Goal: Task Accomplishment & Management: Complete application form

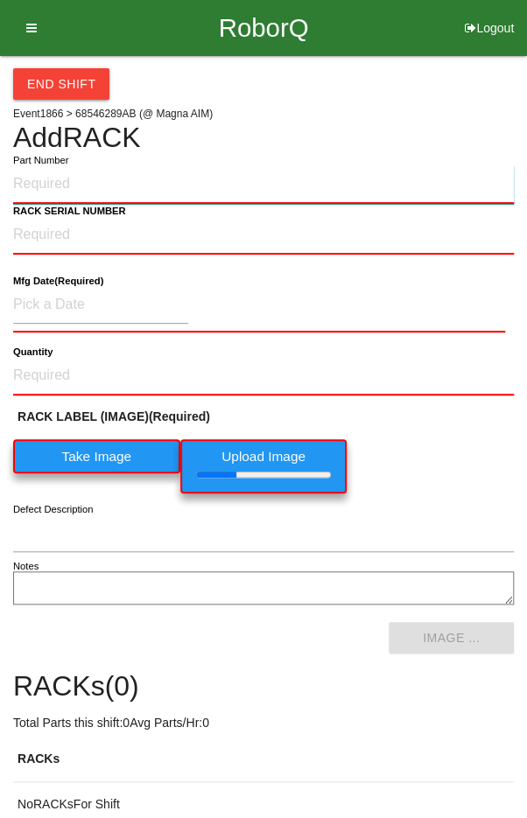
click at [41, 179] on input "Part Number" at bounding box center [263, 184] width 501 height 39
click at [79, 182] on input "Part Number" at bounding box center [263, 184] width 501 height 39
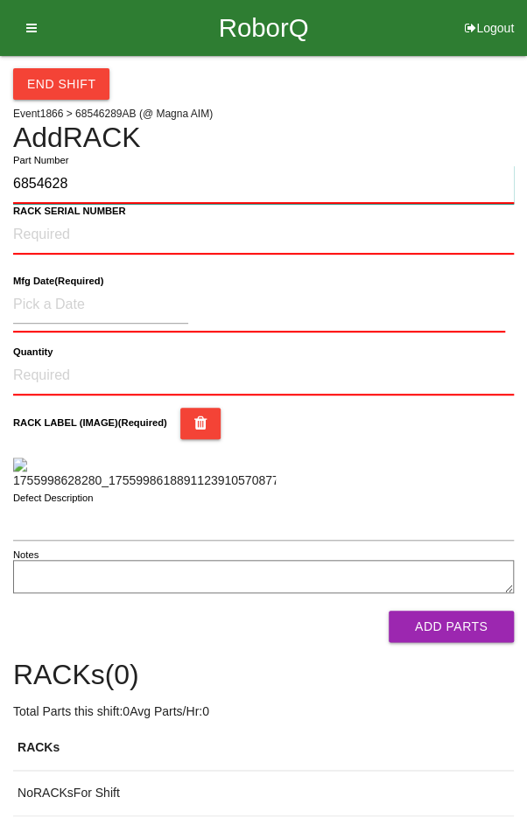
type input "68546289"
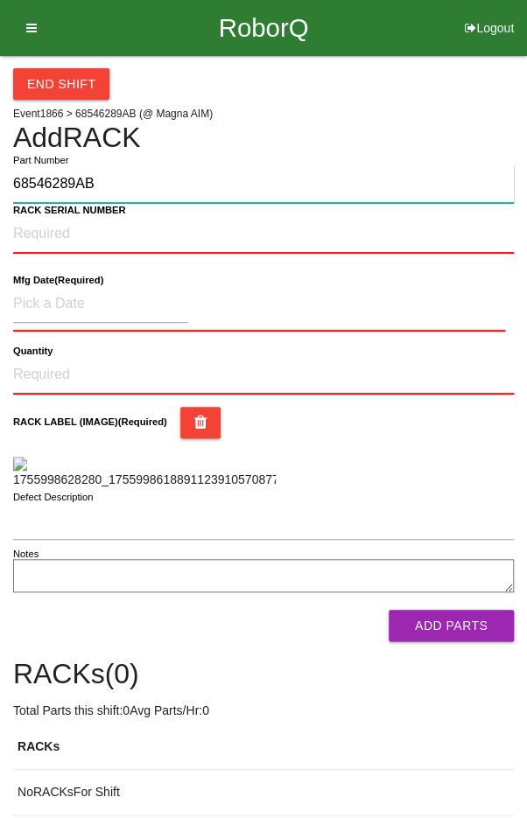
type input "68546289AB"
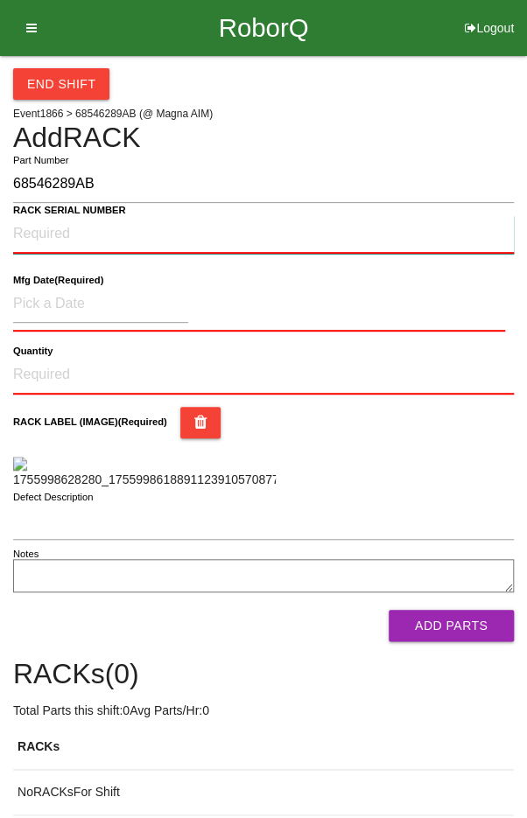
click at [180, 240] on NUMBER "RACK SERIAL NUMBER" at bounding box center [263, 234] width 501 height 39
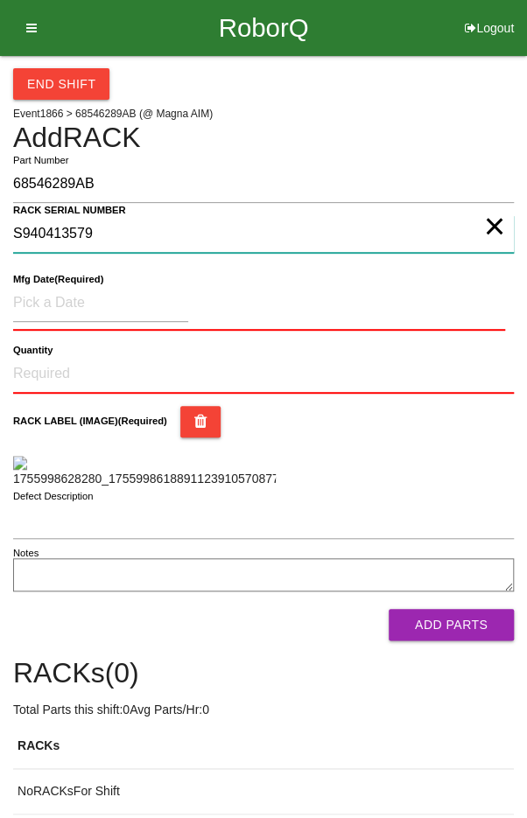
type NUMBER "S940413579"
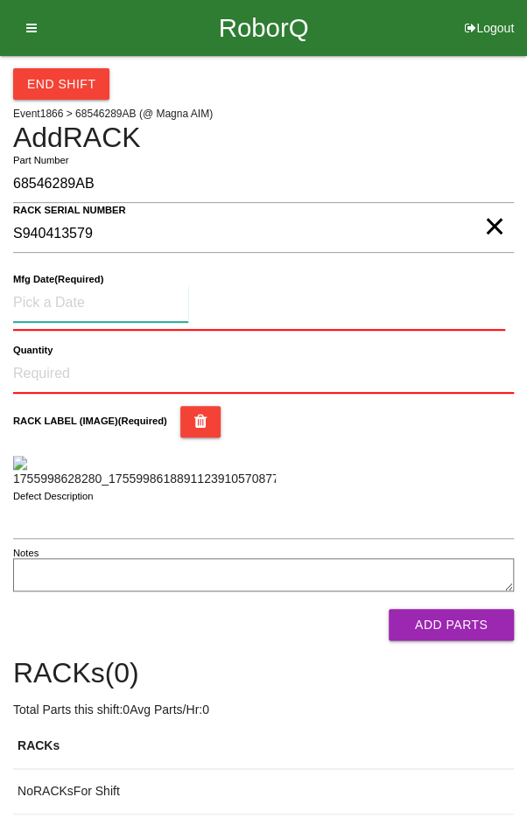
click at [45, 287] on input at bounding box center [100, 304] width 175 height 38
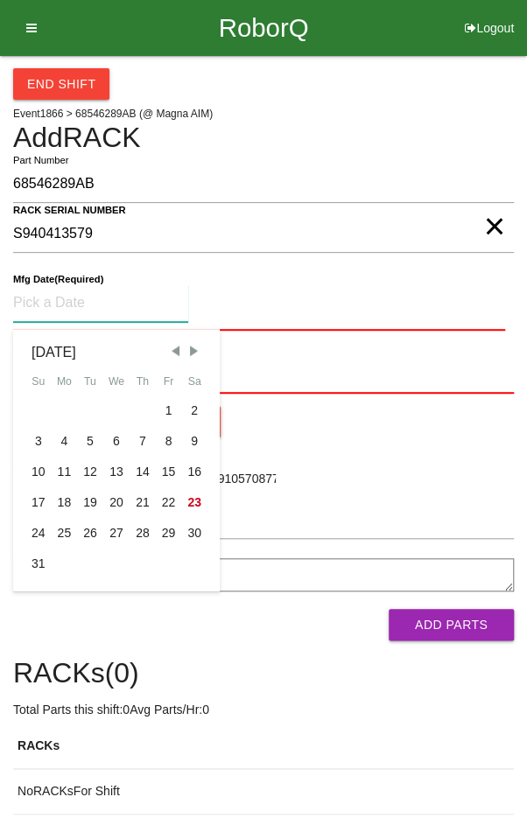
click at [169, 433] on div "8" at bounding box center [169, 441] width 26 height 31
type input "[DATE]"
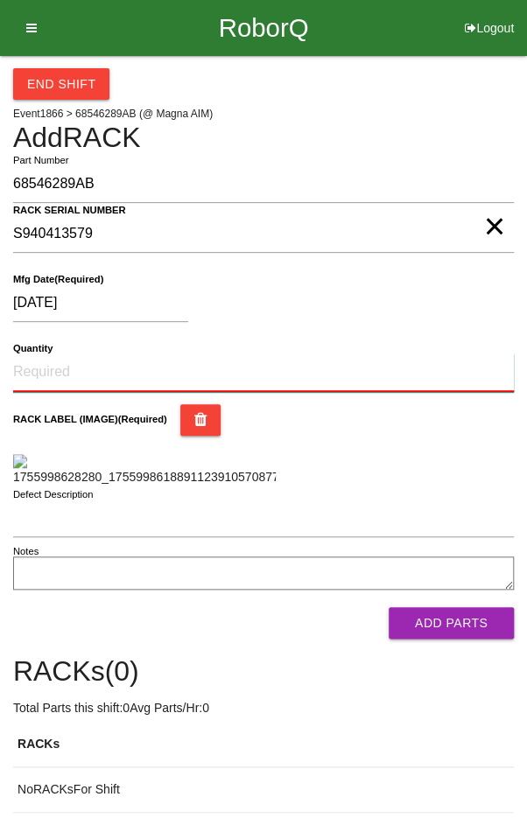
click at [84, 364] on input "Quantity" at bounding box center [263, 373] width 501 height 39
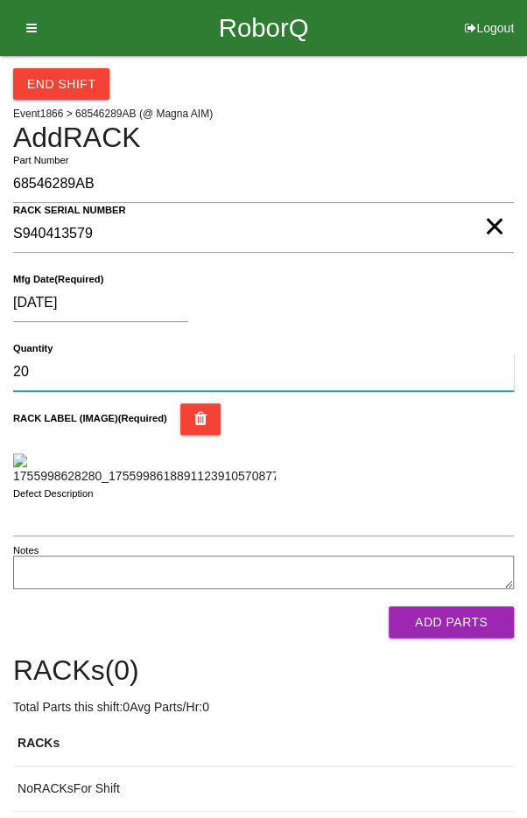
type input "20"
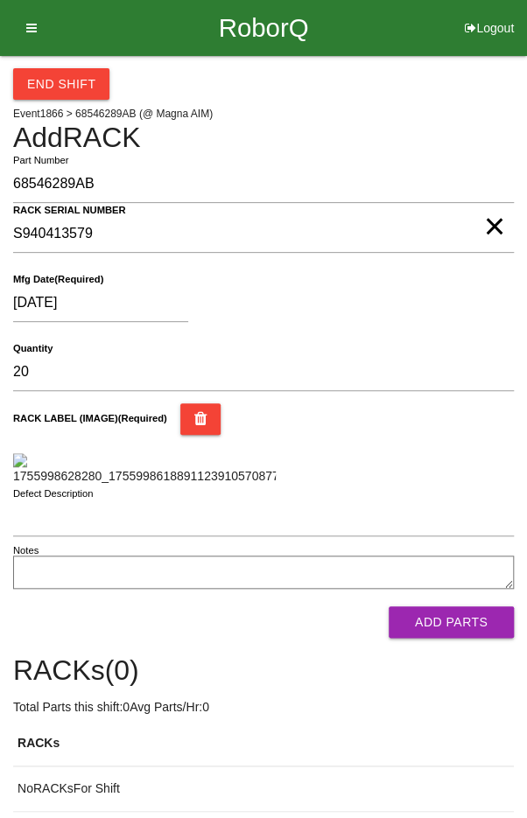
click at [441, 453] on div "RACK LABEL (IMAGE) (Required)" at bounding box center [263, 445] width 501 height 82
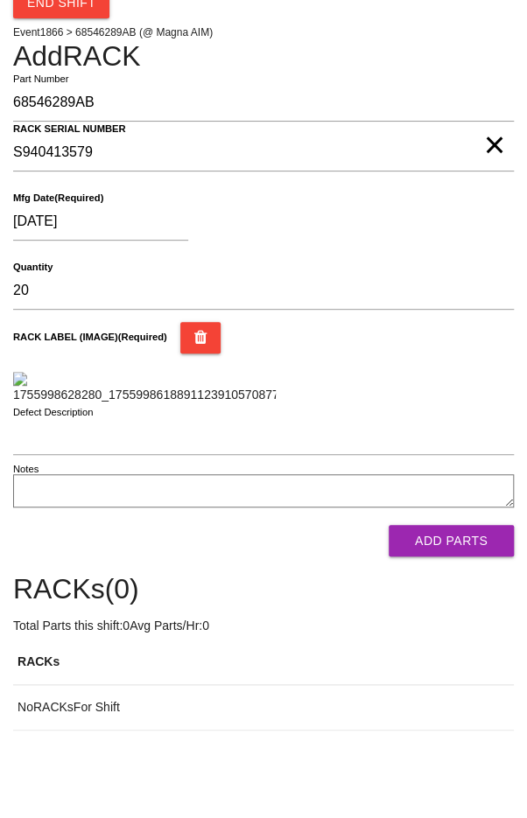
scroll to position [404, 0]
click at [467, 537] on button "Add Parts" at bounding box center [451, 541] width 125 height 32
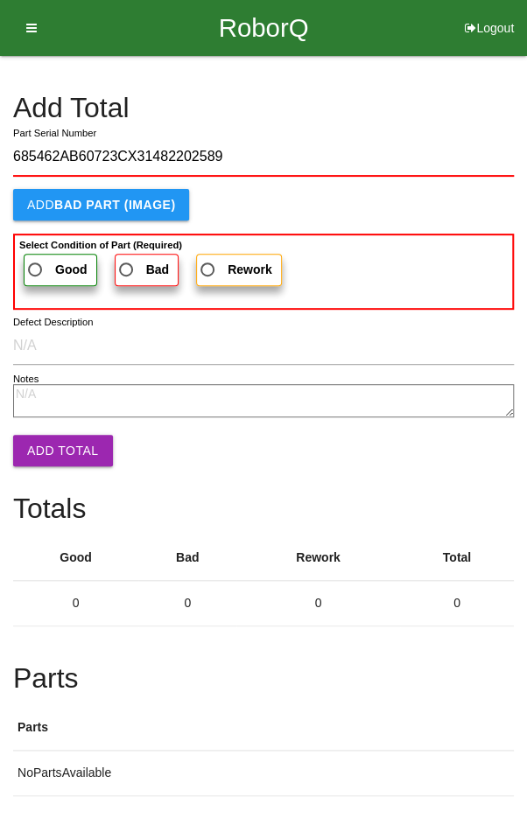
type input "685462AB60723CX31482202589"
click at [46, 262] on span "Good" at bounding box center [56, 270] width 63 height 22
click at [36, 262] on input "Good" at bounding box center [30, 264] width 11 height 11
radio input "true"
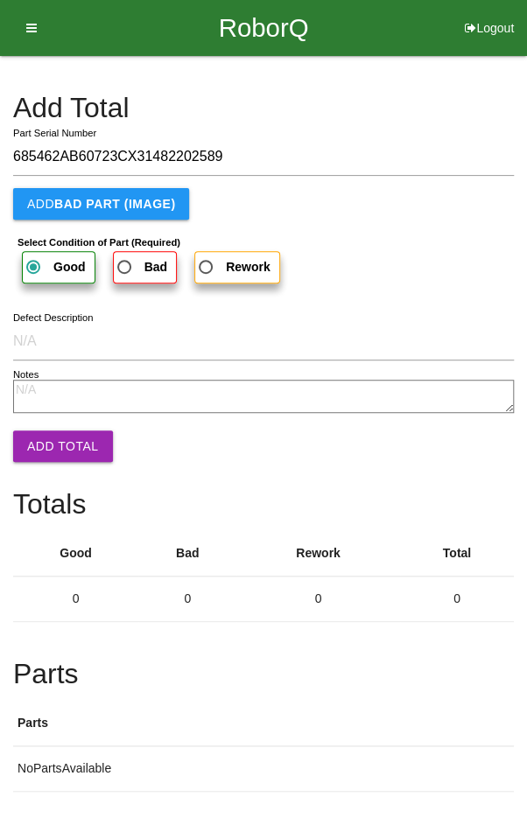
click at [45, 433] on button "Add Total" at bounding box center [63, 447] width 100 height 32
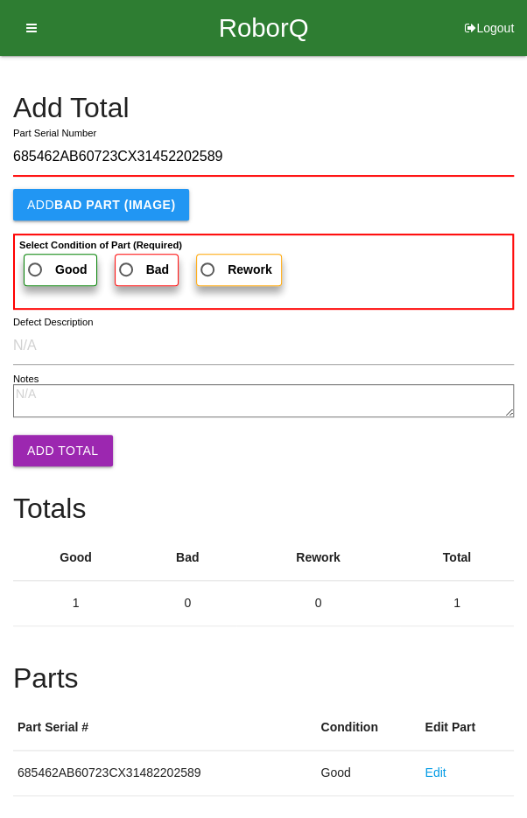
type input "685462AB60723CX31452202589"
click at [46, 263] on span "Good" at bounding box center [56, 270] width 63 height 22
click at [36, 263] on input "Good" at bounding box center [30, 264] width 11 height 11
radio input "true"
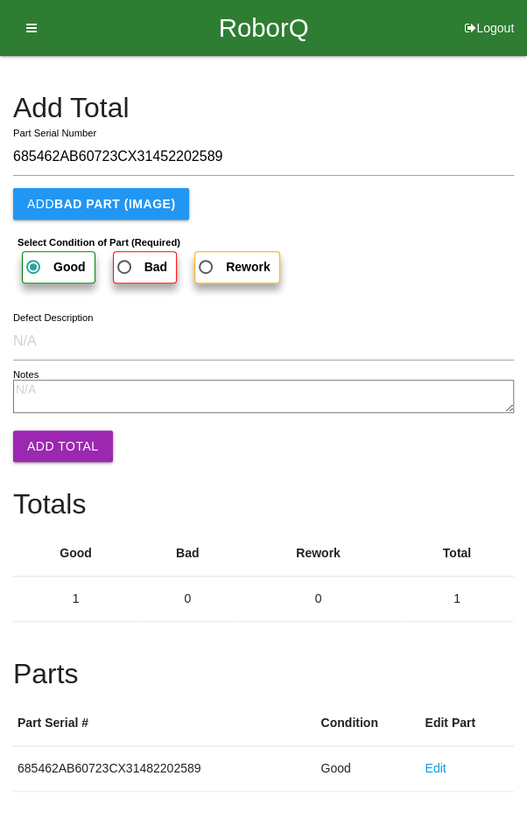
click at [49, 438] on button "Add Total" at bounding box center [63, 447] width 100 height 32
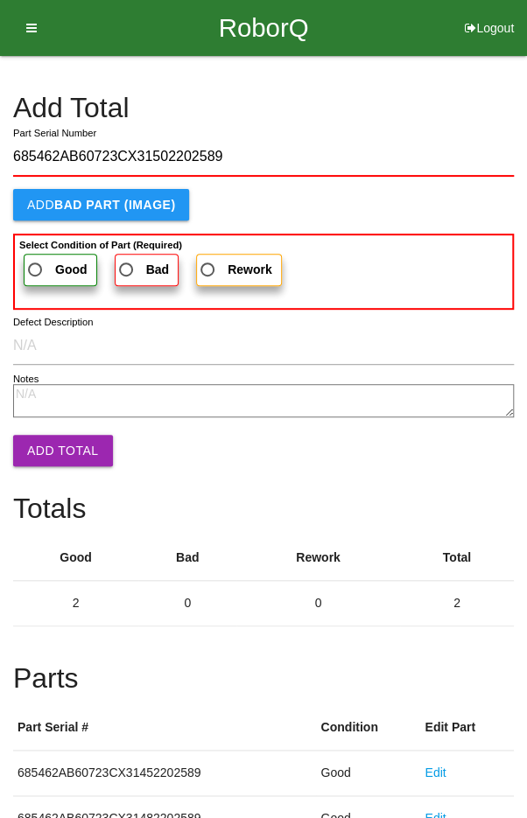
type input "685462AB60723CX31502202589"
click at [45, 270] on span "Good" at bounding box center [56, 270] width 63 height 22
click at [36, 270] on input "Good" at bounding box center [30, 264] width 11 height 11
radio input "true"
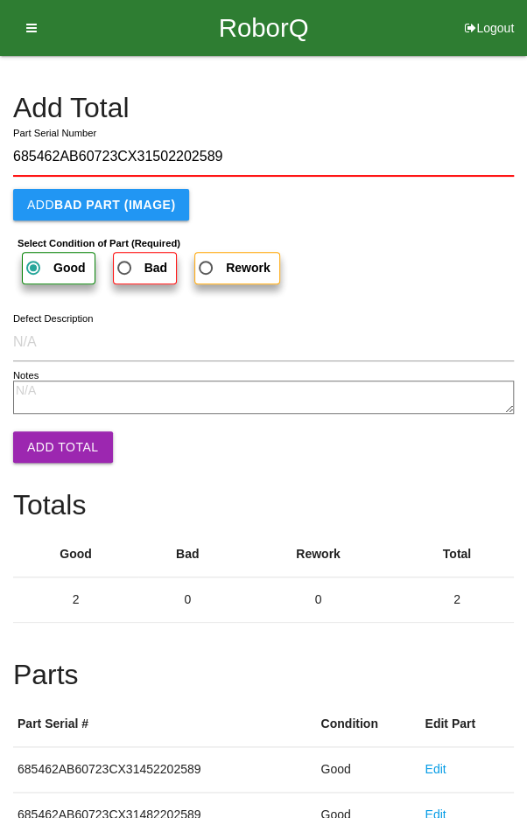
click at [49, 436] on button "Add Total" at bounding box center [63, 448] width 100 height 32
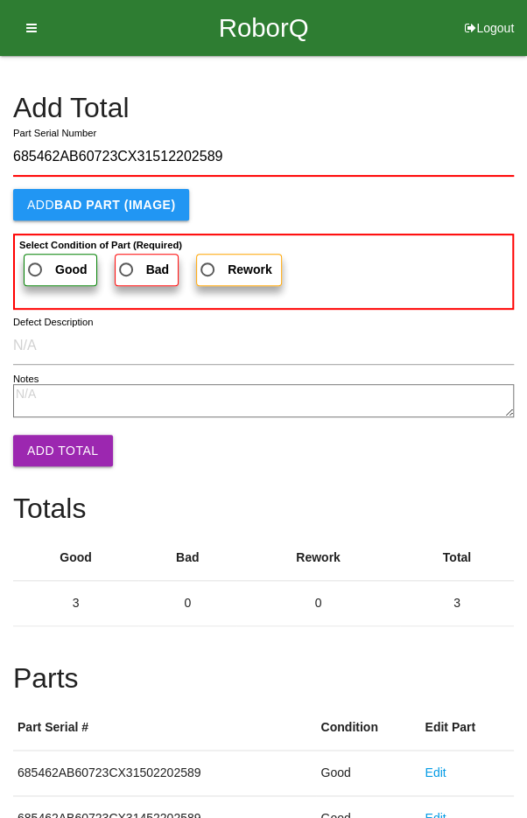
type input "685462AB60723CX31512202589"
click at [45, 256] on label "Good" at bounding box center [61, 270] width 74 height 32
click at [36, 259] on input "Good" at bounding box center [30, 264] width 11 height 11
radio input "true"
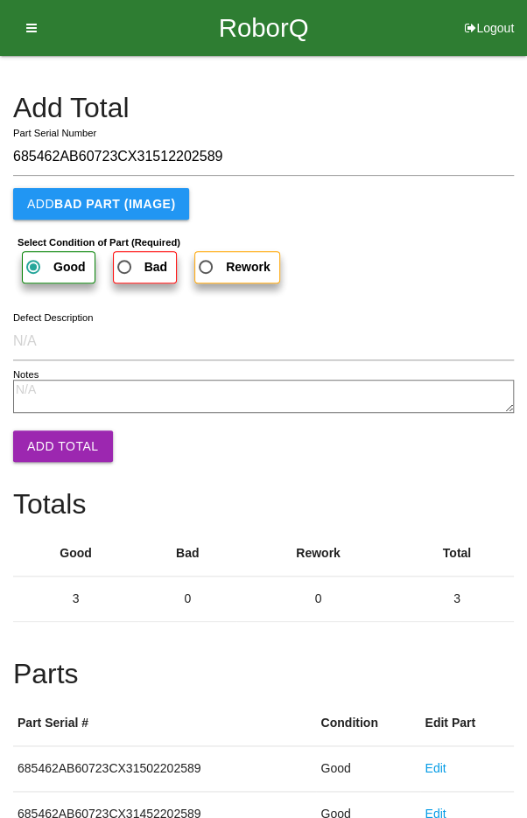
click at [53, 432] on button "Add Total" at bounding box center [63, 447] width 100 height 32
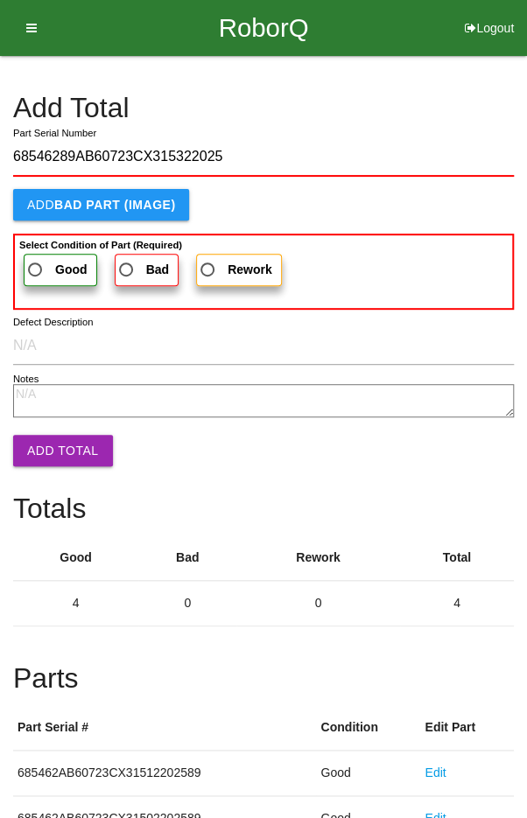
type input "68546289AB60723CX315322025"
click at [41, 260] on span "Good" at bounding box center [56, 270] width 63 height 22
click at [36, 260] on input "Good" at bounding box center [30, 264] width 11 height 11
radio input "true"
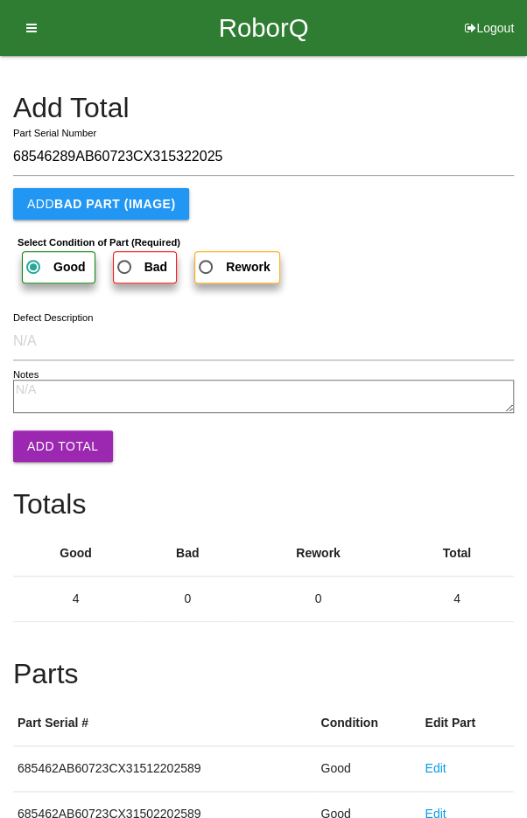
click at [55, 443] on button "Add Total" at bounding box center [63, 447] width 100 height 32
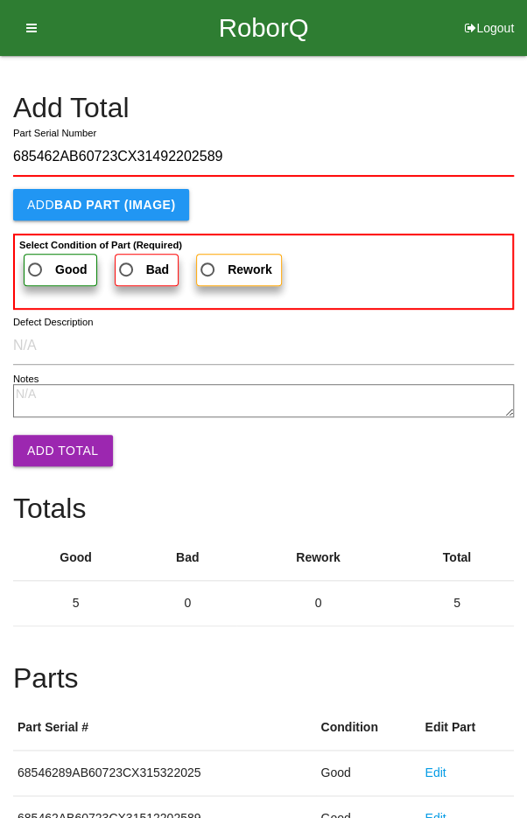
type input "685462AB60723CX31492202589"
click at [41, 266] on span "Good" at bounding box center [56, 270] width 63 height 22
click at [36, 266] on input "Good" at bounding box center [30, 264] width 11 height 11
radio input "true"
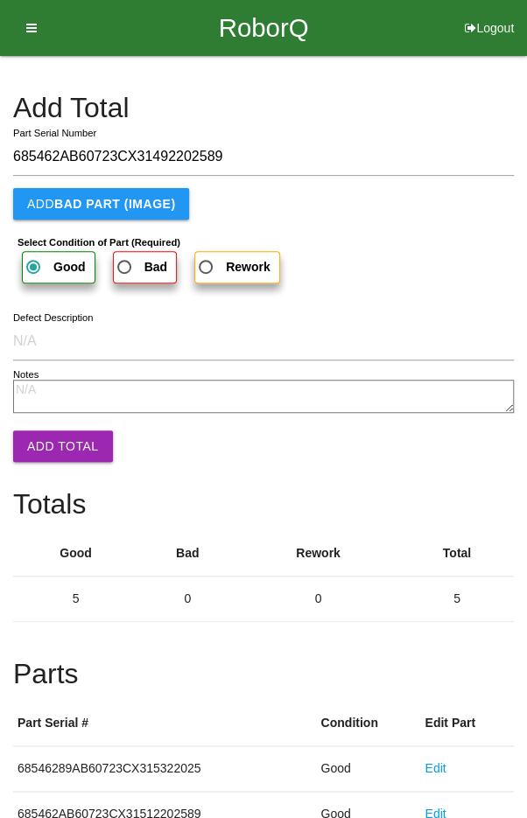
click at [51, 432] on button "Add Total" at bounding box center [63, 447] width 100 height 32
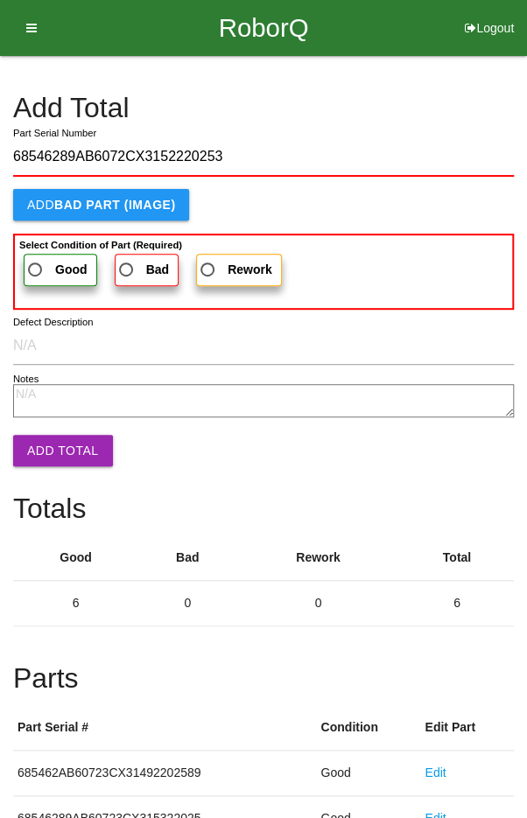
type input "68546289AB6072CX3152220253"
click at [42, 264] on span "Good" at bounding box center [56, 270] width 63 height 22
click at [36, 264] on input "Good" at bounding box center [30, 264] width 11 height 11
radio input "true"
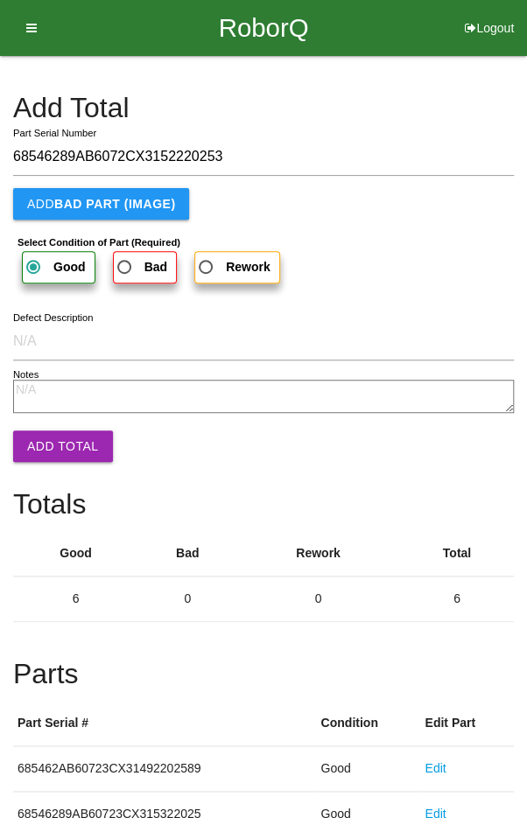
click at [47, 446] on button "Add Total" at bounding box center [63, 447] width 100 height 32
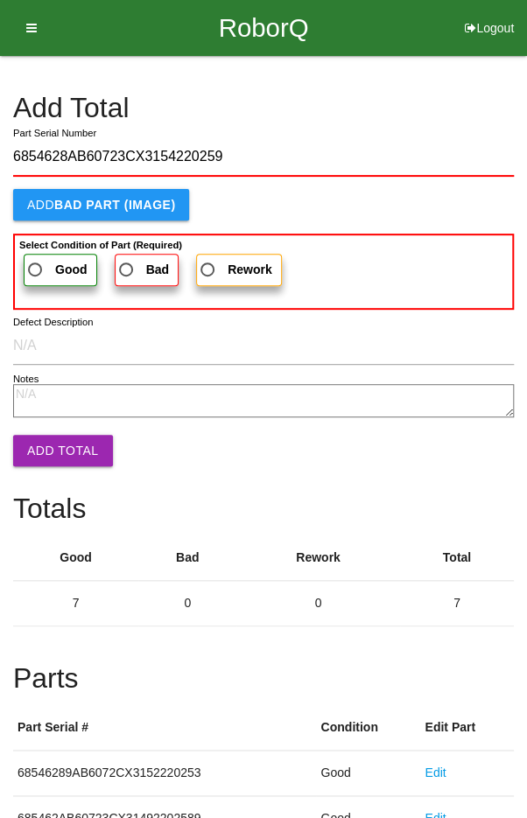
type input "6854628AB60723CX3154220259"
click at [50, 263] on span "Good" at bounding box center [56, 270] width 63 height 22
click at [36, 263] on input "Good" at bounding box center [30, 264] width 11 height 11
radio input "true"
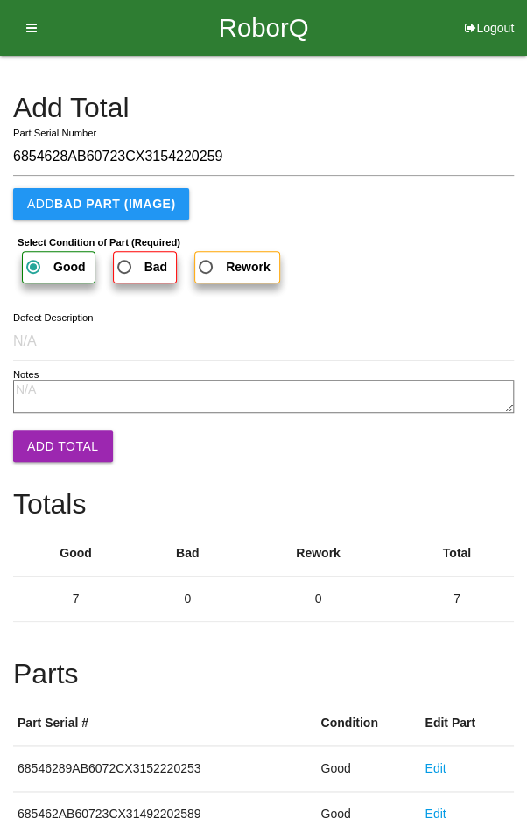
click at [51, 446] on button "Add Total" at bounding box center [63, 447] width 100 height 32
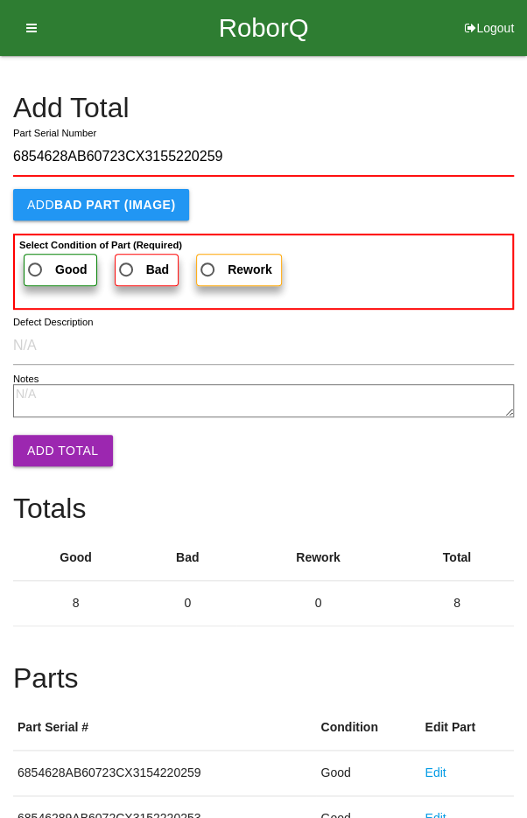
type input "6854628AB60723CX3155220259"
click at [52, 269] on span "Good" at bounding box center [56, 270] width 63 height 22
click at [36, 269] on input "Good" at bounding box center [30, 264] width 11 height 11
radio input "true"
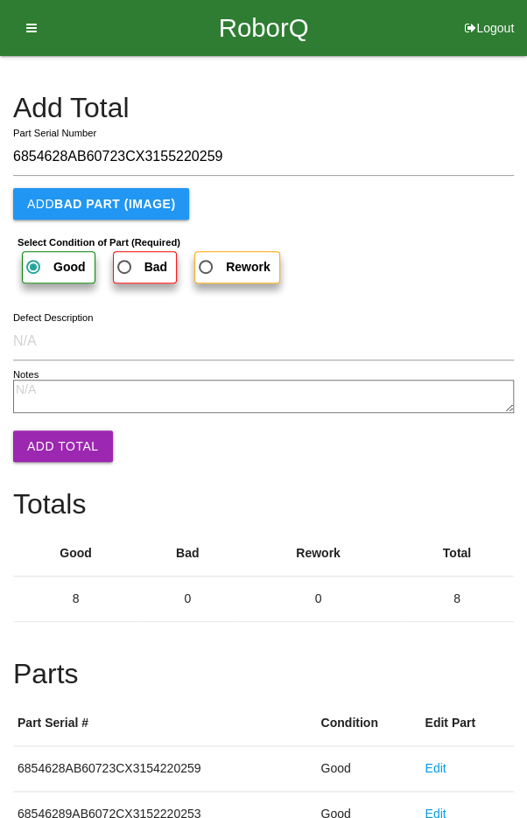
click at [42, 440] on button "Add Total" at bounding box center [63, 447] width 100 height 32
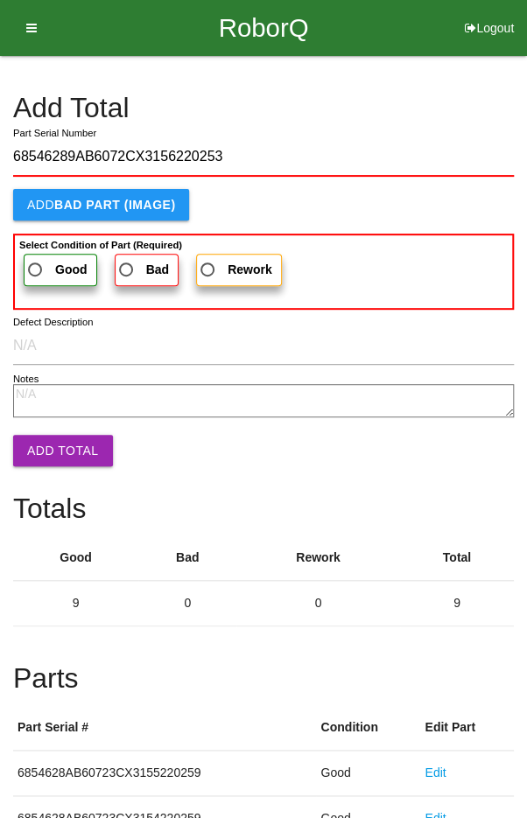
type input "68546289AB6072CX3156220253"
click at [42, 259] on span "Good" at bounding box center [56, 270] width 63 height 22
click at [36, 259] on input "Good" at bounding box center [30, 264] width 11 height 11
radio input "true"
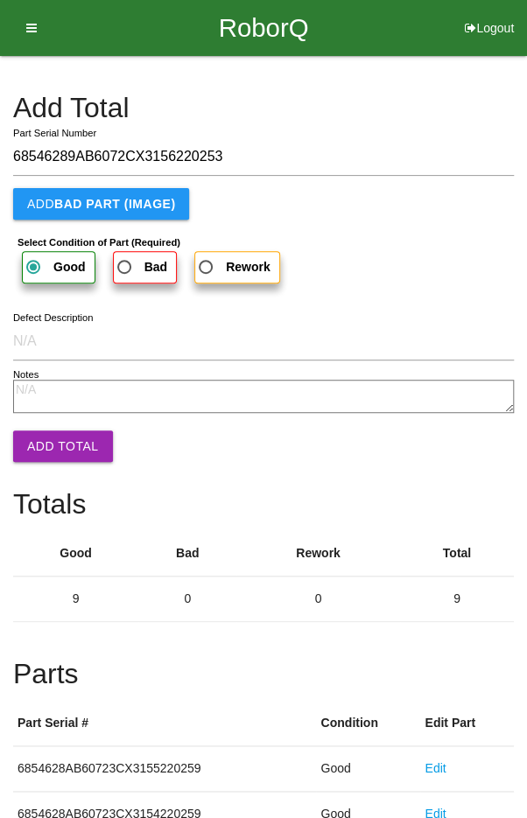
click at [50, 435] on button "Add Total" at bounding box center [63, 447] width 100 height 32
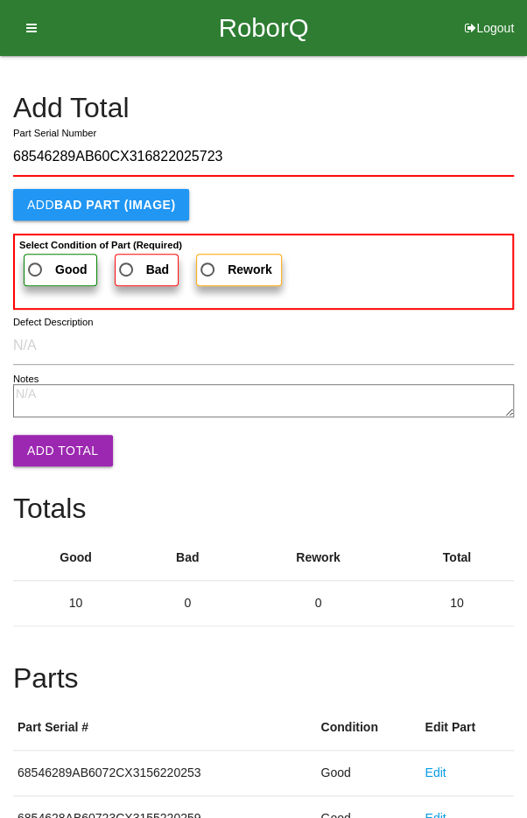
type input "68546289AB60CX316822025723"
click at [45, 262] on span "Good" at bounding box center [56, 270] width 63 height 22
click at [36, 262] on input "Good" at bounding box center [30, 264] width 11 height 11
radio input "true"
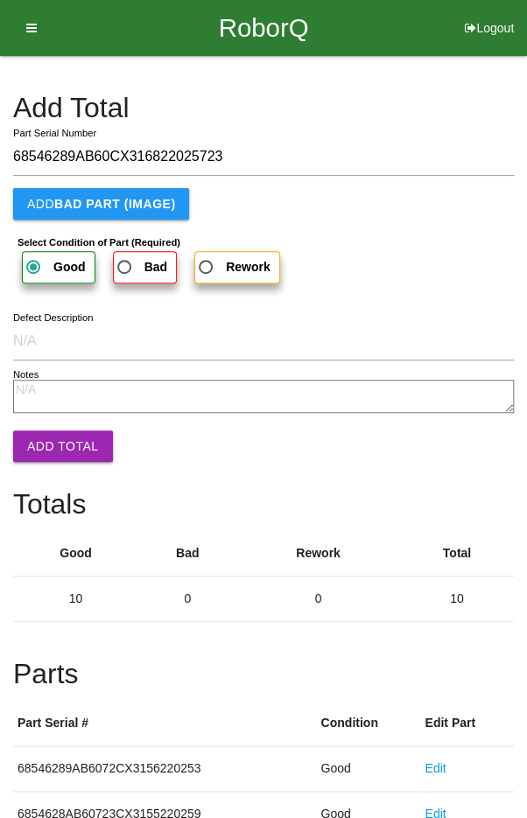
click at [47, 446] on button "Add Total" at bounding box center [63, 447] width 100 height 32
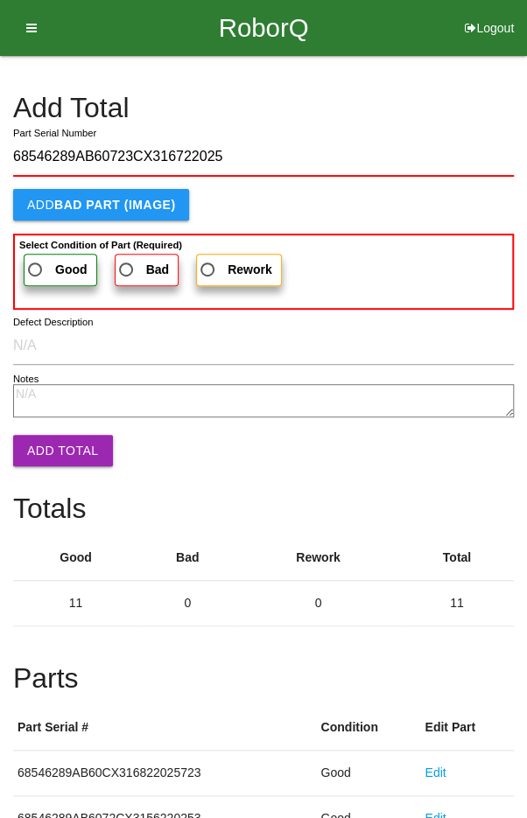
type input "68546289AB60723CX316722025"
click at [42, 263] on span "Good" at bounding box center [56, 270] width 63 height 22
click at [36, 263] on input "Good" at bounding box center [30, 264] width 11 height 11
radio input "true"
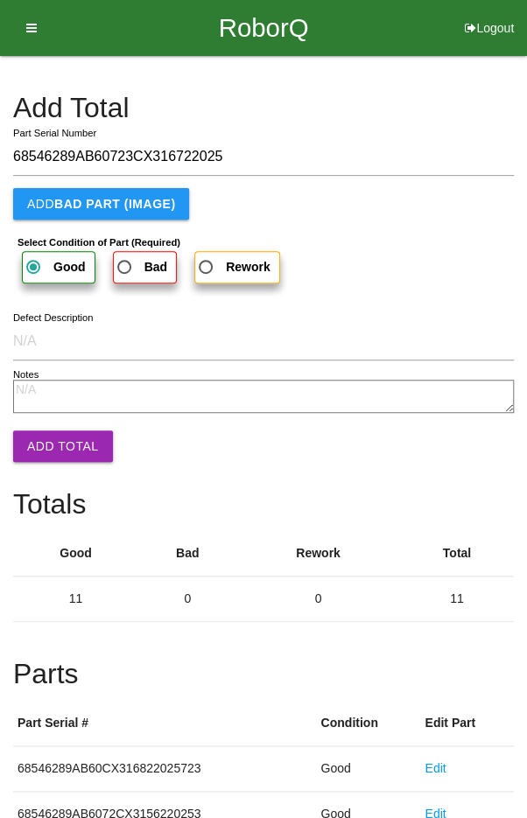
click at [48, 436] on button "Add Total" at bounding box center [63, 447] width 100 height 32
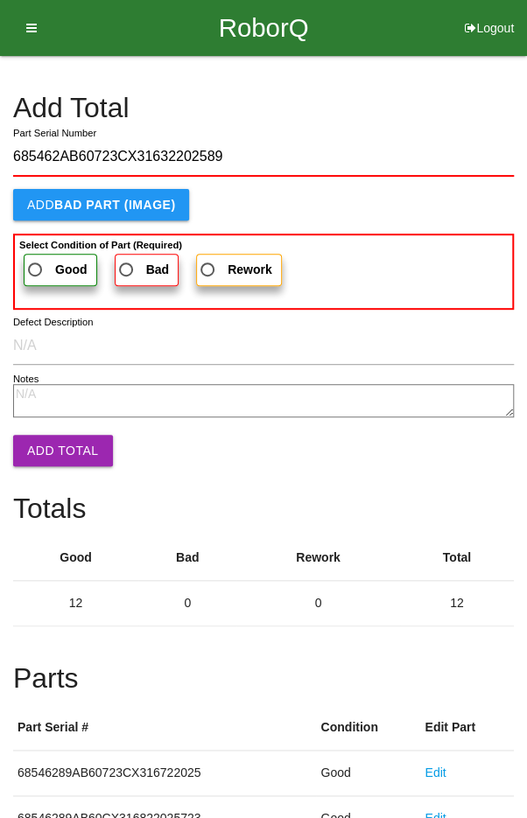
type input "685462AB60723CX31632202589"
click at [39, 261] on span "Good" at bounding box center [56, 270] width 63 height 22
click at [36, 261] on input "Good" at bounding box center [30, 264] width 11 height 11
radio input "true"
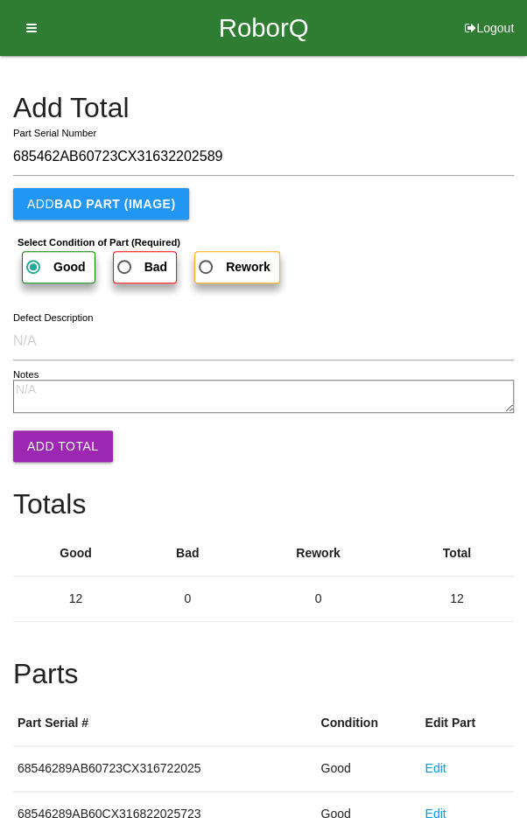
click at [49, 432] on button "Add Total" at bounding box center [63, 447] width 100 height 32
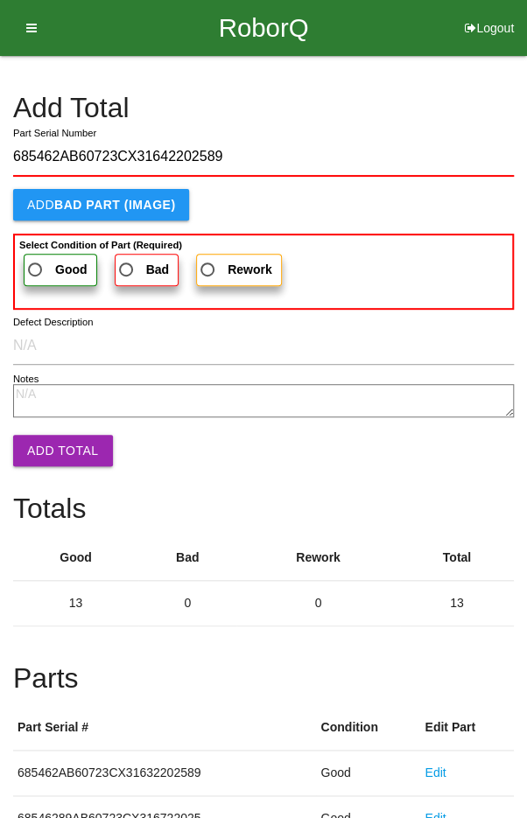
type input "685462AB60723CX31642202589"
click at [40, 259] on span "Good" at bounding box center [56, 270] width 63 height 22
click at [36, 259] on input "Good" at bounding box center [30, 264] width 11 height 11
radio input "true"
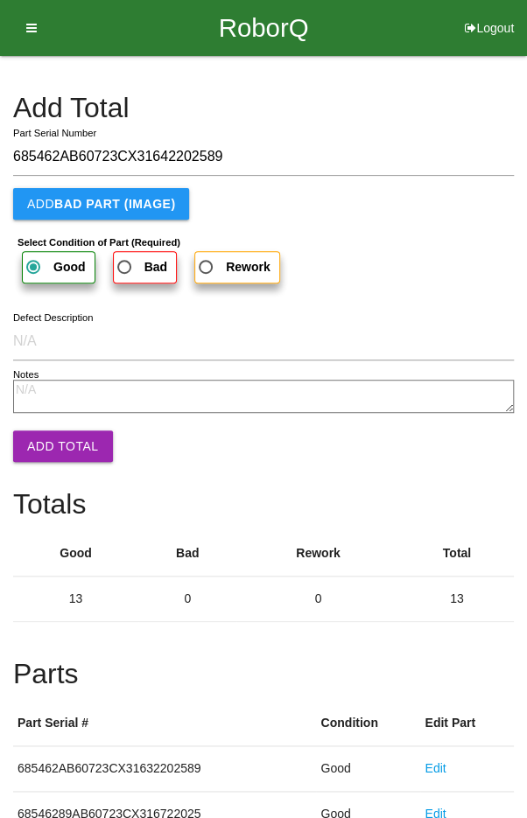
click at [53, 441] on button "Add Total" at bounding box center [63, 447] width 100 height 32
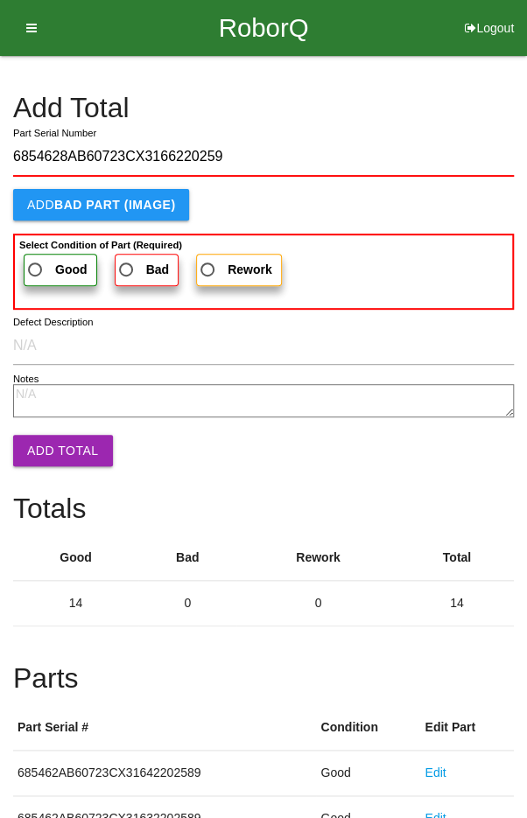
type input "6854628AB60723CX3166220259"
click at [36, 254] on label "Good" at bounding box center [61, 270] width 74 height 32
click at [36, 259] on input "Good" at bounding box center [30, 264] width 11 height 11
radio input "true"
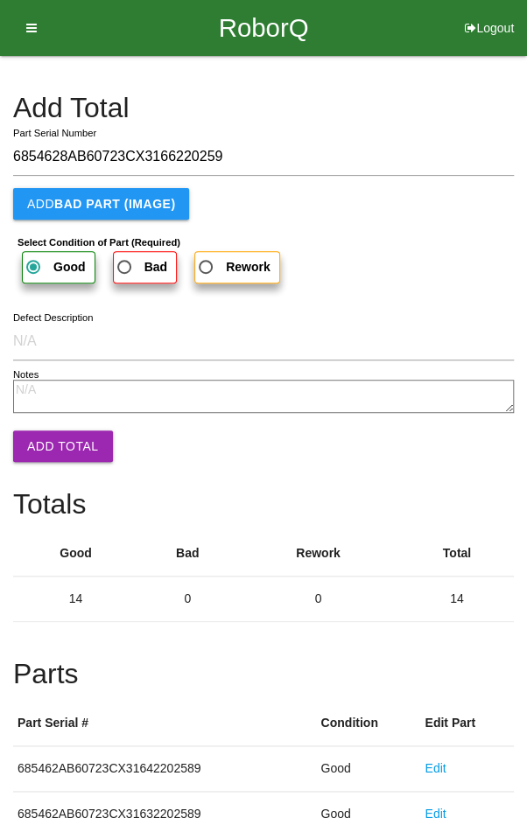
click at [62, 436] on button "Add Total" at bounding box center [63, 447] width 100 height 32
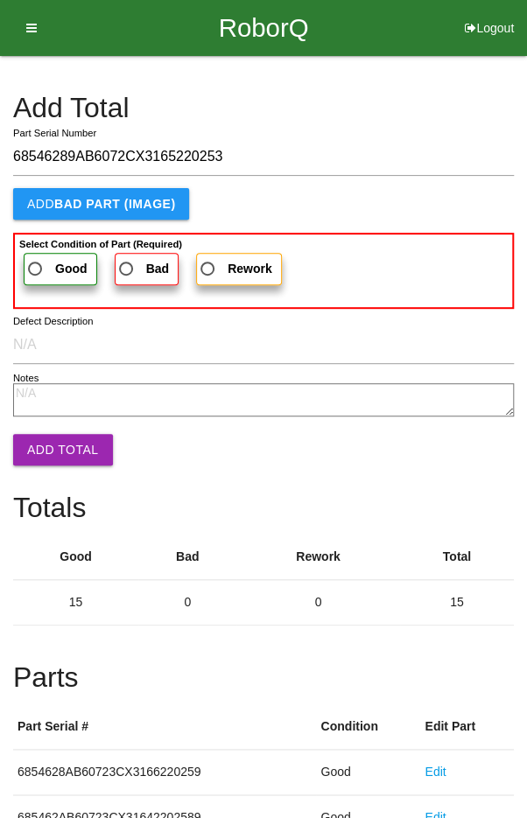
type input "68546289AB6072CX3165220253"
click at [44, 266] on span "Good" at bounding box center [56, 269] width 63 height 22
click at [36, 266] on input "Good" at bounding box center [30, 263] width 11 height 11
radio input "true"
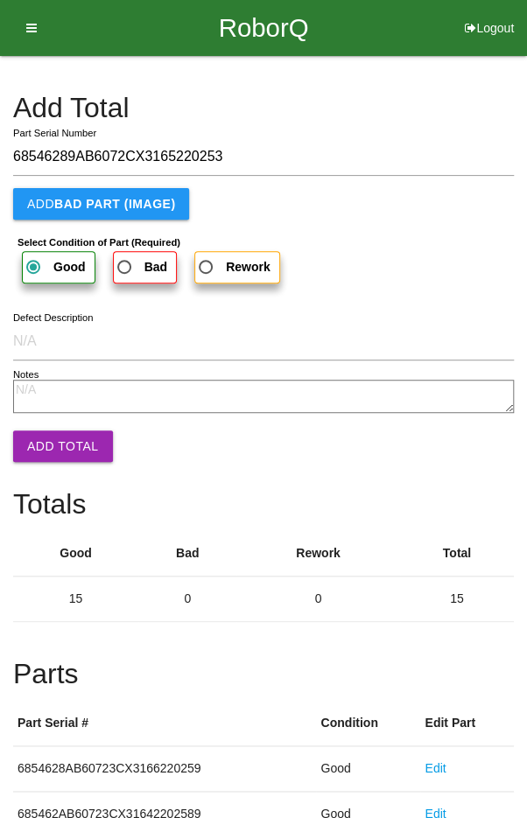
click at [54, 431] on button "Add Total" at bounding box center [63, 447] width 100 height 32
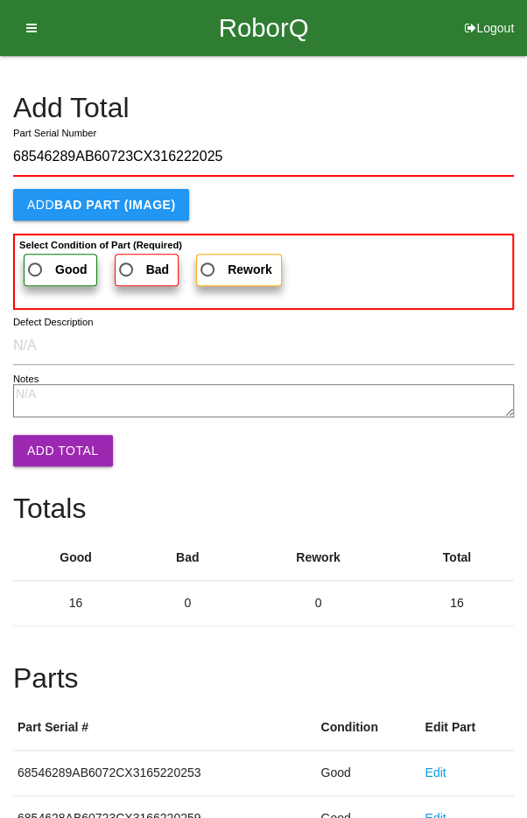
type input "68546289AB60723CX316222025"
click at [45, 262] on span "Good" at bounding box center [56, 270] width 63 height 22
click at [36, 262] on input "Good" at bounding box center [30, 264] width 11 height 11
radio input "true"
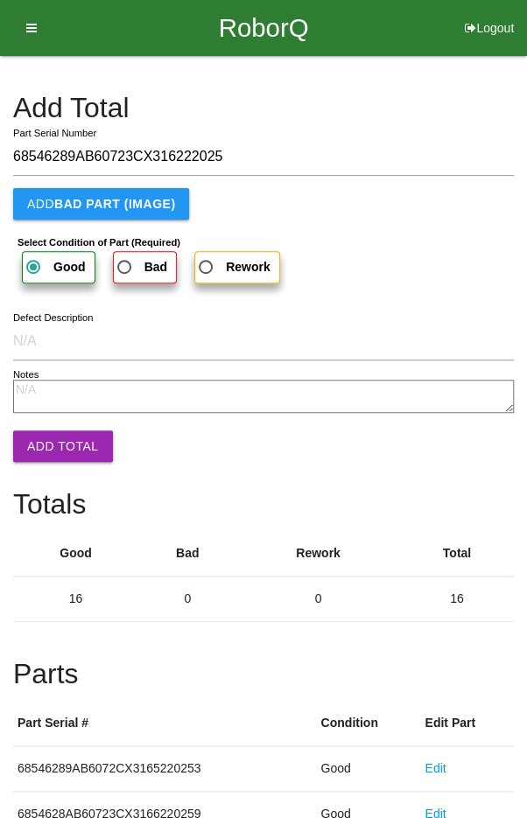
click at [50, 444] on button "Add Total" at bounding box center [63, 447] width 100 height 32
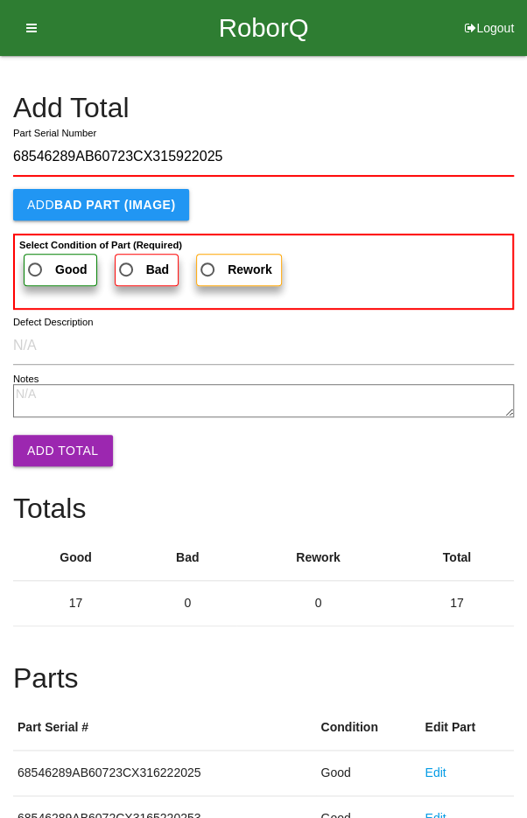
type input "68546289AB60723CX315922025"
click at [39, 261] on span "Good" at bounding box center [56, 270] width 63 height 22
click at [36, 261] on input "Good" at bounding box center [30, 264] width 11 height 11
radio input "true"
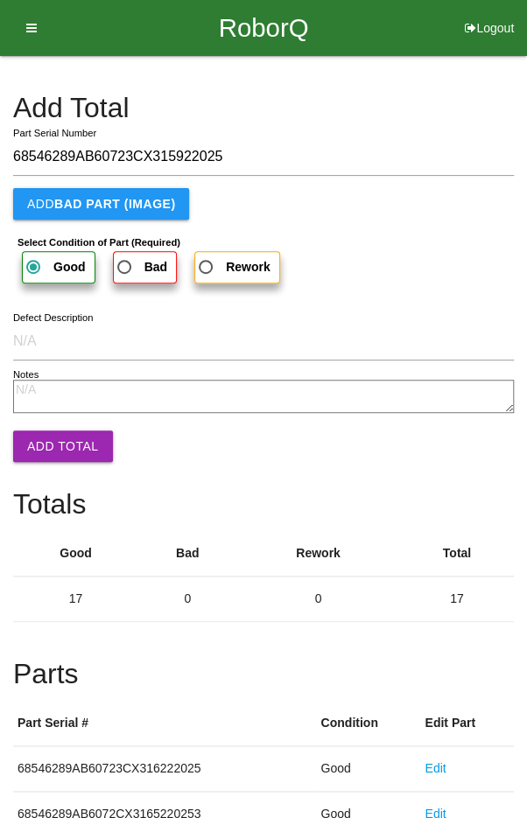
click at [48, 446] on button "Add Total" at bounding box center [63, 447] width 100 height 32
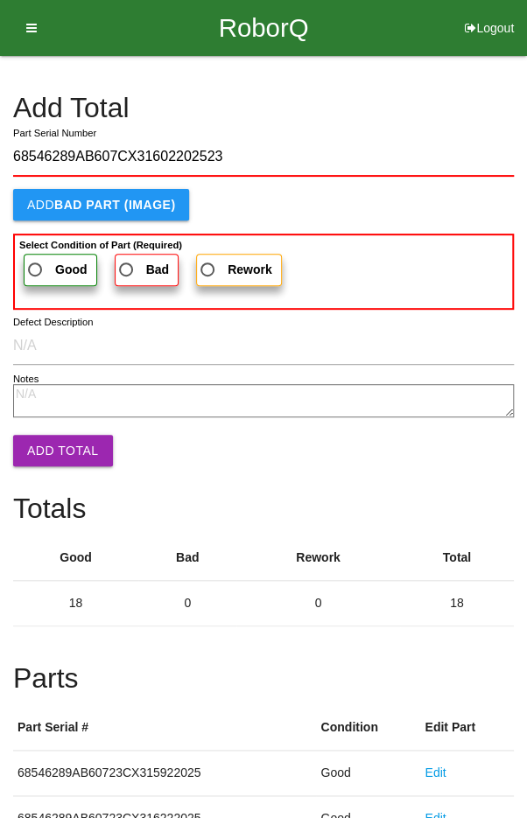
type input "68546289AB607CX31602202523"
click at [33, 259] on span "Good" at bounding box center [56, 270] width 63 height 22
click at [33, 259] on input "Good" at bounding box center [30, 264] width 11 height 11
radio input "true"
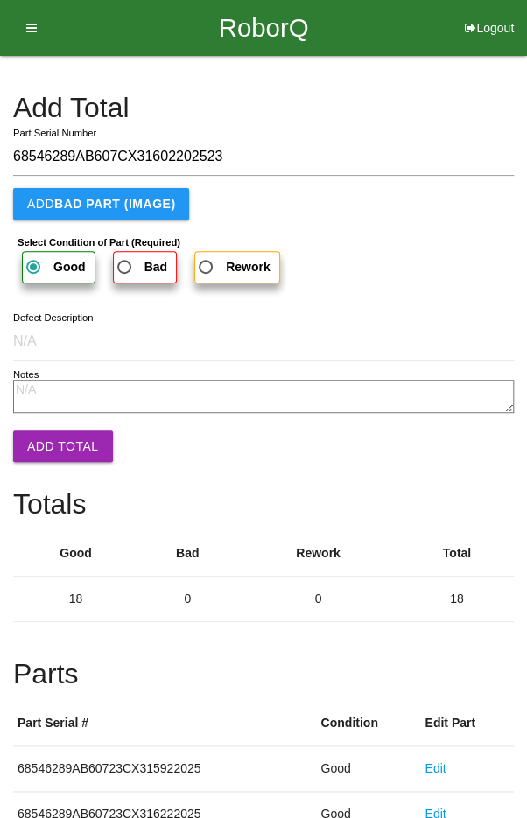
click at [57, 446] on button "Add Total" at bounding box center [63, 447] width 100 height 32
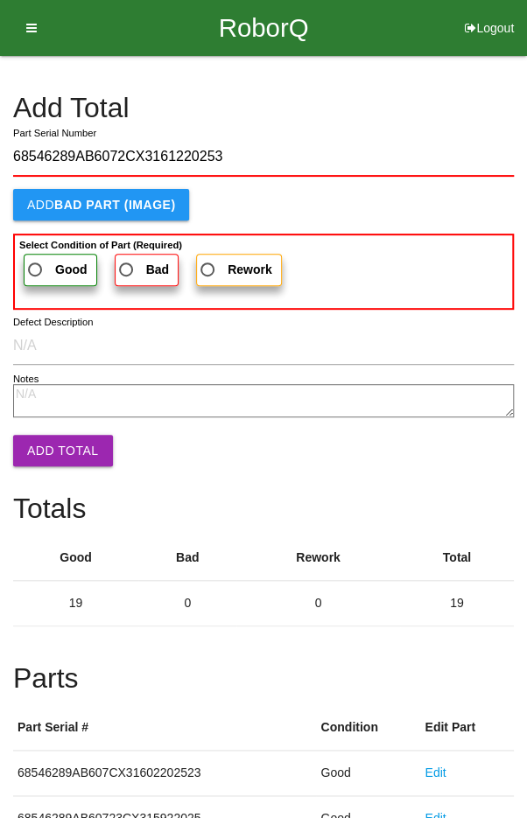
type input "68546289AB6072CX3161220253"
click at [37, 263] on span "Good" at bounding box center [56, 270] width 63 height 22
click at [36, 263] on input "Good" at bounding box center [30, 264] width 11 height 11
radio input "true"
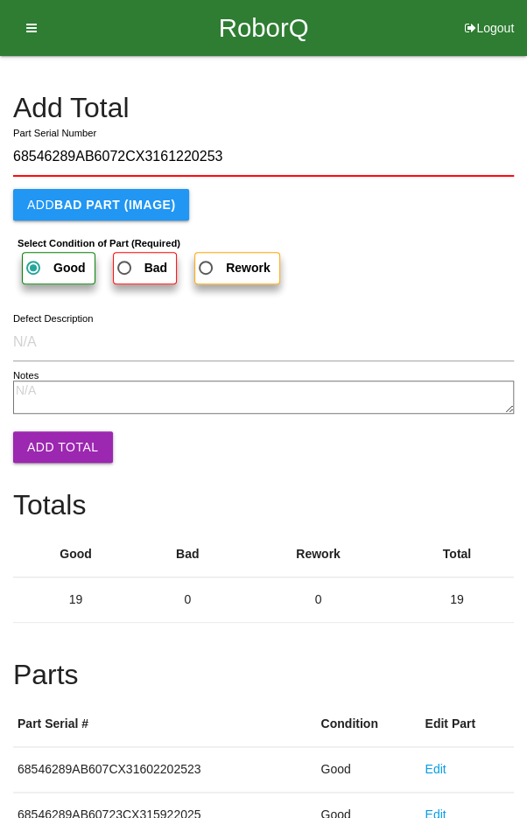
click at [48, 441] on button "Add Total" at bounding box center [63, 448] width 100 height 32
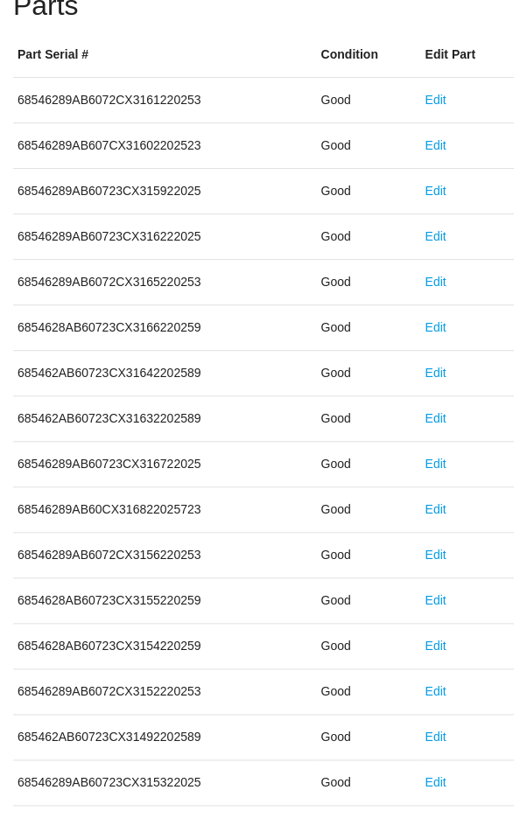
scroll to position [973, 0]
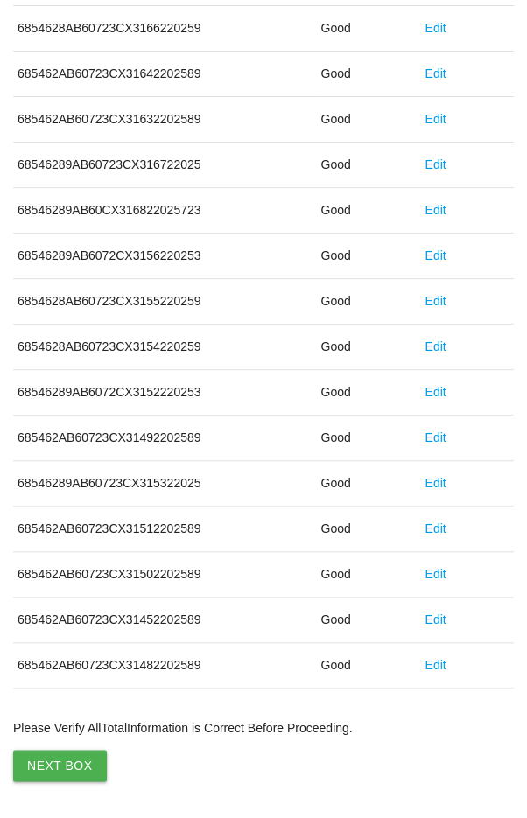
click at [60, 759] on button "Next Box" at bounding box center [60, 766] width 94 height 32
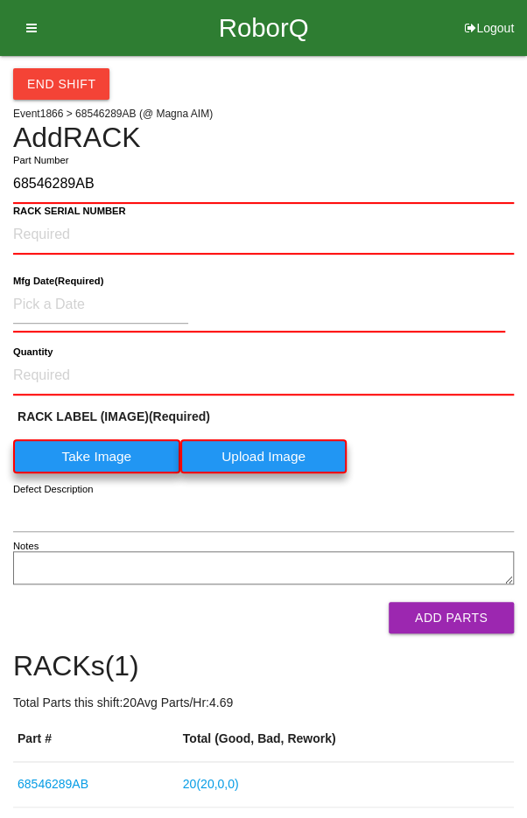
type input "68546289AB"
click at [66, 457] on label "Take Image" at bounding box center [96, 456] width 167 height 34
click at [0, 0] on \(IMAGE\) "Take Image" at bounding box center [0, 0] width 0 height 0
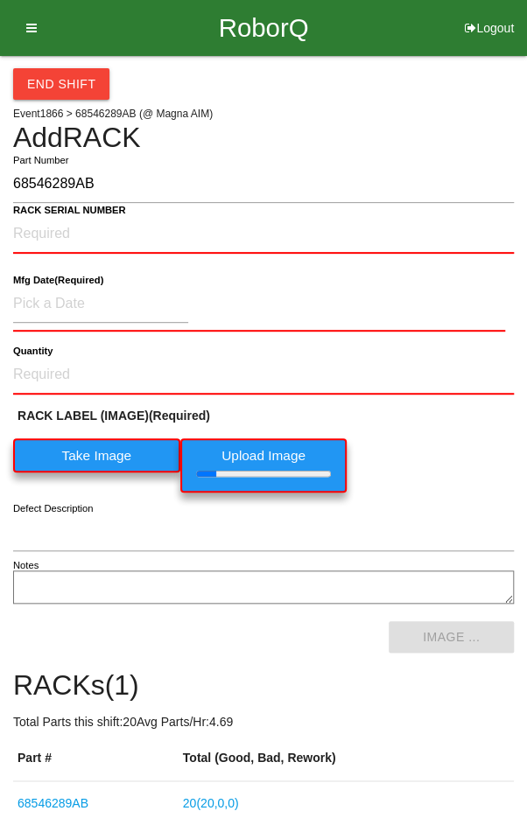
click at [36, 213] on b "RACK SERIAL NUMBER" at bounding box center [69, 210] width 113 height 11
click at [36, 215] on NUMBER "RACK SERIAL NUMBER" at bounding box center [263, 234] width 501 height 39
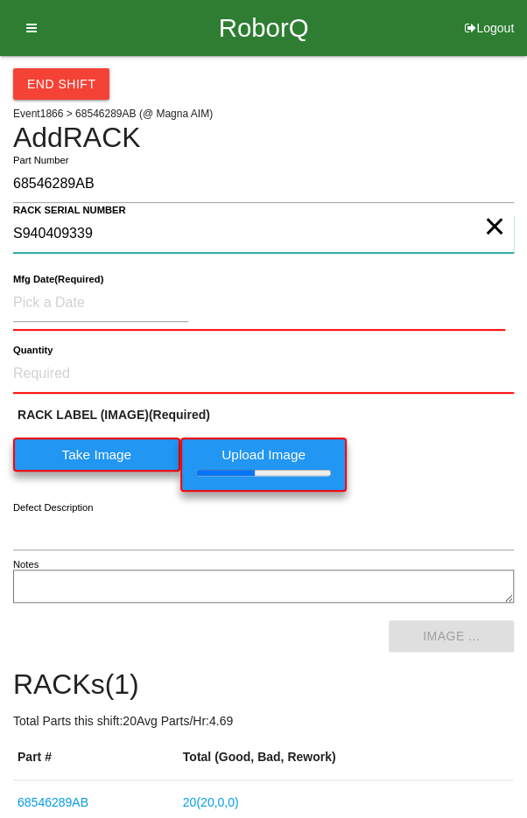
type NUMBER "S940409339"
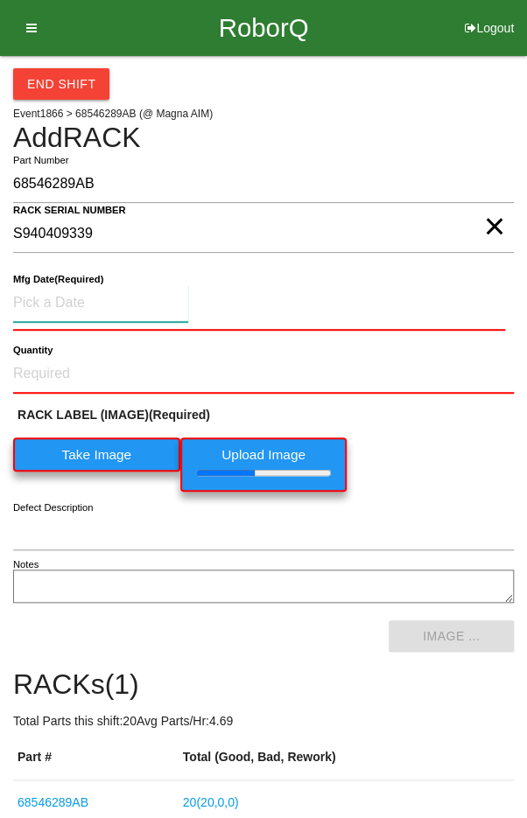
click at [46, 294] on input at bounding box center [100, 304] width 175 height 38
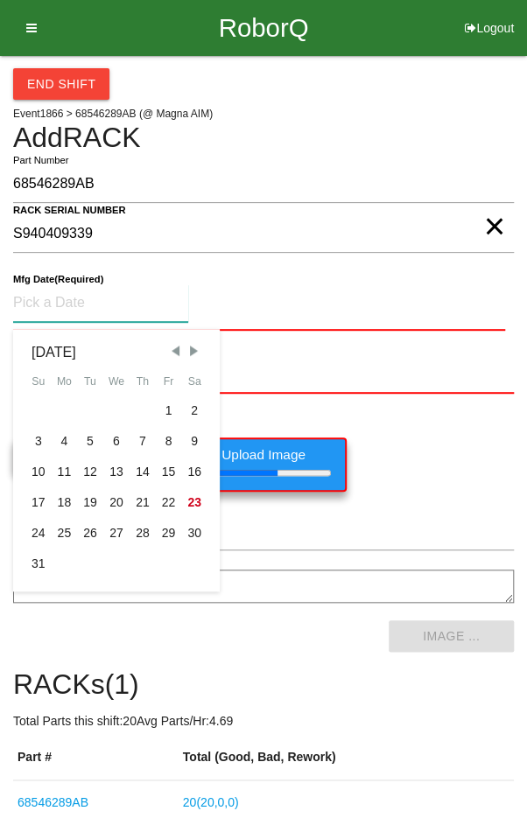
click at [170, 434] on div "8" at bounding box center [169, 441] width 26 height 31
type input "[DATE]"
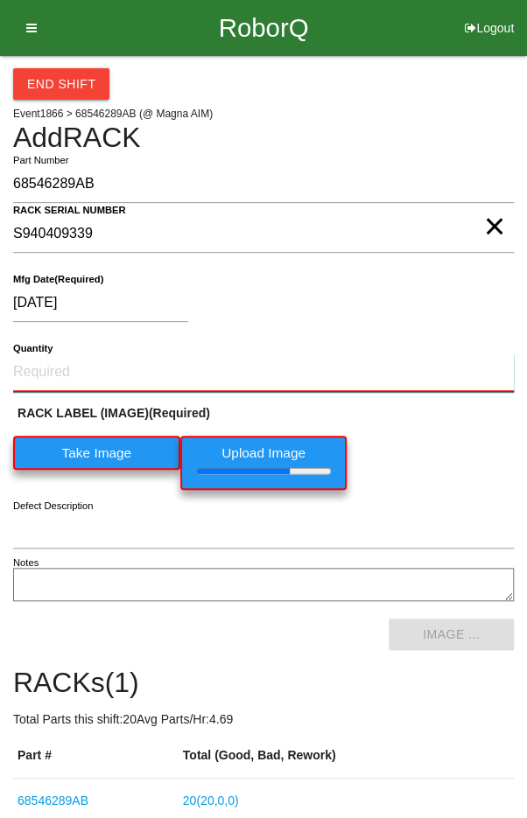
click at [95, 356] on input "Quantity" at bounding box center [263, 373] width 501 height 39
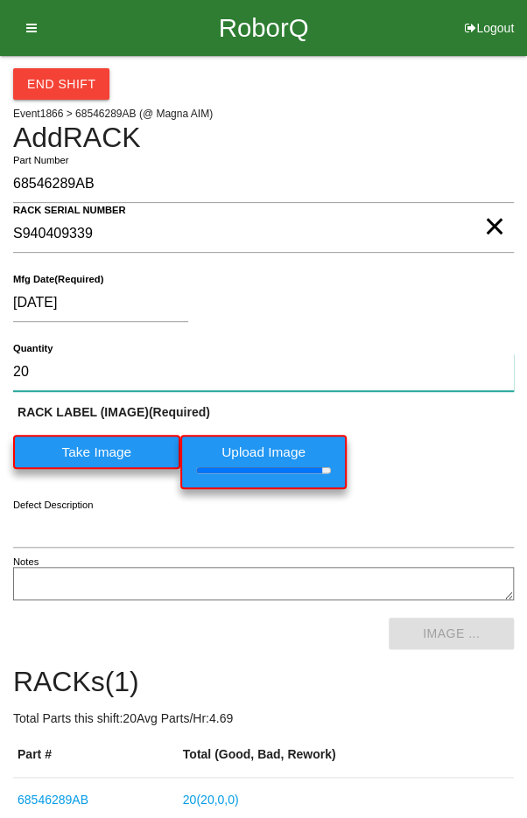
type input "20"
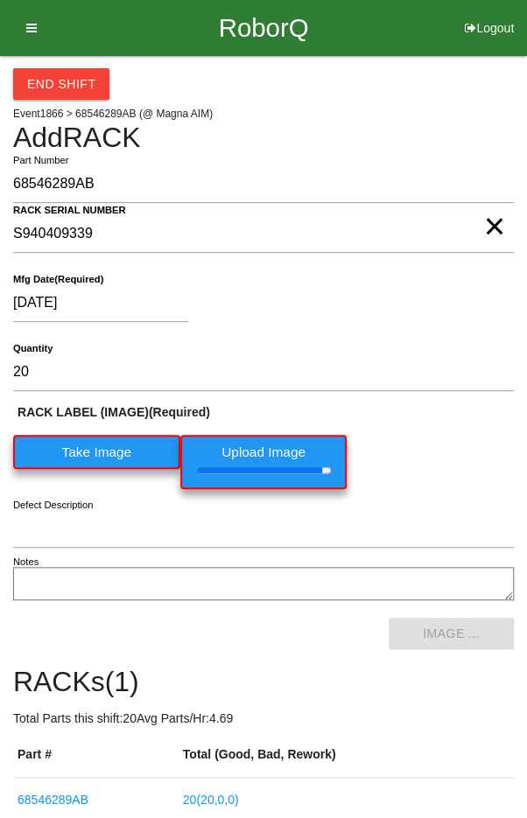
click at [449, 322] on div "[DATE]" at bounding box center [259, 307] width 492 height 45
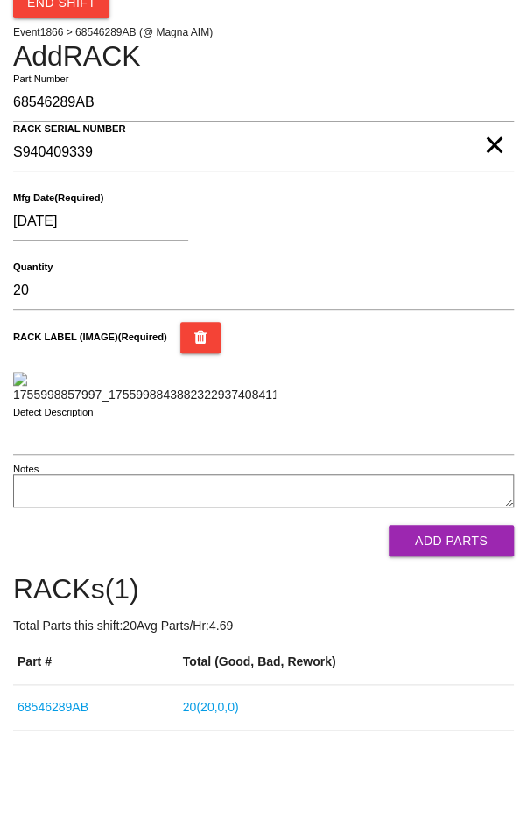
scroll to position [404, 0]
click at [467, 552] on button "Add Parts" at bounding box center [451, 541] width 125 height 32
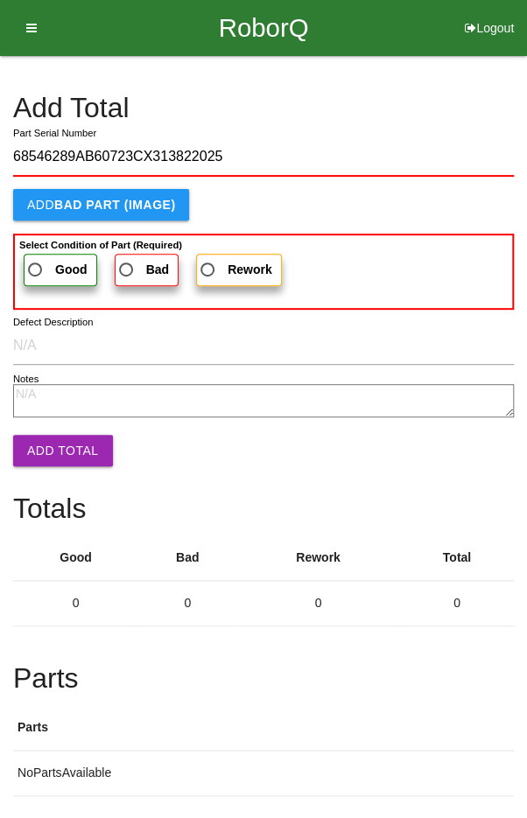
type input "68546289AB60723CX313822025"
click at [42, 254] on label "Good" at bounding box center [61, 270] width 74 height 32
click at [36, 259] on input "Good" at bounding box center [30, 264] width 11 height 11
radio input "true"
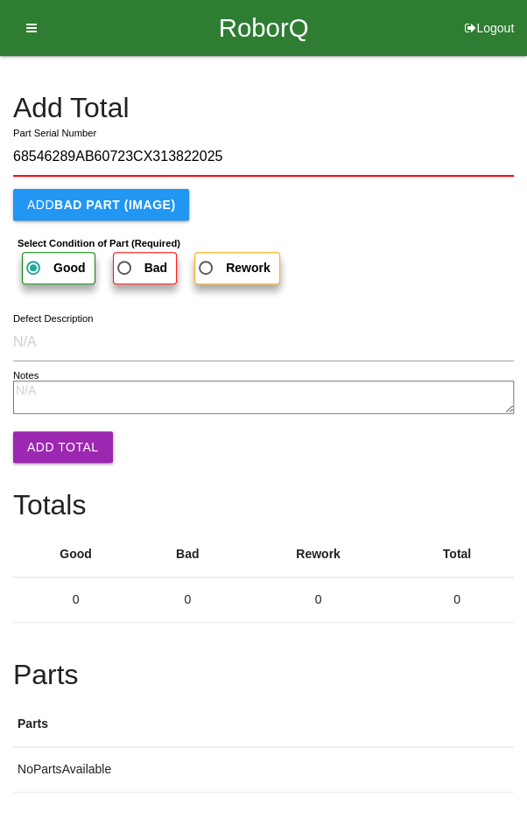
click at [47, 439] on button "Add Total" at bounding box center [63, 448] width 100 height 32
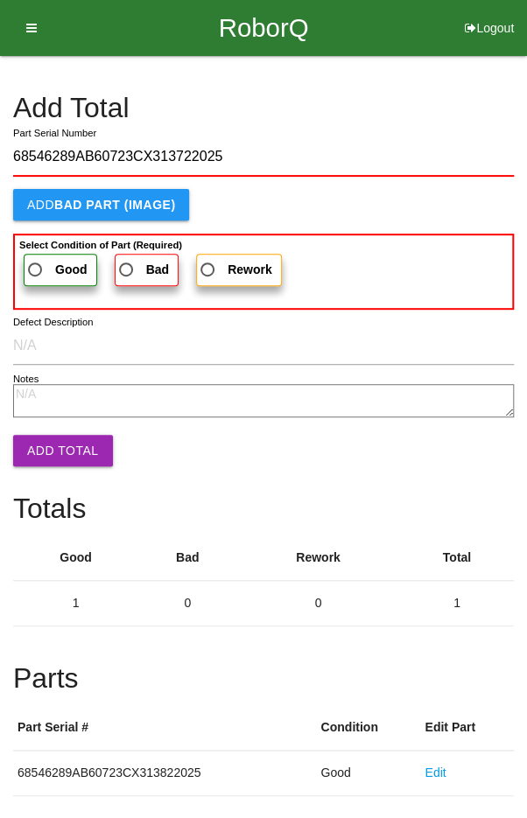
type input "68546289AB60723CX313722025"
click at [39, 255] on label "Good" at bounding box center [61, 270] width 74 height 32
click at [36, 259] on input "Good" at bounding box center [30, 264] width 11 height 11
radio input "true"
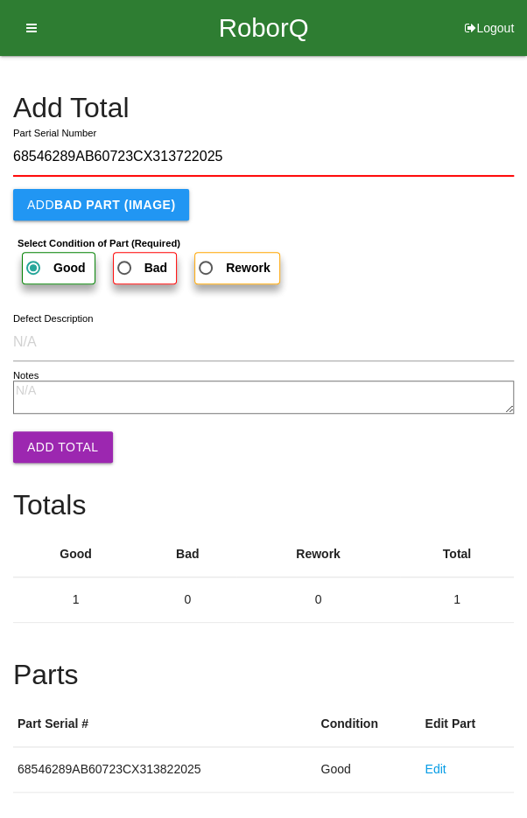
click at [54, 439] on button "Add Total" at bounding box center [63, 448] width 100 height 32
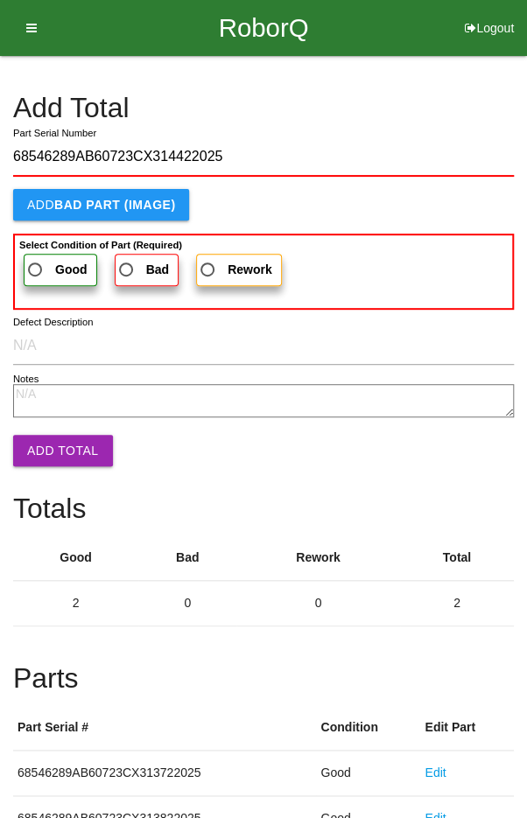
type input "68546289AB60723CX314422025"
click at [35, 261] on span "Good" at bounding box center [56, 270] width 63 height 22
click at [35, 261] on input "Good" at bounding box center [30, 264] width 11 height 11
radio input "true"
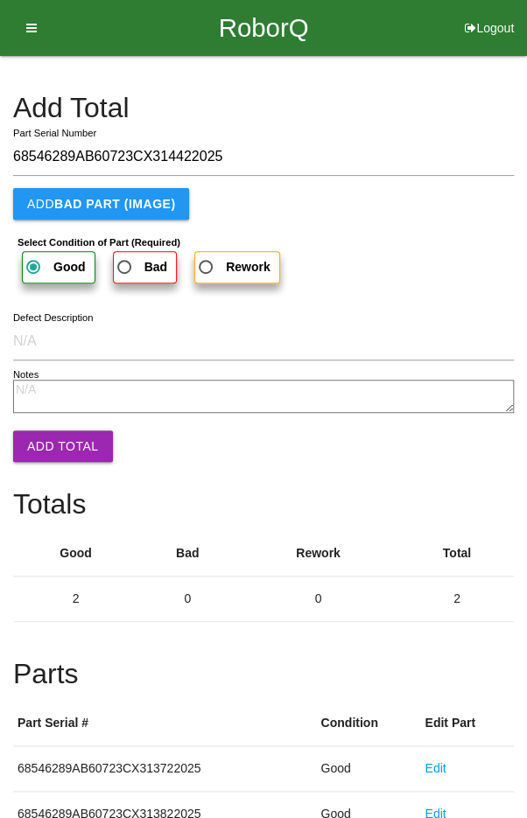
click at [46, 435] on button "Add Total" at bounding box center [63, 447] width 100 height 32
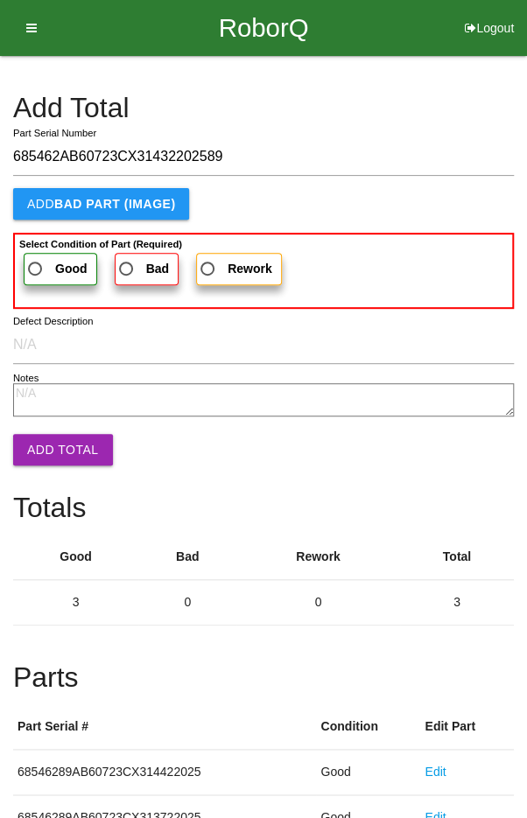
type input "685462AB60723CX31432202589"
click at [53, 444] on button "Add Total" at bounding box center [63, 450] width 100 height 32
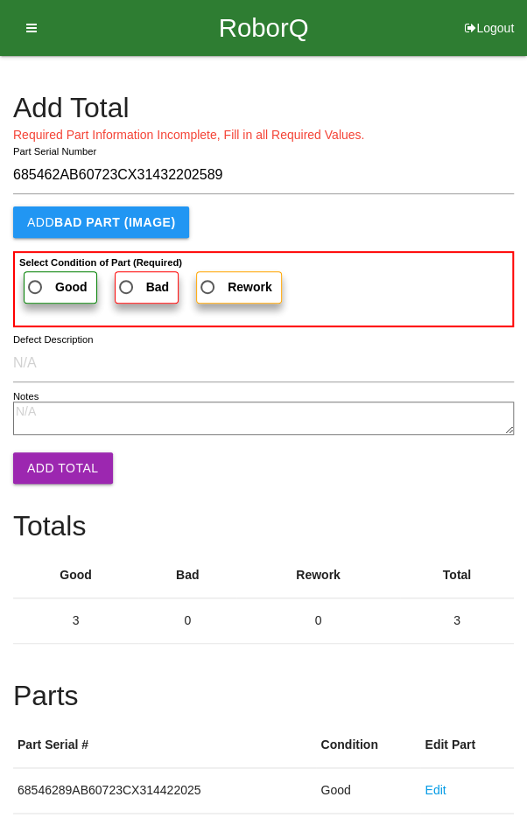
click at [41, 277] on span "Good" at bounding box center [56, 288] width 63 height 22
click at [36, 277] on input "Good" at bounding box center [30, 282] width 11 height 11
radio input "true"
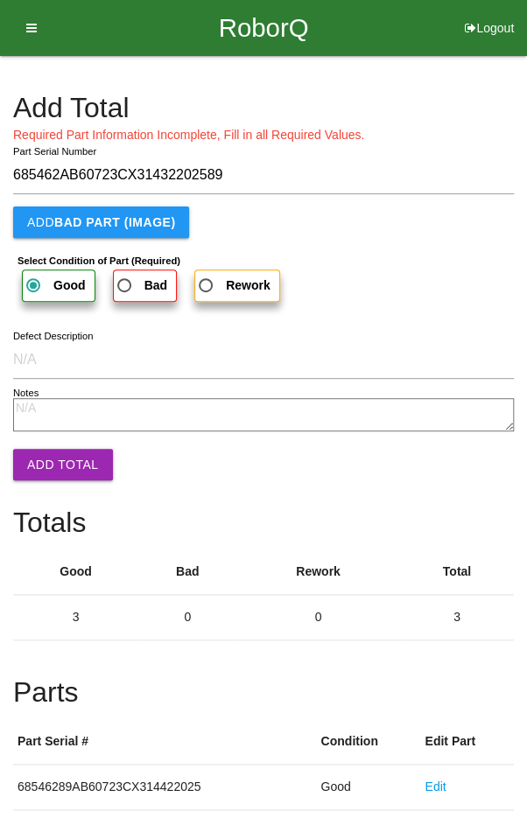
click at [60, 451] on button "Add Total" at bounding box center [63, 465] width 100 height 32
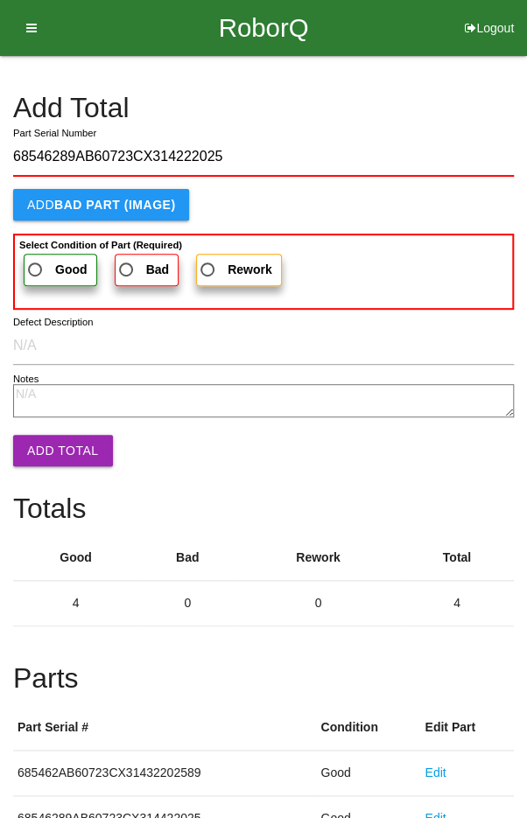
type input "68546289AB60723CX314222025"
click at [44, 275] on span "Good" at bounding box center [56, 270] width 63 height 22
click at [36, 270] on input "Good" at bounding box center [30, 264] width 11 height 11
radio input "true"
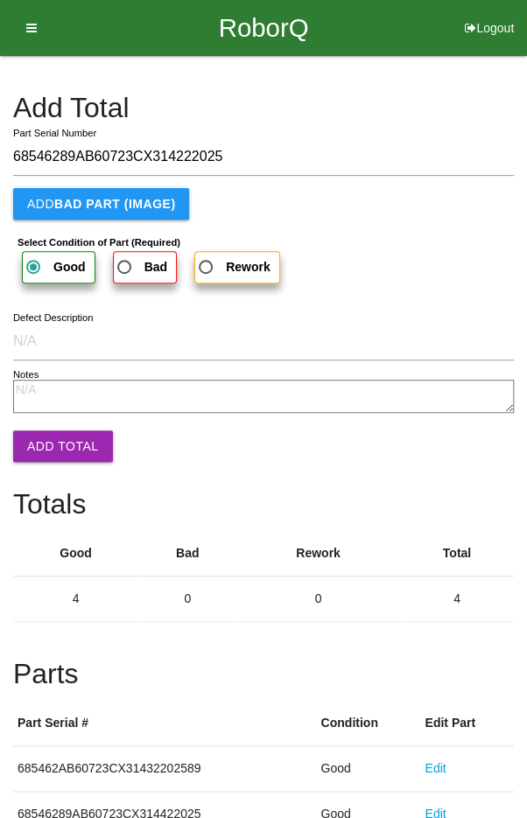
click at [58, 456] on button "Add Total" at bounding box center [63, 447] width 100 height 32
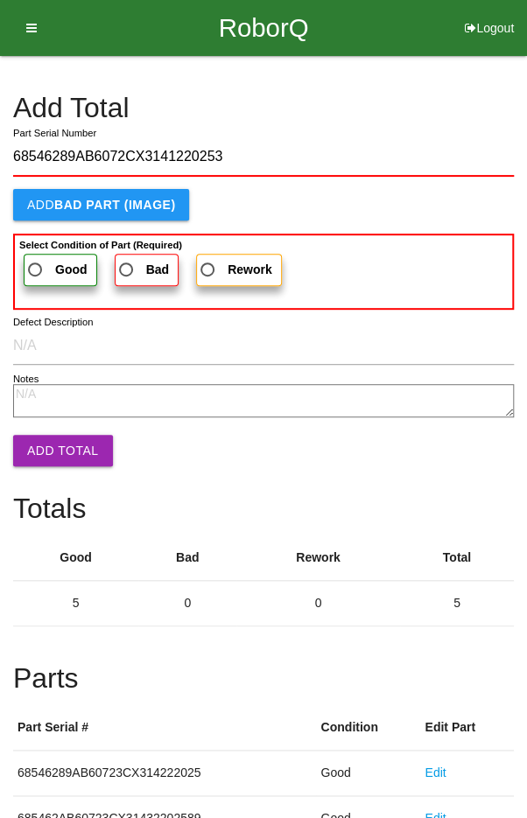
type input "68546289AB6072CX3141220253"
click at [47, 270] on span "Good" at bounding box center [56, 270] width 63 height 22
click at [36, 270] on input "Good" at bounding box center [30, 264] width 11 height 11
radio input "true"
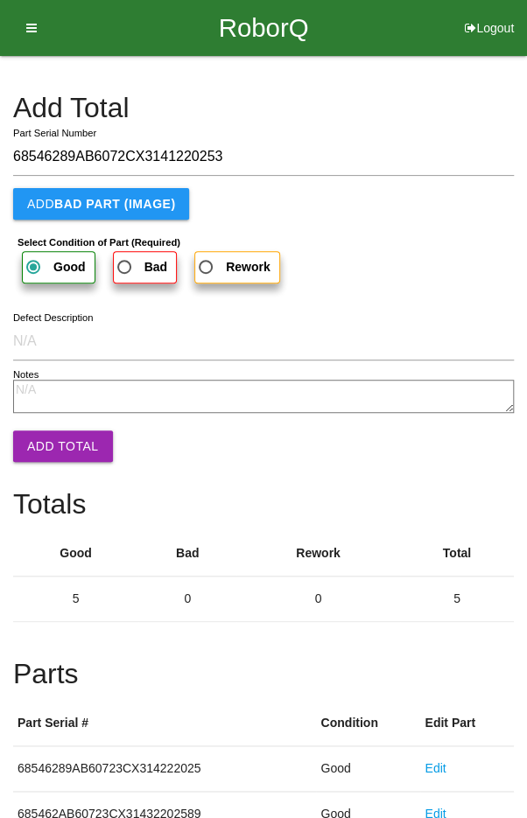
click at [61, 436] on button "Add Total" at bounding box center [63, 447] width 100 height 32
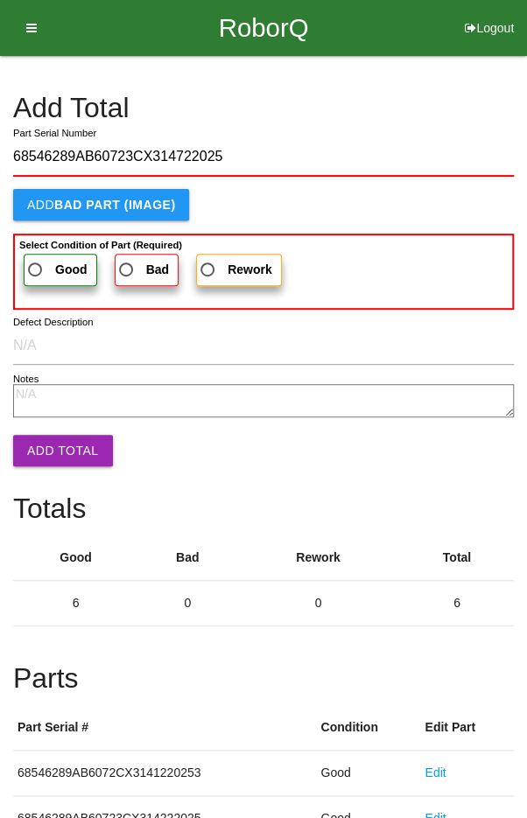
type input "68546289AB60723CX314722025"
click at [45, 263] on span "Good" at bounding box center [56, 270] width 63 height 22
click at [36, 263] on input "Good" at bounding box center [30, 264] width 11 height 11
radio input "true"
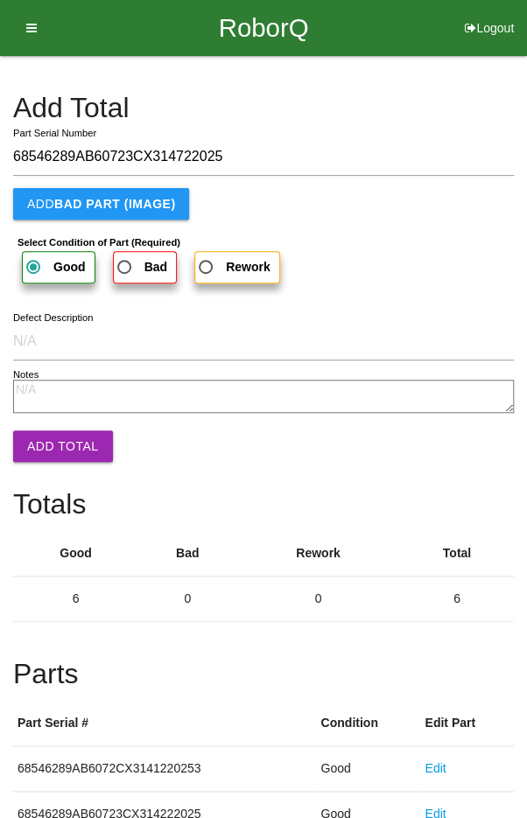
click at [63, 452] on button "Add Total" at bounding box center [63, 447] width 100 height 32
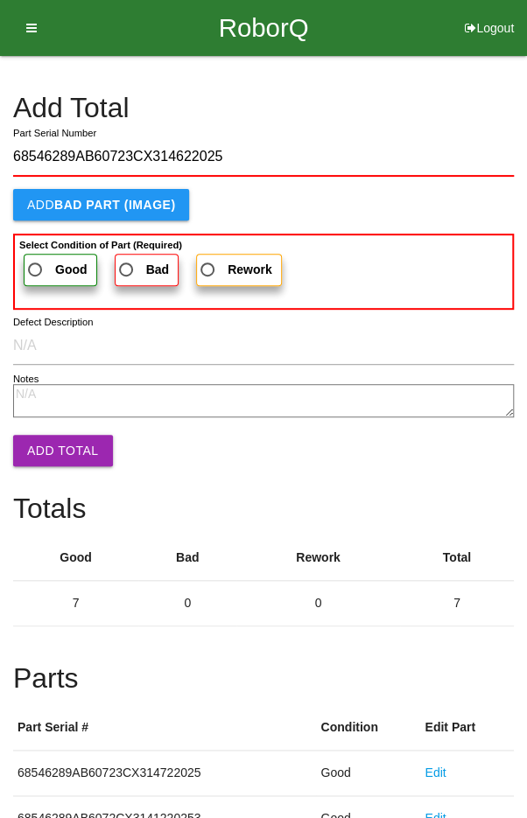
type input "68546289AB60723CX314622025"
click at [39, 259] on span "Good" at bounding box center [56, 270] width 63 height 22
click at [36, 259] on input "Good" at bounding box center [30, 264] width 11 height 11
radio input "true"
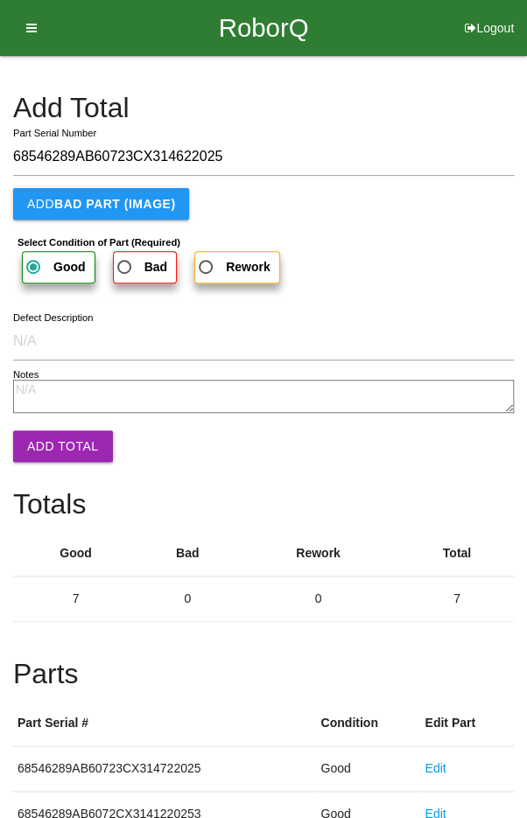
click at [58, 437] on button "Add Total" at bounding box center [63, 447] width 100 height 32
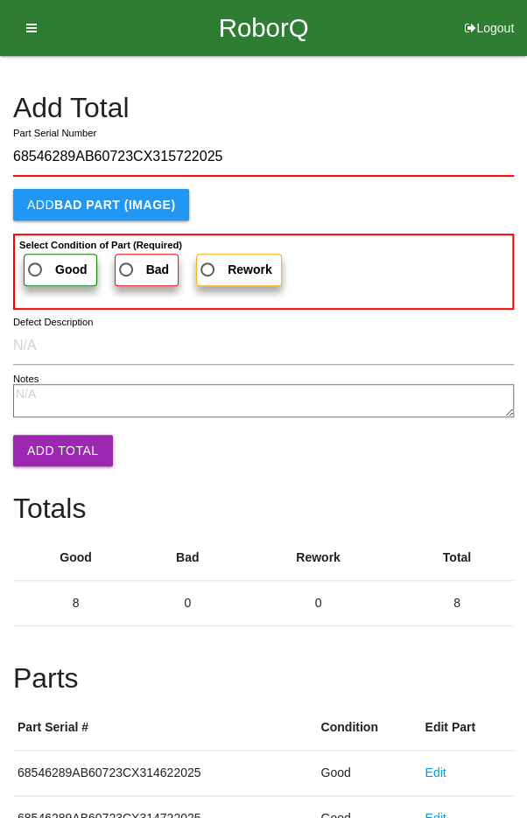
type input "68546289AB60723CX315722025"
click at [47, 267] on span "Good" at bounding box center [56, 270] width 63 height 22
click at [36, 267] on input "Good" at bounding box center [30, 264] width 11 height 11
radio input "true"
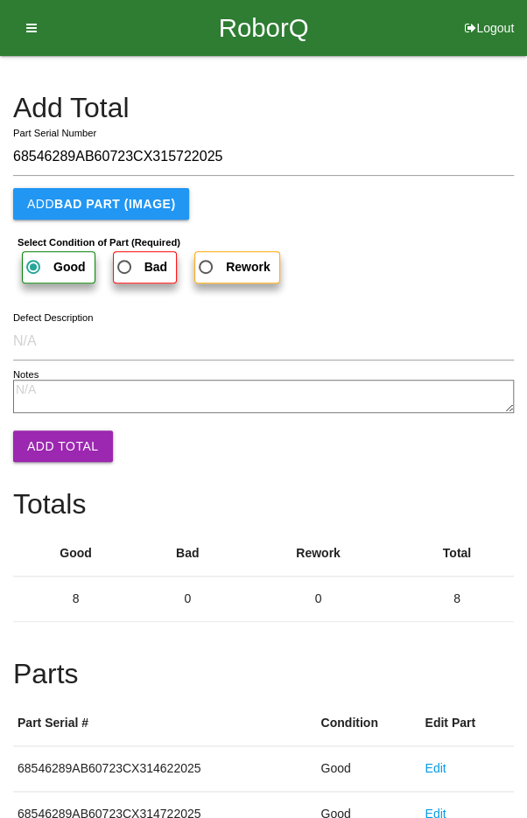
click at [54, 436] on button "Add Total" at bounding box center [63, 447] width 100 height 32
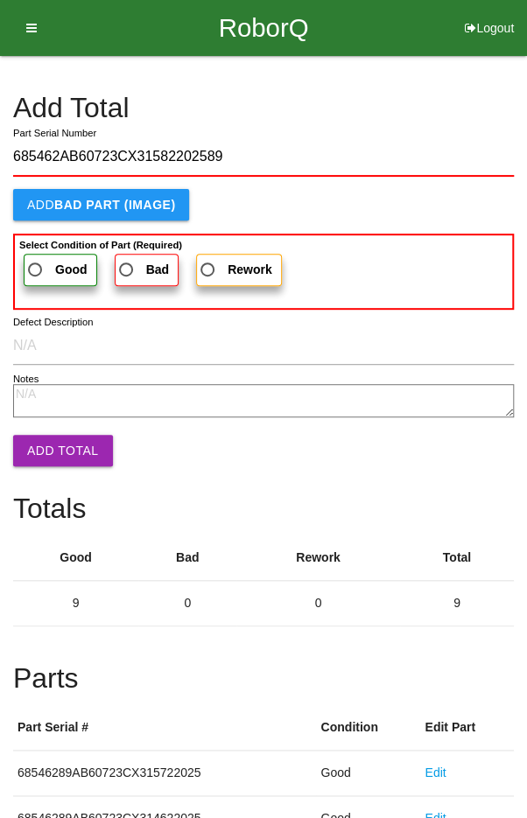
type input "685462AB60723CX31582202589"
click at [42, 263] on span "Good" at bounding box center [56, 270] width 63 height 22
click at [36, 263] on input "Good" at bounding box center [30, 264] width 11 height 11
radio input "true"
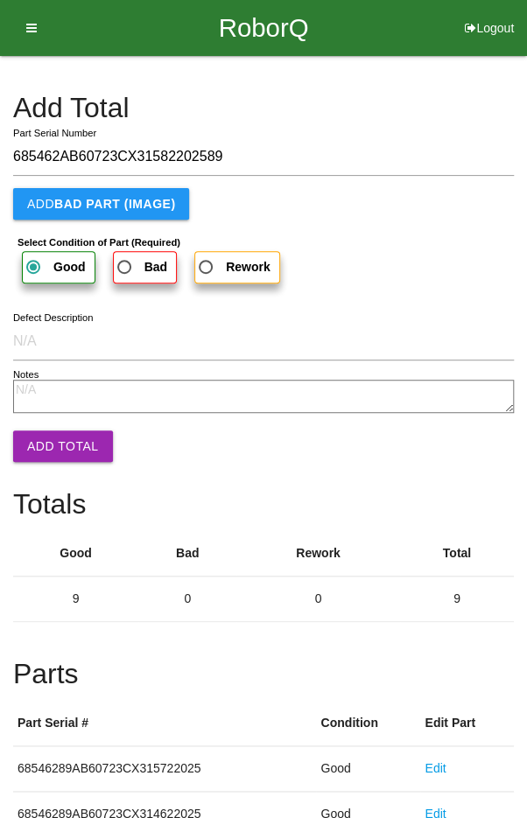
click at [56, 442] on button "Add Total" at bounding box center [63, 447] width 100 height 32
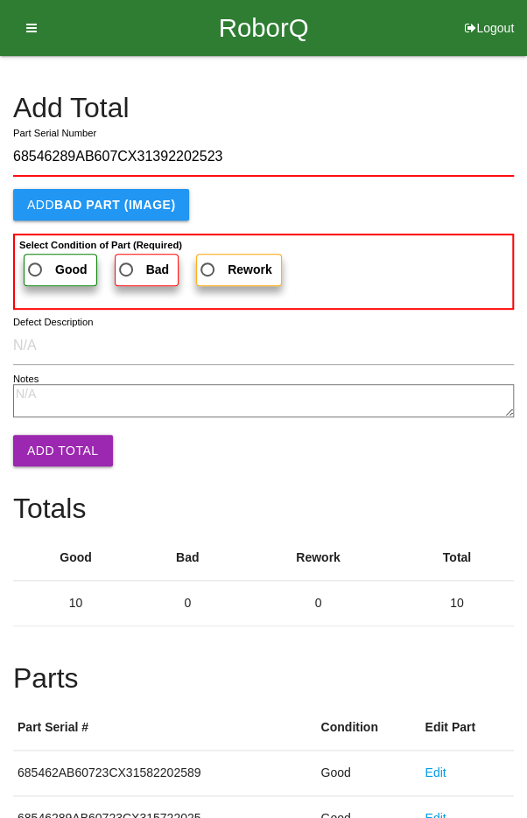
type input "68546289AB607CX31392202523"
click at [53, 263] on span "Good" at bounding box center [56, 270] width 63 height 22
click at [36, 263] on input "Good" at bounding box center [30, 264] width 11 height 11
radio input "true"
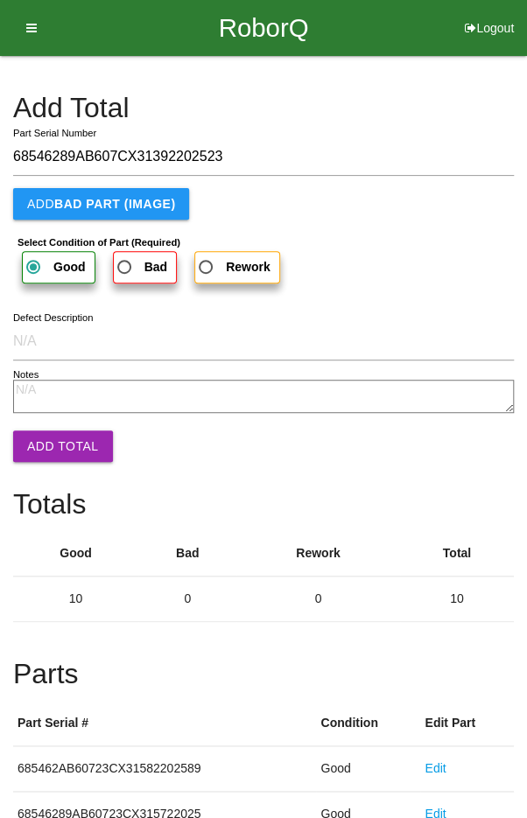
click at [58, 433] on button "Add Total" at bounding box center [63, 447] width 100 height 32
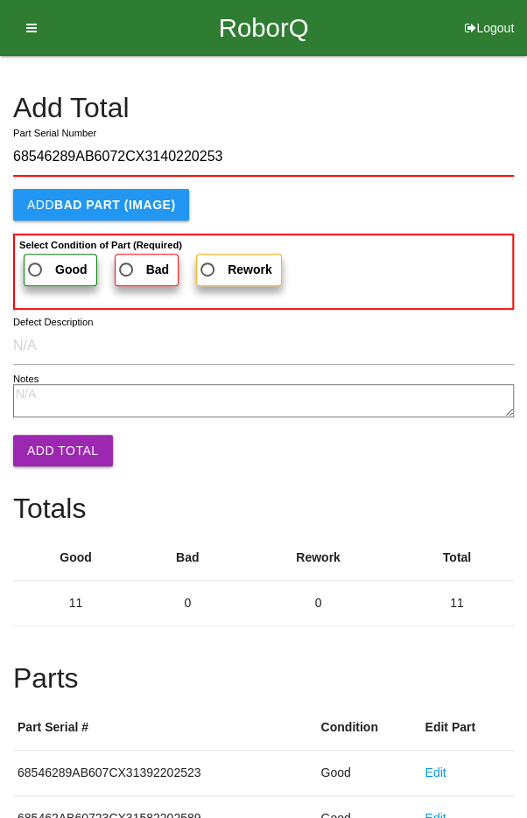
type input "68546289AB6072CX3140220253"
click at [39, 266] on span "Good" at bounding box center [56, 270] width 63 height 22
click at [36, 266] on input "Good" at bounding box center [30, 264] width 11 height 11
radio input "true"
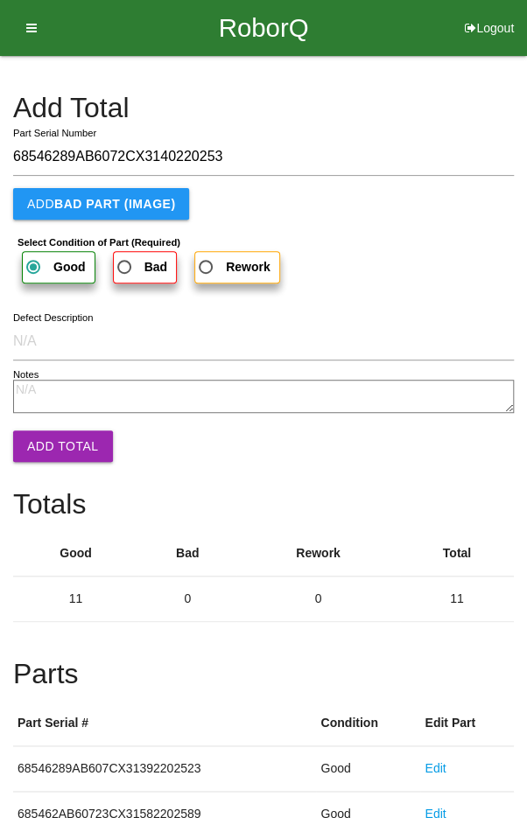
click at [60, 440] on button "Add Total" at bounding box center [63, 447] width 100 height 32
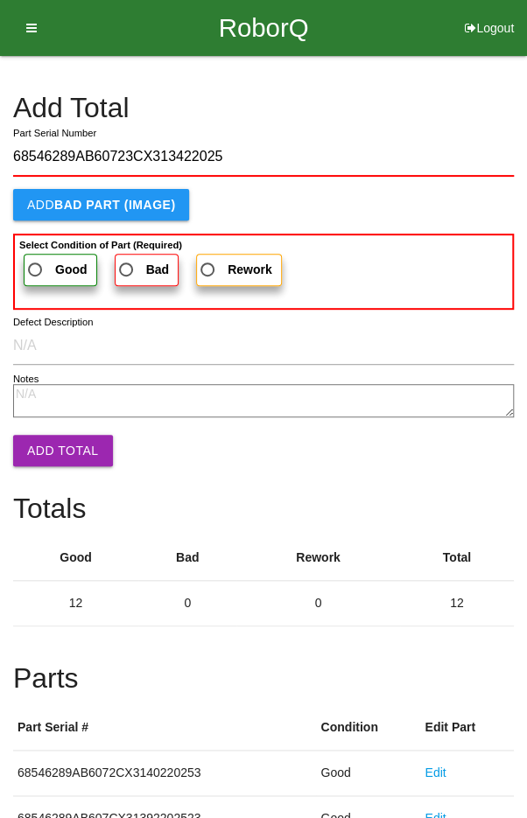
type input "68546289AB60723CX313422025"
click at [45, 266] on span "Good" at bounding box center [56, 270] width 63 height 22
click at [36, 266] on input "Good" at bounding box center [30, 264] width 11 height 11
radio input "true"
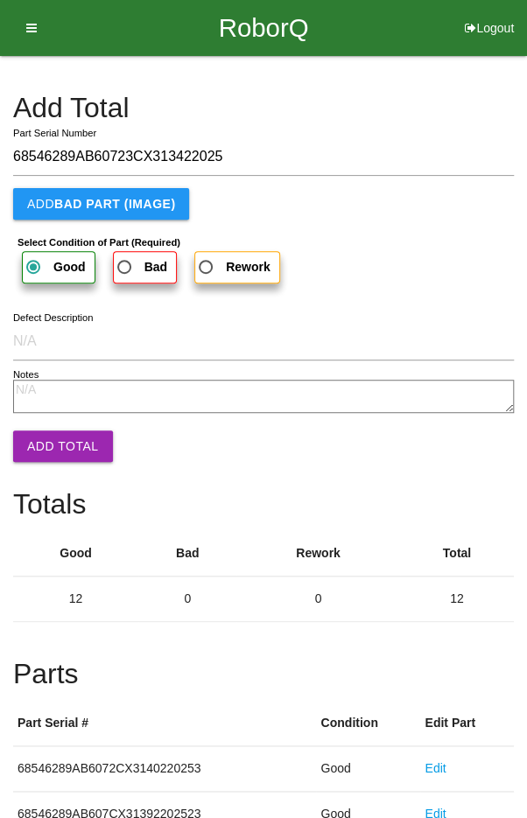
click at [55, 456] on button "Add Total" at bounding box center [63, 447] width 100 height 32
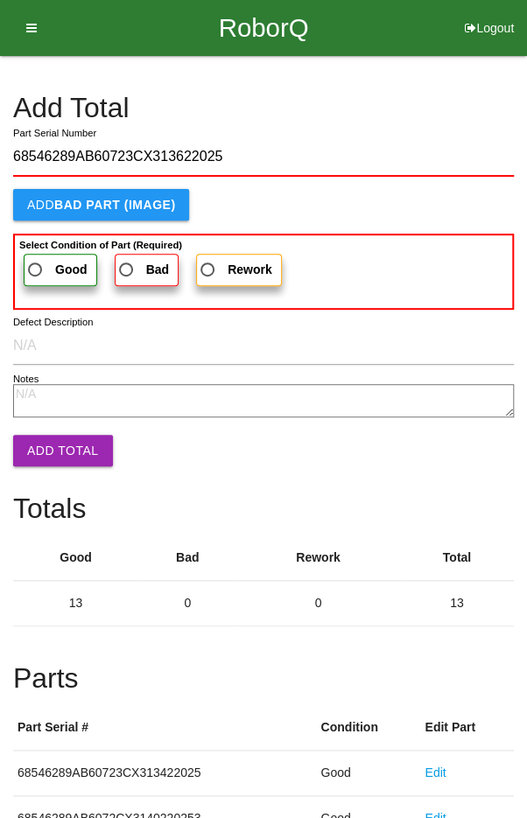
type input "68546289AB60723CX313622025"
click at [38, 266] on span "Good" at bounding box center [56, 270] width 63 height 22
click at [36, 266] on input "Good" at bounding box center [30, 264] width 11 height 11
radio input "true"
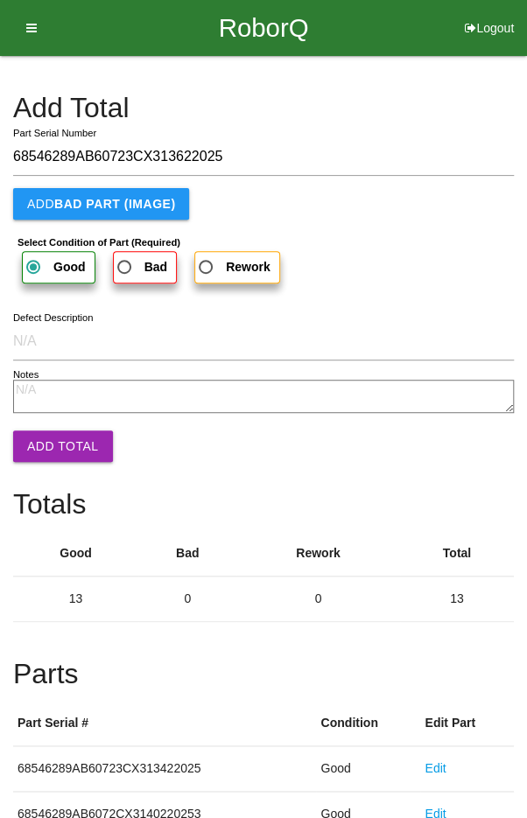
click at [50, 444] on button "Add Total" at bounding box center [63, 447] width 100 height 32
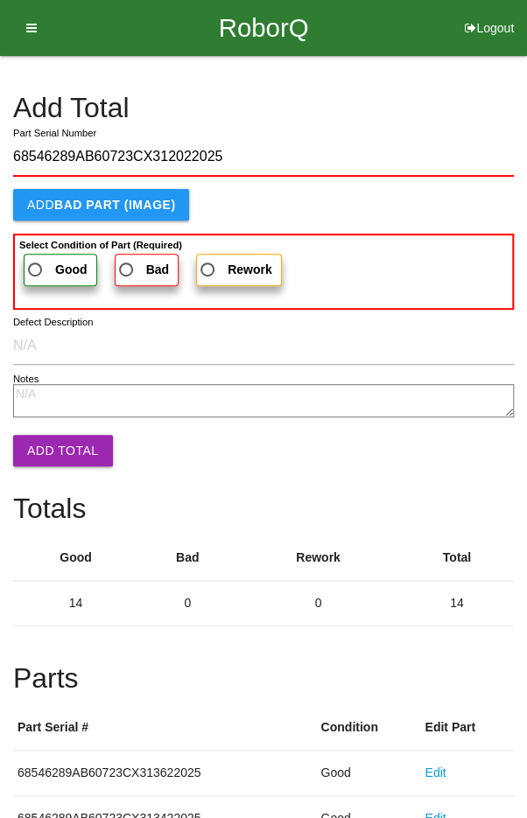
type input "68546289AB60723CX312022025"
click at [39, 264] on span "Good" at bounding box center [56, 270] width 63 height 22
click at [36, 264] on input "Good" at bounding box center [30, 264] width 11 height 11
radio input "true"
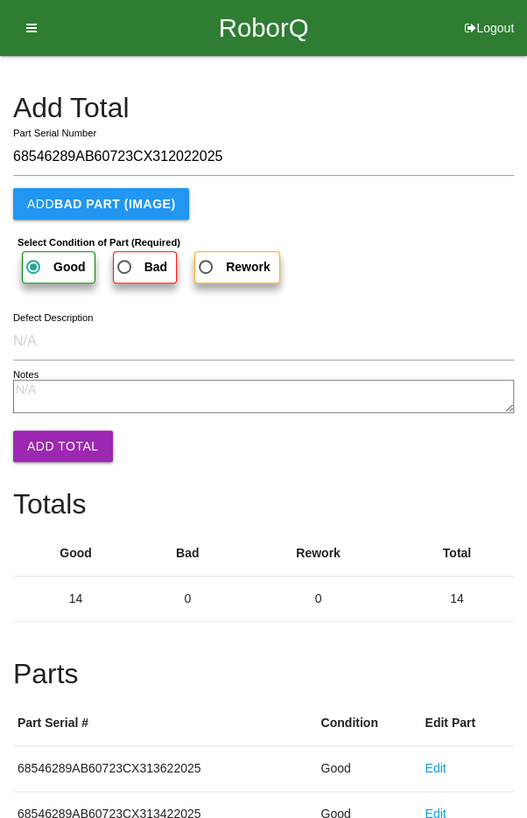
click at [57, 453] on button "Add Total" at bounding box center [63, 447] width 100 height 32
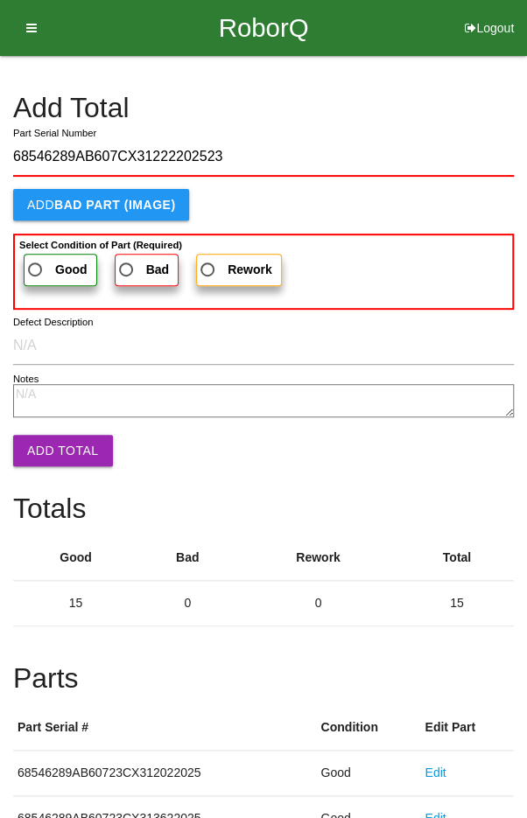
type input "68546289AB607CX31222202523"
click at [42, 264] on span "Good" at bounding box center [56, 270] width 63 height 22
click at [36, 264] on input "Good" at bounding box center [30, 264] width 11 height 11
radio input "true"
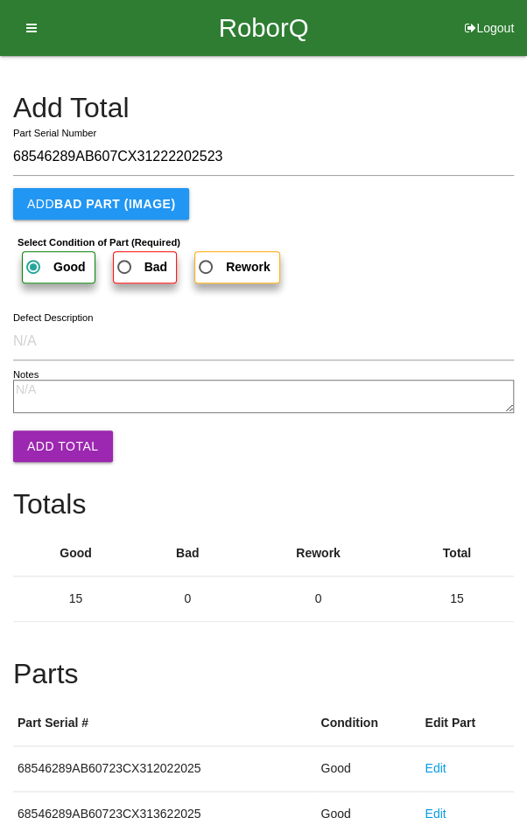
click at [60, 449] on button "Add Total" at bounding box center [63, 447] width 100 height 32
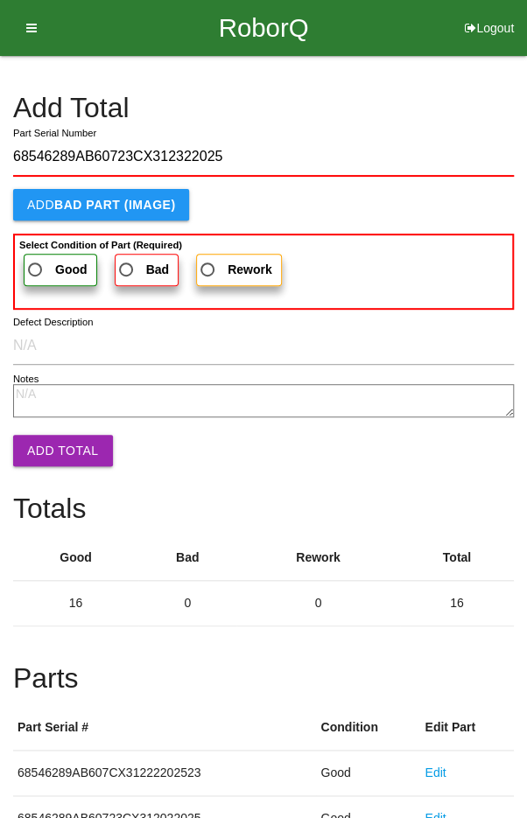
type input "68546289AB60723CX312322025"
click at [50, 259] on span "Good" at bounding box center [56, 270] width 63 height 22
click at [36, 259] on input "Good" at bounding box center [30, 264] width 11 height 11
radio input "true"
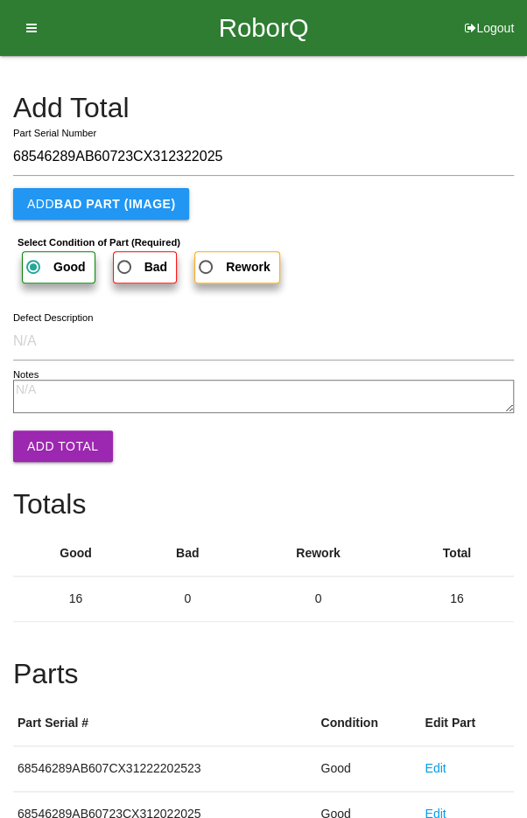
click at [59, 447] on button "Add Total" at bounding box center [63, 447] width 100 height 32
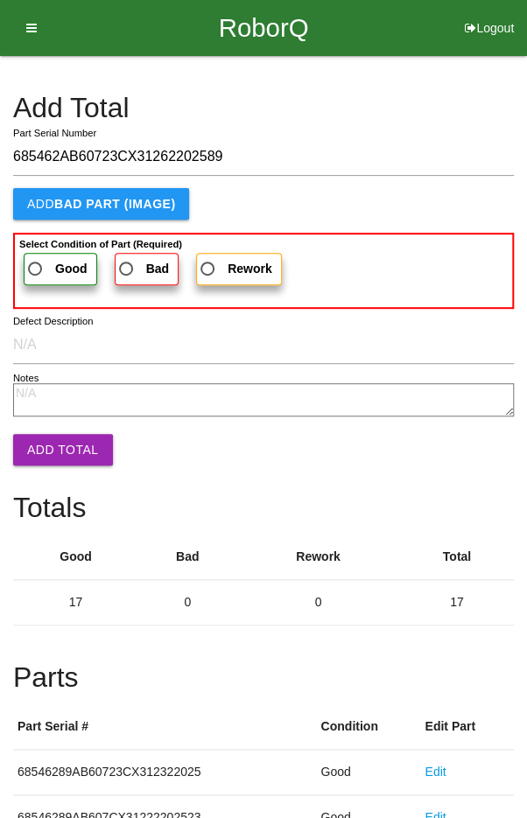
type input "685462AB60723CX31262202589"
click at [47, 261] on span "Good" at bounding box center [56, 269] width 63 height 22
click at [36, 261] on input "Good" at bounding box center [30, 263] width 11 height 11
radio input "true"
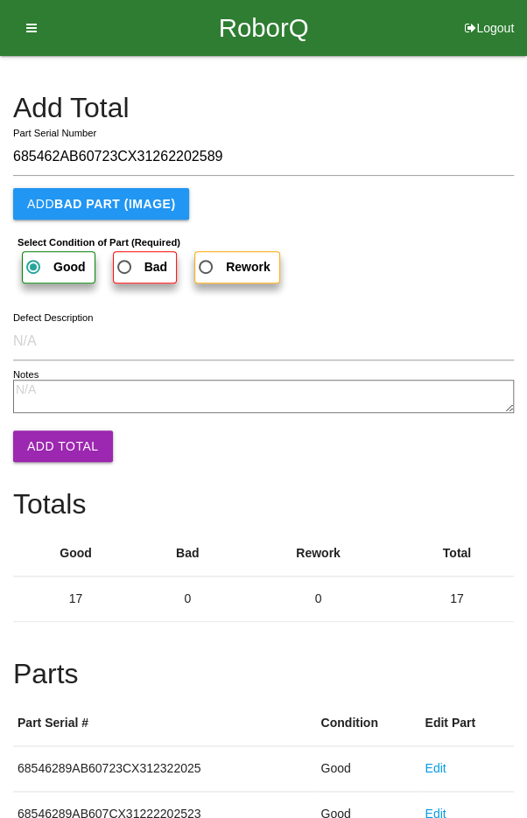
click at [59, 445] on button "Add Total" at bounding box center [63, 447] width 100 height 32
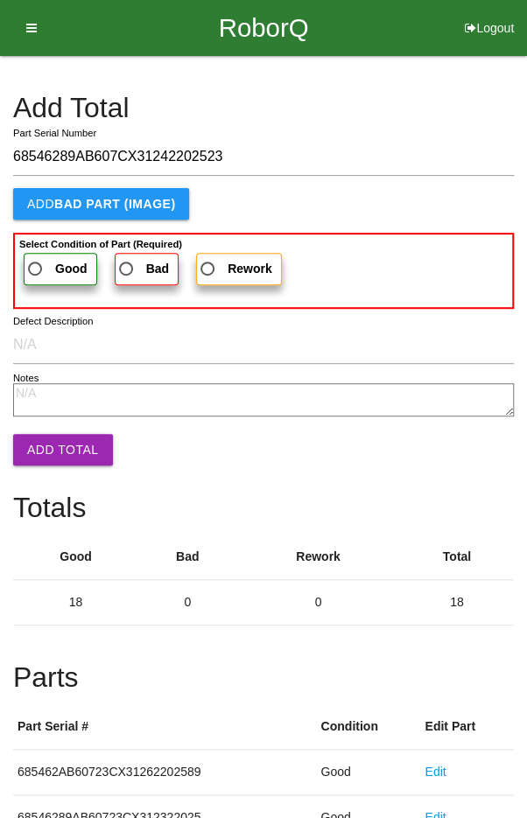
type input "68546289AB607CX31242202523"
click at [47, 261] on span "Good" at bounding box center [56, 269] width 63 height 22
click at [36, 261] on input "Good" at bounding box center [30, 263] width 11 height 11
radio input "true"
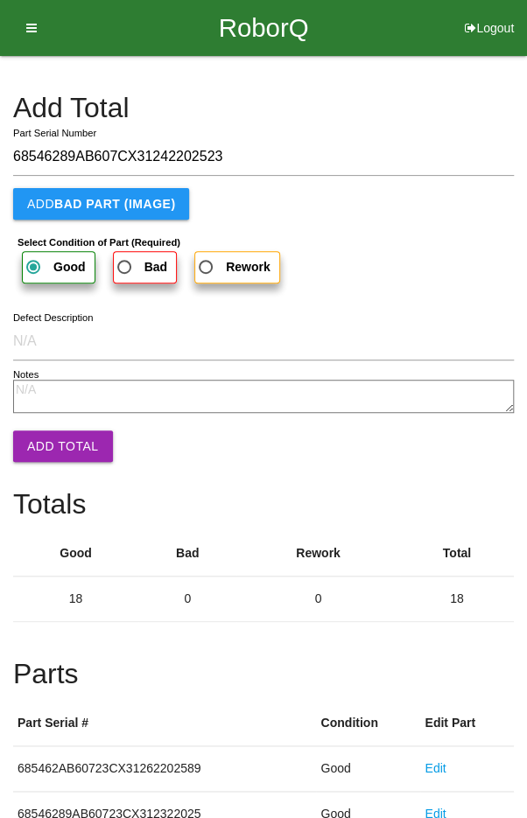
click at [54, 455] on button "Add Total" at bounding box center [63, 447] width 100 height 32
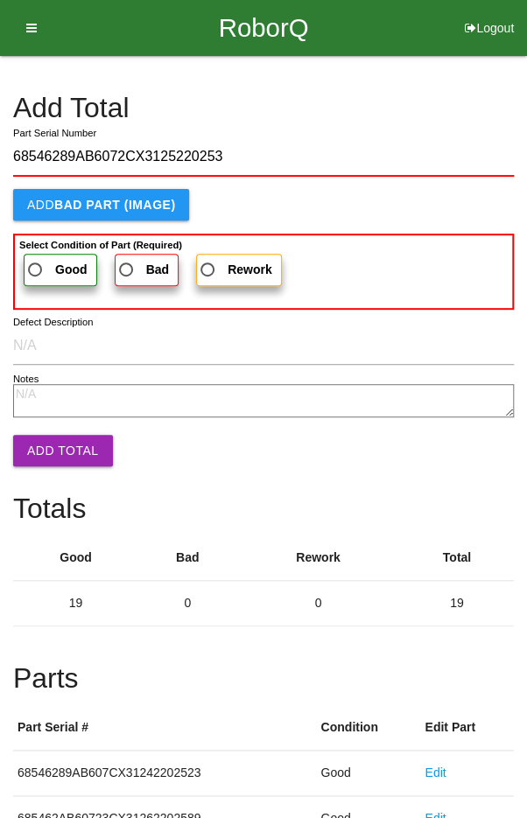
type input "68546289AB6072CX3125220253"
click at [45, 256] on label "Good" at bounding box center [61, 270] width 74 height 32
click at [36, 259] on input "Good" at bounding box center [30, 264] width 11 height 11
radio input "true"
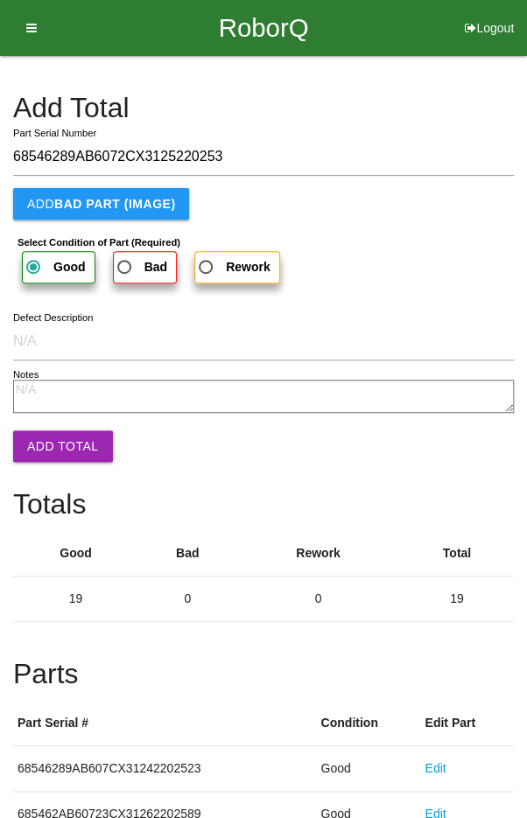
click at [60, 455] on button "Add Total" at bounding box center [63, 447] width 100 height 32
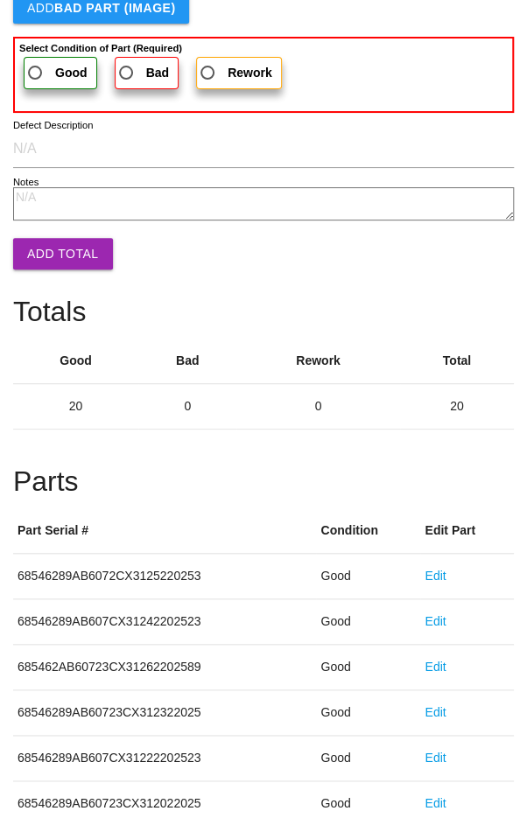
scroll to position [973, 0]
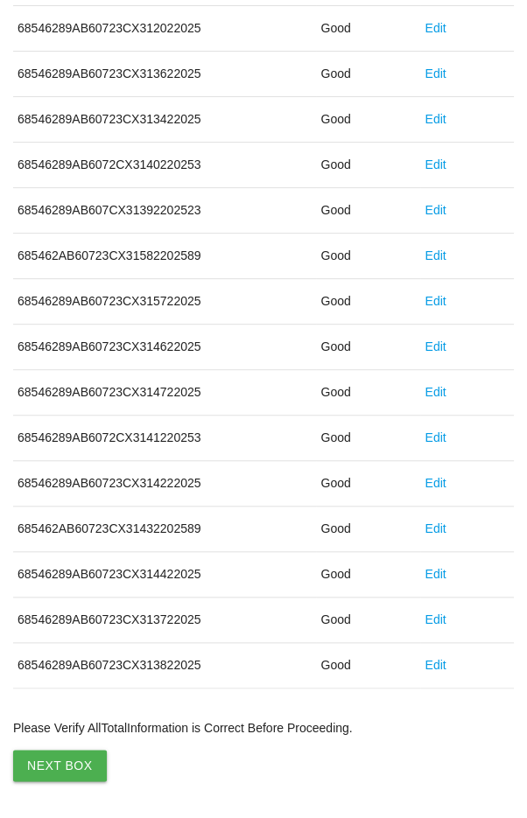
click at [53, 761] on button "Next Box" at bounding box center [60, 766] width 94 height 32
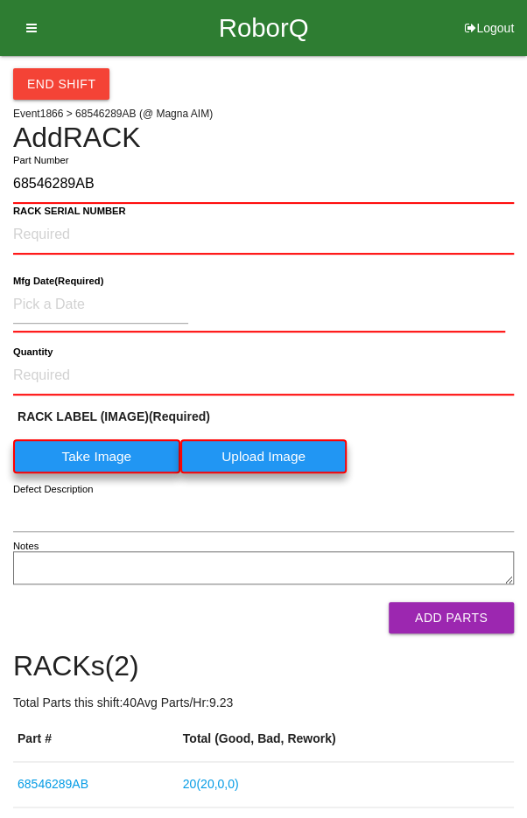
type input "68546289AB"
click at [82, 450] on label "Take Image" at bounding box center [96, 456] width 167 height 34
click at [0, 0] on \(IMAGE\) "Take Image" at bounding box center [0, 0] width 0 height 0
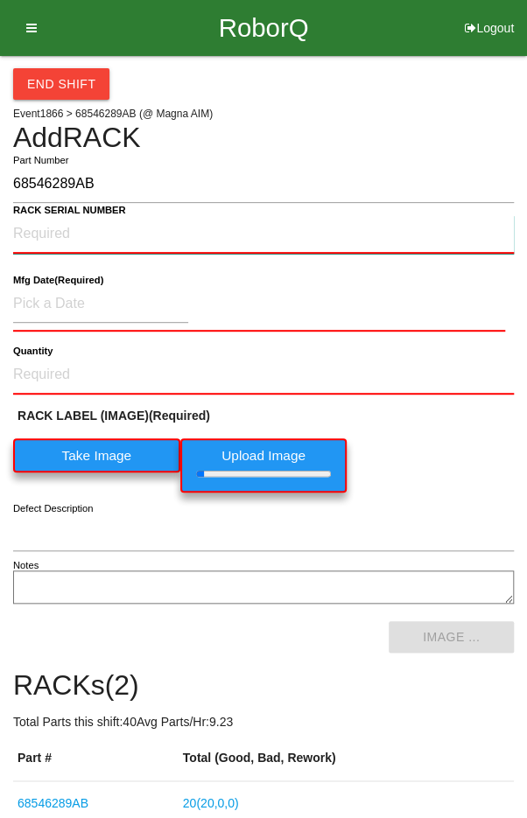
click at [60, 231] on NUMBER "RACK SERIAL NUMBER" at bounding box center [263, 234] width 501 height 39
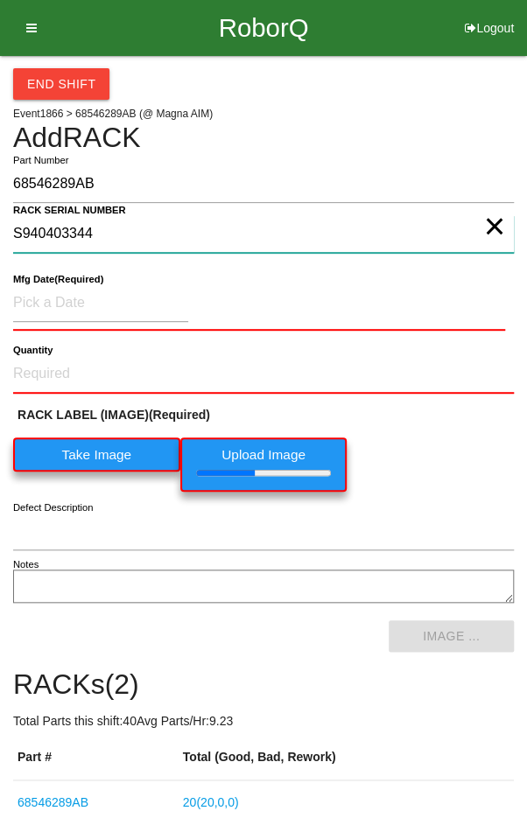
type NUMBER "S940403344"
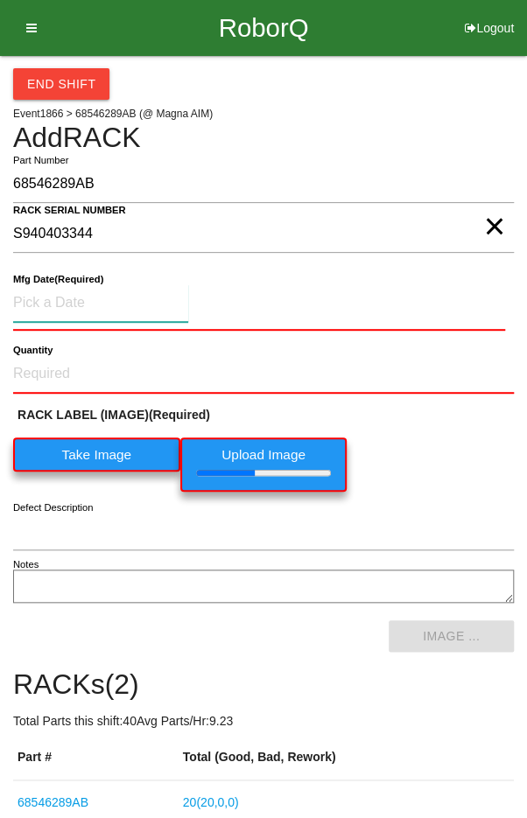
click at [68, 303] on input at bounding box center [100, 304] width 175 height 38
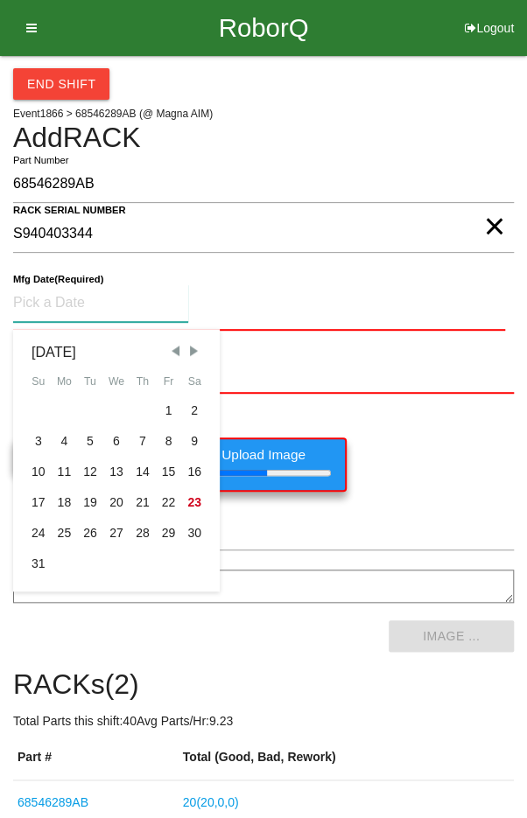
click at [165, 444] on div "8" at bounding box center [169, 441] width 26 height 31
type input "[DATE]"
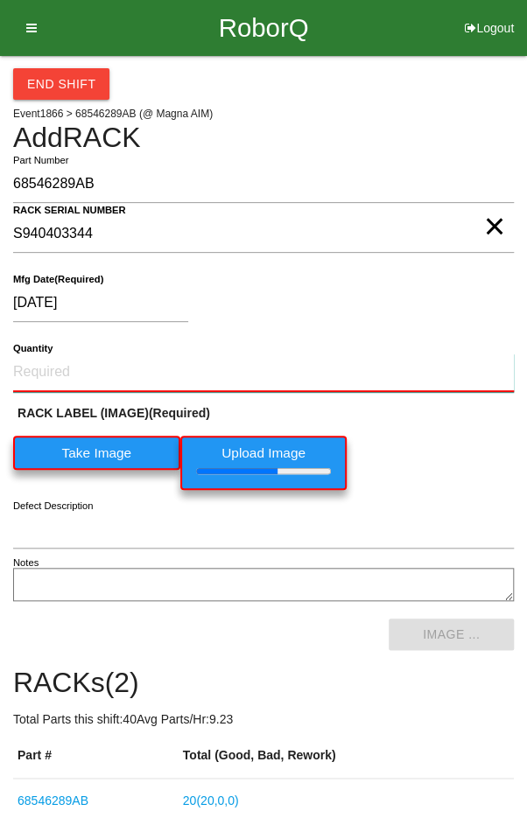
click at [291, 376] on input "Quantity" at bounding box center [263, 373] width 501 height 39
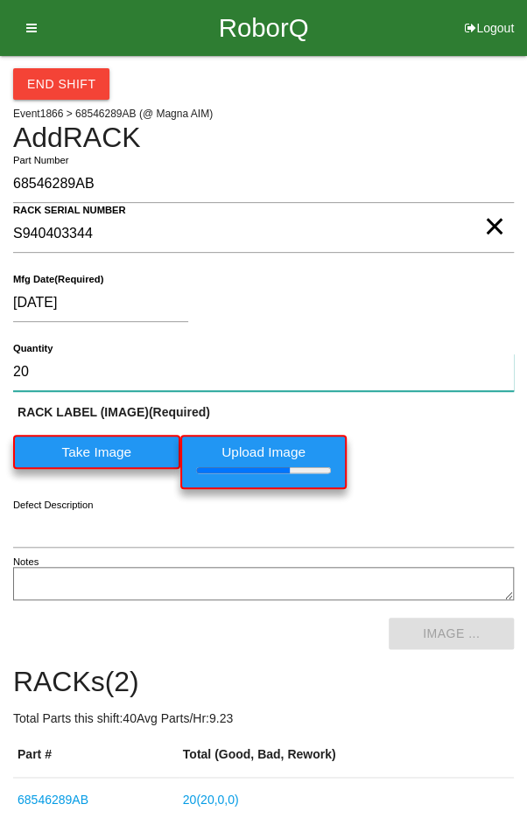
type input "20"
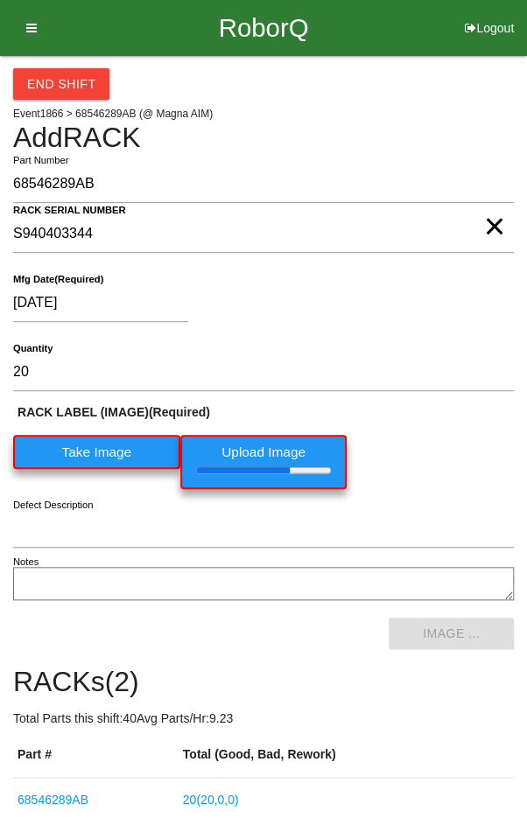
click at [423, 301] on div "[DATE]" at bounding box center [259, 307] width 492 height 45
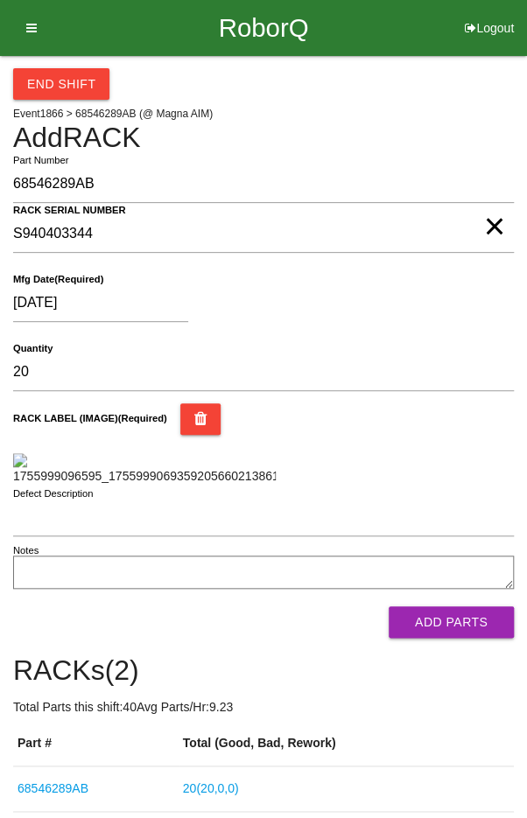
click at [432, 486] on div "RACK LABEL (IMAGE) (Required)" at bounding box center [263, 445] width 501 height 82
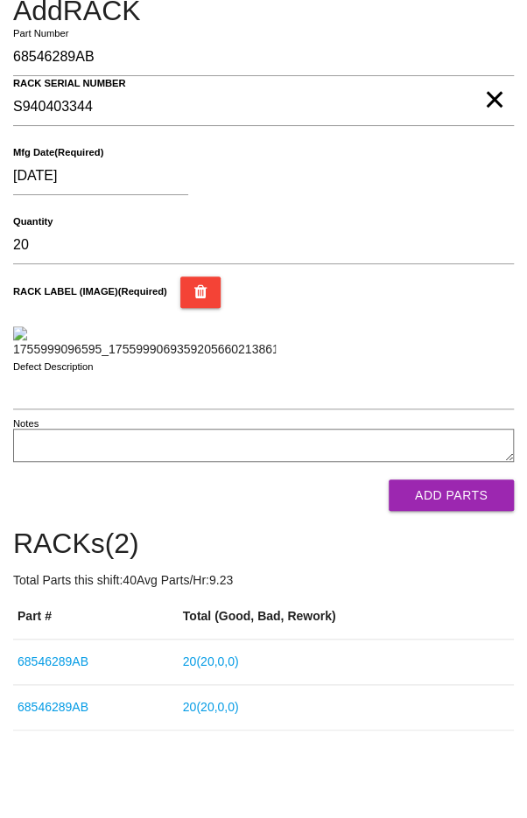
scroll to position [296, 0]
click at [462, 511] on button "Add Parts" at bounding box center [451, 496] width 125 height 32
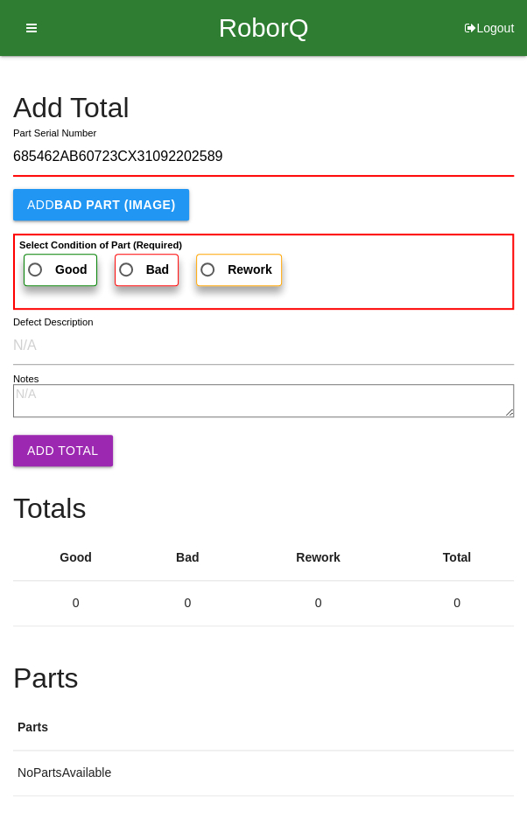
type input "685462AB60723CX31092202589"
click at [46, 256] on label "Good" at bounding box center [61, 270] width 74 height 32
click at [36, 259] on input "Good" at bounding box center [30, 264] width 11 height 11
radio input "true"
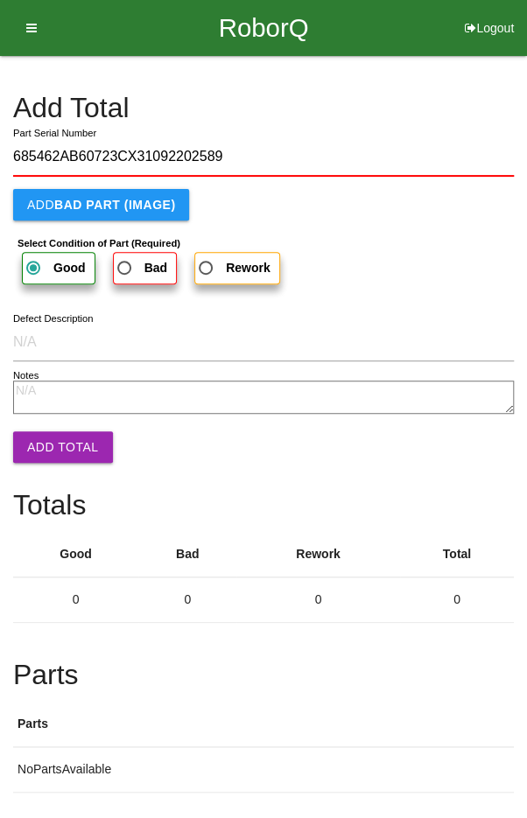
click at [46, 443] on button "Add Total" at bounding box center [63, 448] width 100 height 32
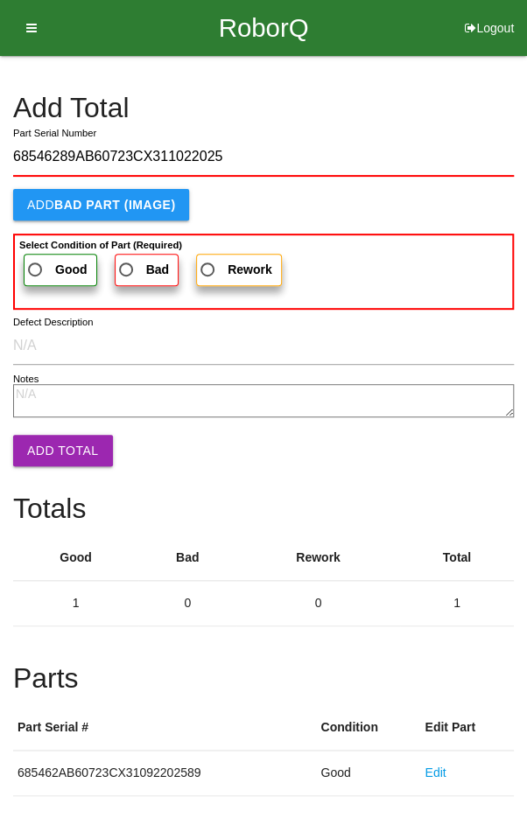
type input "68546289AB60723CX311022025"
click at [47, 259] on span "Good" at bounding box center [56, 270] width 63 height 22
click at [36, 259] on input "Good" at bounding box center [30, 264] width 11 height 11
radio input "true"
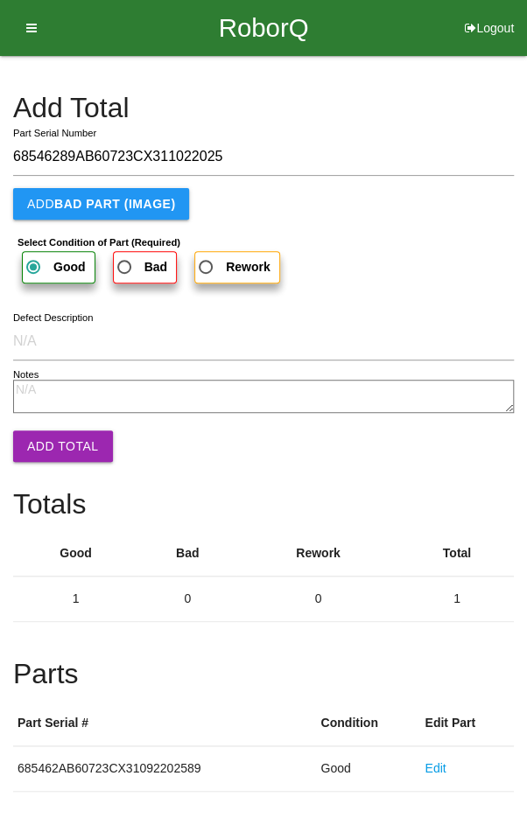
click at [48, 432] on button "Add Total" at bounding box center [63, 447] width 100 height 32
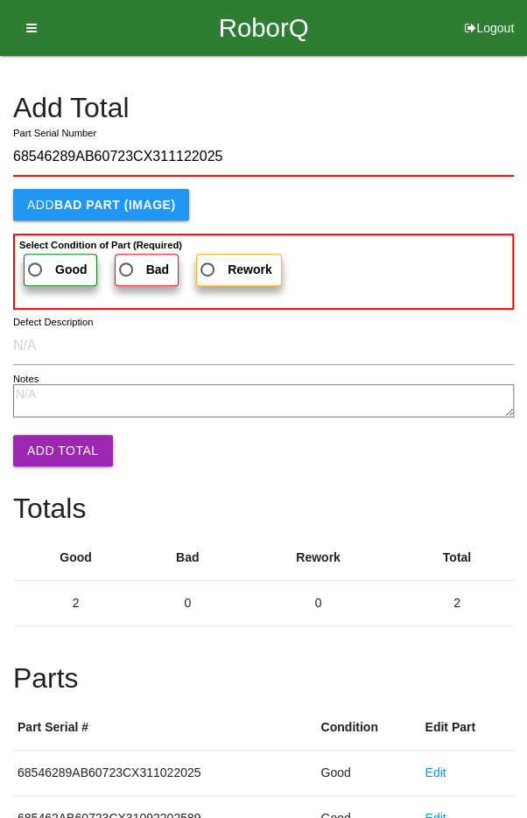
type input "68546289AB60723CX311122025"
click at [42, 263] on span "Good" at bounding box center [56, 270] width 63 height 22
click at [36, 263] on input "Good" at bounding box center [30, 264] width 11 height 11
radio input "true"
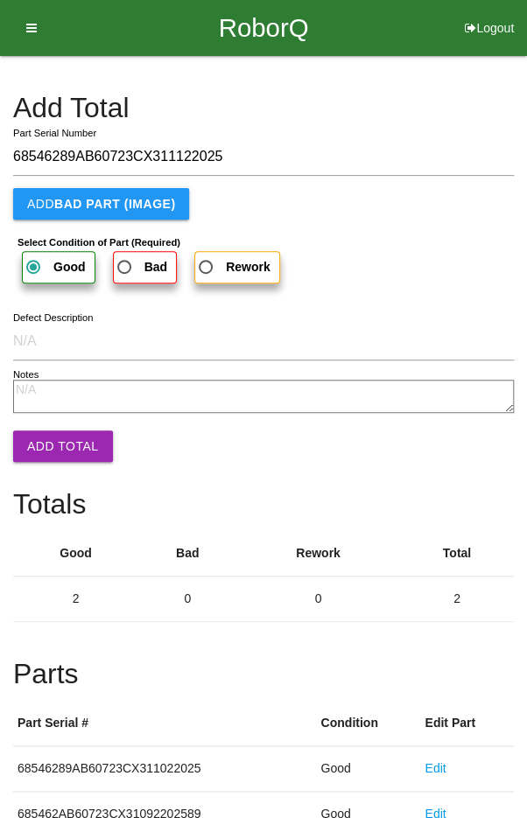
click at [47, 446] on button "Add Total" at bounding box center [63, 447] width 100 height 32
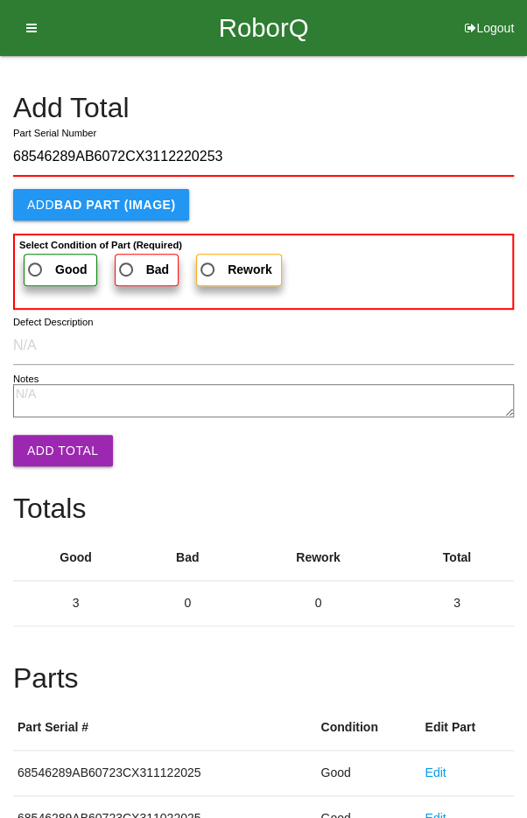
type input "68546289AB6072CX3112220253"
click at [32, 259] on span "Good" at bounding box center [56, 270] width 63 height 22
click at [32, 259] on input "Good" at bounding box center [30, 264] width 11 height 11
radio input "true"
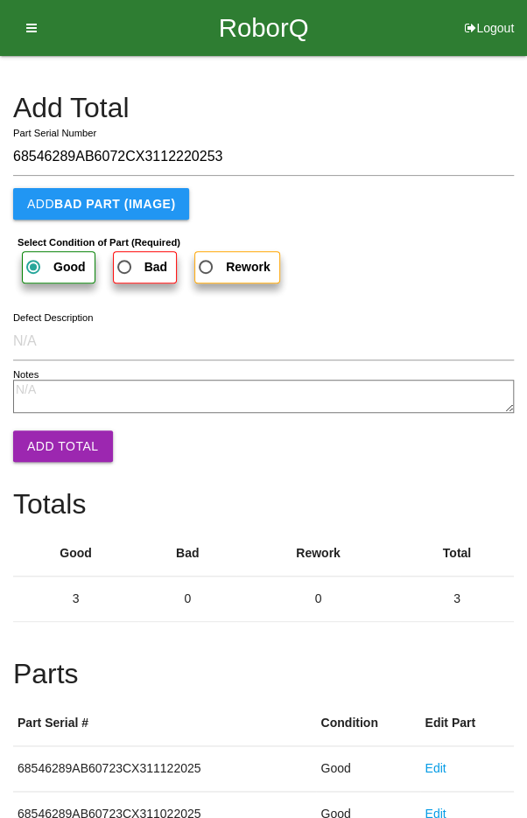
click at [53, 450] on button "Add Total" at bounding box center [63, 447] width 100 height 32
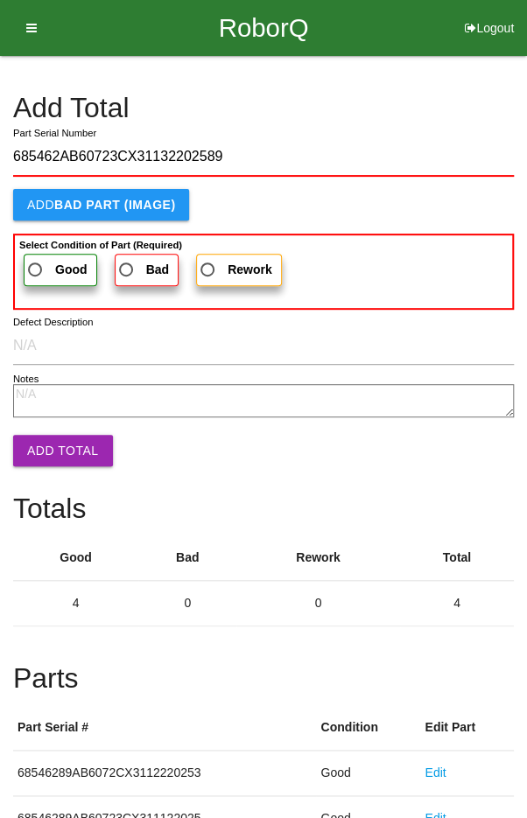
type input "685462AB60723CX31132202589"
click at [35, 261] on span "Good" at bounding box center [56, 270] width 63 height 22
click at [35, 261] on input "Good" at bounding box center [30, 264] width 11 height 11
radio input "true"
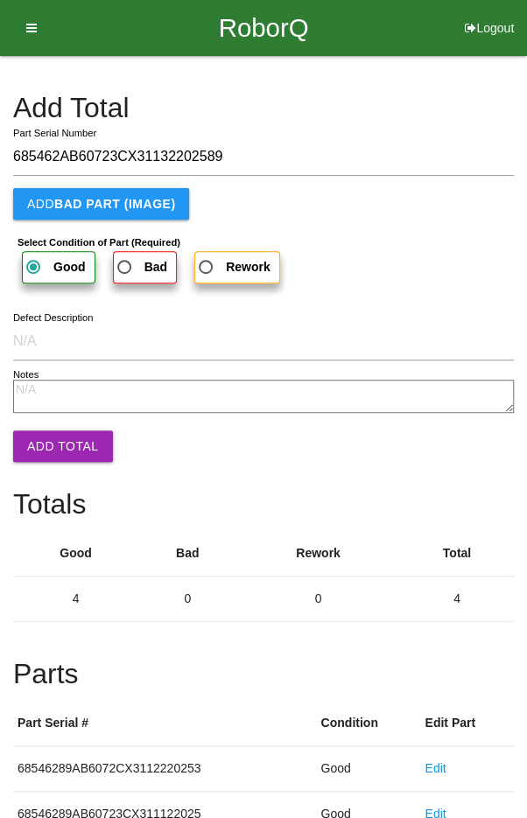
click at [55, 433] on button "Add Total" at bounding box center [63, 447] width 100 height 32
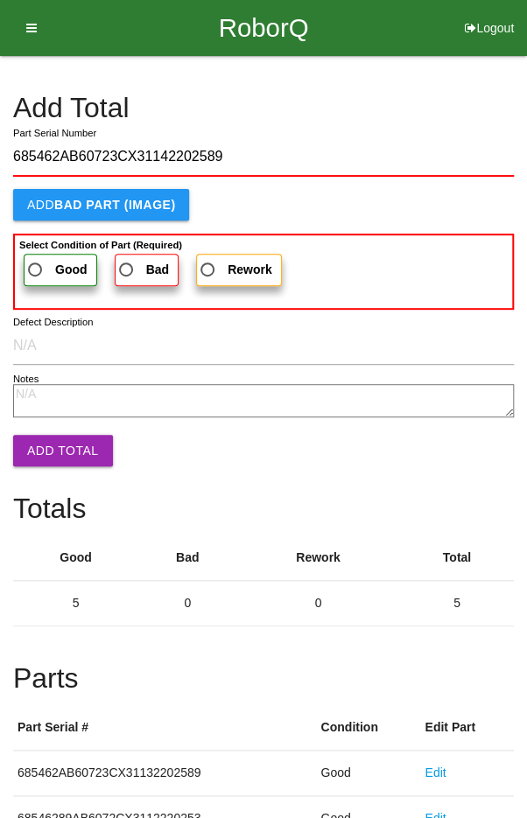
type input "685462AB60723CX31142202589"
click at [46, 254] on label "Good" at bounding box center [61, 270] width 74 height 32
click at [36, 259] on input "Good" at bounding box center [30, 264] width 11 height 11
radio input "true"
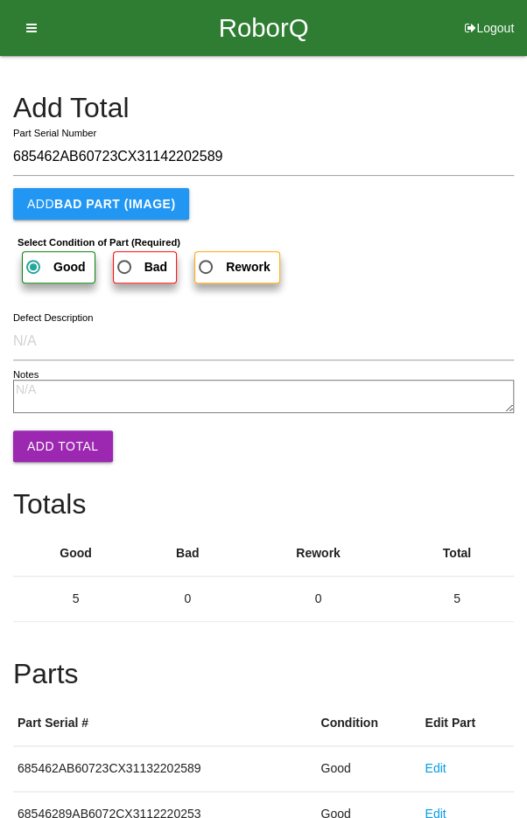
click at [53, 454] on button "Add Total" at bounding box center [63, 447] width 100 height 32
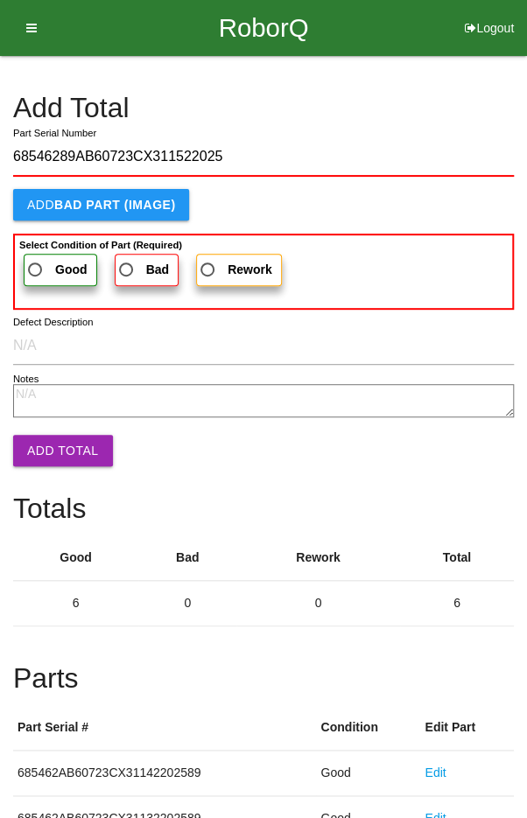
type input "68546289AB60723CX311522025"
click at [41, 263] on span "Good" at bounding box center [56, 270] width 63 height 22
click at [36, 263] on input "Good" at bounding box center [30, 264] width 11 height 11
radio input "true"
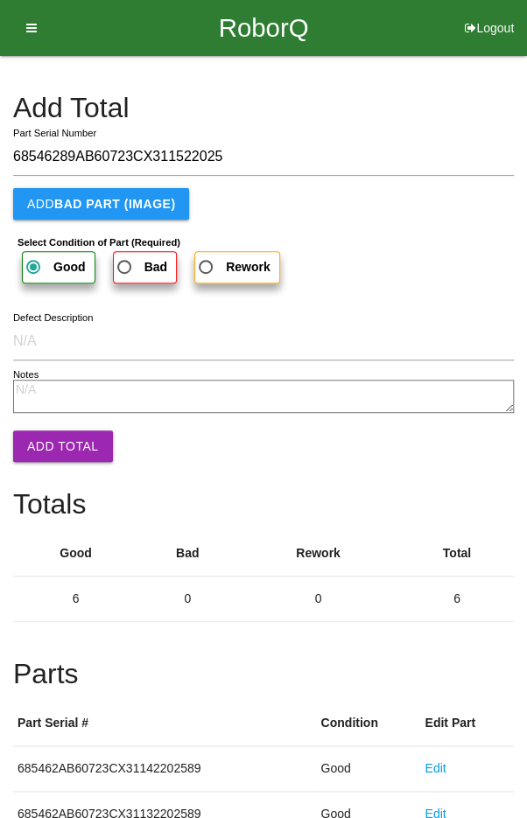
click at [62, 452] on button "Add Total" at bounding box center [63, 447] width 100 height 32
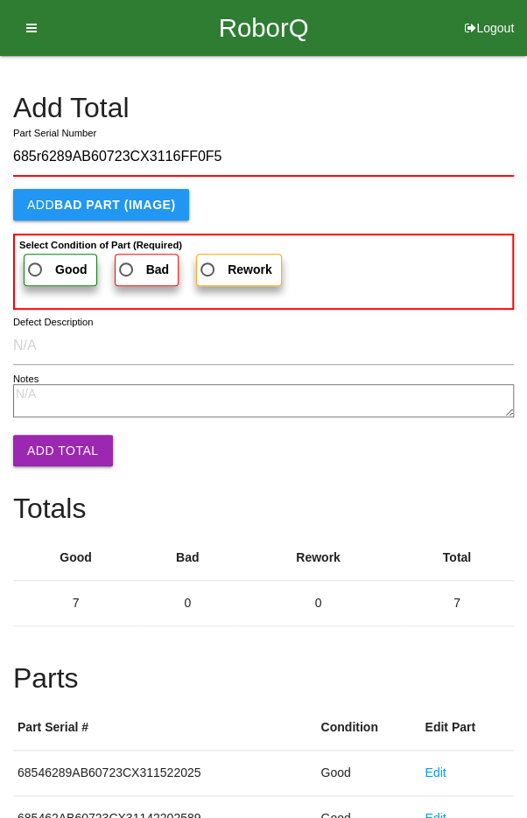
type input "685r6289AB60723CX3116FF0F5"
click at [49, 267] on span "Good" at bounding box center [56, 270] width 63 height 22
click at [36, 267] on input "Good" at bounding box center [30, 264] width 11 height 11
radio input "true"
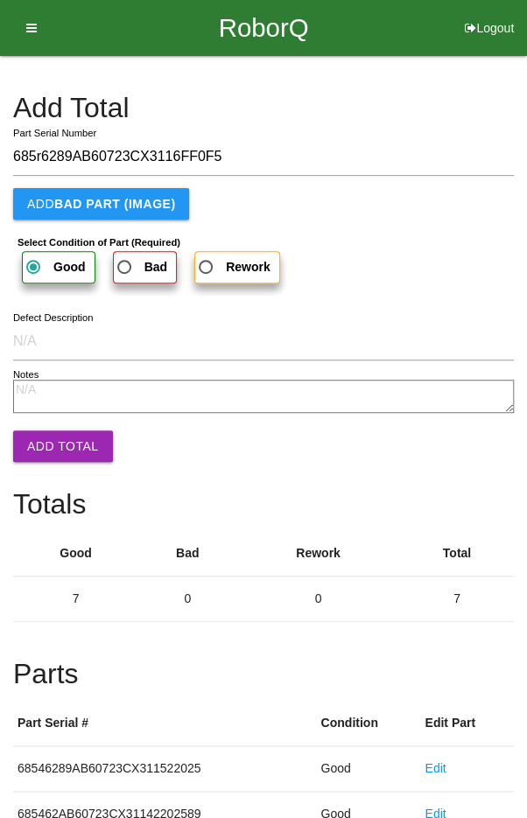
click at [53, 442] on button "Add Total" at bounding box center [63, 447] width 100 height 32
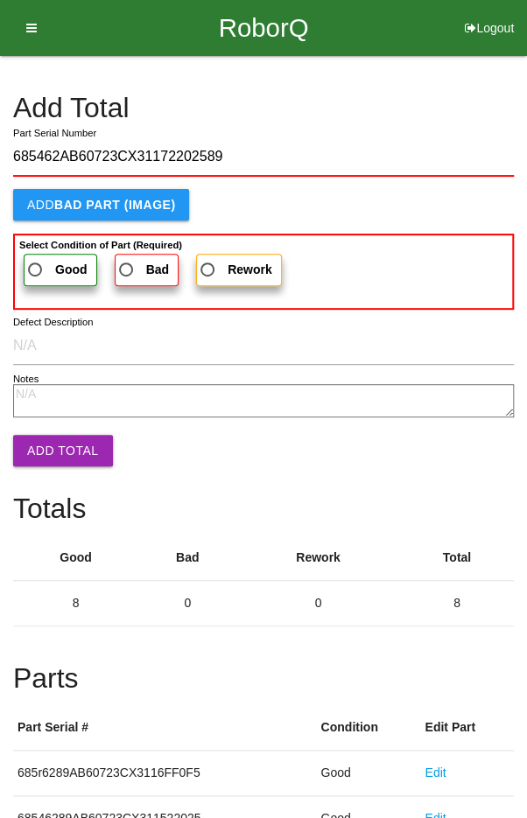
type input "685462AB60723CX31172202589"
click at [47, 266] on span "Good" at bounding box center [56, 270] width 63 height 22
click at [36, 266] on input "Good" at bounding box center [30, 264] width 11 height 11
radio input "true"
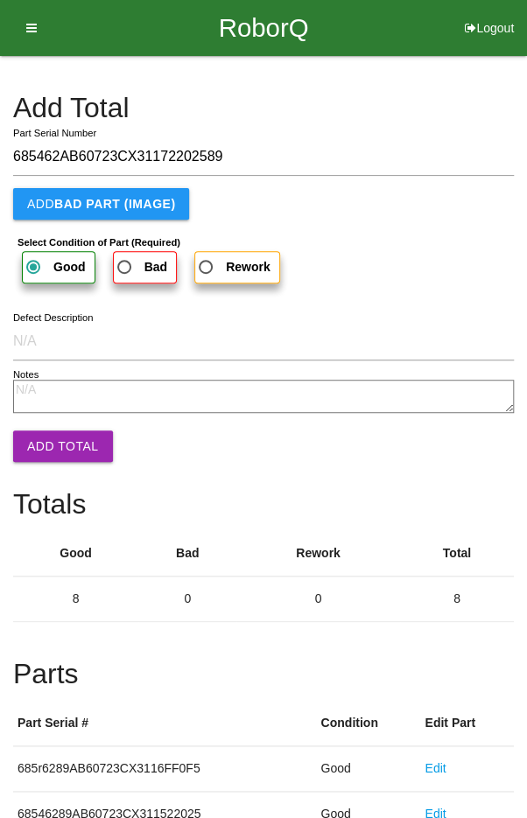
click at [53, 445] on button "Add Total" at bounding box center [63, 447] width 100 height 32
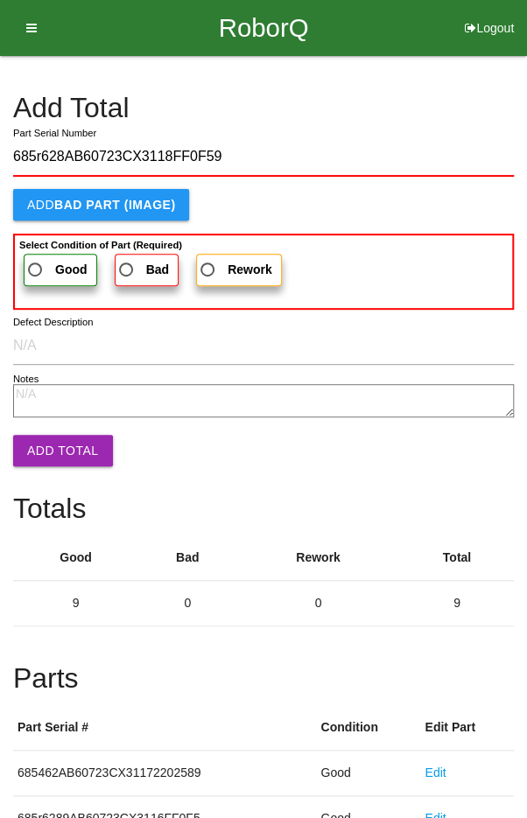
type input "685r628AB60723CX3118FF0F59"
click at [44, 263] on span "Good" at bounding box center [56, 270] width 63 height 22
click at [36, 263] on input "Good" at bounding box center [30, 264] width 11 height 11
radio input "true"
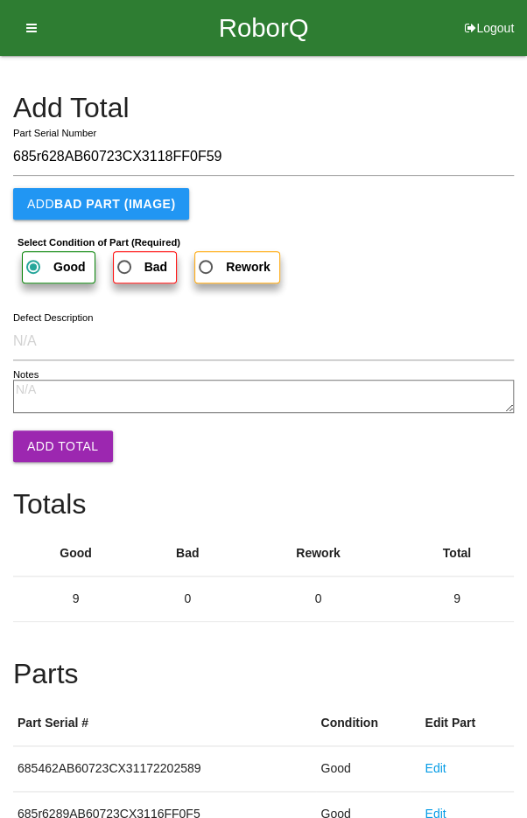
click at [60, 453] on button "Add Total" at bounding box center [63, 447] width 100 height 32
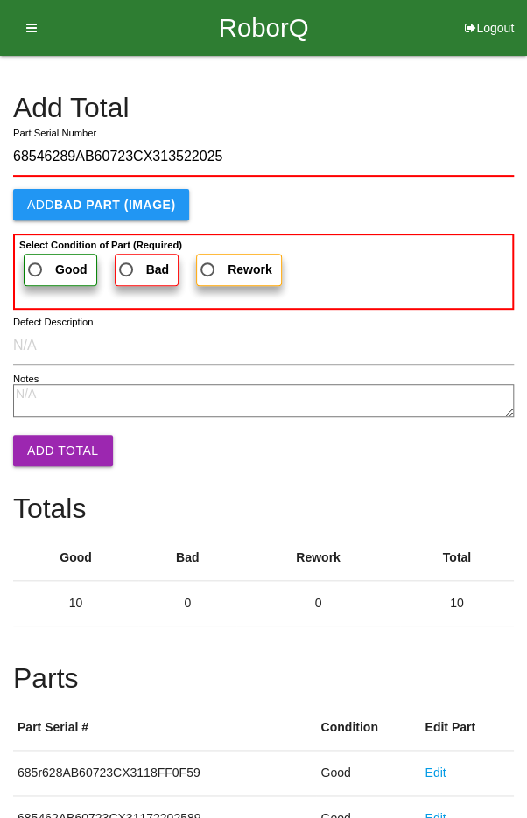
type input "68546289AB60723CX313522025"
click at [40, 269] on span "Good" at bounding box center [56, 270] width 63 height 22
click at [36, 269] on input "Good" at bounding box center [30, 264] width 11 height 11
radio input "true"
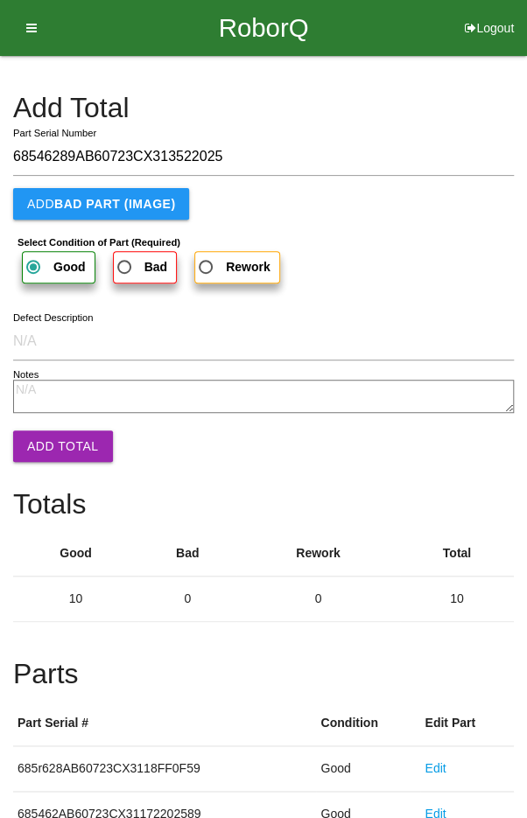
click at [58, 460] on button "Add Total" at bounding box center [63, 447] width 100 height 32
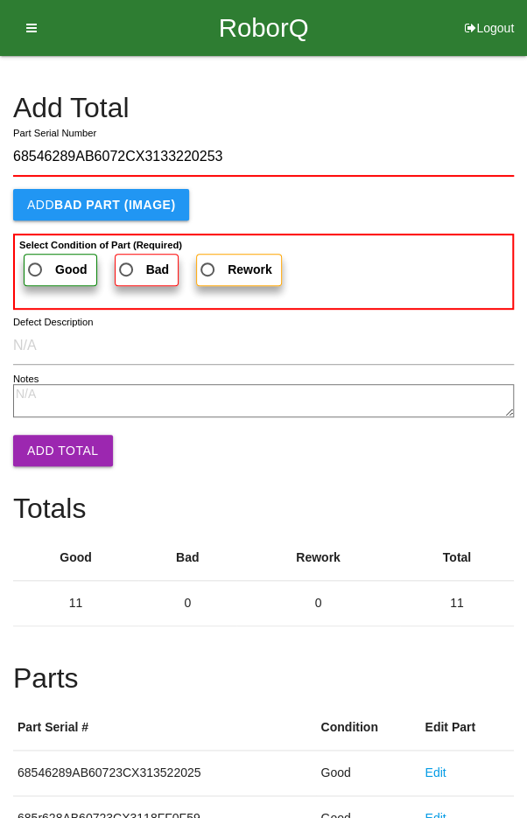
type input "68546289AB6072CX3133220253"
click at [42, 265] on span "Good" at bounding box center [56, 270] width 63 height 22
click at [36, 265] on input "Good" at bounding box center [30, 264] width 11 height 11
radio input "true"
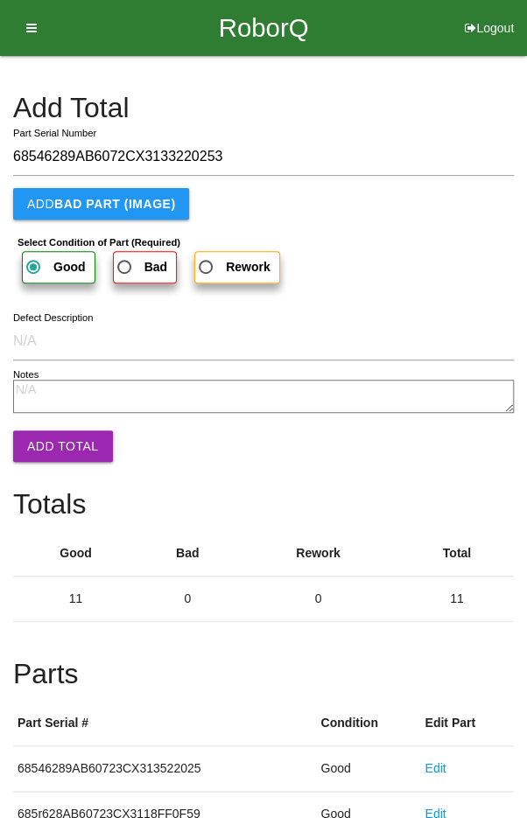
click at [62, 459] on button "Add Total" at bounding box center [63, 447] width 100 height 32
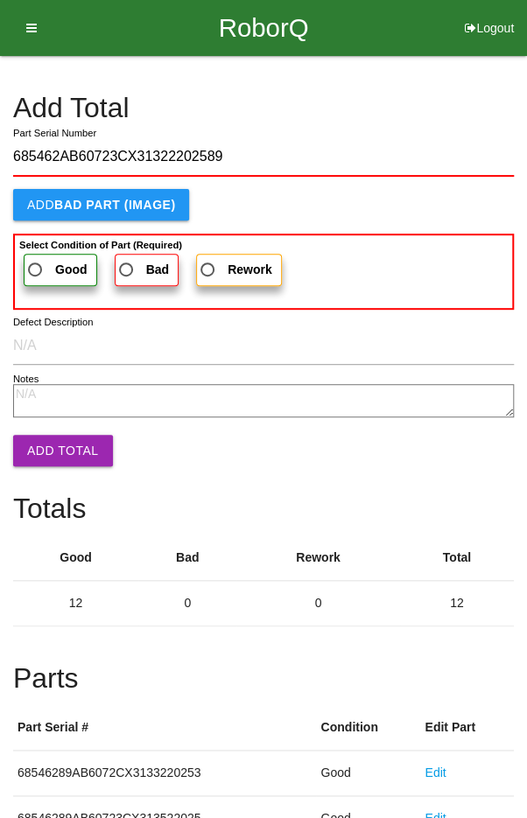
type input "685462AB60723CX31322202589"
click at [41, 263] on span "Good" at bounding box center [56, 270] width 63 height 22
click at [36, 263] on input "Good" at bounding box center [30, 264] width 11 height 11
radio input "true"
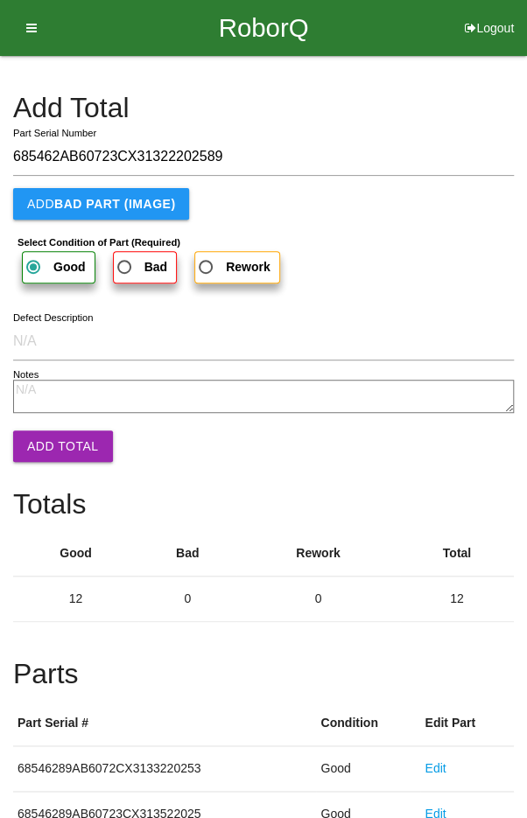
click at [48, 452] on button "Add Total" at bounding box center [63, 447] width 100 height 32
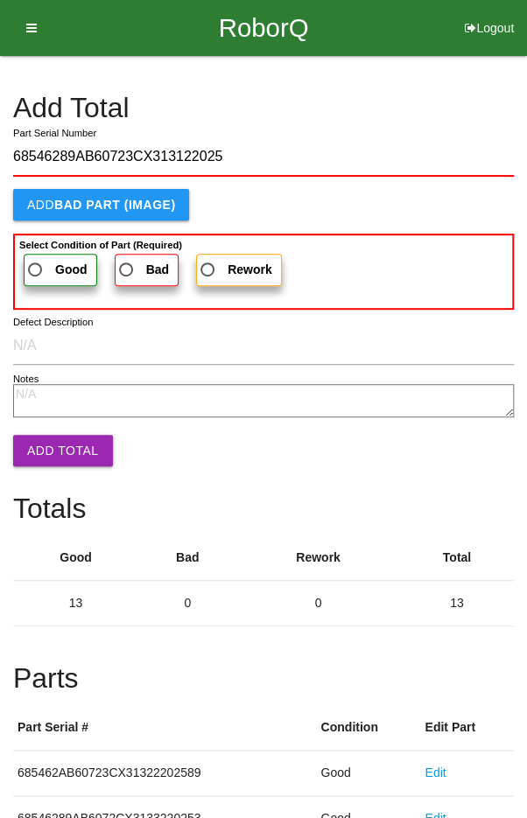
type input "68546289AB60723CX313122025"
click at [45, 270] on span "Good" at bounding box center [56, 270] width 63 height 22
click at [36, 270] on input "Good" at bounding box center [30, 264] width 11 height 11
radio input "true"
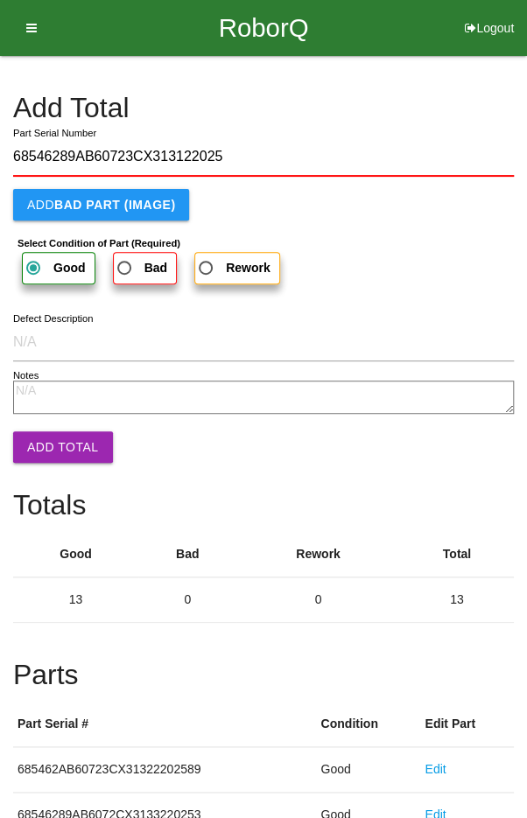
click at [55, 460] on button "Add Total" at bounding box center [63, 448] width 100 height 32
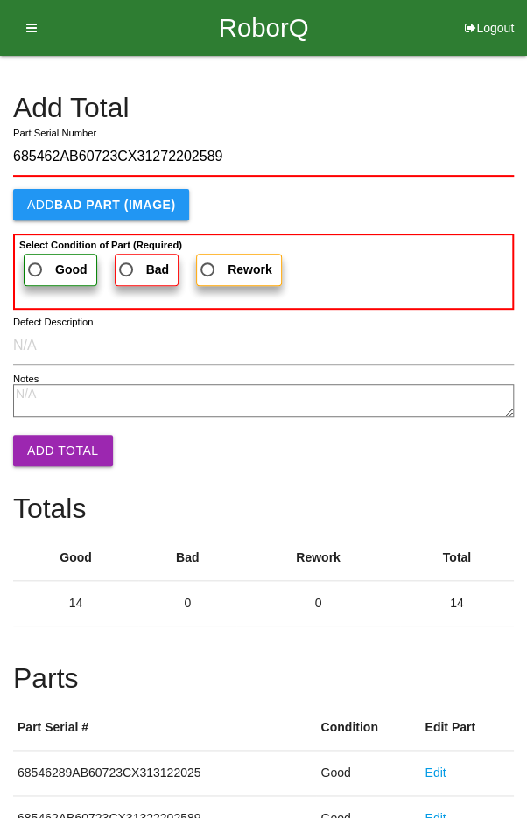
type input "685462AB60723CX31272202589"
click at [38, 265] on span "Good" at bounding box center [56, 270] width 63 height 22
click at [36, 265] on input "Good" at bounding box center [30, 264] width 11 height 11
radio input "true"
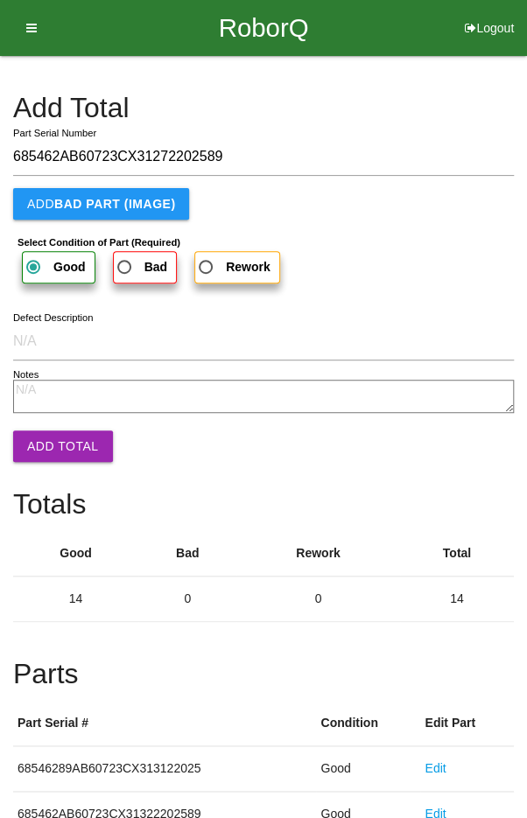
click at [60, 458] on button "Add Total" at bounding box center [63, 447] width 100 height 32
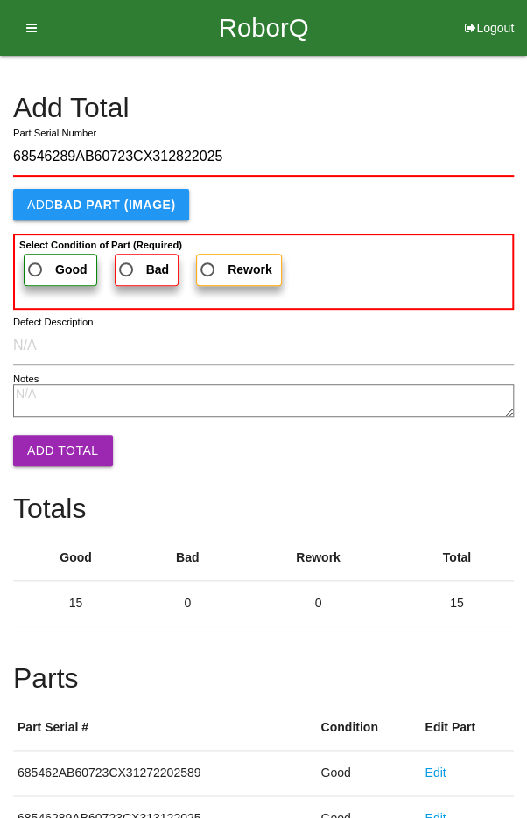
type input "68546289AB60723CX312822025"
click at [43, 262] on span "Good" at bounding box center [56, 270] width 63 height 22
click at [36, 262] on input "Good" at bounding box center [30, 264] width 11 height 11
radio input "true"
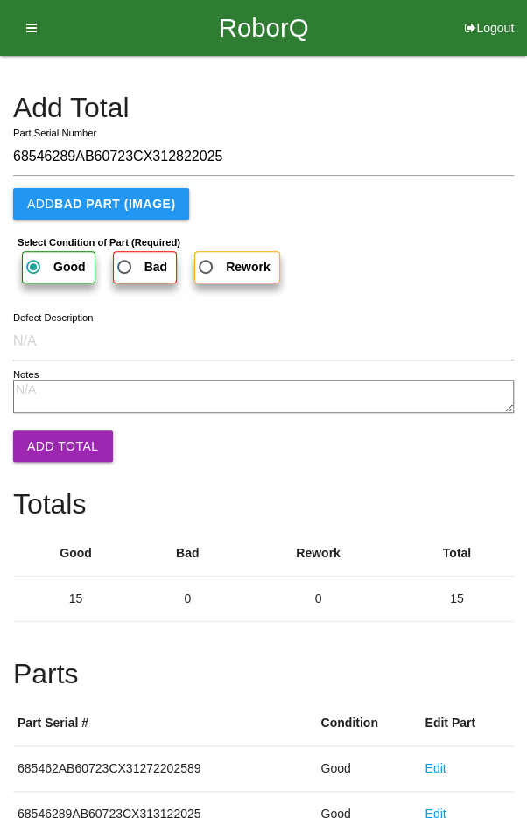
click at [59, 447] on button "Add Total" at bounding box center [63, 447] width 100 height 32
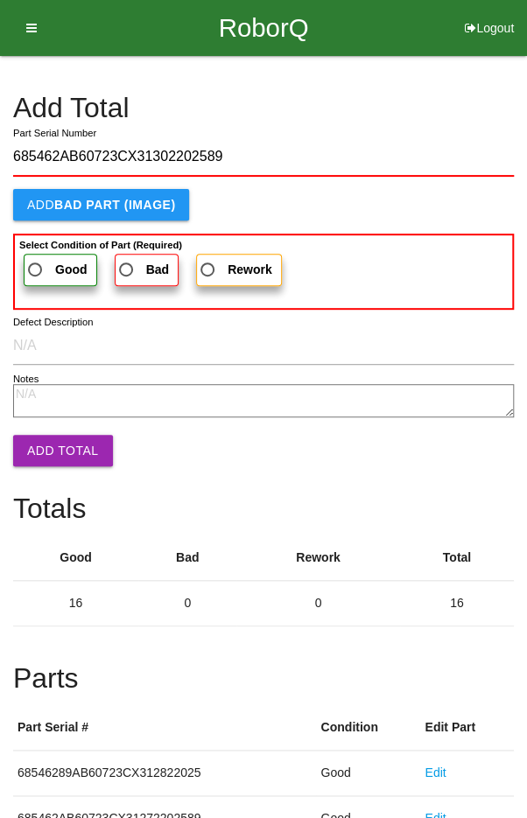
type input "685462AB60723CX31302202589"
click at [45, 261] on span "Good" at bounding box center [56, 270] width 63 height 22
click at [36, 261] on input "Good" at bounding box center [30, 264] width 11 height 11
radio input "true"
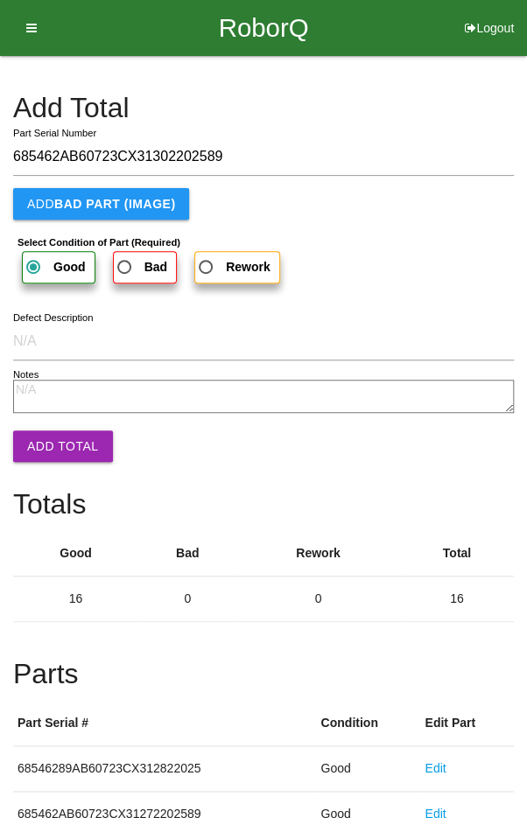
click at [55, 450] on button "Add Total" at bounding box center [63, 447] width 100 height 32
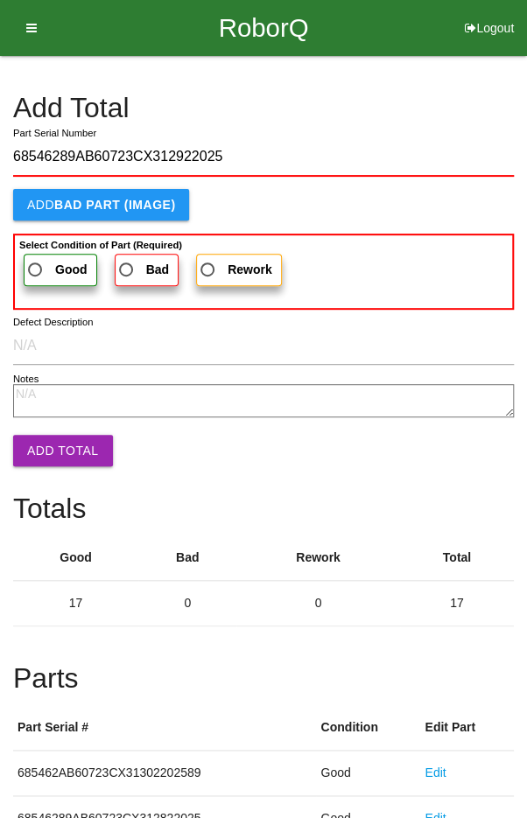
type input "68546289AB60723CX312922025"
click at [39, 268] on span "Good" at bounding box center [56, 270] width 63 height 22
click at [36, 268] on input "Good" at bounding box center [30, 264] width 11 height 11
radio input "true"
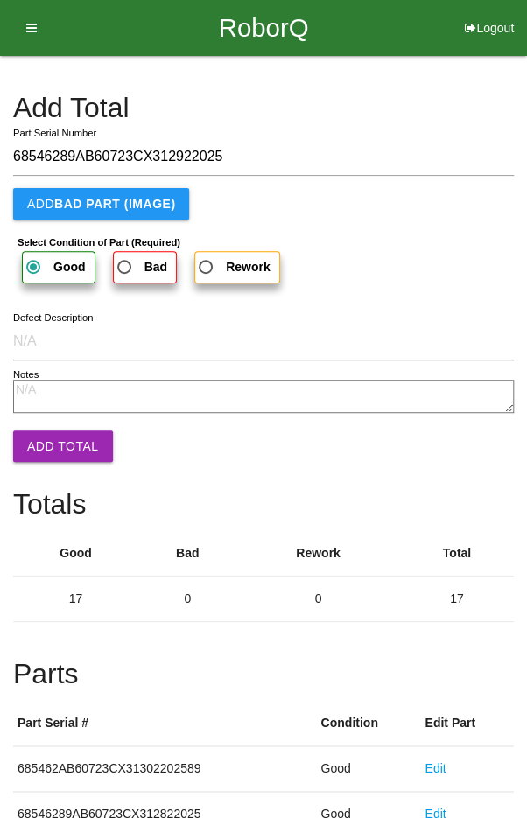
click at [55, 449] on button "Add Total" at bounding box center [63, 447] width 100 height 32
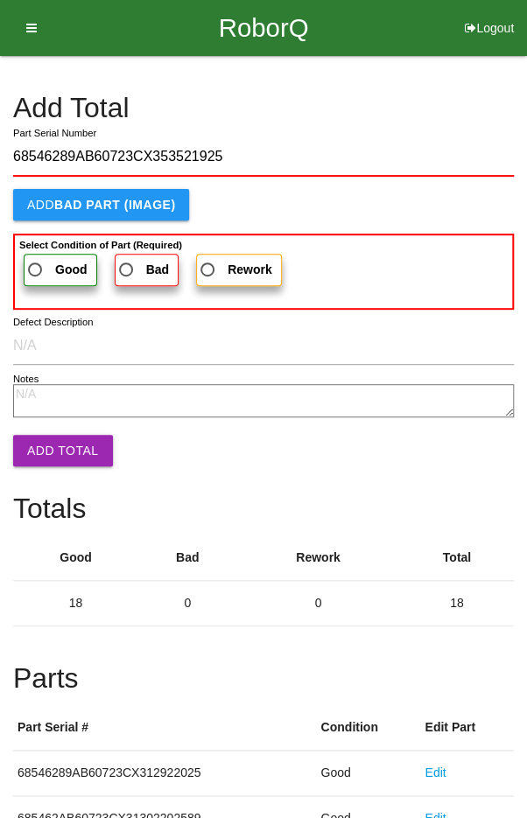
type input "68546289AB60723CX353521925"
click at [43, 263] on span "Good" at bounding box center [56, 270] width 63 height 22
click at [36, 263] on input "Good" at bounding box center [30, 264] width 11 height 11
radio input "true"
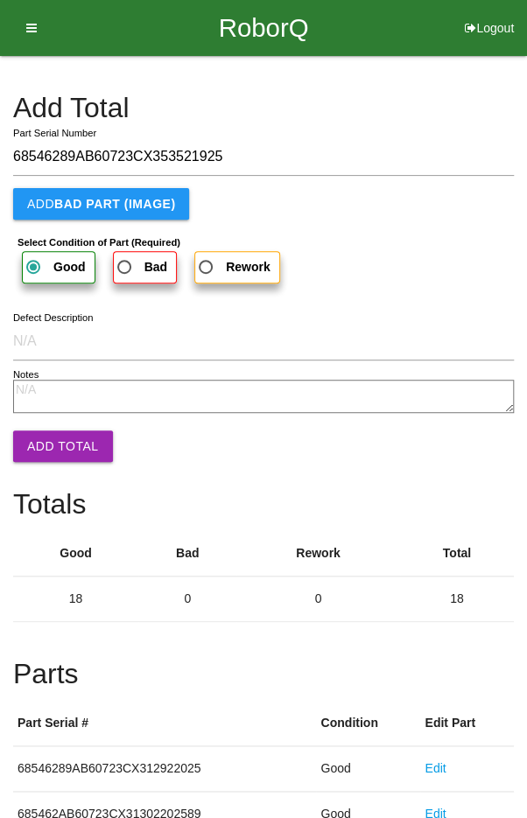
click at [53, 450] on button "Add Total" at bounding box center [63, 447] width 100 height 32
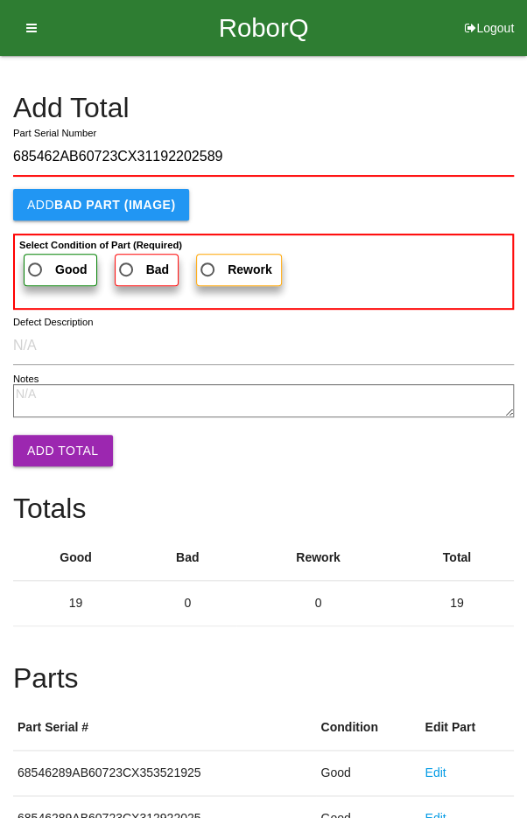
type input "685462AB60723CX31192202589"
click at [39, 261] on span "Good" at bounding box center [56, 270] width 63 height 22
click at [36, 261] on input "Good" at bounding box center [30, 264] width 11 height 11
radio input "true"
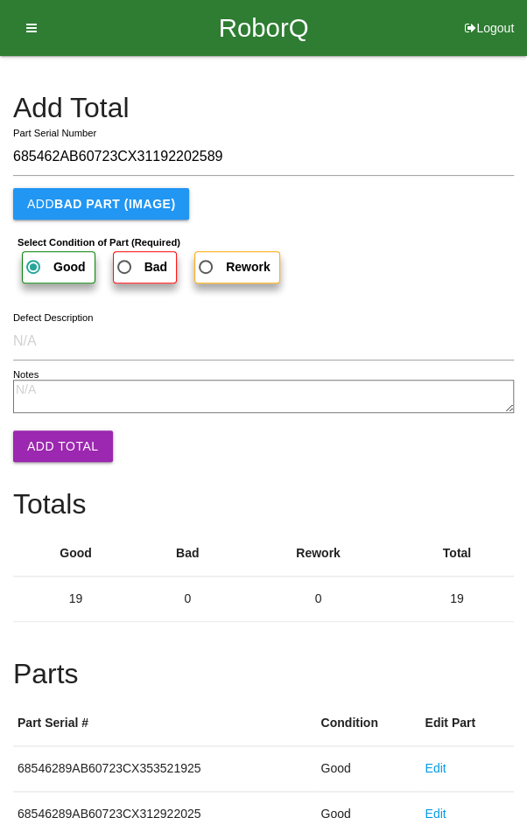
click at [52, 449] on button "Add Total" at bounding box center [63, 447] width 100 height 32
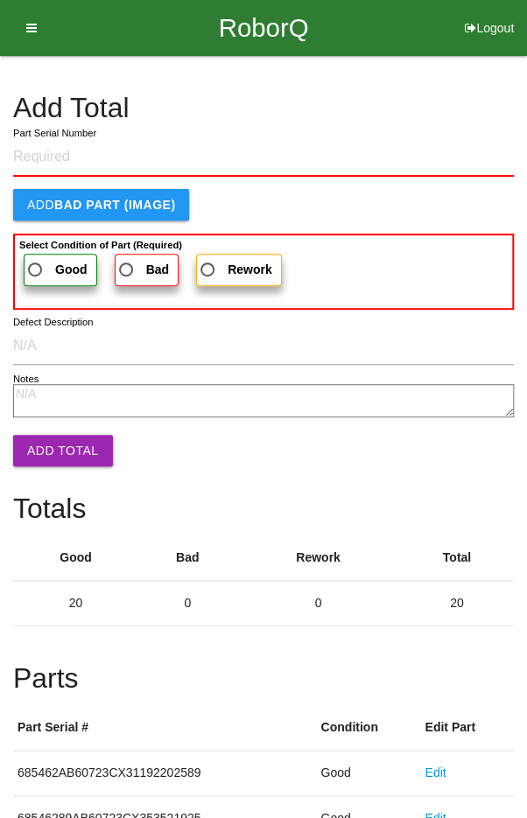
click at [438, 95] on h4 "Add Total" at bounding box center [263, 108] width 501 height 31
click at [418, 96] on h4 "Add Total" at bounding box center [263, 108] width 501 height 31
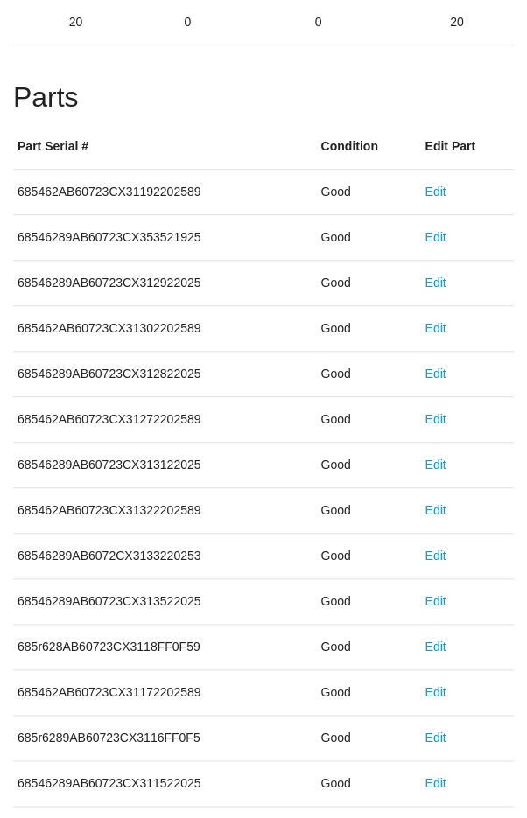
scroll to position [973, 0]
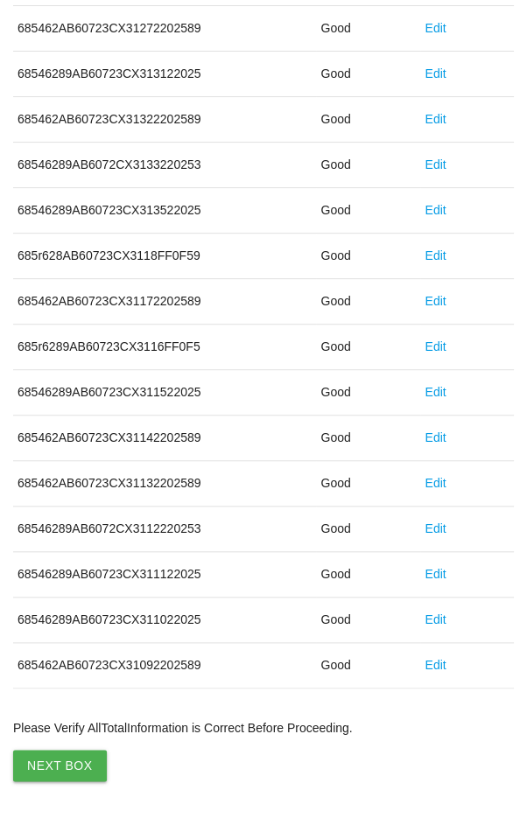
click at [52, 753] on button "Next Box" at bounding box center [60, 766] width 94 height 32
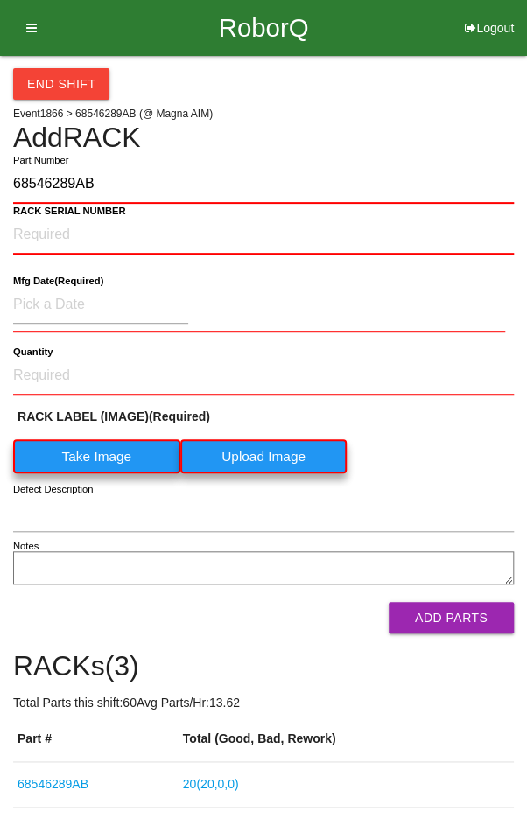
type input "68546289AB"
click at [87, 457] on label "Take Image" at bounding box center [96, 456] width 167 height 34
click at [0, 0] on \(IMAGE\) "Take Image" at bounding box center [0, 0] width 0 height 0
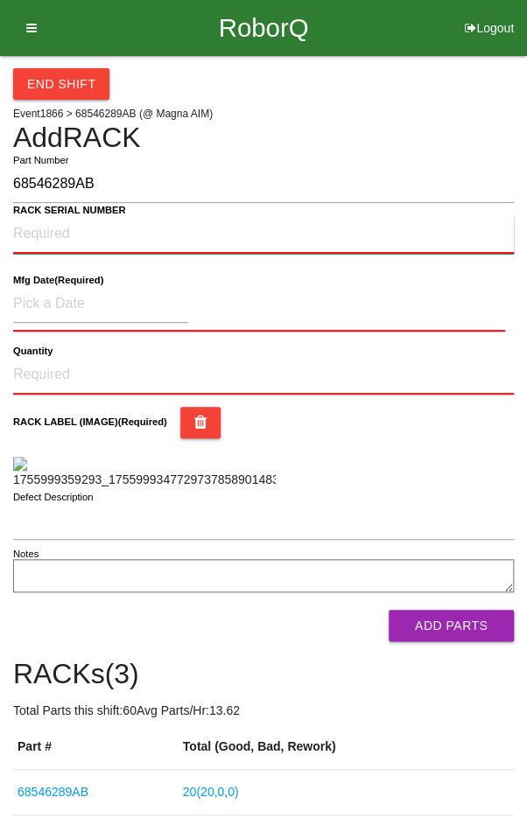
click at [60, 235] on NUMBER "RACK SERIAL NUMBER" at bounding box center [263, 234] width 501 height 39
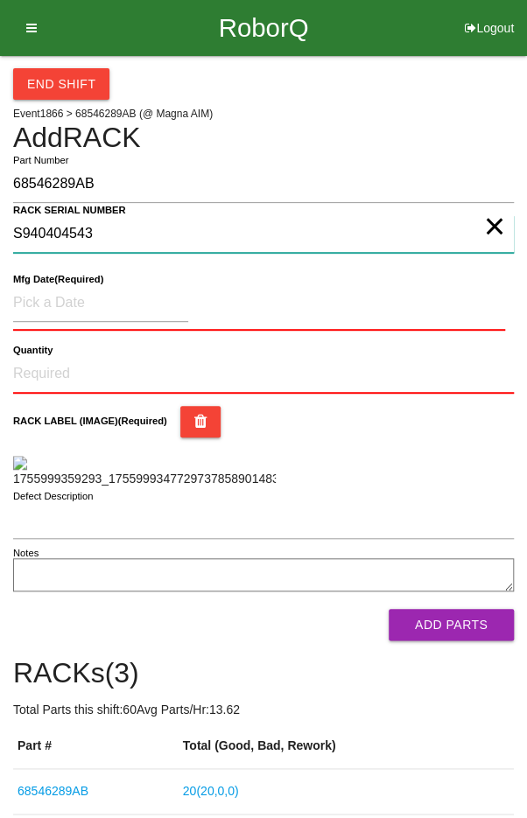
type NUMBER "S940404543"
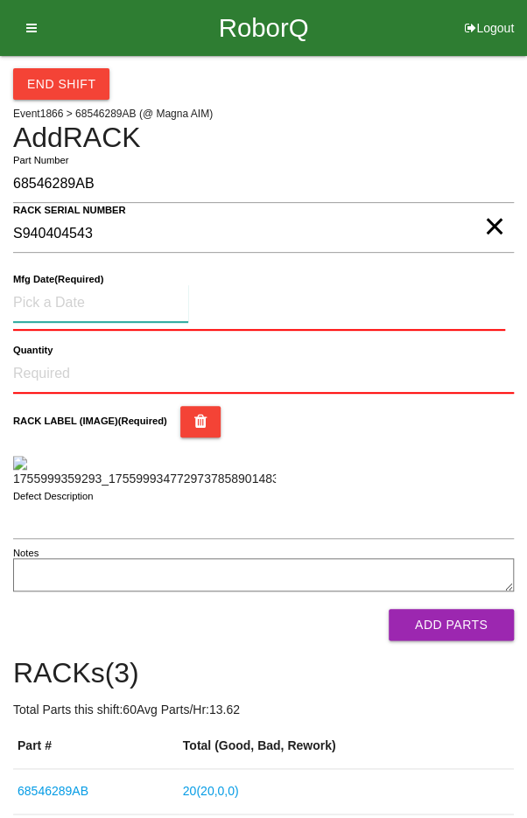
click at [59, 298] on input at bounding box center [100, 304] width 175 height 38
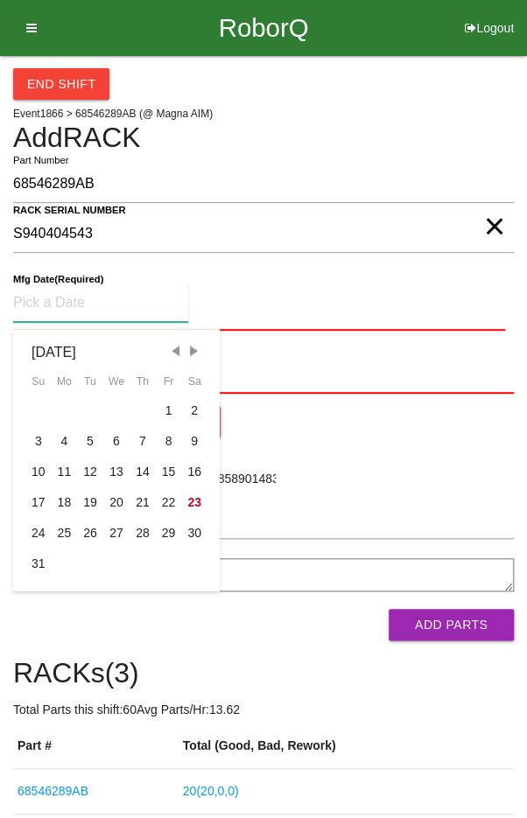
click at [170, 435] on div "8" at bounding box center [169, 441] width 26 height 31
type input "[DATE]"
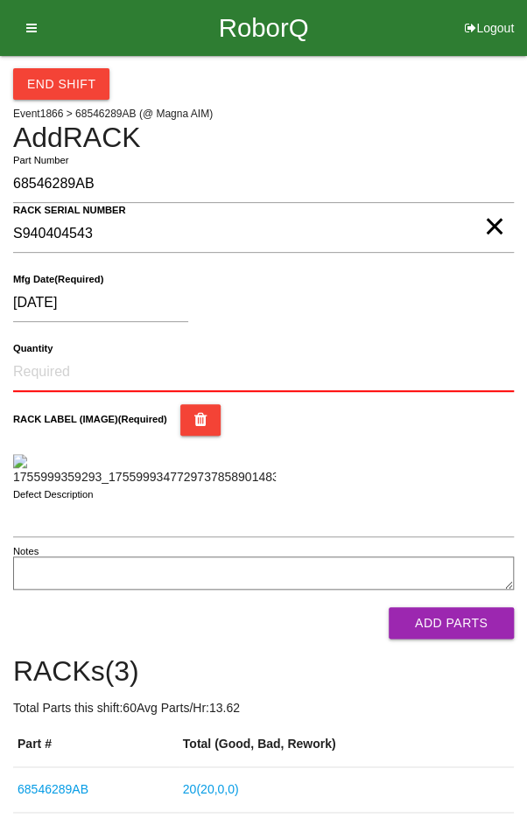
click at [111, 343] on form "68546289AB Part Number RACK SERIAL NUMBER S940404543 × [DATE] Mfg Date (Require…" at bounding box center [263, 402] width 501 height 474
click at [357, 362] on input "Quantity" at bounding box center [263, 373] width 501 height 39
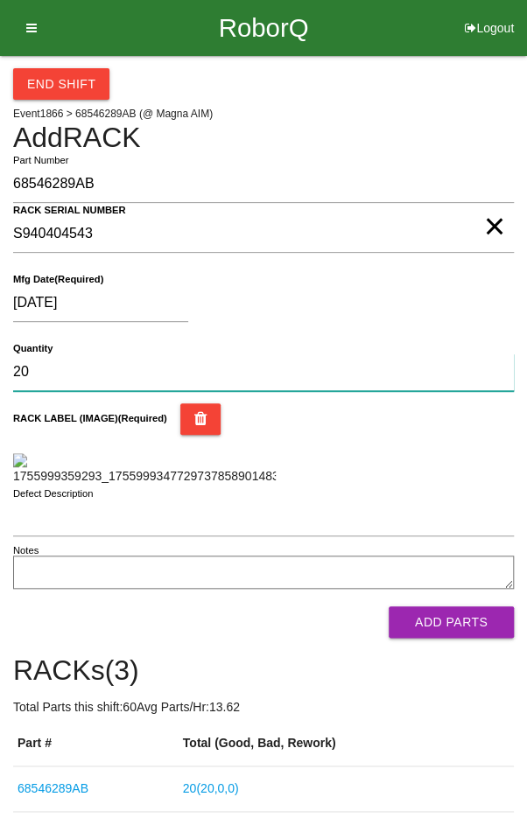
click at [436, 389] on input "20" at bounding box center [263, 373] width 501 height 38
type input "20"
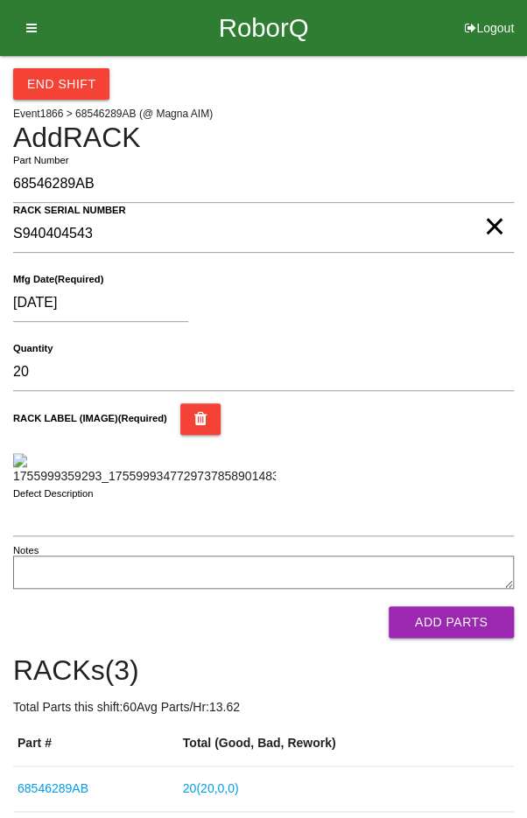
click at [449, 476] on div "RACK LABEL (IMAGE) (Required)" at bounding box center [263, 445] width 501 height 82
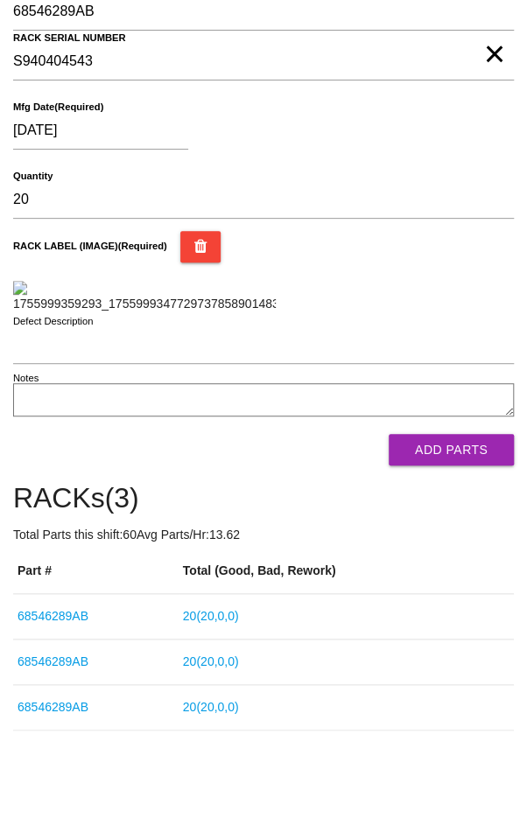
scroll to position [306, 0]
click at [451, 466] on button "Add Parts" at bounding box center [451, 450] width 125 height 32
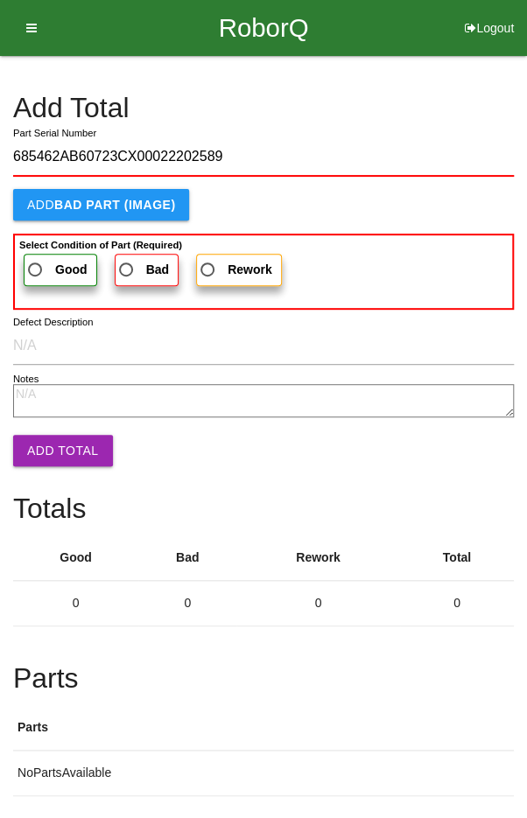
type input "685462AB60723CX00022202589"
click at [40, 265] on span "Good" at bounding box center [56, 270] width 63 height 22
click at [36, 265] on input "Good" at bounding box center [30, 264] width 11 height 11
radio input "true"
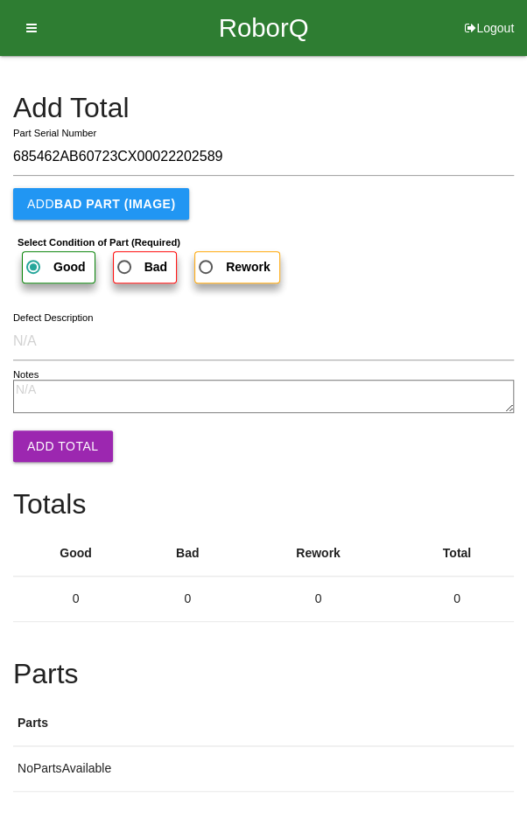
click at [55, 441] on button "Add Total" at bounding box center [63, 447] width 100 height 32
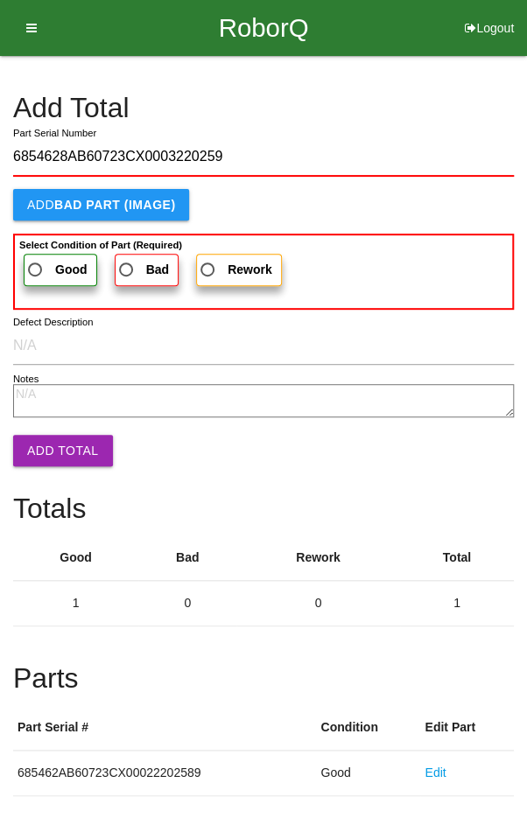
type input "6854628AB60723CX0003220259"
click at [40, 261] on span "Good" at bounding box center [56, 270] width 63 height 22
click at [36, 261] on input "Good" at bounding box center [30, 264] width 11 height 11
radio input "true"
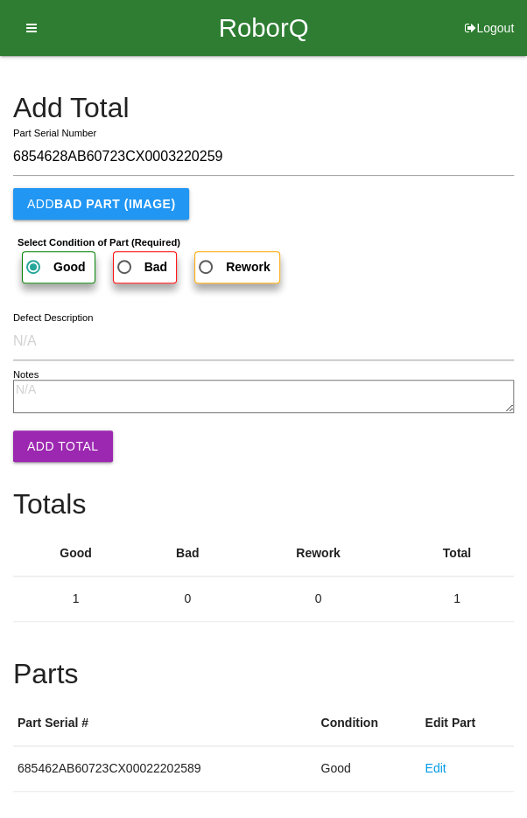
click at [54, 440] on button "Add Total" at bounding box center [63, 447] width 100 height 32
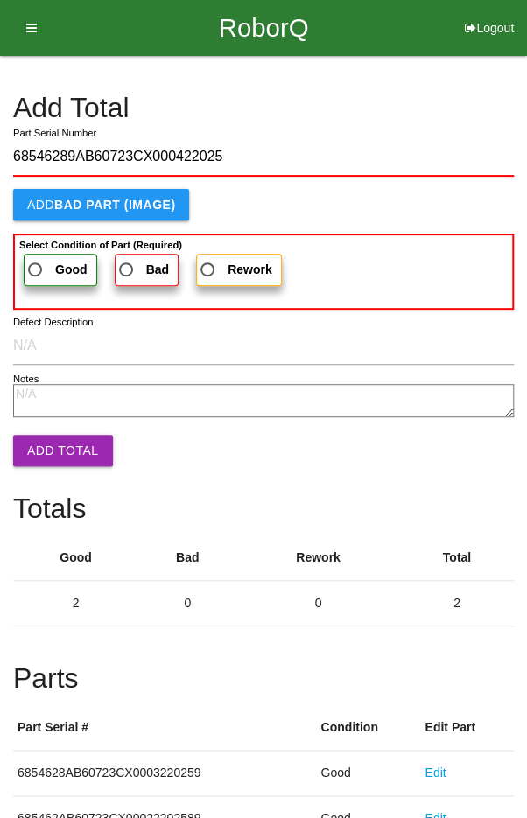
type input "68546289AB60723CX000422025"
click at [55, 265] on b "Good" at bounding box center [71, 270] width 32 height 14
click at [36, 265] on input "Good" at bounding box center [30, 264] width 11 height 11
radio input "true"
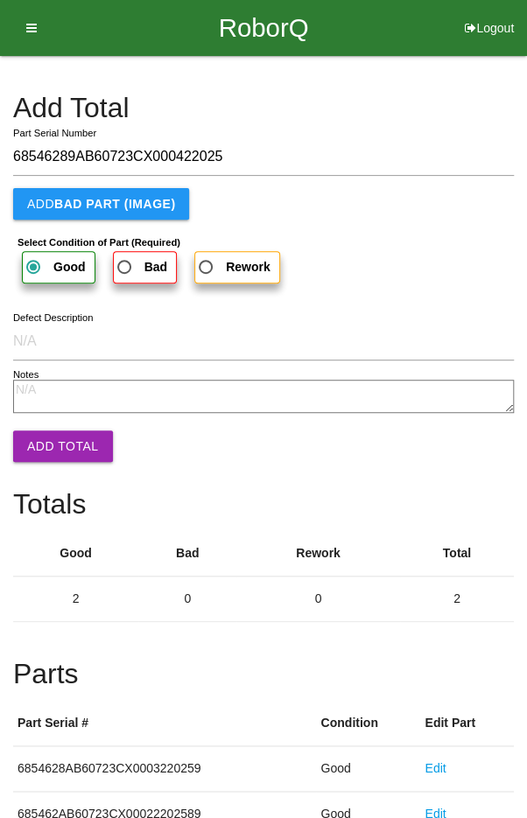
click at [53, 446] on button "Add Total" at bounding box center [63, 447] width 100 height 32
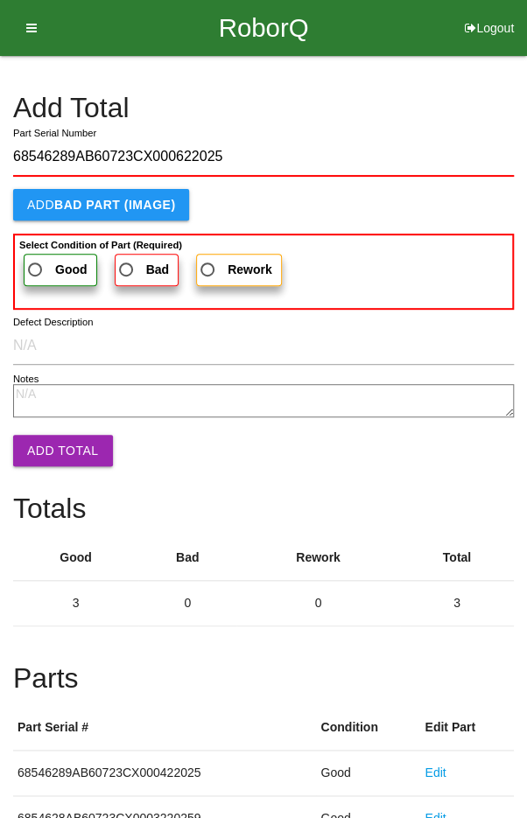
type input "68546289AB60723CX000622025"
click at [32, 264] on span "Good" at bounding box center [56, 270] width 63 height 22
click at [32, 264] on input "Good" at bounding box center [30, 264] width 11 height 11
radio input "true"
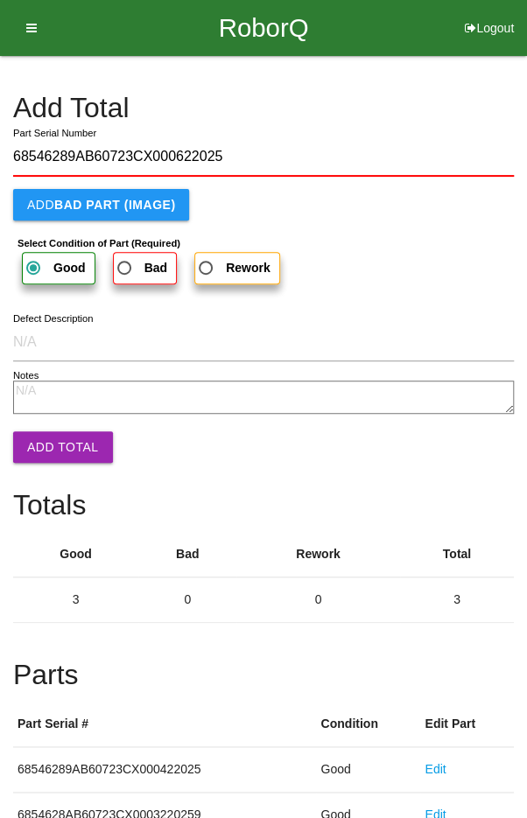
click at [54, 433] on button "Add Total" at bounding box center [63, 448] width 100 height 32
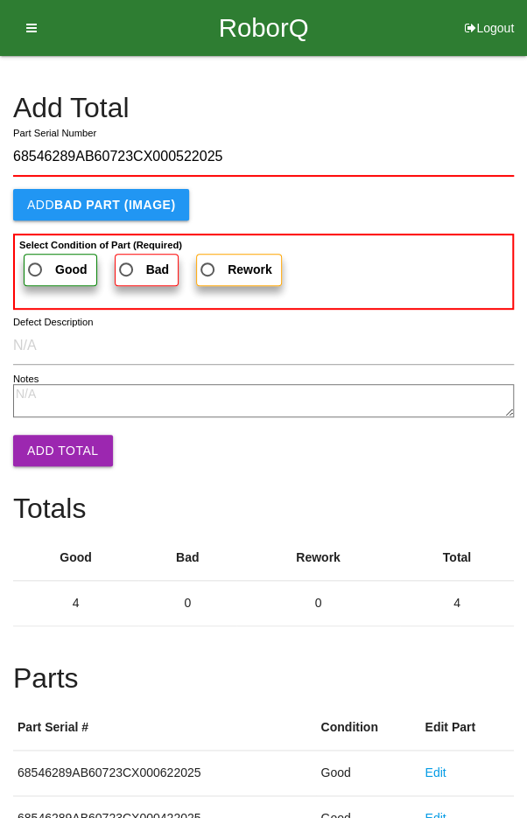
type input "68546289AB60723CX000522025"
click at [40, 260] on span "Good" at bounding box center [56, 270] width 63 height 22
click at [36, 260] on input "Good" at bounding box center [30, 264] width 11 height 11
radio input "true"
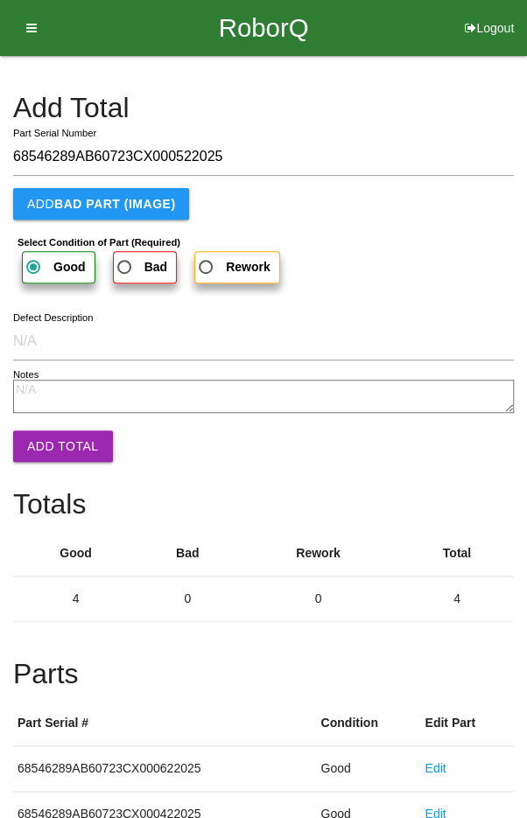
click at [51, 436] on button "Add Total" at bounding box center [63, 447] width 100 height 32
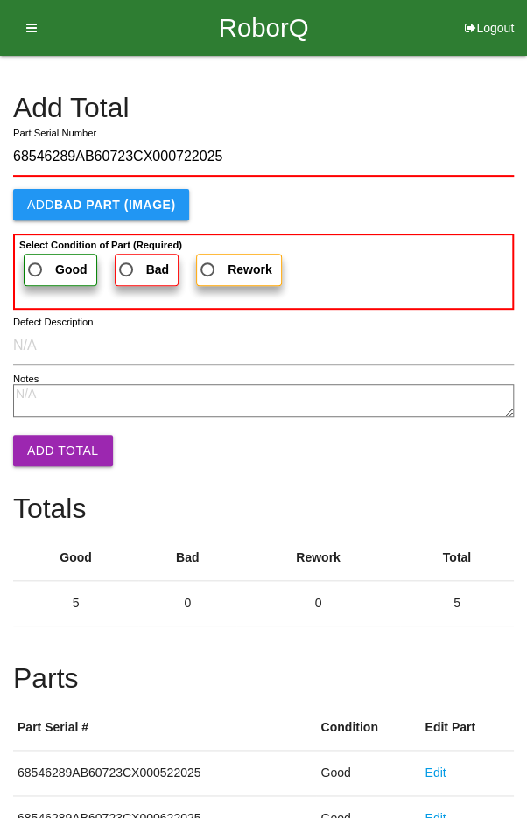
type input "68546289AB60723CX000722025"
click at [42, 269] on span "Good" at bounding box center [56, 270] width 63 height 22
click at [36, 269] on input "Good" at bounding box center [30, 264] width 11 height 11
radio input "true"
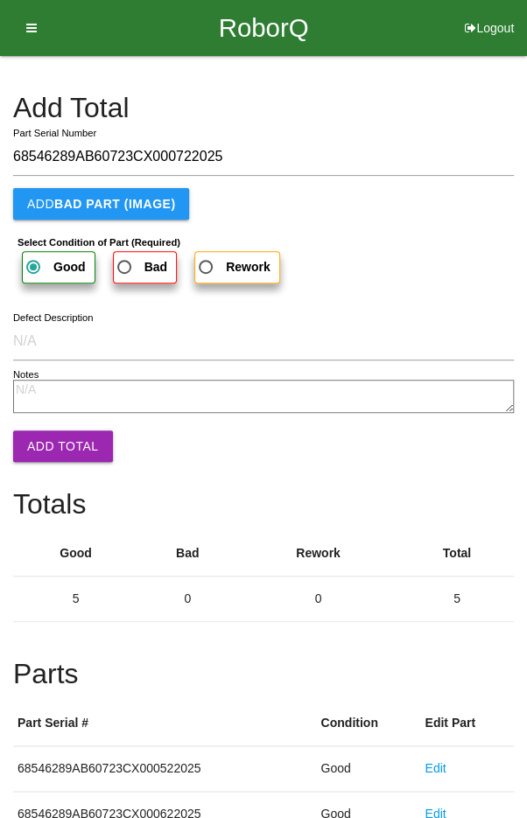
click at [53, 447] on button "Add Total" at bounding box center [63, 447] width 100 height 32
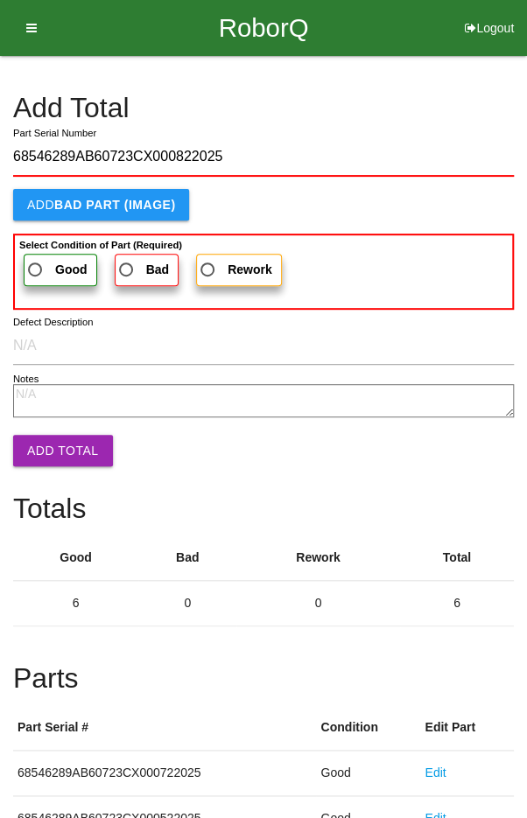
type input "68546289AB60723CX000822025"
click at [37, 263] on span "Good" at bounding box center [56, 270] width 63 height 22
click at [36, 263] on input "Good" at bounding box center [30, 264] width 11 height 11
radio input "true"
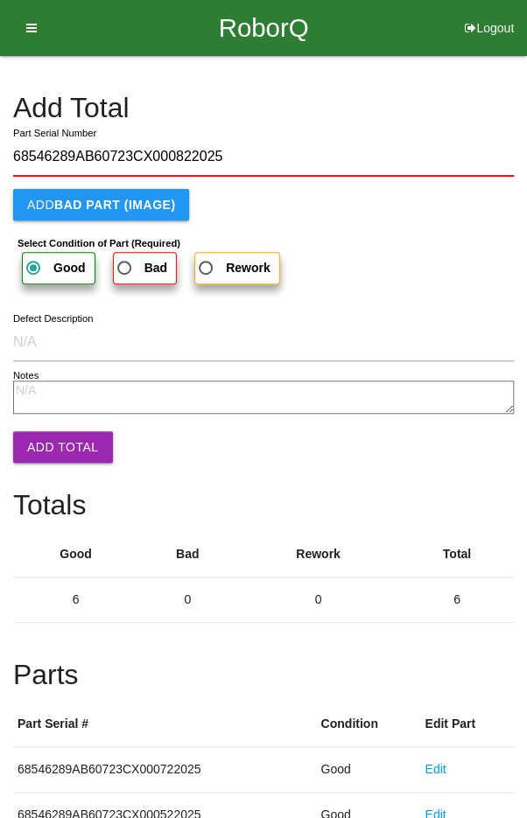
click at [52, 440] on button "Add Total" at bounding box center [63, 448] width 100 height 32
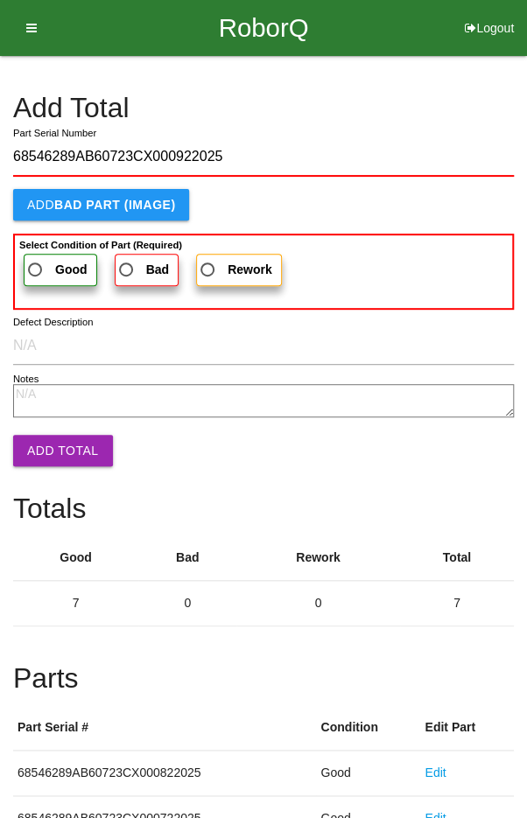
type input "68546289AB60723CX000922025"
click at [37, 263] on span "Good" at bounding box center [56, 270] width 63 height 22
click at [36, 263] on input "Good" at bounding box center [30, 264] width 11 height 11
radio input "true"
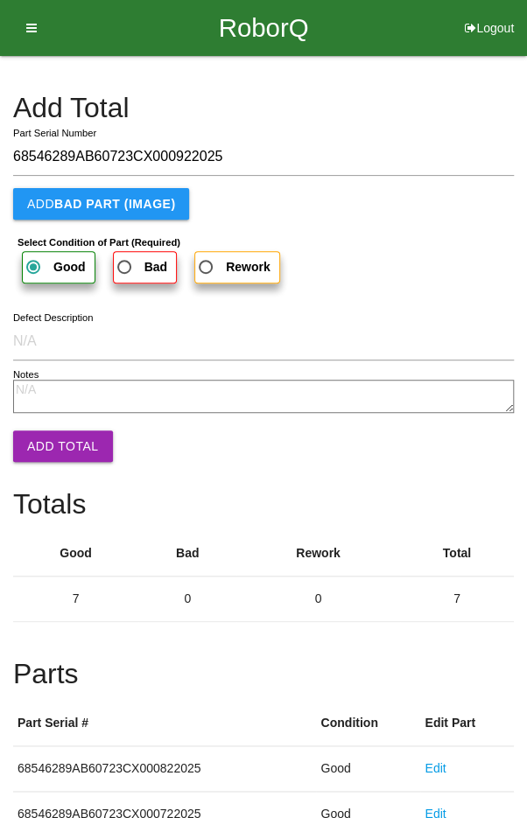
click at [53, 439] on button "Add Total" at bounding box center [63, 447] width 100 height 32
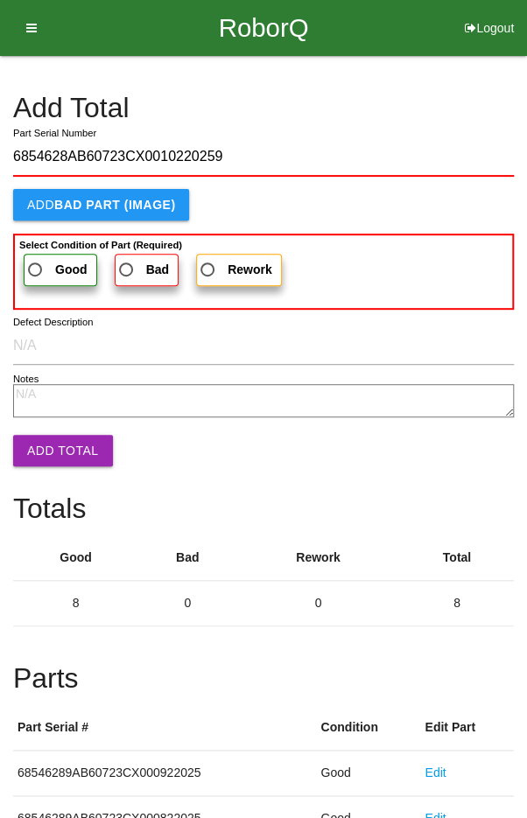
type input "6854628AB60723CX0010220259"
click at [41, 265] on span "Good" at bounding box center [56, 270] width 63 height 22
click at [36, 265] on input "Good" at bounding box center [30, 264] width 11 height 11
radio input "true"
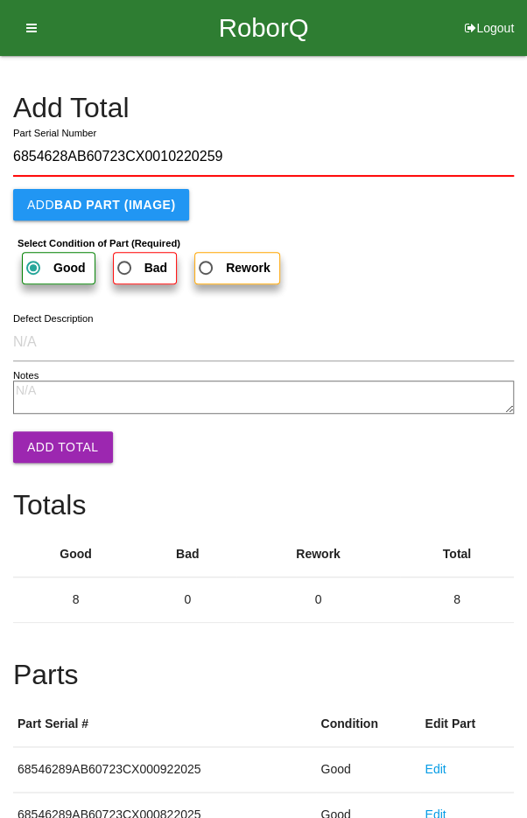
click at [51, 445] on button "Add Total" at bounding box center [63, 448] width 100 height 32
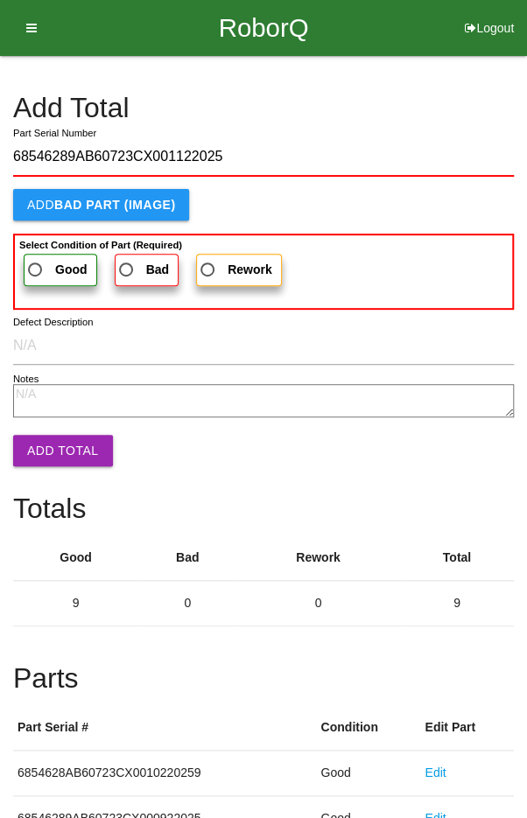
type input "68546289AB60723CX001122025"
click at [46, 266] on span "Good" at bounding box center [56, 270] width 63 height 22
click at [36, 266] on input "Good" at bounding box center [30, 264] width 11 height 11
radio input "true"
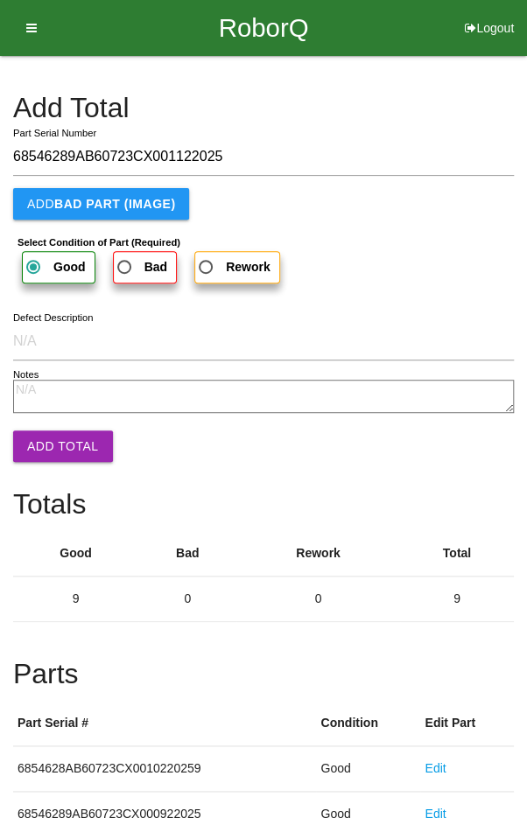
click at [53, 444] on button "Add Total" at bounding box center [63, 447] width 100 height 32
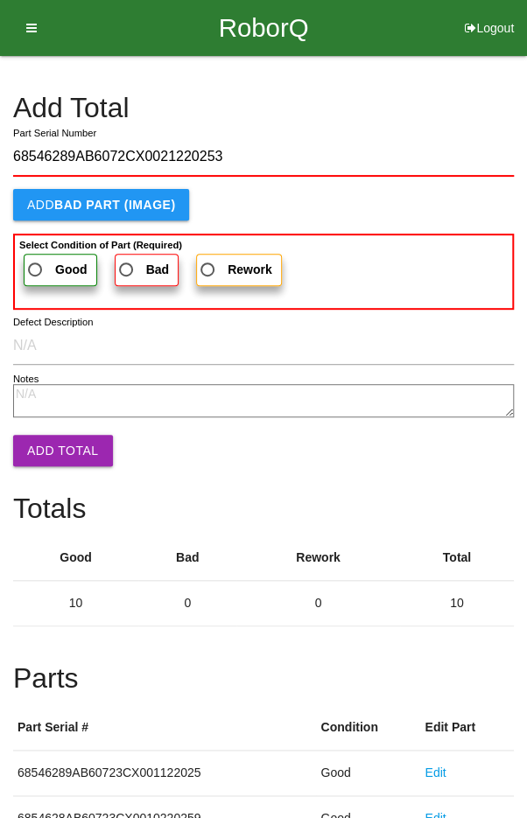
type input "68546289AB6072CX0021220253"
click at [47, 269] on span "Good" at bounding box center [56, 270] width 63 height 22
click at [36, 269] on input "Good" at bounding box center [30, 264] width 11 height 11
radio input "true"
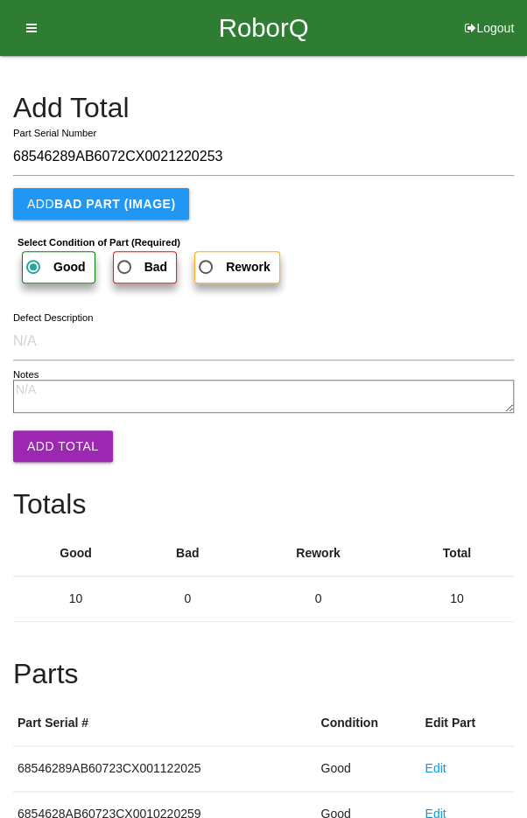
click at [53, 446] on button "Add Total" at bounding box center [63, 447] width 100 height 32
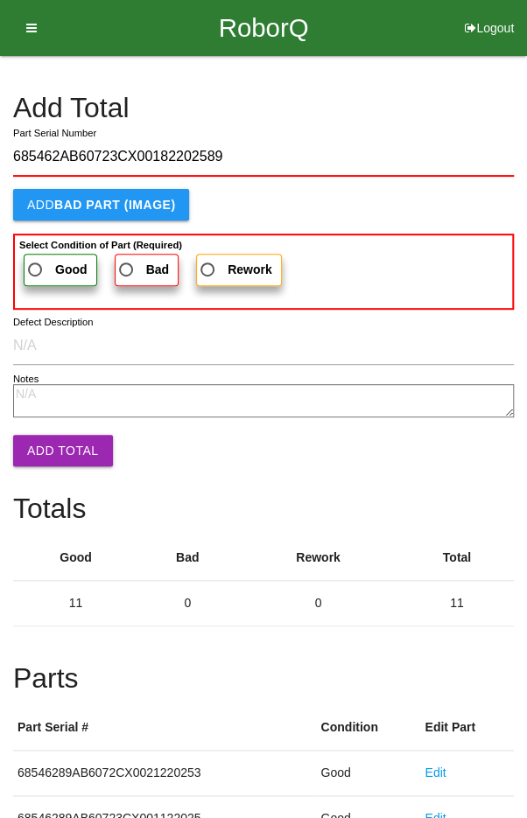
type input "685462AB60723CX00182202589"
click at [39, 267] on span "Good" at bounding box center [56, 270] width 63 height 22
click at [36, 267] on input "Good" at bounding box center [30, 264] width 11 height 11
radio input "true"
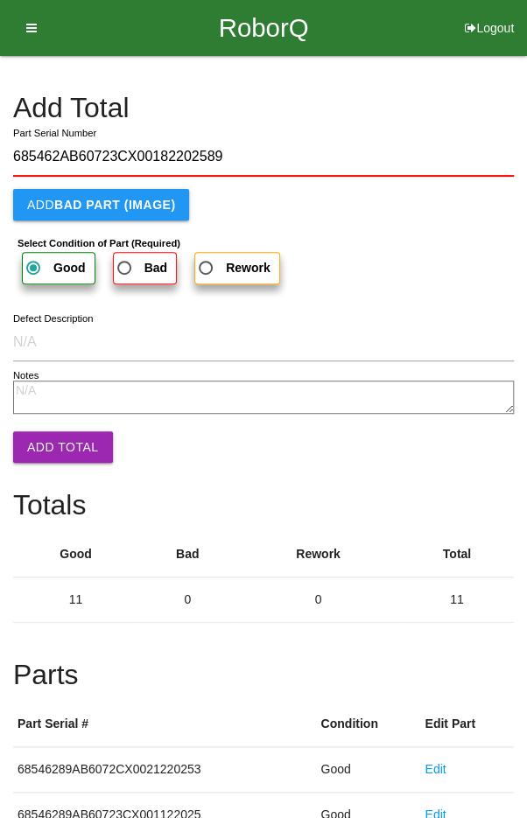
click at [50, 449] on button "Add Total" at bounding box center [63, 448] width 100 height 32
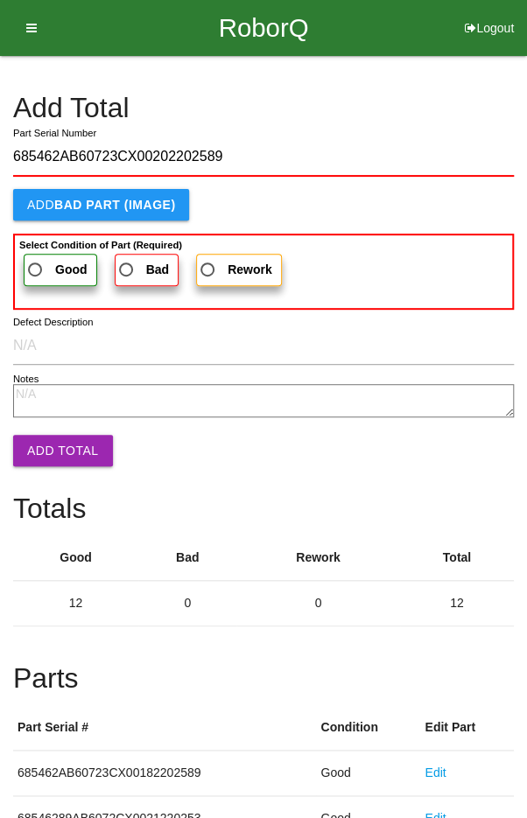
type input "685462AB60723CX00202202589"
click at [46, 263] on span "Good" at bounding box center [56, 270] width 63 height 22
click at [36, 263] on input "Good" at bounding box center [30, 264] width 11 height 11
radio input "true"
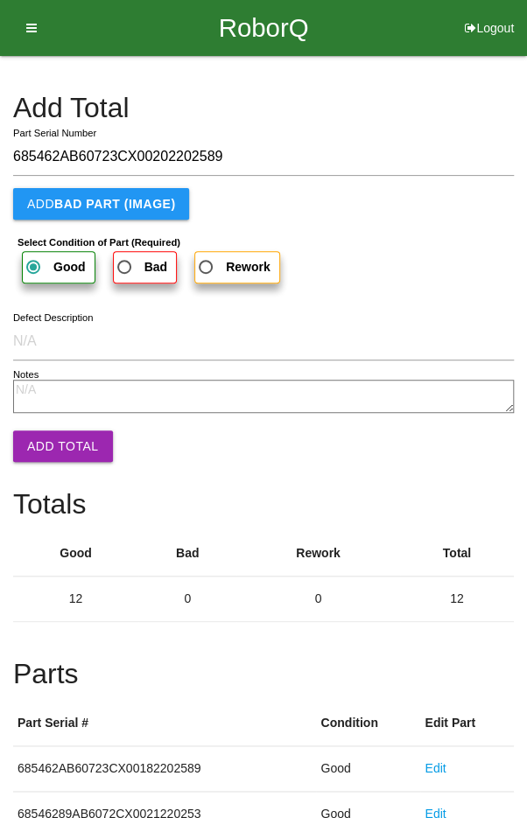
click at [56, 449] on button "Add Total" at bounding box center [63, 447] width 100 height 32
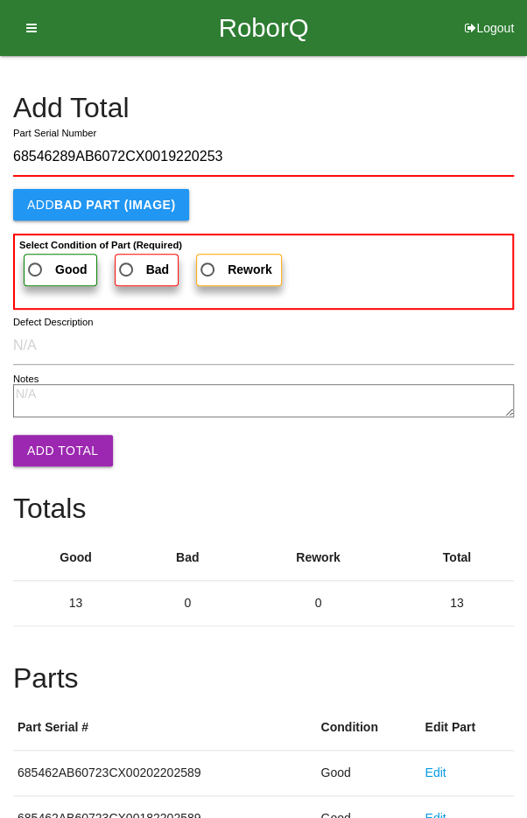
type input "68546289AB6072CX0019220253"
click at [43, 262] on span "Good" at bounding box center [56, 270] width 63 height 22
click at [36, 262] on input "Good" at bounding box center [30, 264] width 11 height 11
radio input "true"
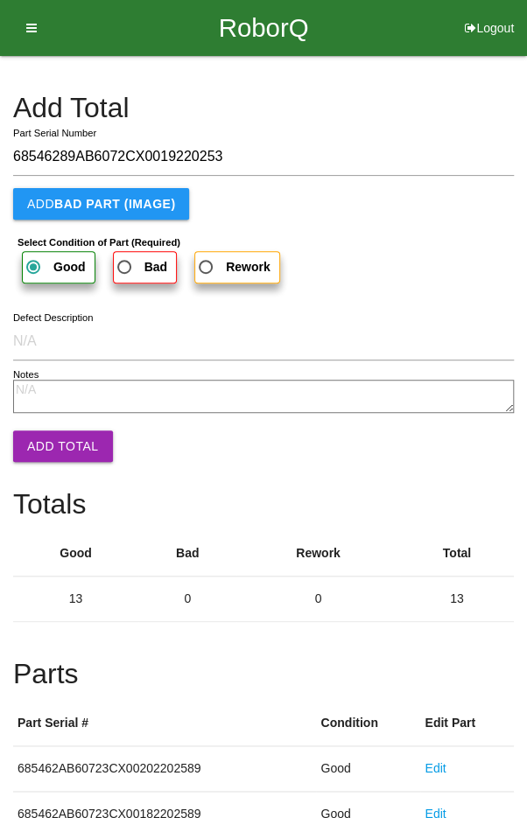
click at [53, 444] on button "Add Total" at bounding box center [63, 447] width 100 height 32
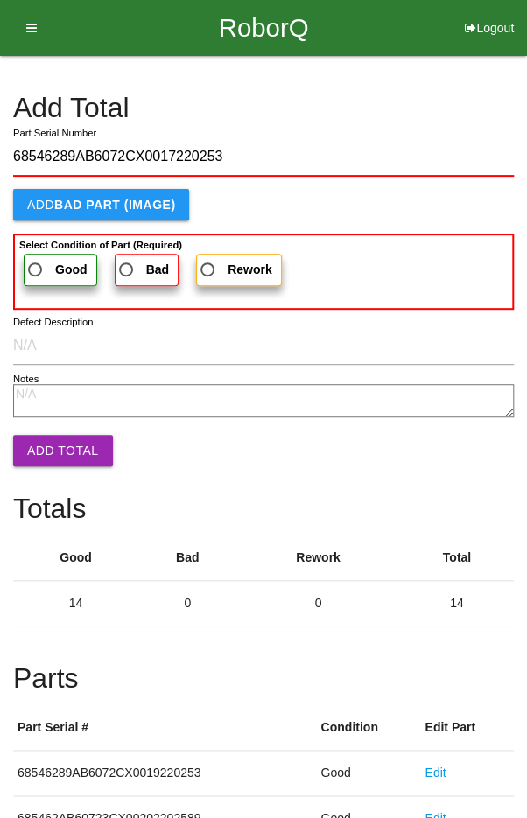
type input "68546289AB6072CX0017220253"
click at [39, 261] on span "Good" at bounding box center [56, 270] width 63 height 22
click at [36, 261] on input "Good" at bounding box center [30, 264] width 11 height 11
radio input "true"
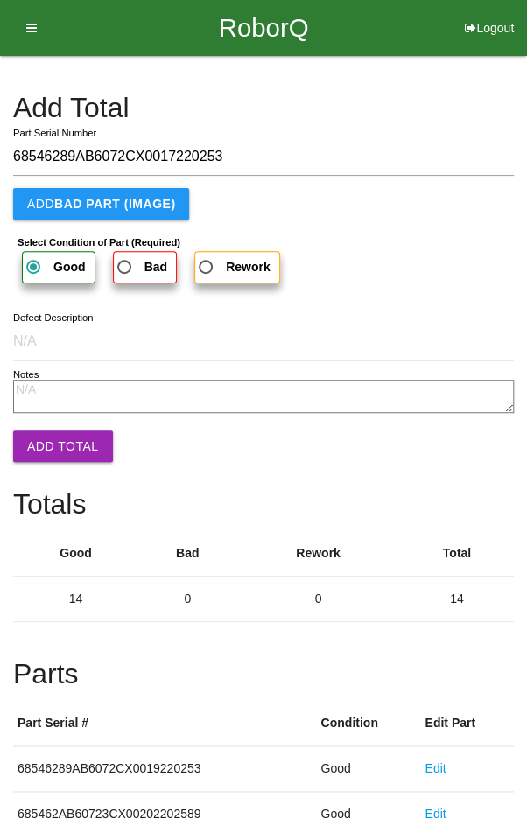
click at [60, 451] on button "Add Total" at bounding box center [63, 447] width 100 height 32
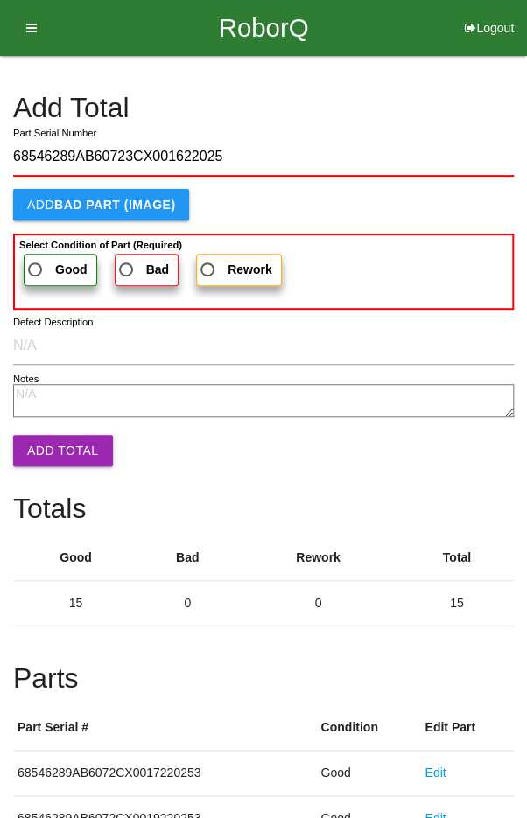
type input "68546289AB60723CX001622025"
click at [50, 274] on span "Good" at bounding box center [56, 270] width 63 height 22
click at [36, 270] on input "Good" at bounding box center [30, 264] width 11 height 11
radio input "true"
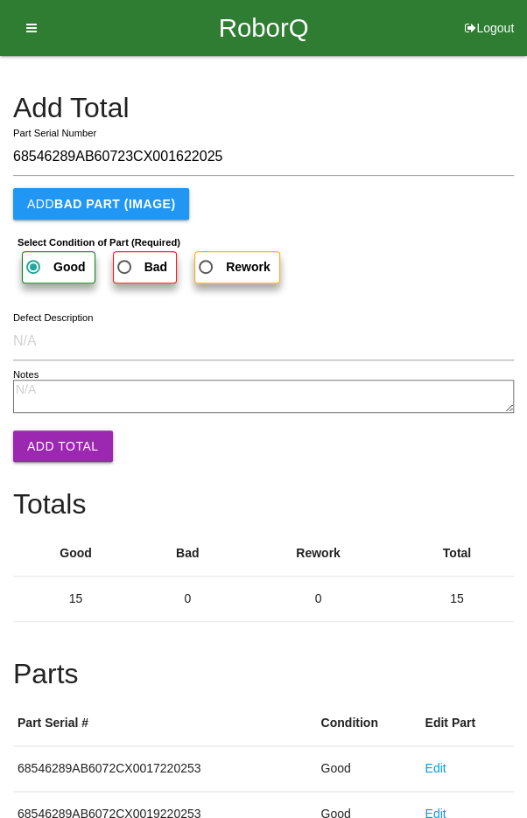
click at [50, 452] on button "Add Total" at bounding box center [63, 447] width 100 height 32
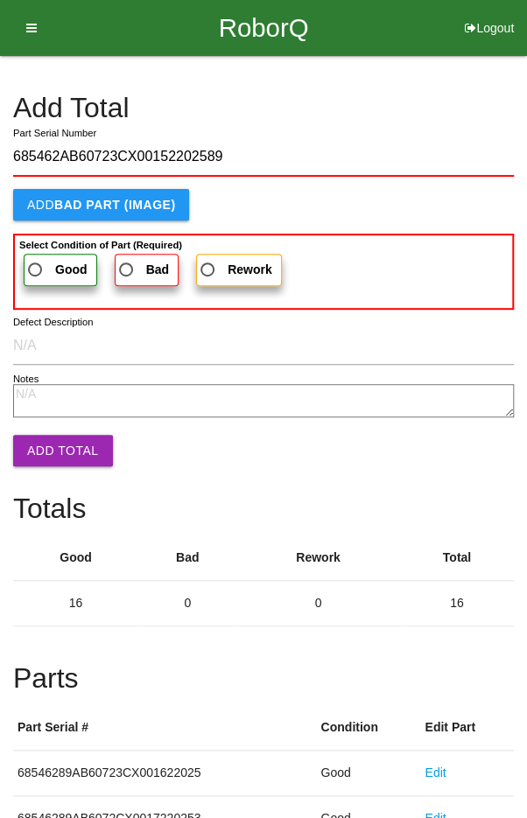
type input "685462AB60723CX00152202589"
click at [41, 265] on span "Good" at bounding box center [56, 270] width 63 height 22
click at [36, 265] on input "Good" at bounding box center [30, 264] width 11 height 11
radio input "true"
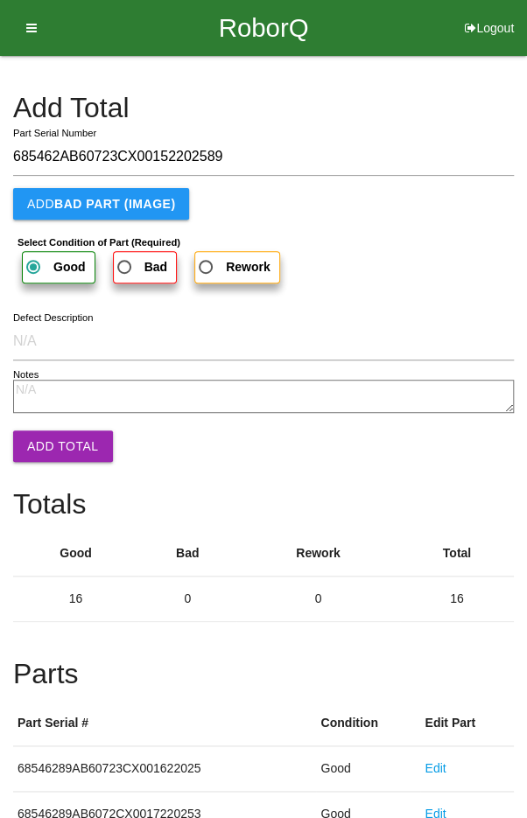
click at [51, 446] on button "Add Total" at bounding box center [63, 447] width 100 height 32
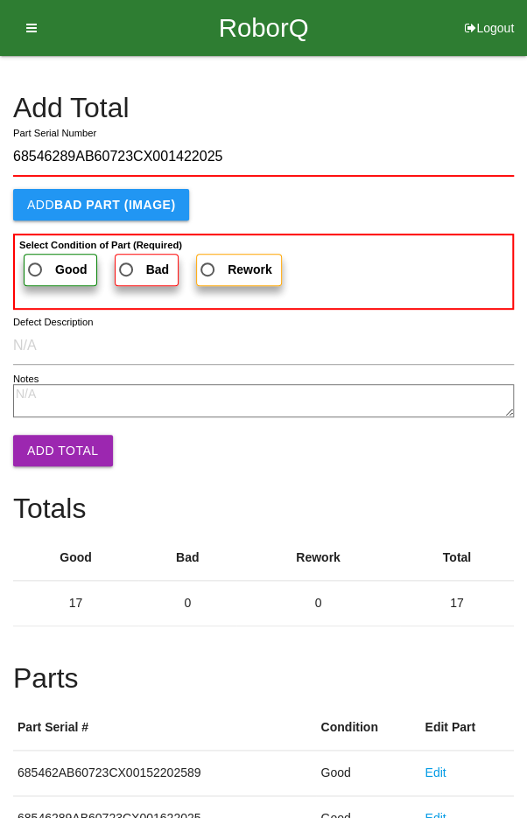
type input "68546289AB60723CX001422025"
click at [47, 270] on span "Good" at bounding box center [56, 270] width 63 height 22
click at [36, 270] on input "Good" at bounding box center [30, 264] width 11 height 11
radio input "true"
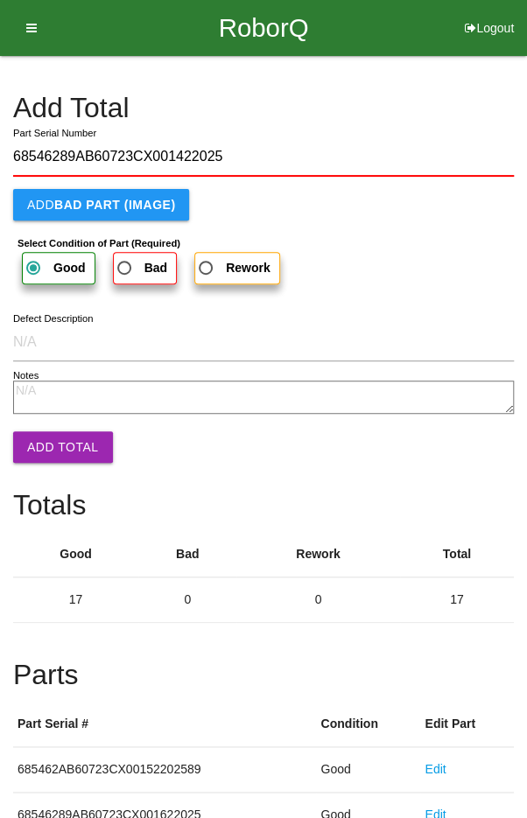
click at [55, 439] on button "Add Total" at bounding box center [63, 448] width 100 height 32
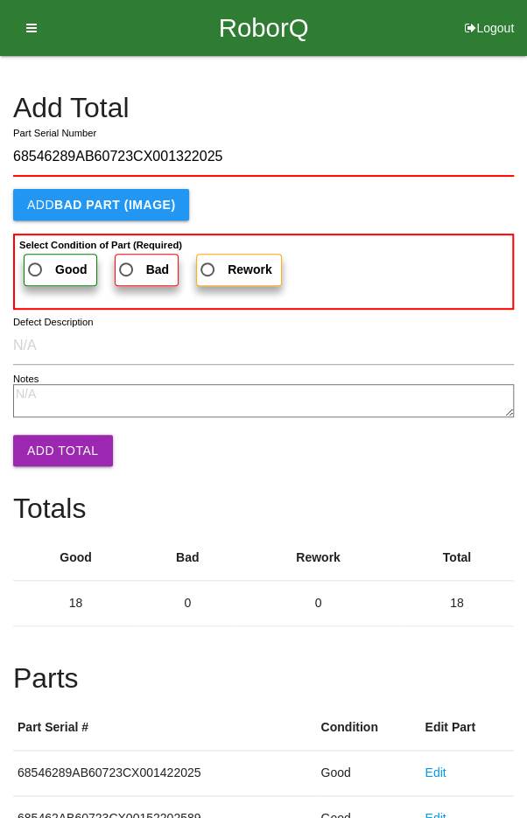
type input "68546289AB60723CX001322025"
click at [32, 260] on span "Good" at bounding box center [56, 270] width 63 height 22
click at [32, 260] on input "Good" at bounding box center [30, 264] width 11 height 11
radio input "true"
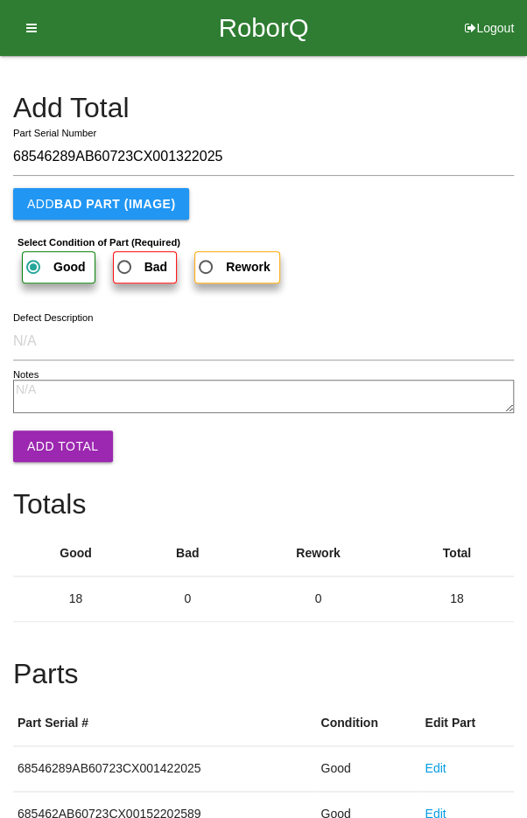
click at [50, 444] on button "Add Total" at bounding box center [63, 447] width 100 height 32
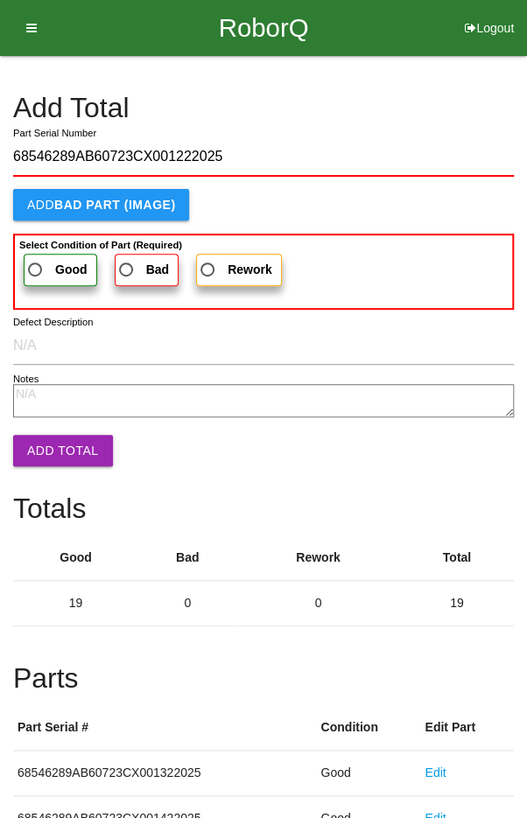
type input "68546289AB60723CX001222025"
click at [37, 265] on span "Good" at bounding box center [56, 270] width 63 height 22
click at [36, 265] on input "Good" at bounding box center [30, 264] width 11 height 11
radio input "true"
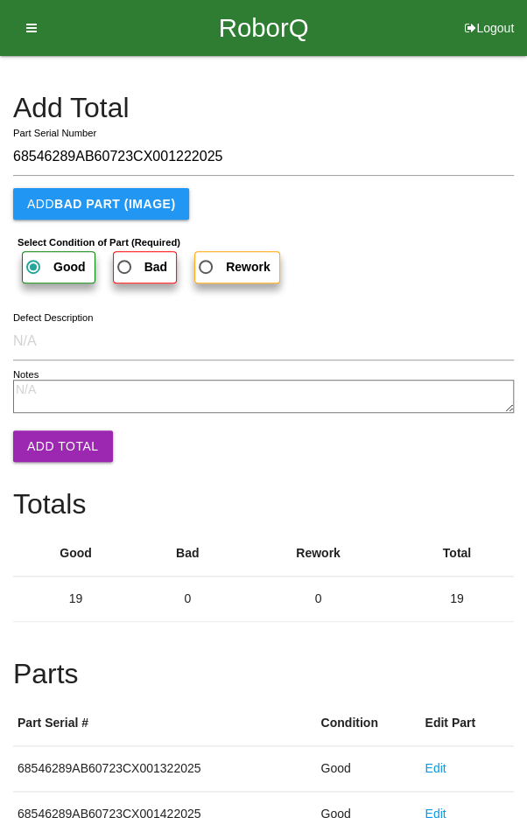
click at [53, 442] on button "Add Total" at bounding box center [63, 447] width 100 height 32
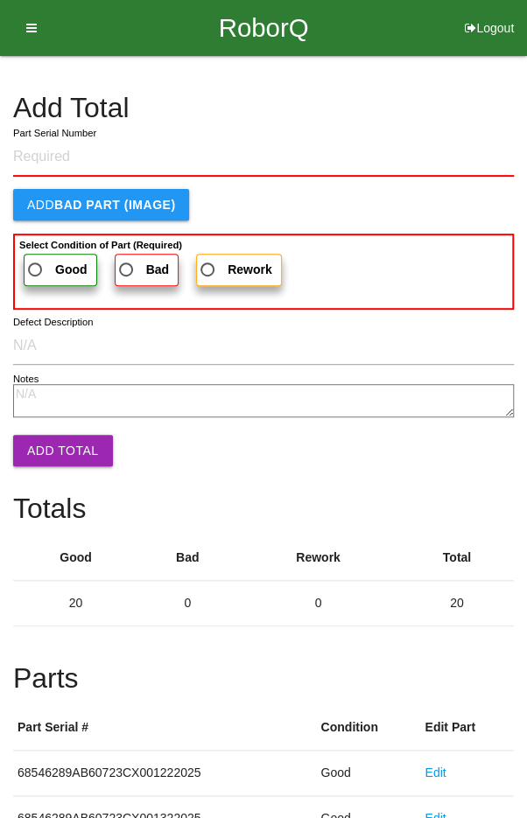
click at [446, 97] on h4 "Add Total" at bounding box center [263, 108] width 501 height 31
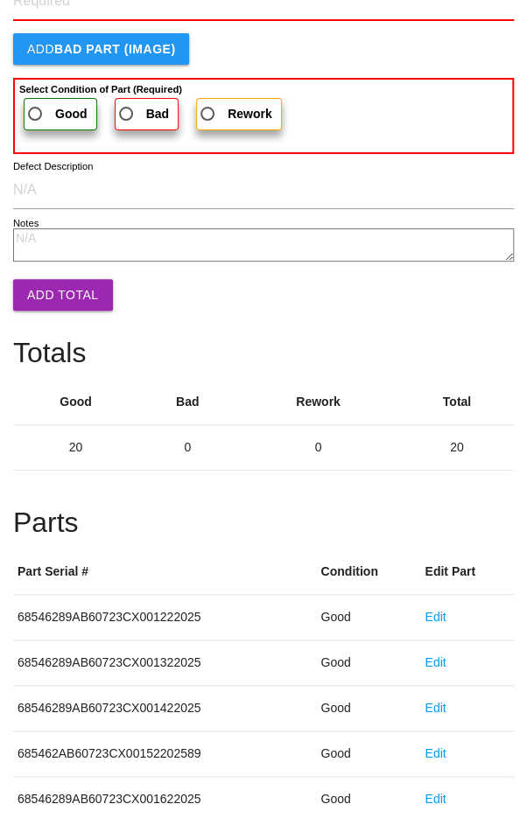
scroll to position [973, 0]
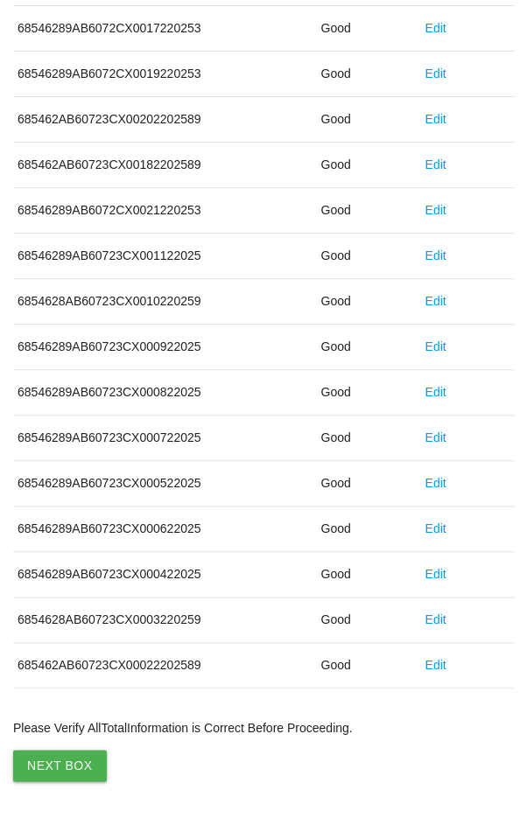
click at [54, 756] on button "Next Box" at bounding box center [60, 766] width 94 height 32
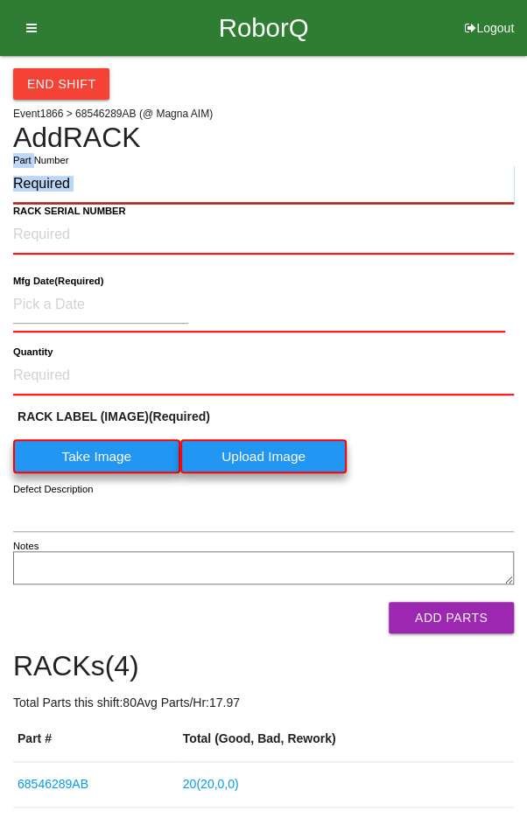
click at [134, 187] on input "Part Number" at bounding box center [263, 184] width 501 height 39
paste input "68546289AB"
type input "68546289AB"
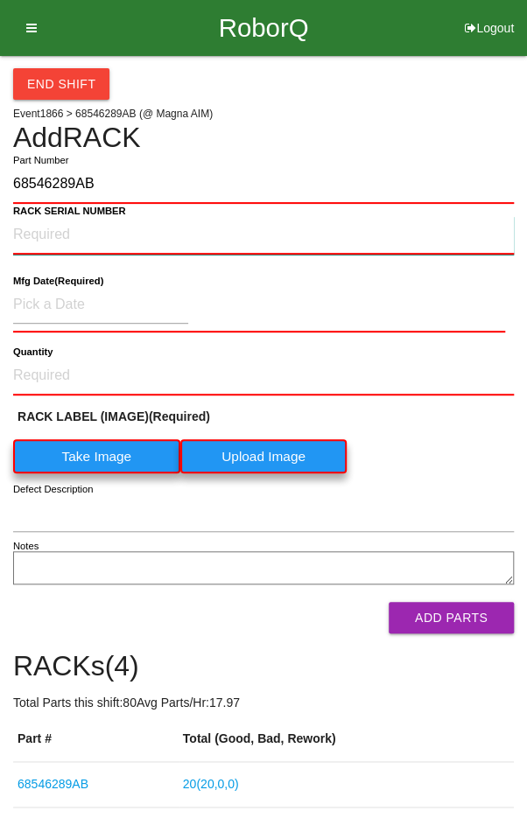
click at [58, 227] on NUMBER "RACK SERIAL NUMBER" at bounding box center [263, 235] width 501 height 39
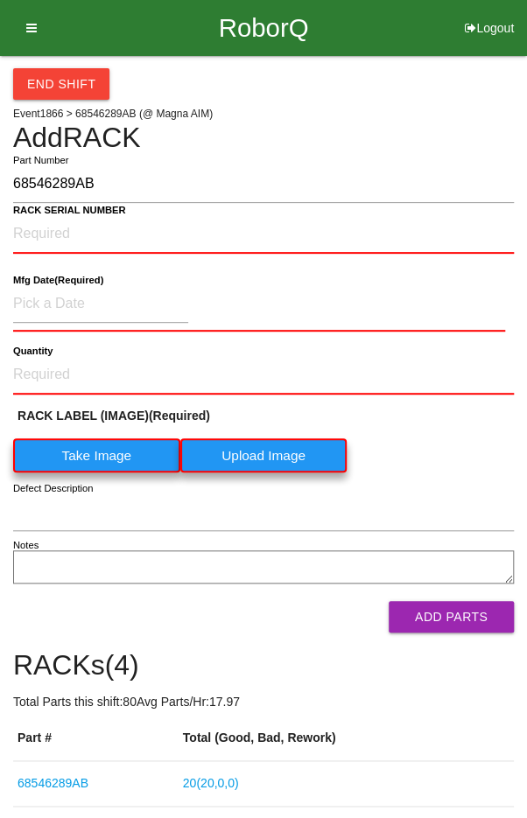
click at [86, 452] on label "Take Image" at bounding box center [96, 456] width 167 height 34
click at [0, 0] on \(IMAGE\) "Take Image" at bounding box center [0, 0] width 0 height 0
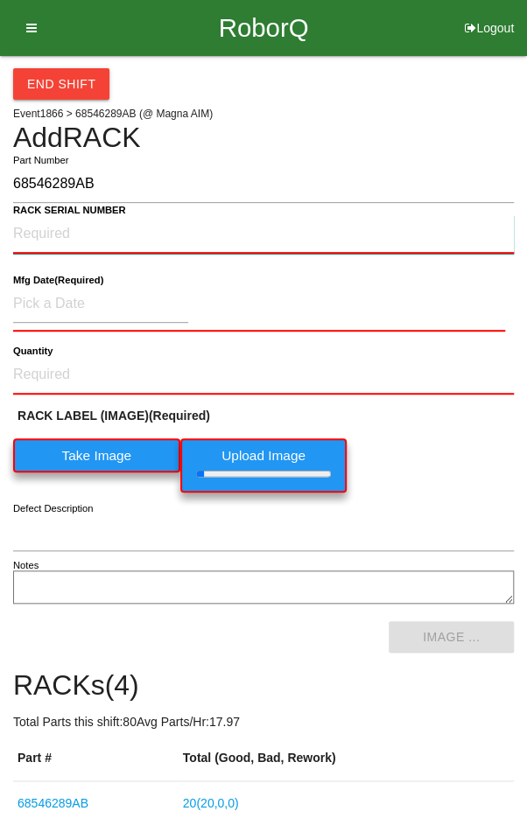
click at [59, 235] on NUMBER "RACK SERIAL NUMBER" at bounding box center [263, 234] width 501 height 39
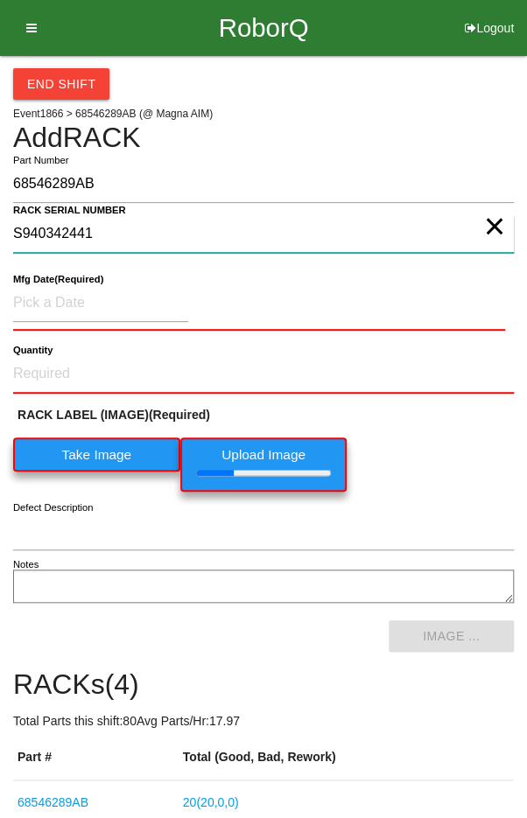
type NUMBER "S940342441"
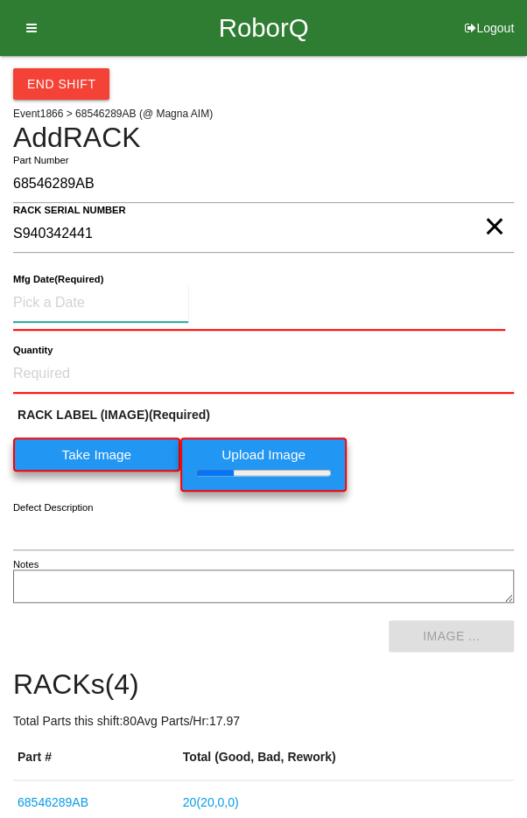
click at [64, 300] on input at bounding box center [100, 304] width 175 height 38
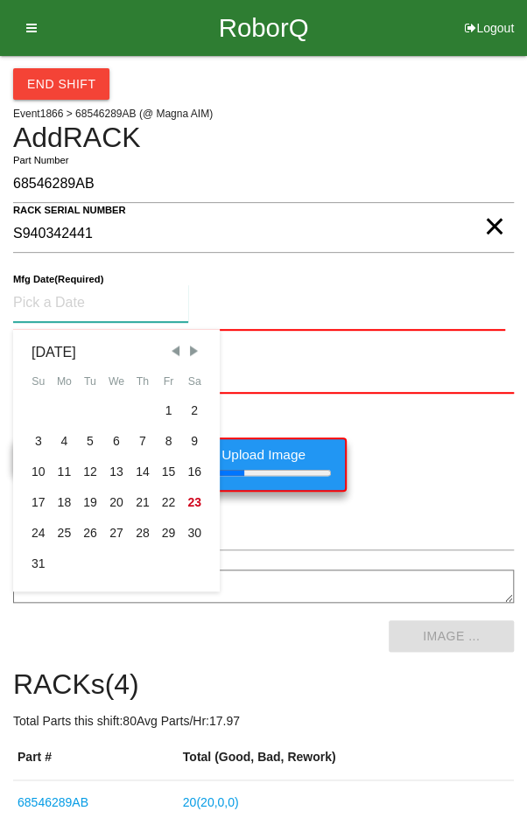
click at [166, 444] on div "8" at bounding box center [169, 441] width 26 height 31
type input "[DATE]"
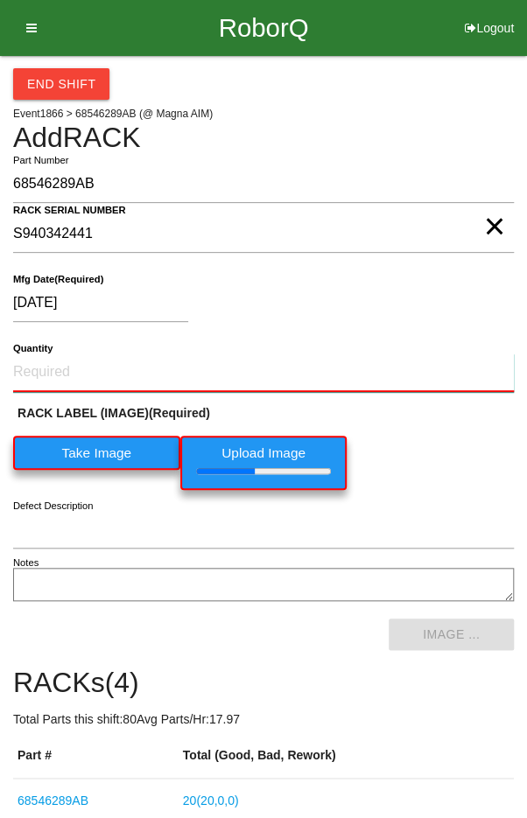
click at [84, 354] on input "Quantity" at bounding box center [263, 373] width 501 height 39
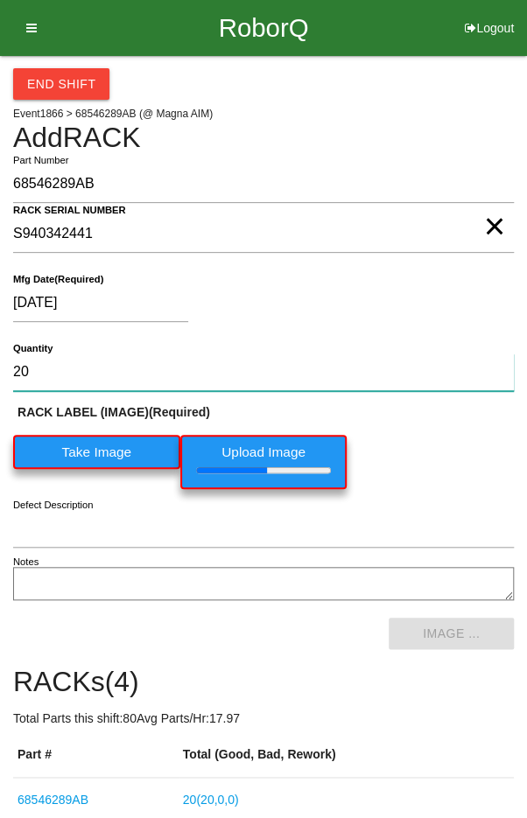
type input "20"
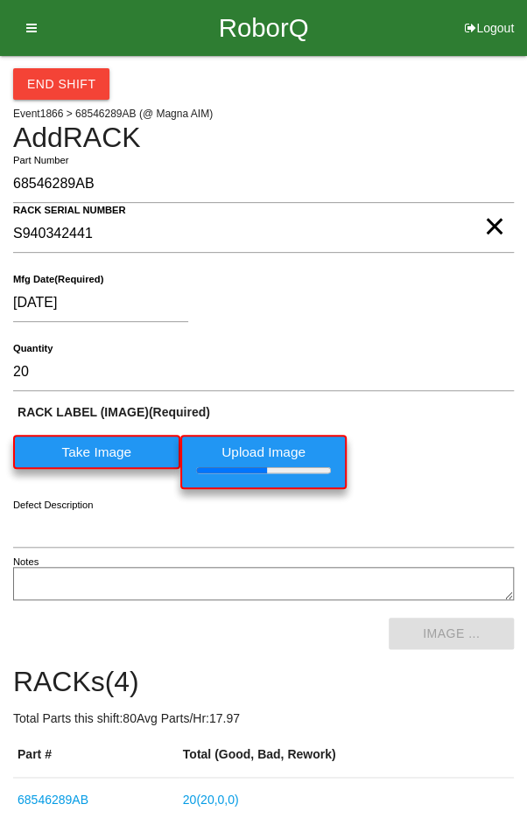
click at [444, 308] on div "[DATE]" at bounding box center [259, 307] width 492 height 45
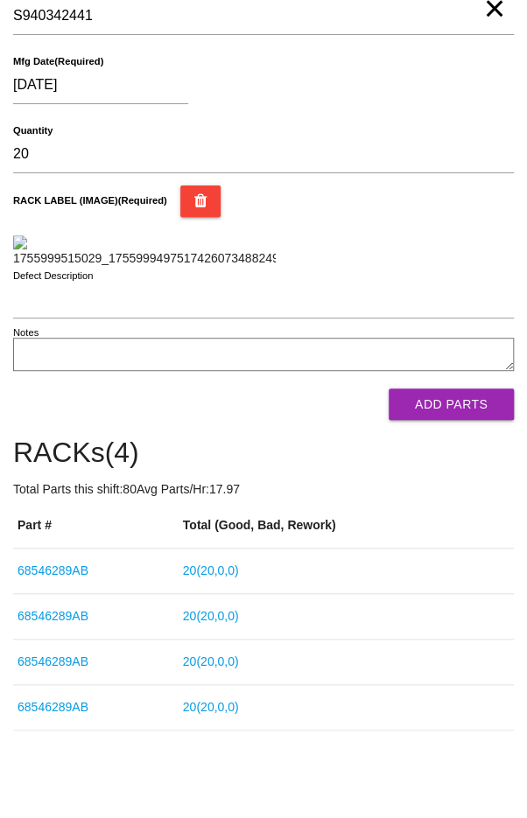
scroll to position [341, 0]
click at [460, 420] on button "Add Parts" at bounding box center [451, 405] width 125 height 32
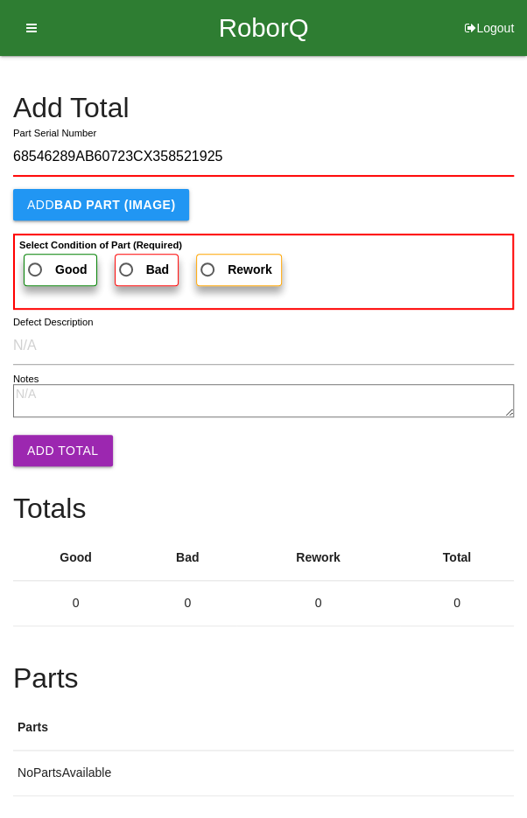
type input "68546289AB60723CX358521925"
click at [36, 256] on label "Good" at bounding box center [61, 270] width 74 height 32
click at [36, 259] on input "Good" at bounding box center [30, 264] width 11 height 11
radio input "true"
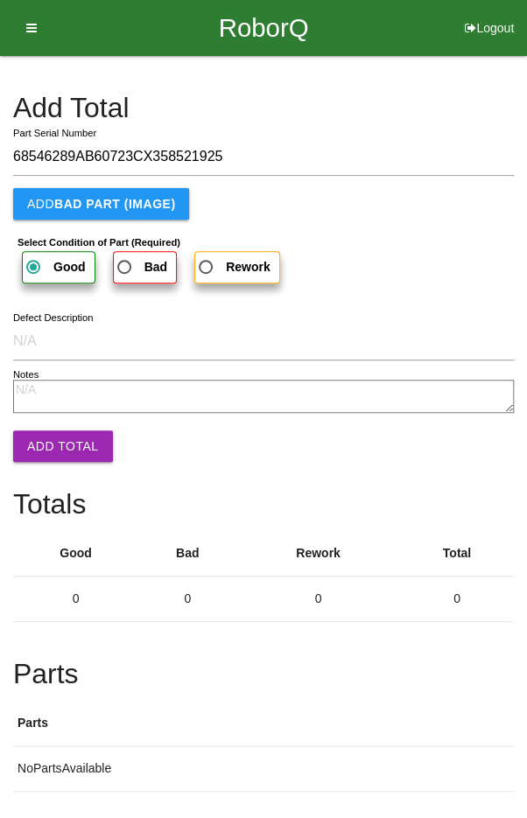
click at [42, 444] on button "Add Total" at bounding box center [63, 447] width 100 height 32
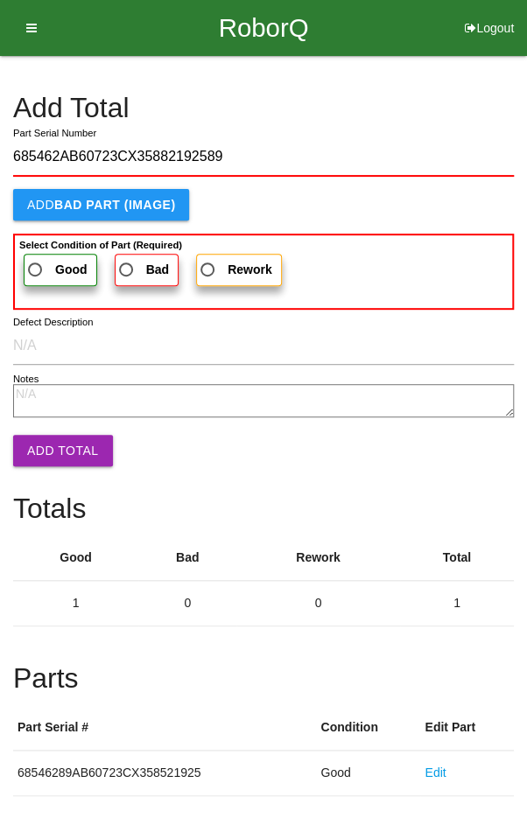
type input "685462AB60723CX35882192589"
click at [42, 265] on span "Good" at bounding box center [56, 270] width 63 height 22
click at [36, 265] on input "Good" at bounding box center [30, 264] width 11 height 11
radio input "true"
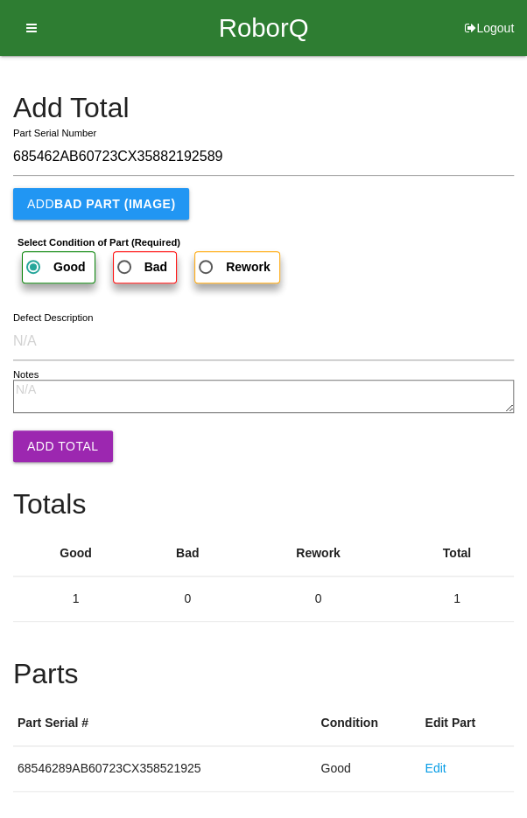
click at [57, 457] on button "Add Total" at bounding box center [63, 447] width 100 height 32
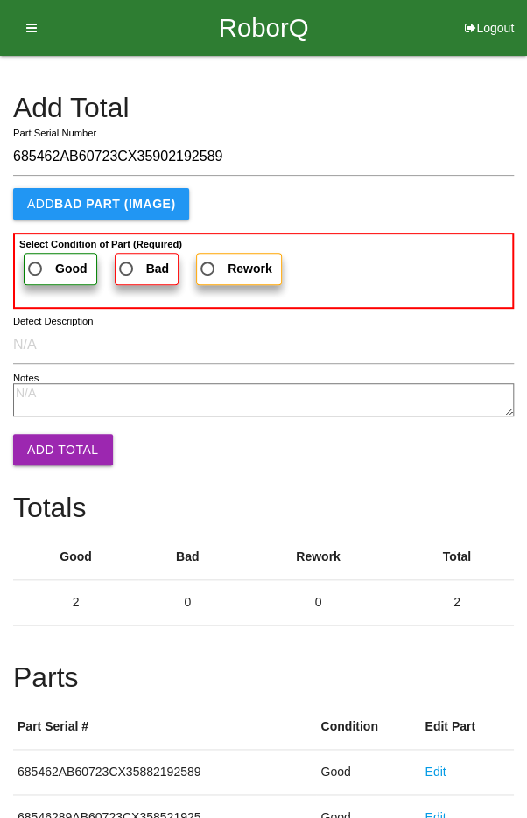
type input "685462AB60723CX35902192589"
click at [50, 266] on span "Good" at bounding box center [56, 269] width 63 height 22
click at [36, 266] on input "Good" at bounding box center [30, 263] width 11 height 11
radio input "true"
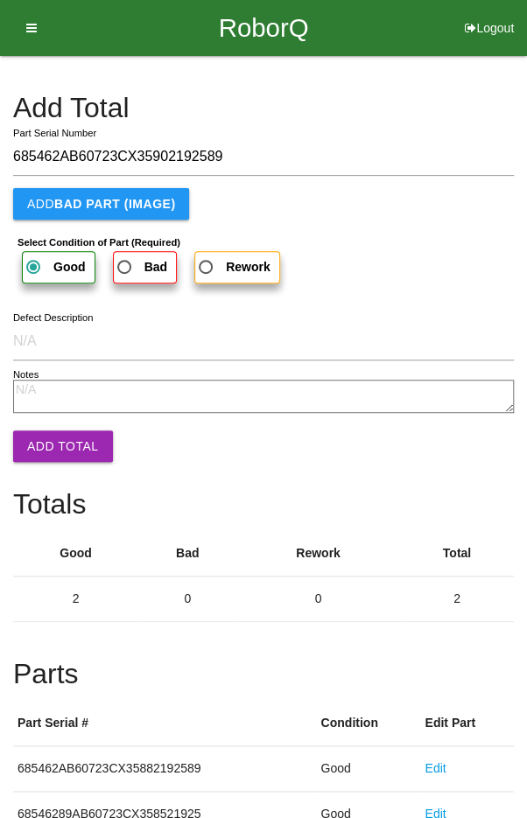
click at [60, 437] on button "Add Total" at bounding box center [63, 447] width 100 height 32
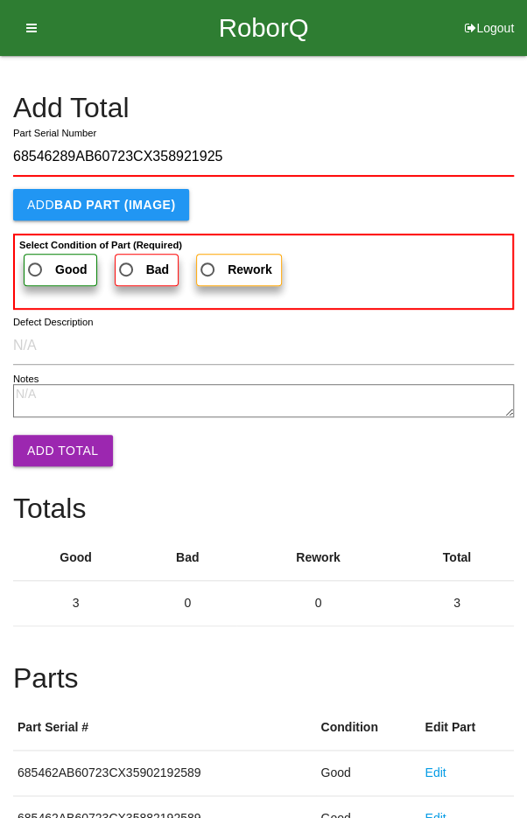
type input "68546289AB60723CX358921925"
click at [41, 261] on span "Good" at bounding box center [56, 270] width 63 height 22
click at [36, 261] on input "Good" at bounding box center [30, 264] width 11 height 11
radio input "true"
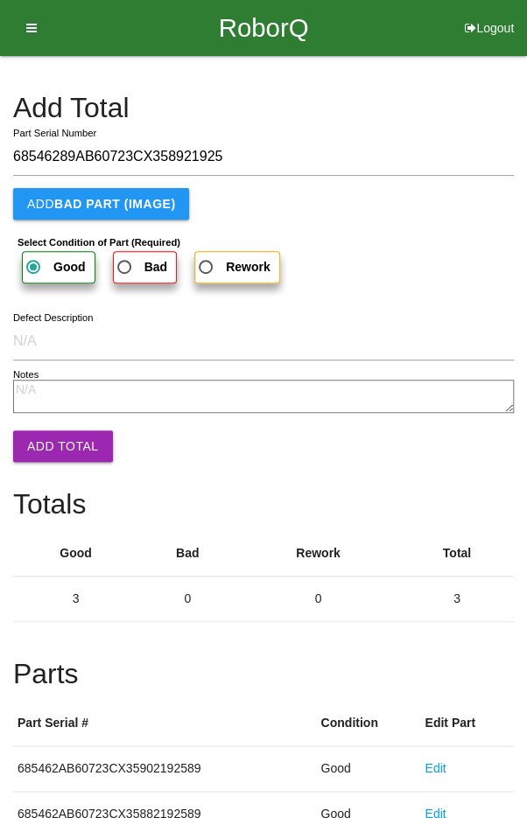
click at [59, 449] on button "Add Total" at bounding box center [63, 447] width 100 height 32
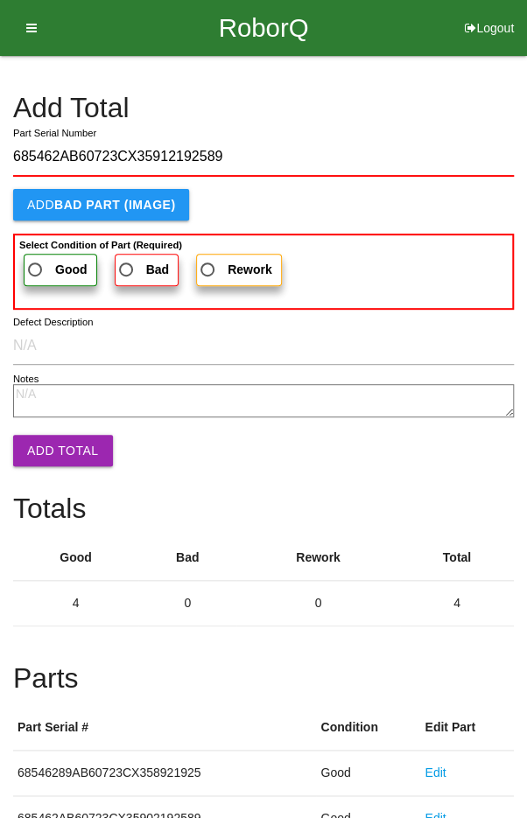
type input "685462AB60723CX35912192589"
click at [46, 263] on span "Good" at bounding box center [56, 270] width 63 height 22
click at [36, 263] on input "Good" at bounding box center [30, 264] width 11 height 11
radio input "true"
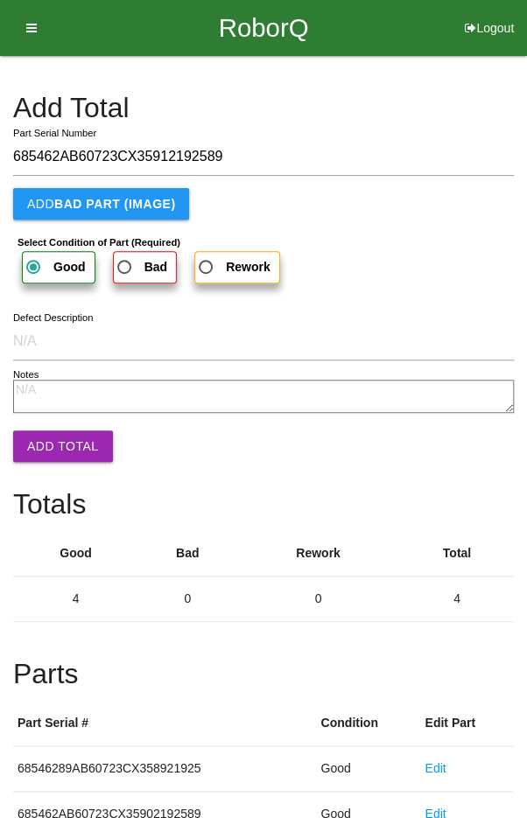
click at [57, 448] on button "Add Total" at bounding box center [63, 447] width 100 height 32
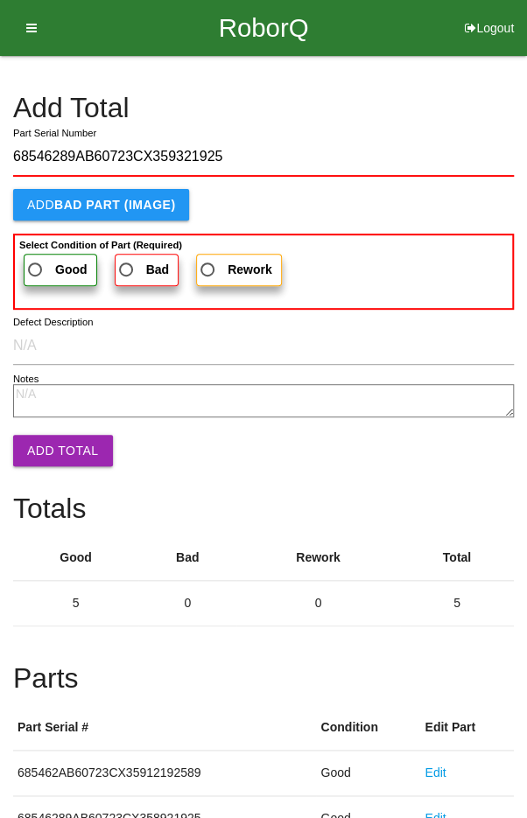
type input "68546289AB60723CX359321925"
click at [46, 254] on label "Good" at bounding box center [61, 270] width 74 height 32
click at [36, 259] on input "Good" at bounding box center [30, 264] width 11 height 11
radio input "true"
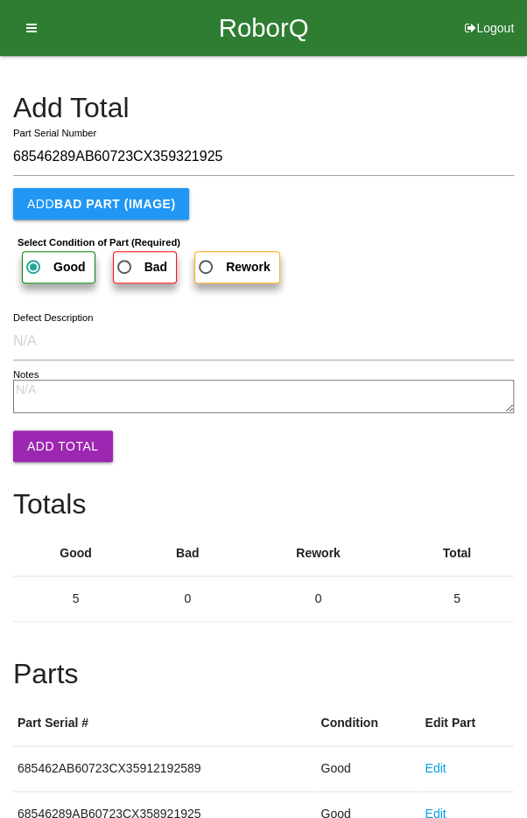
click at [58, 446] on button "Add Total" at bounding box center [63, 447] width 100 height 32
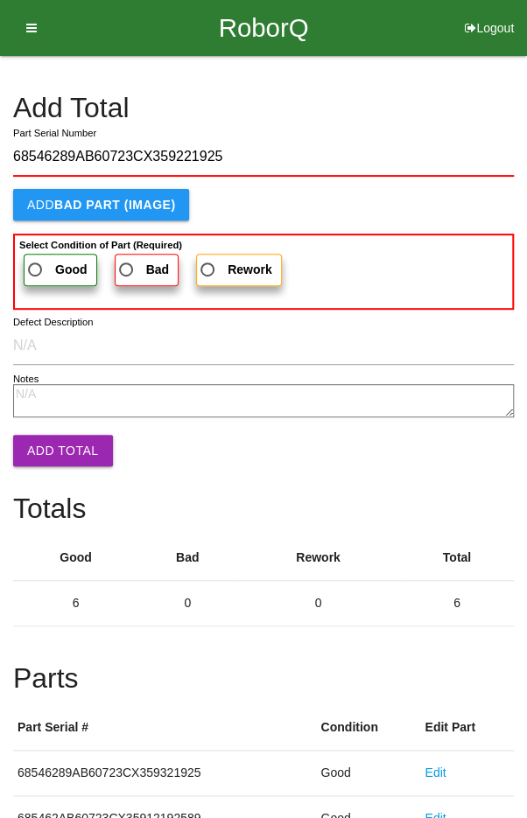
type input "68546289AB60723CX359221925"
click at [45, 270] on span "Good" at bounding box center [56, 270] width 63 height 22
click at [36, 270] on input "Good" at bounding box center [30, 264] width 11 height 11
radio input "true"
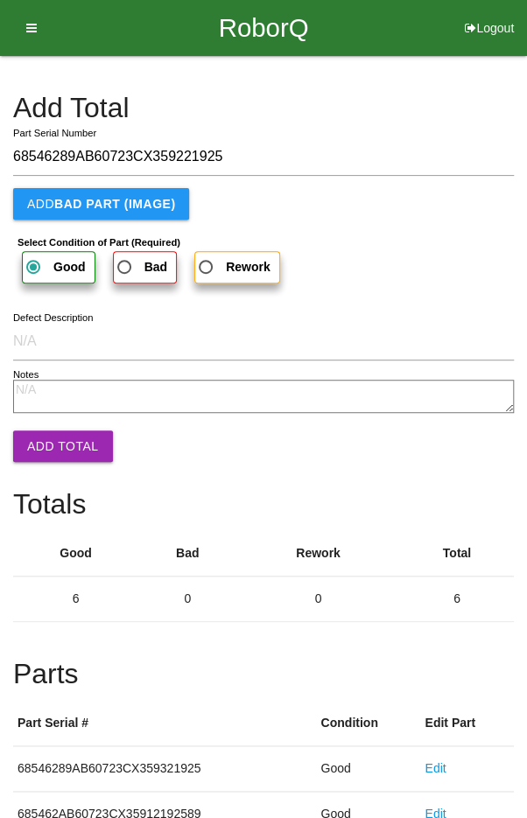
click at [46, 439] on button "Add Total" at bounding box center [63, 447] width 100 height 32
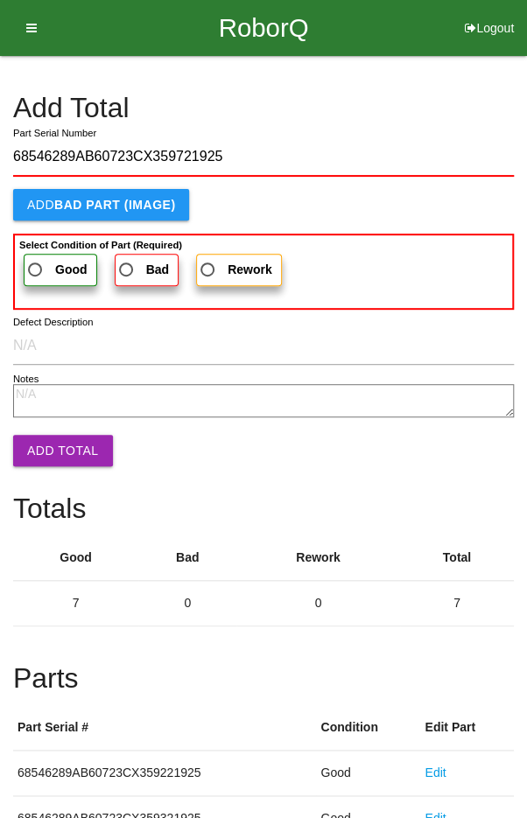
type input "68546289AB60723CX359721925"
click at [44, 269] on span "Good" at bounding box center [56, 270] width 63 height 22
click at [36, 269] on input "Good" at bounding box center [30, 264] width 11 height 11
radio input "true"
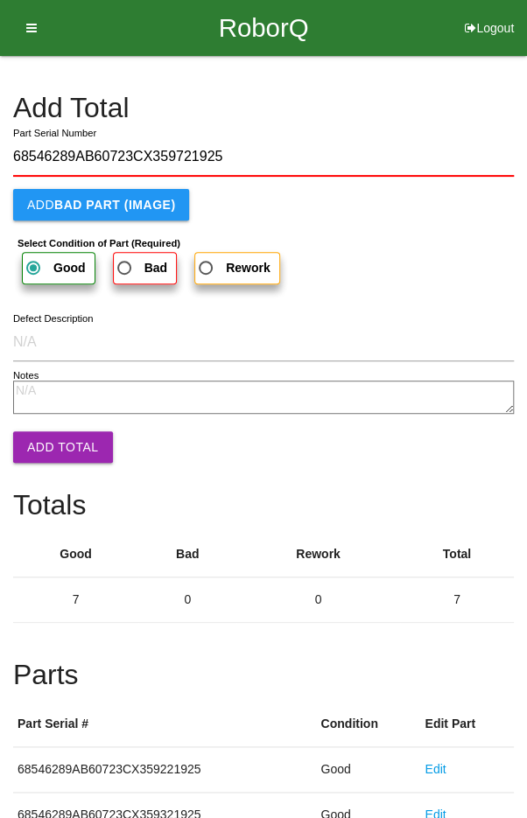
click at [47, 442] on button "Add Total" at bounding box center [63, 448] width 100 height 32
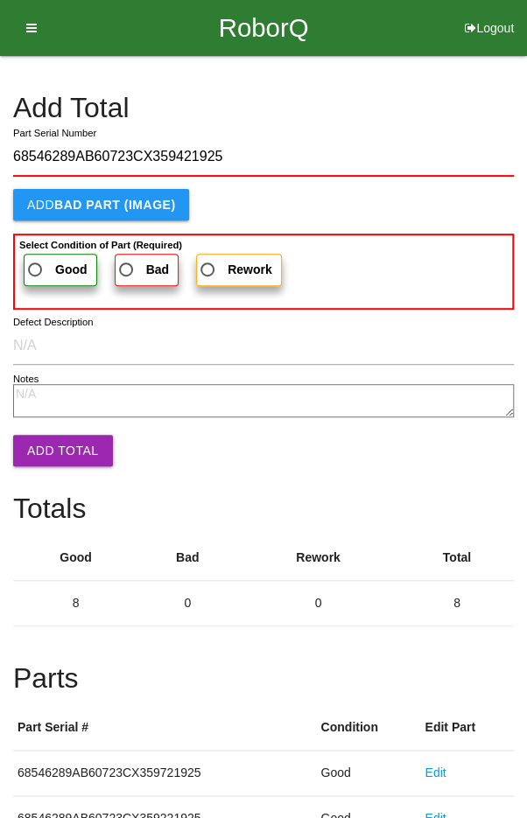
type input "68546289AB60723CX359421925"
click at [42, 266] on span "Good" at bounding box center [56, 270] width 63 height 22
click at [36, 266] on input "Good" at bounding box center [30, 264] width 11 height 11
radio input "true"
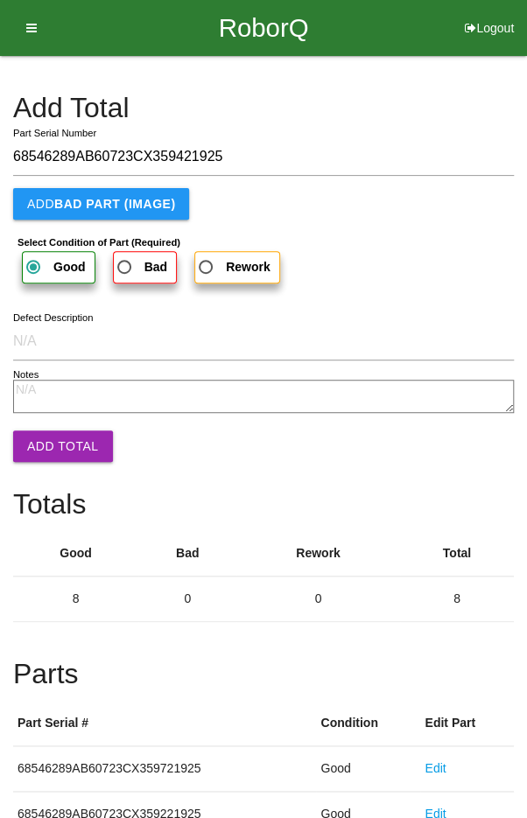
click at [47, 438] on button "Add Total" at bounding box center [63, 447] width 100 height 32
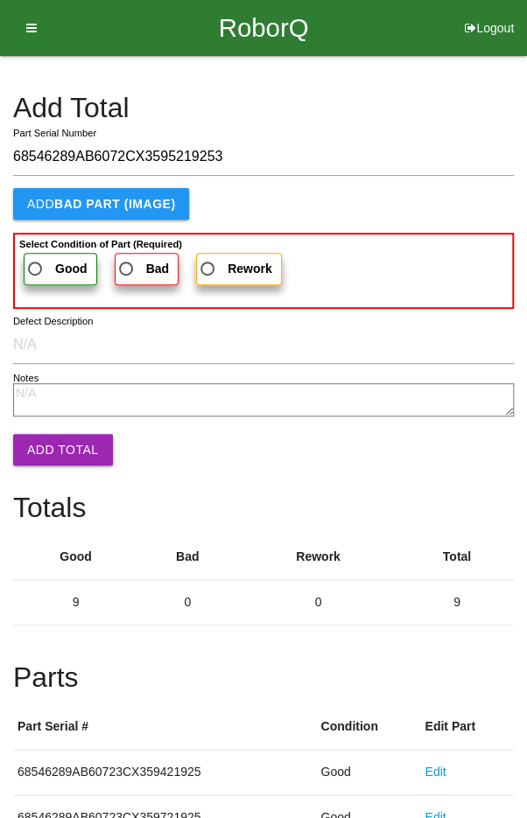
type input "68546289AB6072CX3595219253"
click at [42, 259] on span "Good" at bounding box center [56, 269] width 63 height 22
click at [36, 259] on input "Good" at bounding box center [30, 263] width 11 height 11
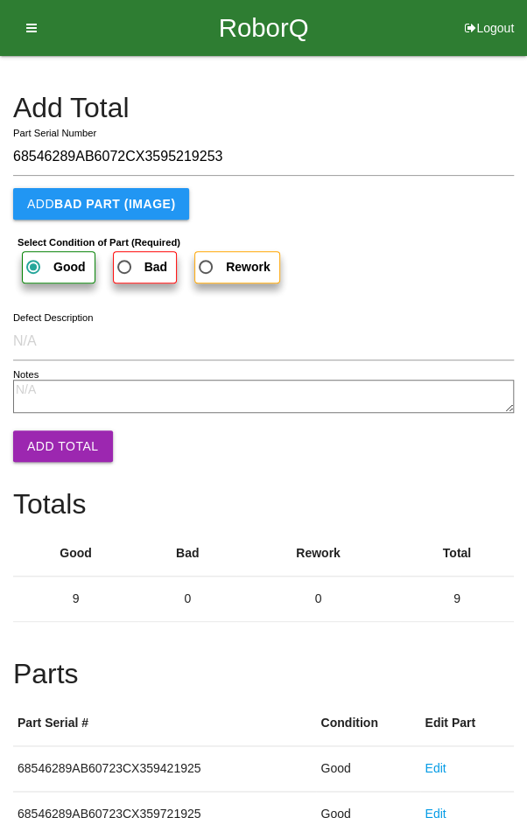
click at [57, 448] on button "Add Total" at bounding box center [63, 447] width 100 height 32
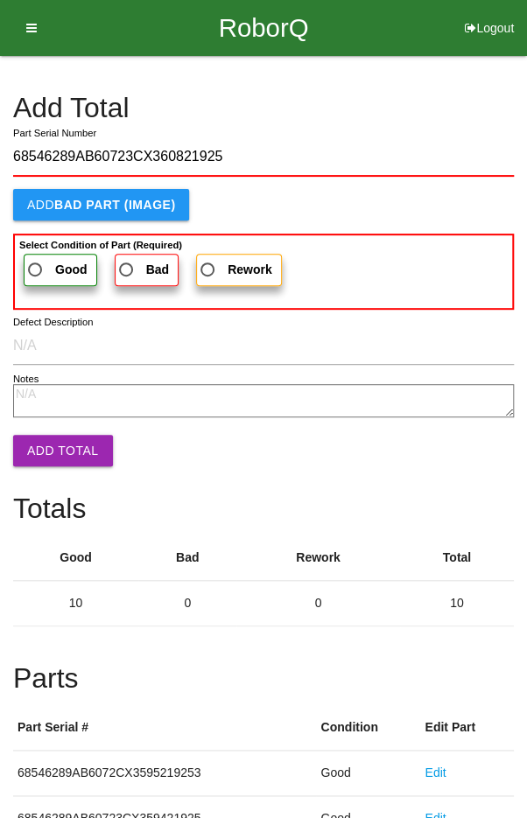
click at [46, 256] on label "Good" at bounding box center [61, 270] width 74 height 32
click at [36, 259] on input "Good" at bounding box center [30, 264] width 11 height 11
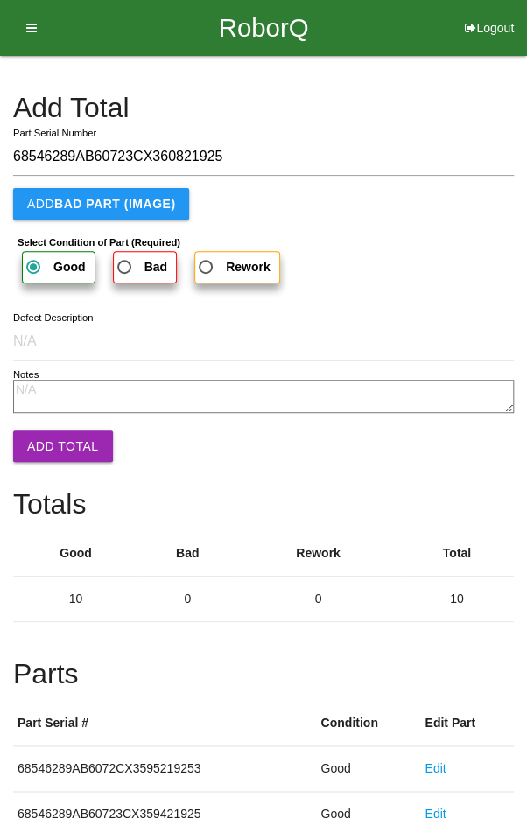
click at [50, 459] on button "Add Total" at bounding box center [63, 447] width 100 height 32
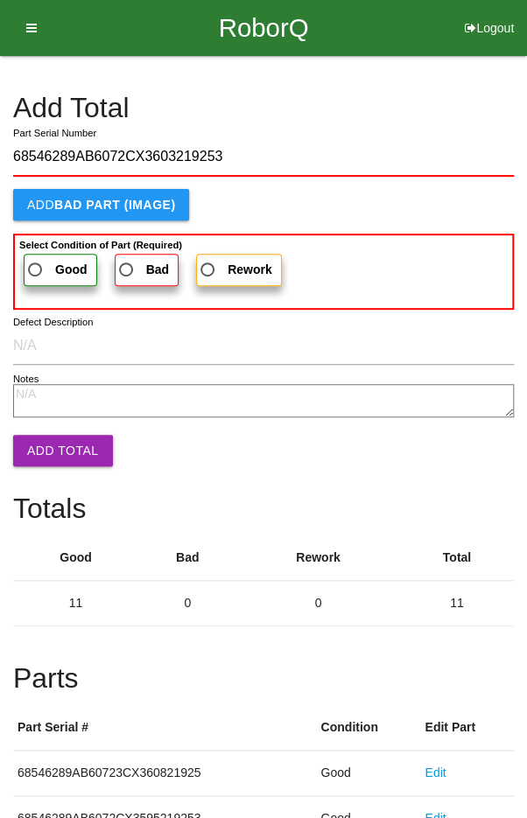
click at [49, 259] on span "Good" at bounding box center [56, 270] width 63 height 22
click at [36, 259] on input "Good" at bounding box center [30, 264] width 11 height 11
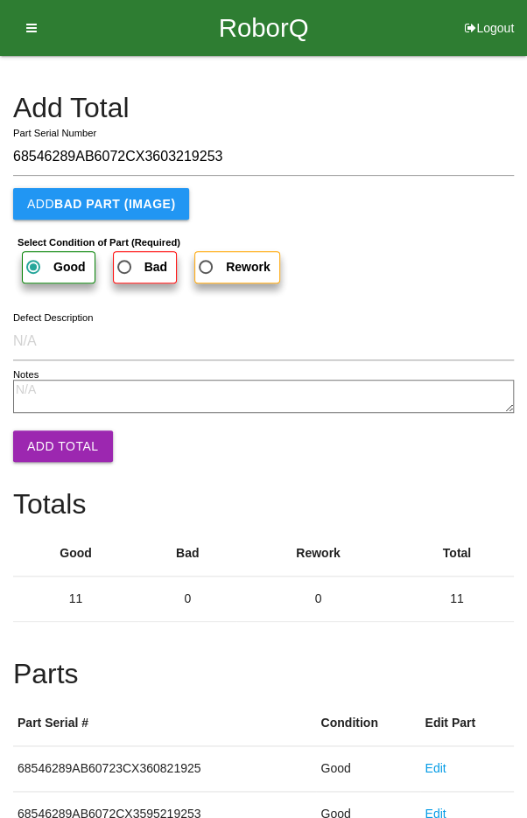
click at [53, 440] on button "Add Total" at bounding box center [63, 447] width 100 height 32
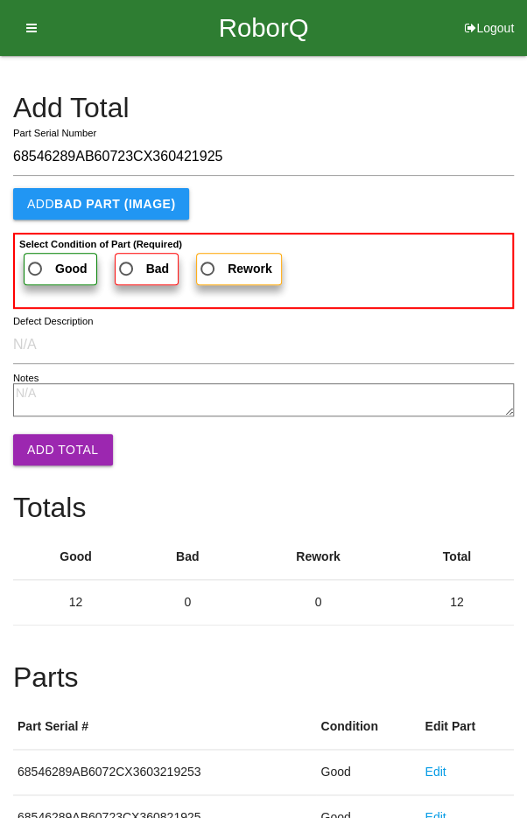
click at [37, 263] on span "Good" at bounding box center [56, 269] width 63 height 22
click at [36, 263] on input "Good" at bounding box center [30, 263] width 11 height 11
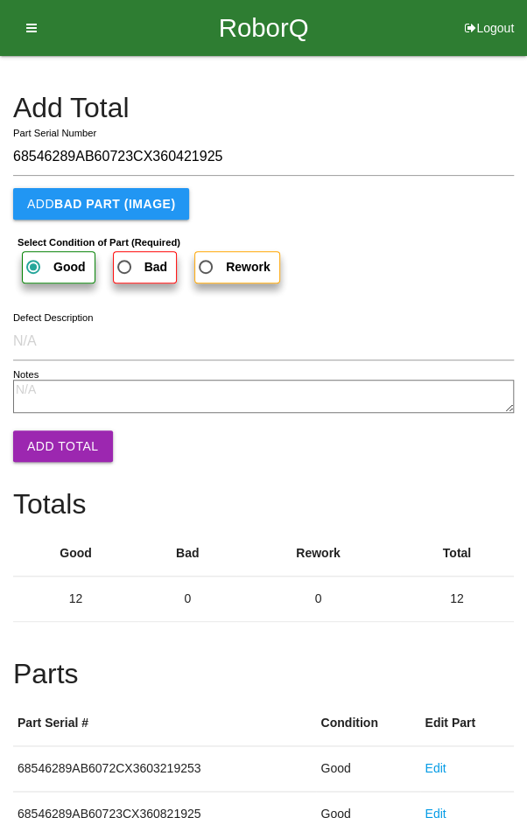
click at [58, 433] on button "Add Total" at bounding box center [63, 447] width 100 height 32
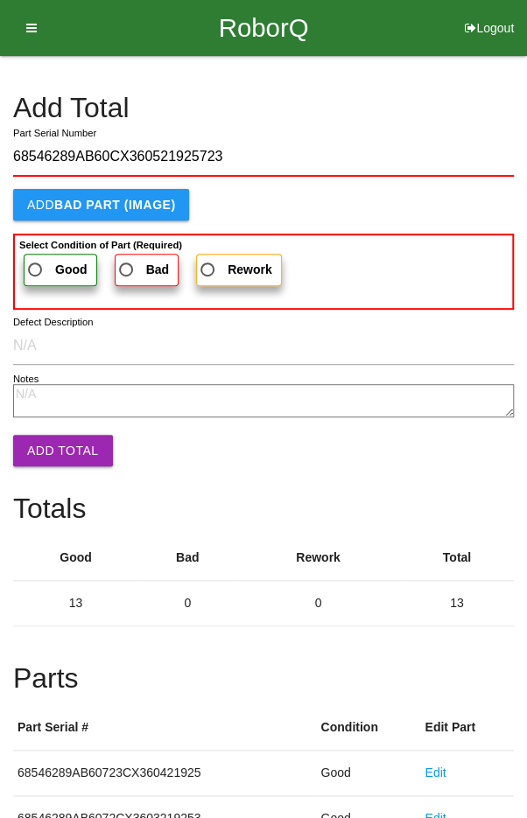
click at [40, 266] on span "Good" at bounding box center [56, 270] width 63 height 22
click at [36, 266] on input "Good" at bounding box center [30, 264] width 11 height 11
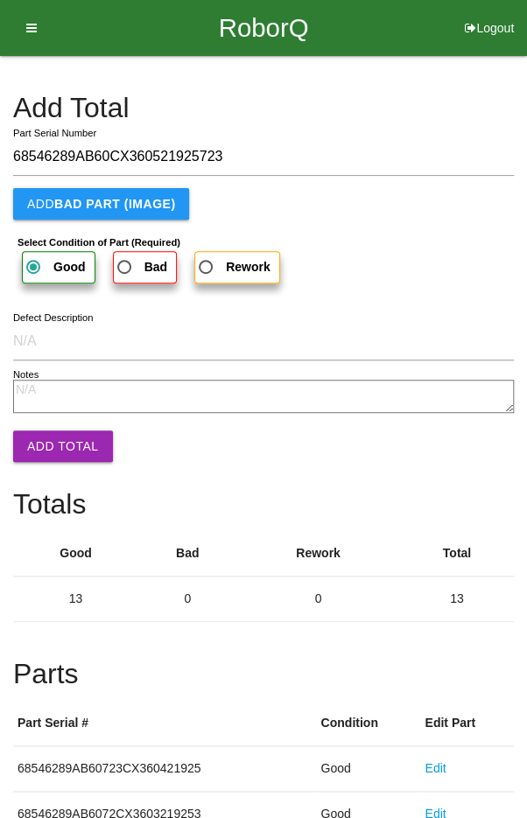
click at [61, 449] on button "Add Total" at bounding box center [63, 447] width 100 height 32
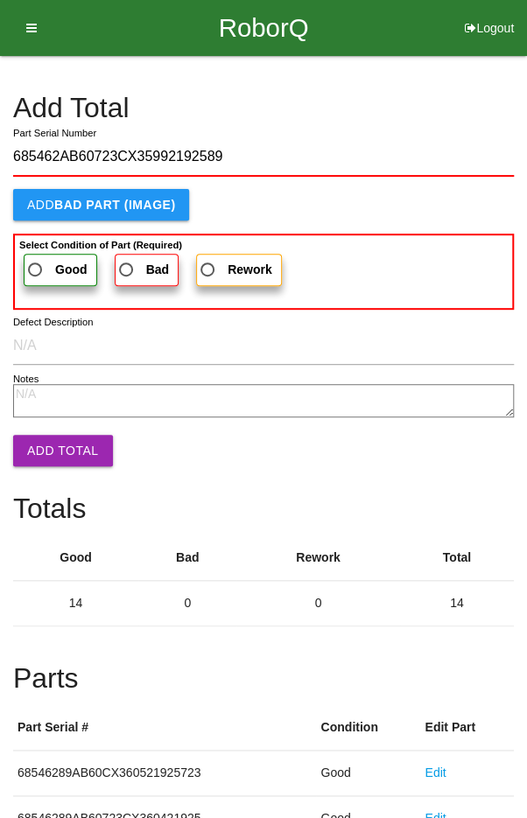
click at [38, 271] on span "Good" at bounding box center [56, 270] width 63 height 22
click at [36, 270] on input "Good" at bounding box center [30, 264] width 11 height 11
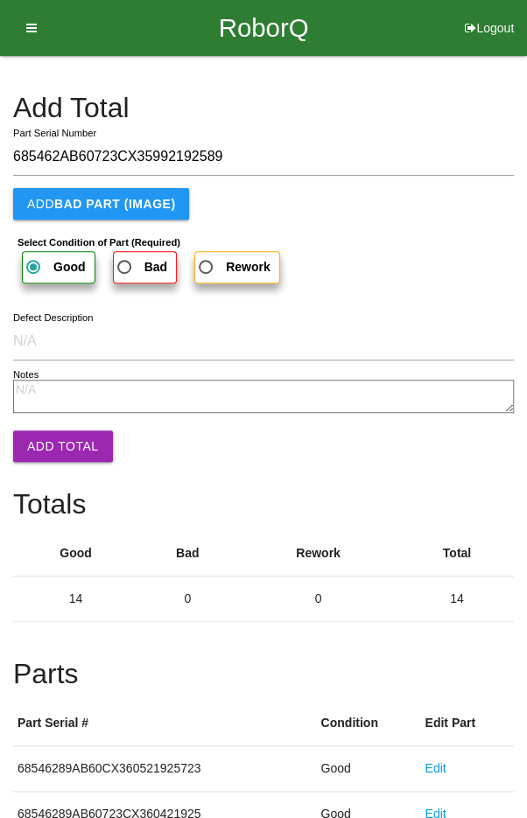
click at [53, 448] on button "Add Total" at bounding box center [63, 447] width 100 height 32
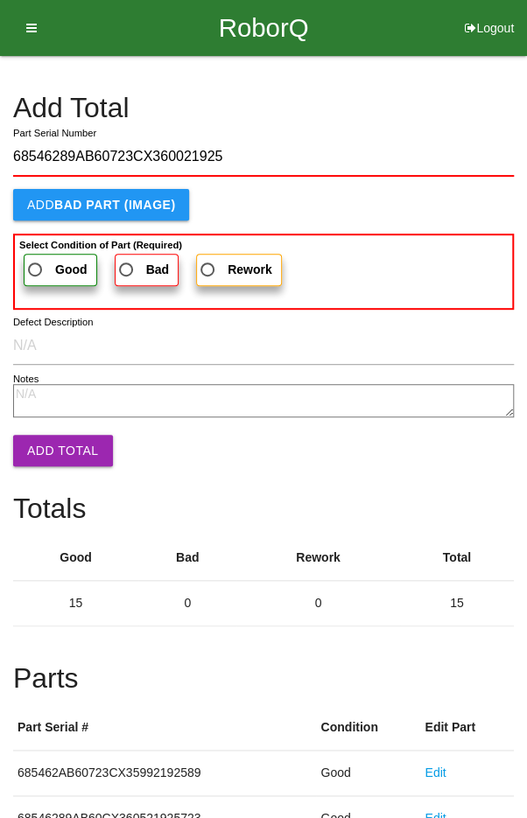
click at [40, 269] on span "Good" at bounding box center [56, 270] width 63 height 22
click at [36, 269] on input "Good" at bounding box center [30, 264] width 11 height 11
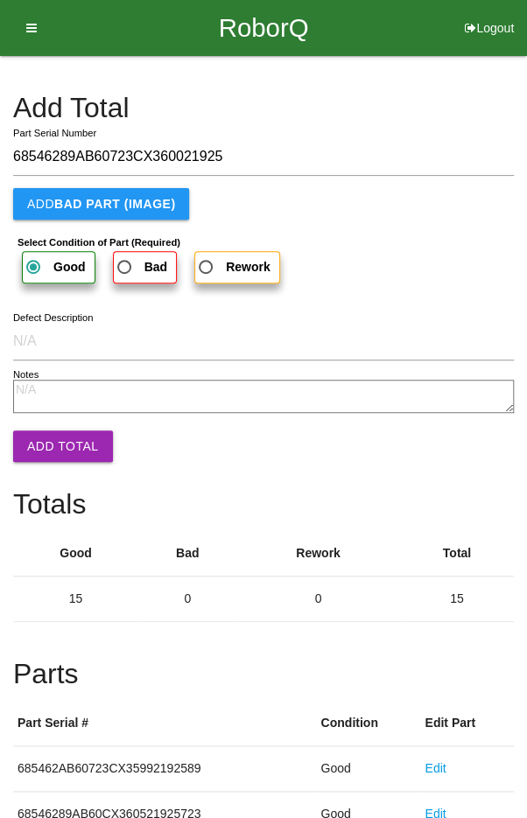
click at [52, 454] on button "Add Total" at bounding box center [63, 447] width 100 height 32
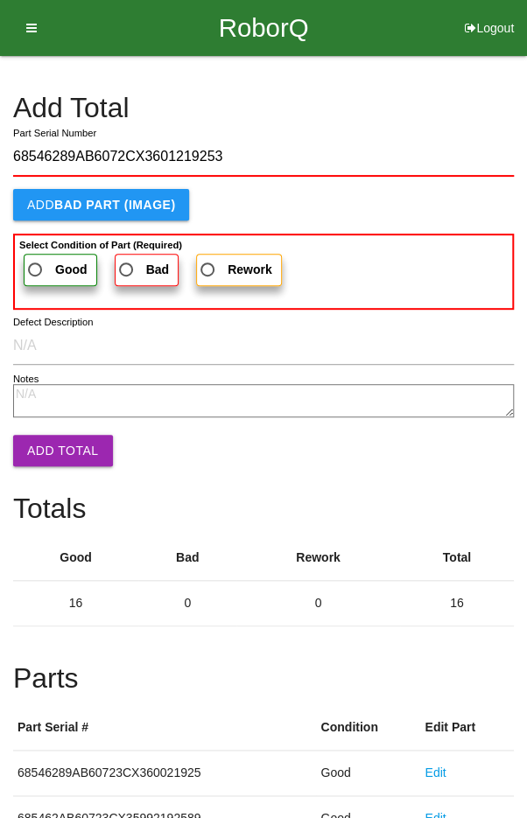
click at [42, 263] on span "Good" at bounding box center [56, 270] width 63 height 22
click at [36, 263] on input "Good" at bounding box center [30, 264] width 11 height 11
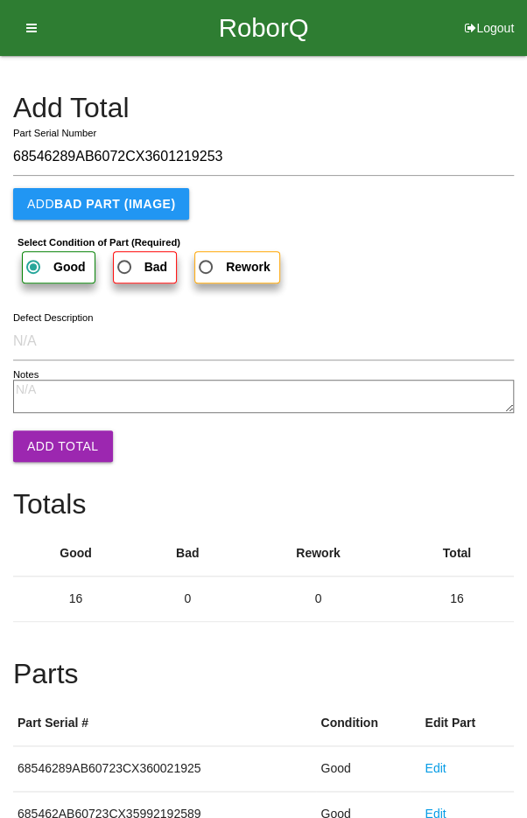
click at [55, 436] on button "Add Total" at bounding box center [63, 447] width 100 height 32
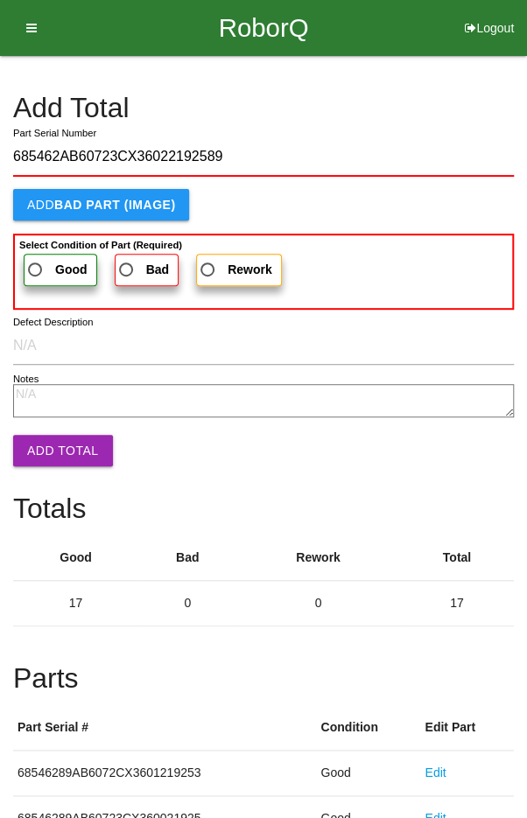
click at [40, 263] on span "Good" at bounding box center [56, 270] width 63 height 22
click at [36, 263] on input "Good" at bounding box center [30, 264] width 11 height 11
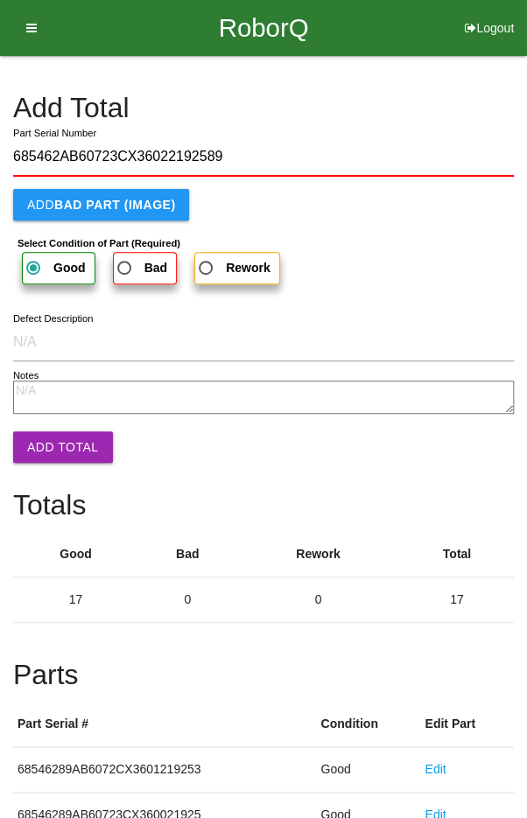
click at [48, 437] on button "Add Total" at bounding box center [63, 448] width 100 height 32
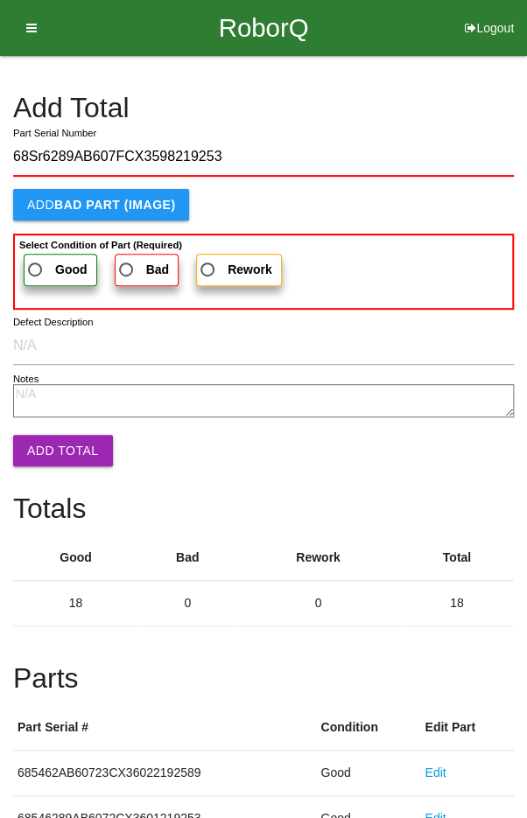
click at [42, 260] on span "Good" at bounding box center [56, 270] width 63 height 22
click at [36, 260] on input "Good" at bounding box center [30, 264] width 11 height 11
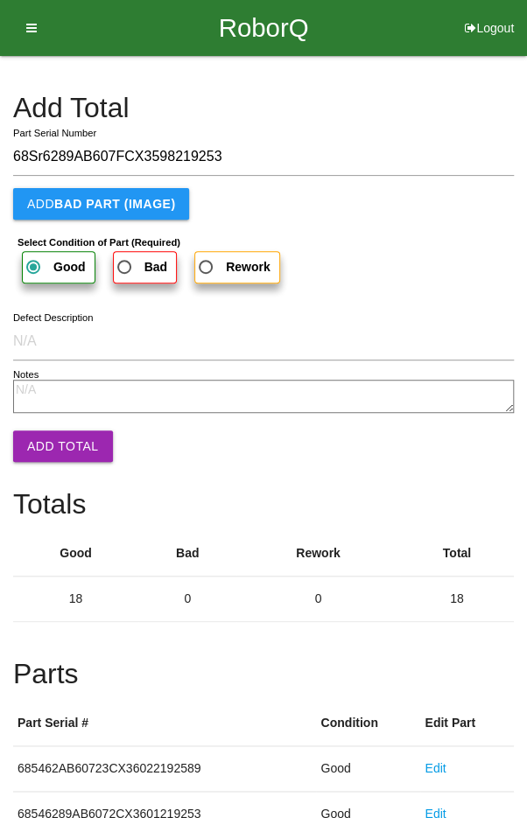
click at [54, 442] on button "Add Total" at bounding box center [63, 447] width 100 height 32
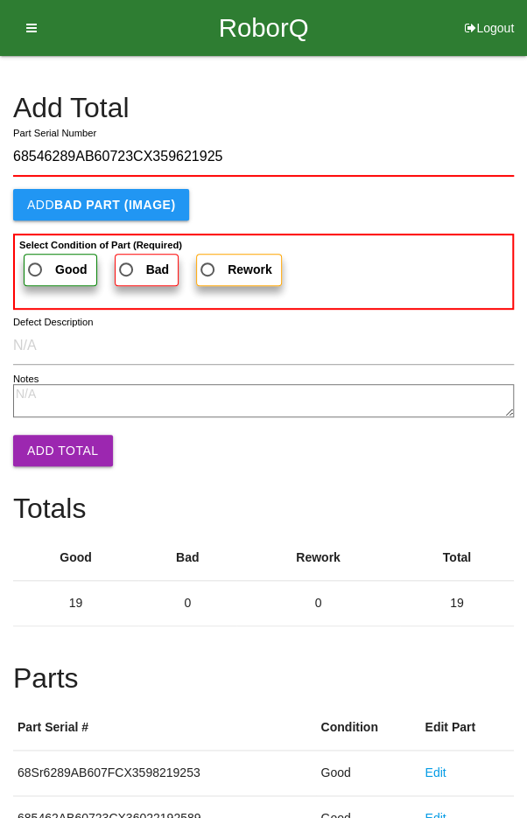
click at [41, 263] on span "Good" at bounding box center [56, 270] width 63 height 22
click at [36, 263] on input "Good" at bounding box center [30, 264] width 11 height 11
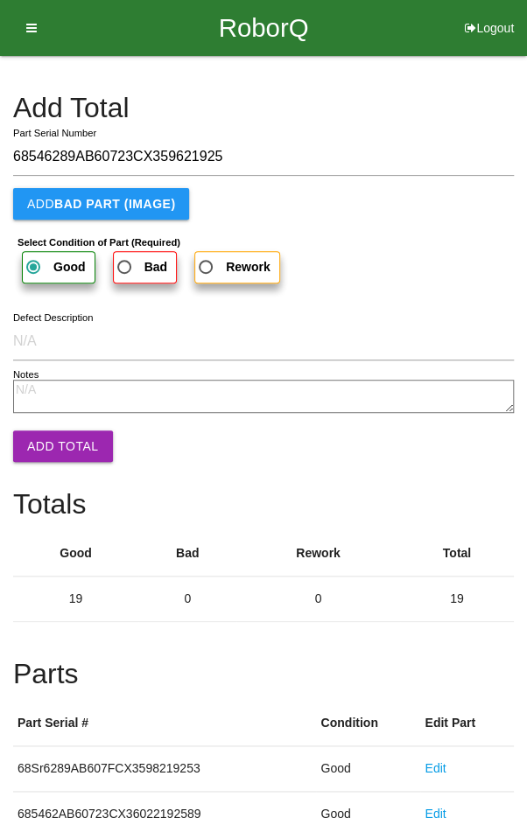
click at [54, 446] on button "Add Total" at bounding box center [63, 447] width 100 height 32
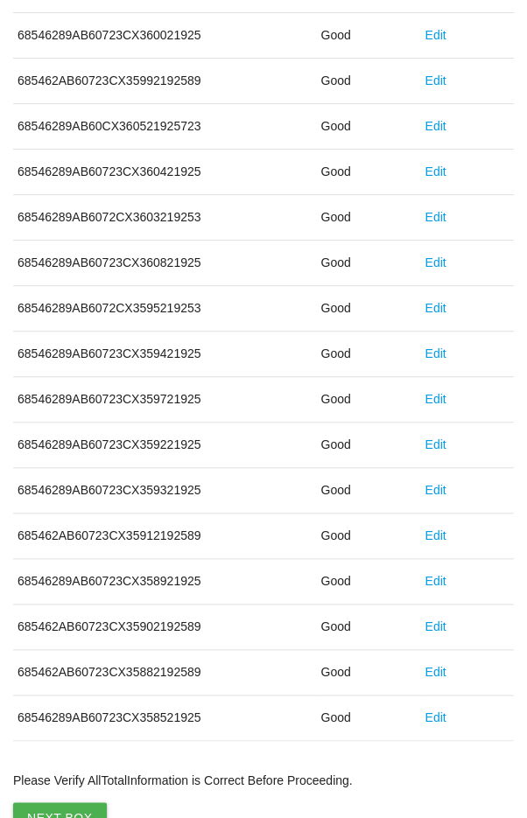
scroll to position [973, 0]
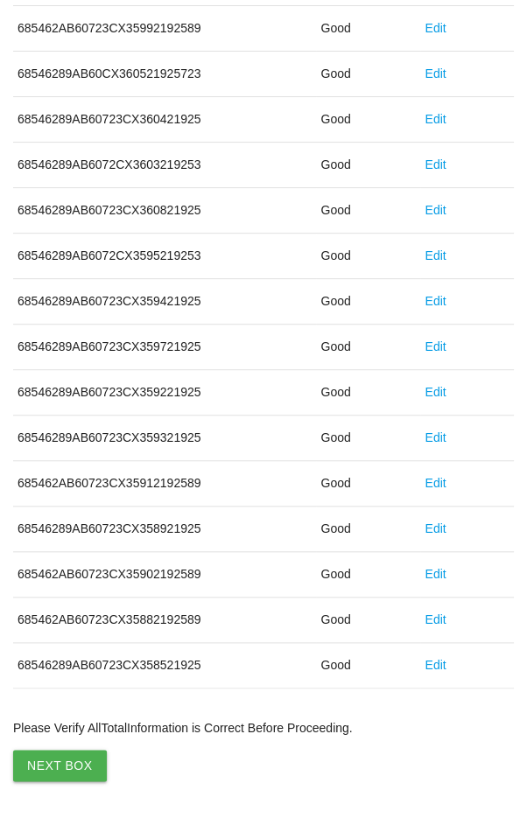
click at [49, 751] on button "Next Box" at bounding box center [60, 766] width 94 height 32
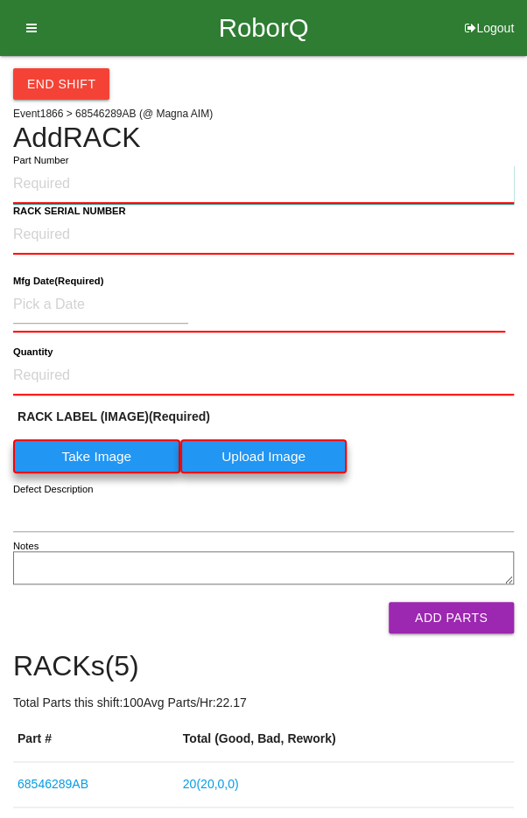
click at [72, 177] on input "Part Number" at bounding box center [263, 184] width 501 height 39
paste input "68546289AB"
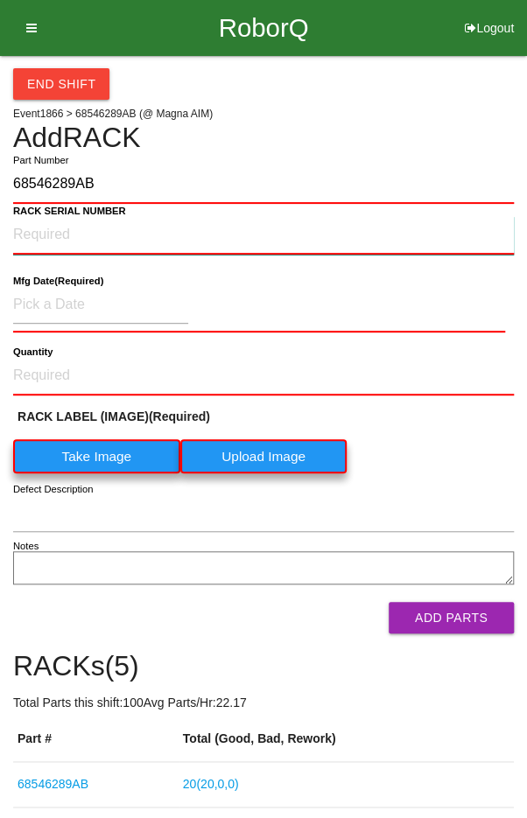
click at [52, 230] on NUMBER "RACK SERIAL NUMBER" at bounding box center [263, 235] width 501 height 39
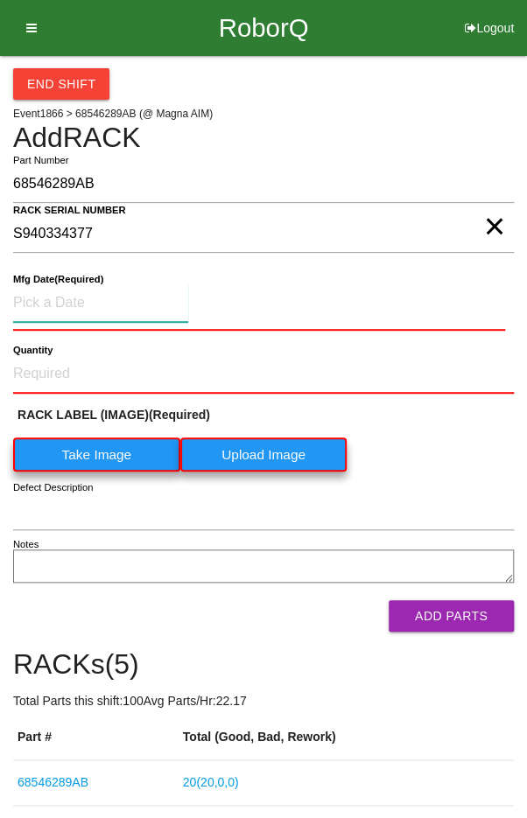
click at [55, 297] on input at bounding box center [100, 304] width 175 height 38
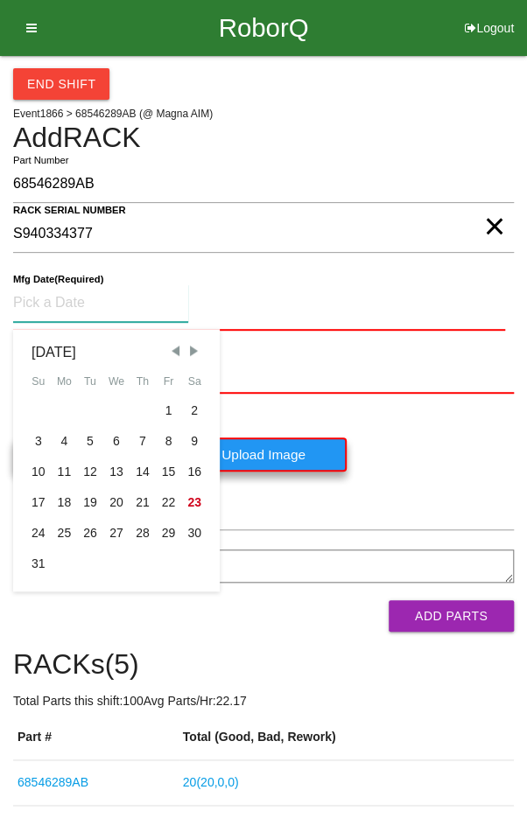
click at [163, 430] on div "8" at bounding box center [169, 441] width 26 height 31
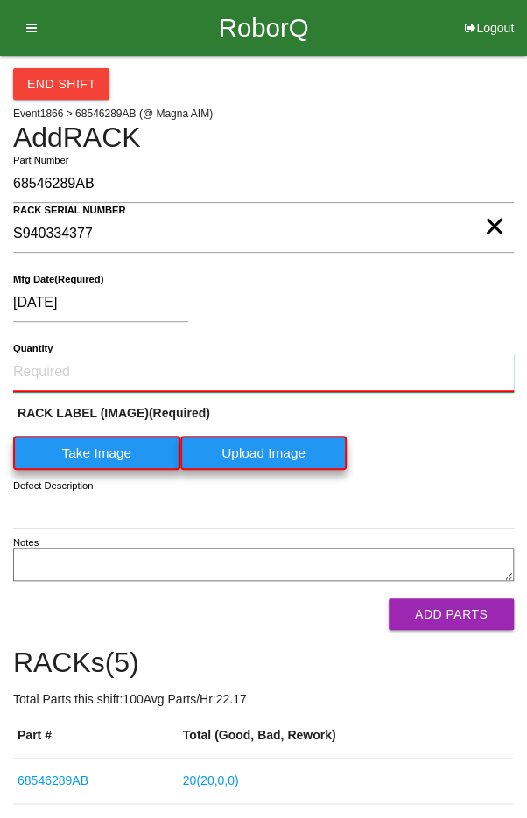
click at [87, 367] on input "Quantity" at bounding box center [263, 373] width 501 height 39
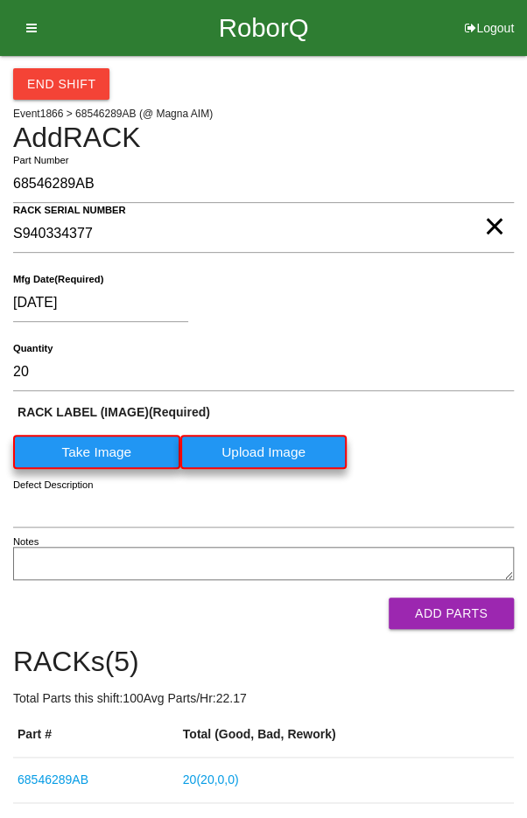
click at [87, 446] on label "Take Image" at bounding box center [96, 452] width 167 height 34
click at [0, 0] on \(IMAGE\) "Take Image" at bounding box center [0, 0] width 0 height 0
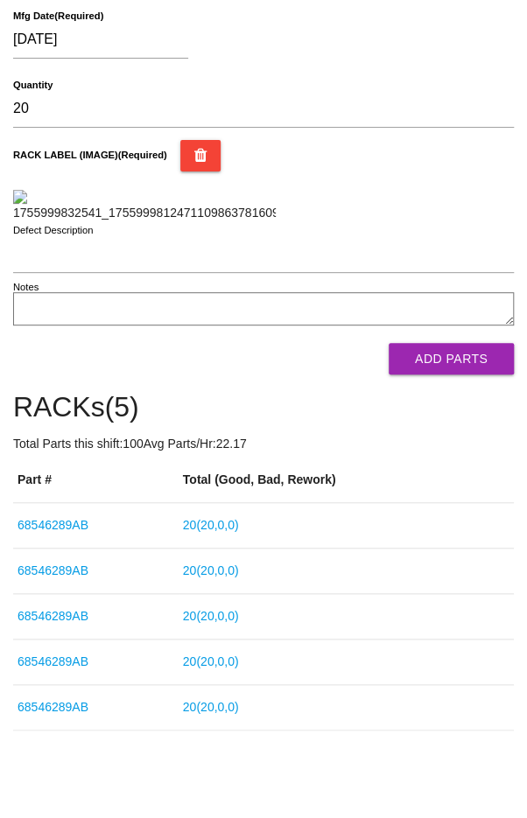
scroll to position [299, 0]
click at [454, 375] on button "Add Parts" at bounding box center [451, 359] width 125 height 32
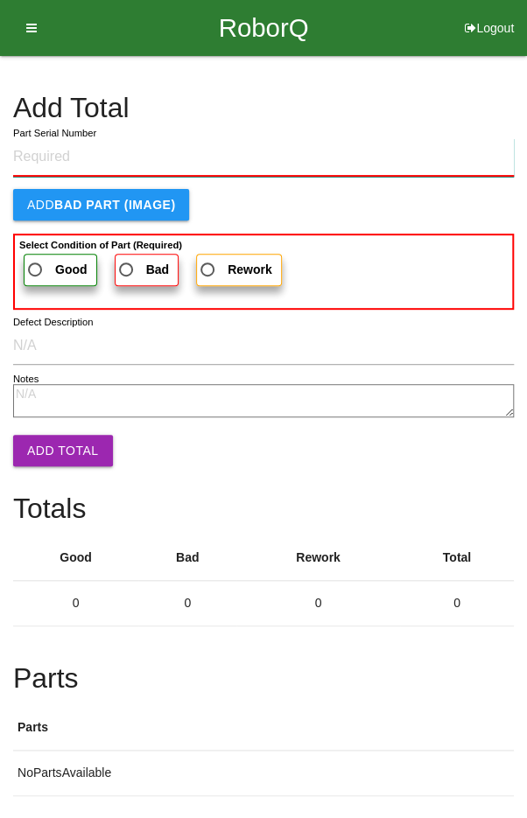
click at [37, 151] on input "Part Serial Number" at bounding box center [263, 157] width 501 height 39
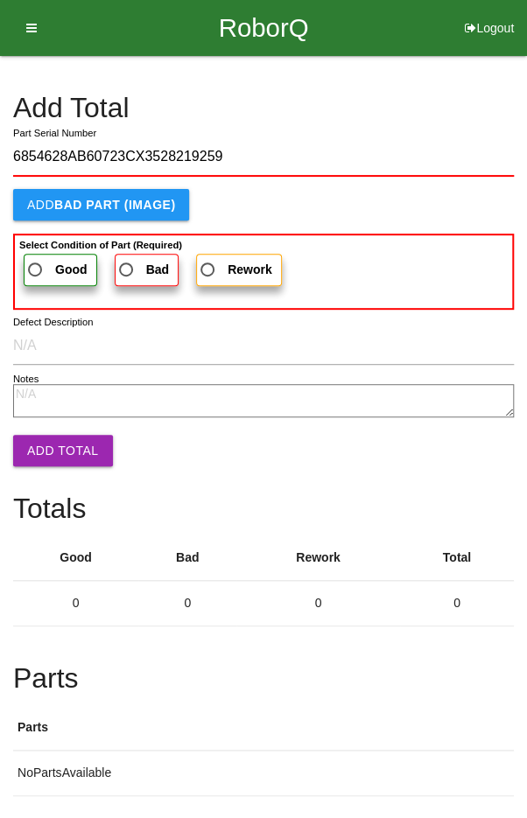
click at [44, 262] on span "Good" at bounding box center [56, 270] width 63 height 22
click at [36, 262] on input "Good" at bounding box center [30, 264] width 11 height 11
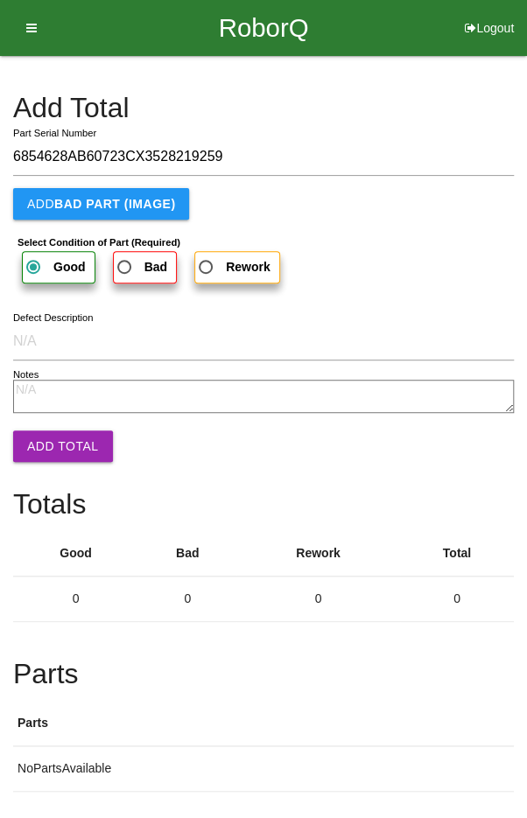
click at [41, 439] on button "Add Total" at bounding box center [63, 447] width 100 height 32
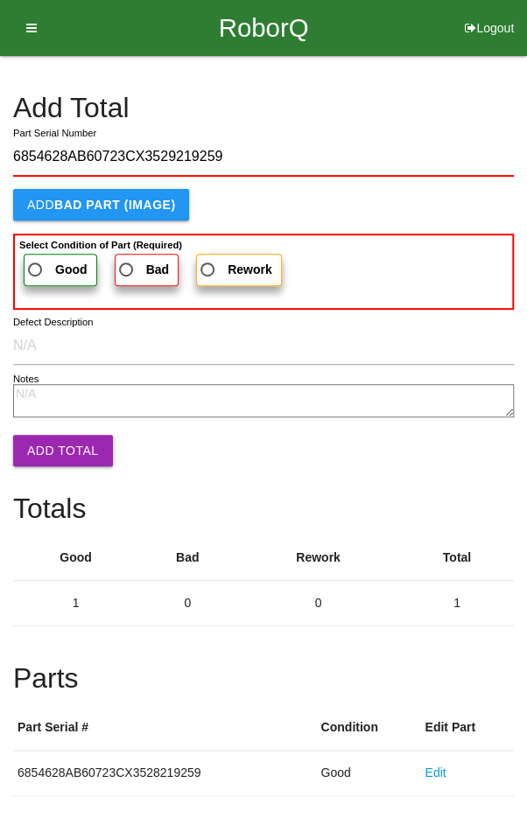
click at [51, 256] on label "Good" at bounding box center [61, 270] width 74 height 32
click at [36, 259] on input "Good" at bounding box center [30, 264] width 11 height 11
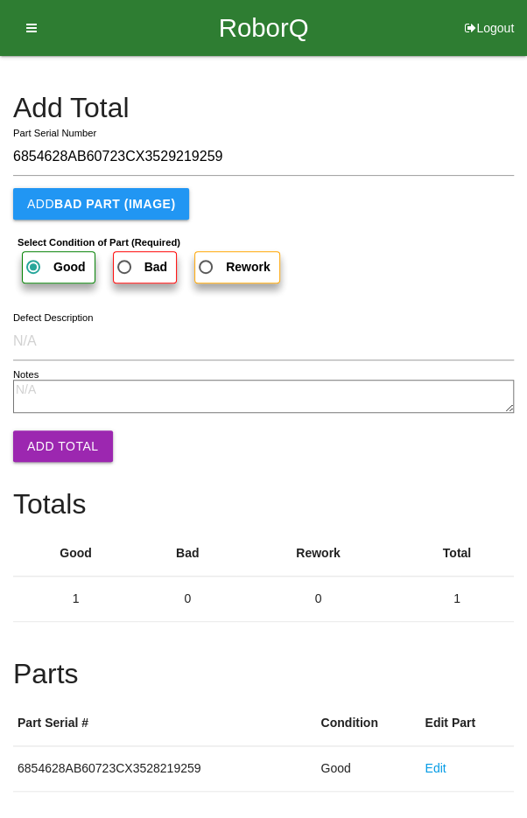
click at [48, 452] on button "Add Total" at bounding box center [63, 447] width 100 height 32
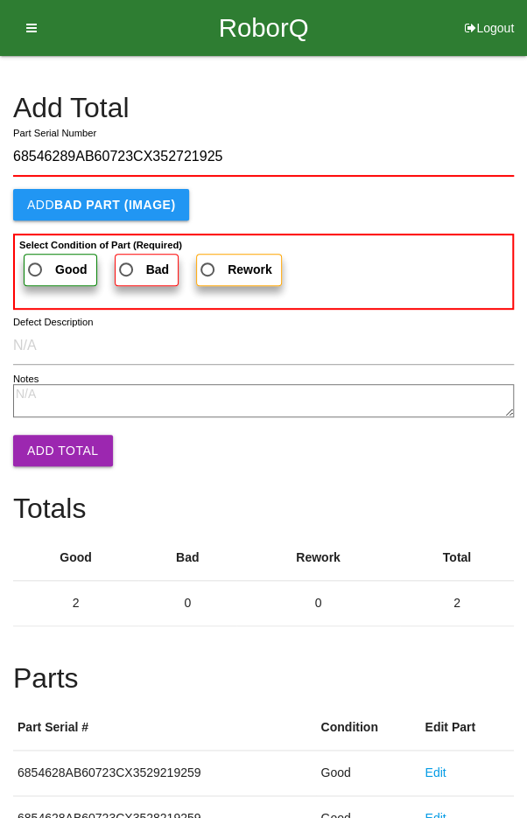
click at [51, 269] on span "Good" at bounding box center [56, 270] width 63 height 22
click at [36, 269] on input "Good" at bounding box center [30, 264] width 11 height 11
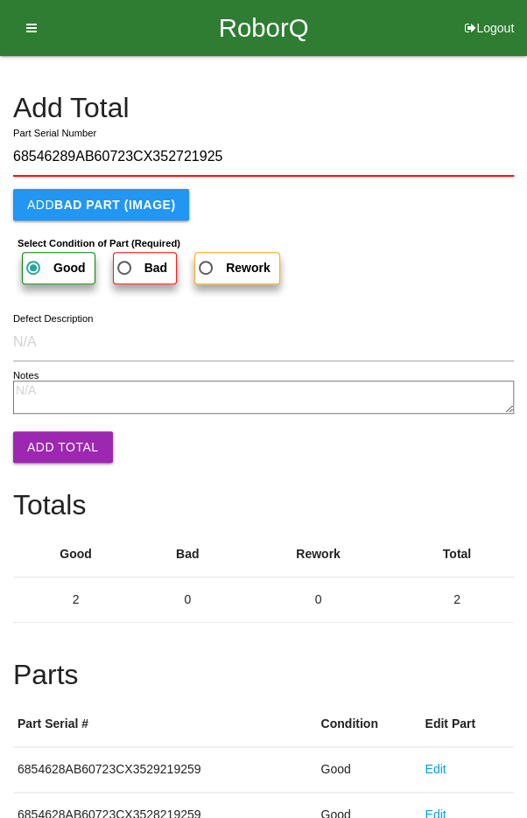
click at [49, 447] on button "Add Total" at bounding box center [63, 448] width 100 height 32
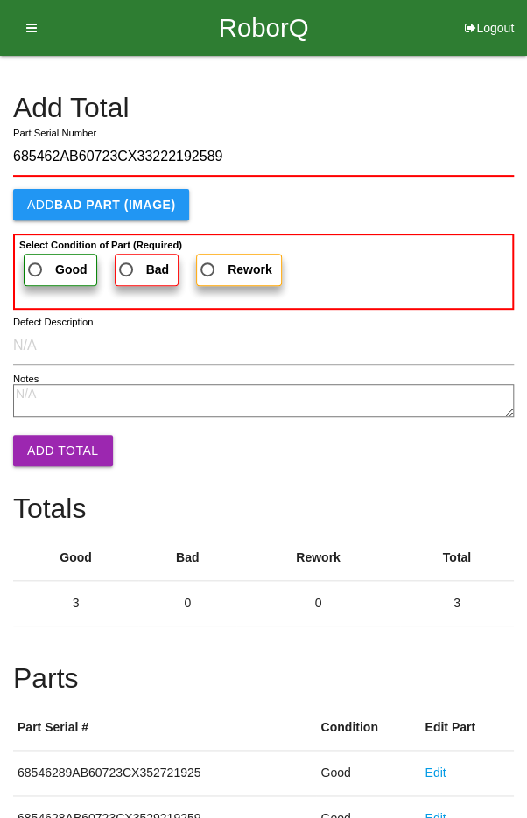
click at [42, 263] on span "Good" at bounding box center [56, 270] width 63 height 22
click at [36, 263] on input "Good" at bounding box center [30, 264] width 11 height 11
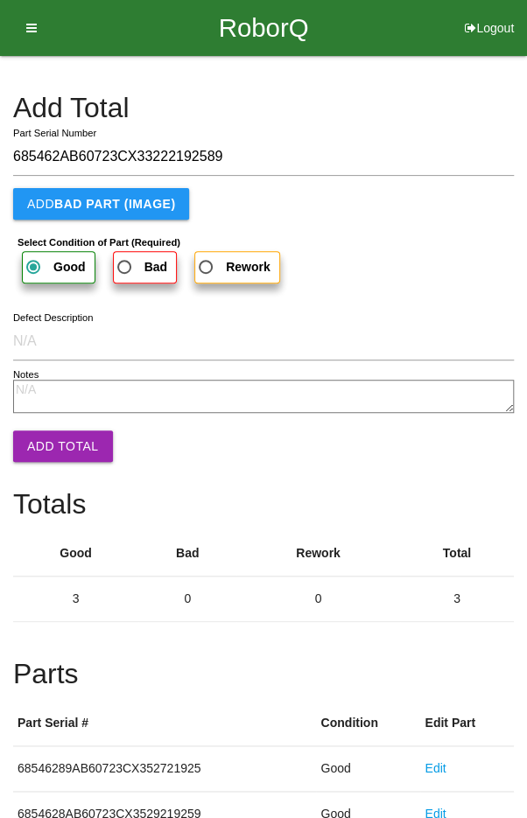
click at [48, 438] on button "Add Total" at bounding box center [63, 447] width 100 height 32
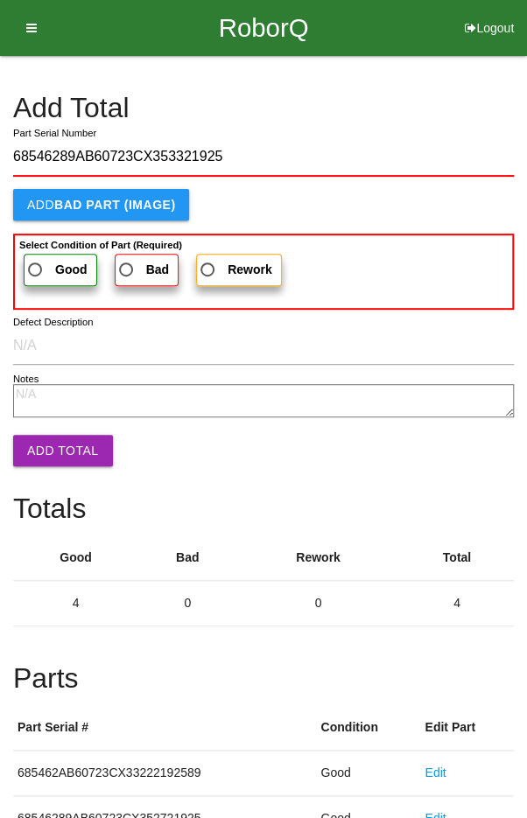
click at [45, 261] on span "Good" at bounding box center [56, 270] width 63 height 22
click at [36, 261] on input "Good" at bounding box center [30, 264] width 11 height 11
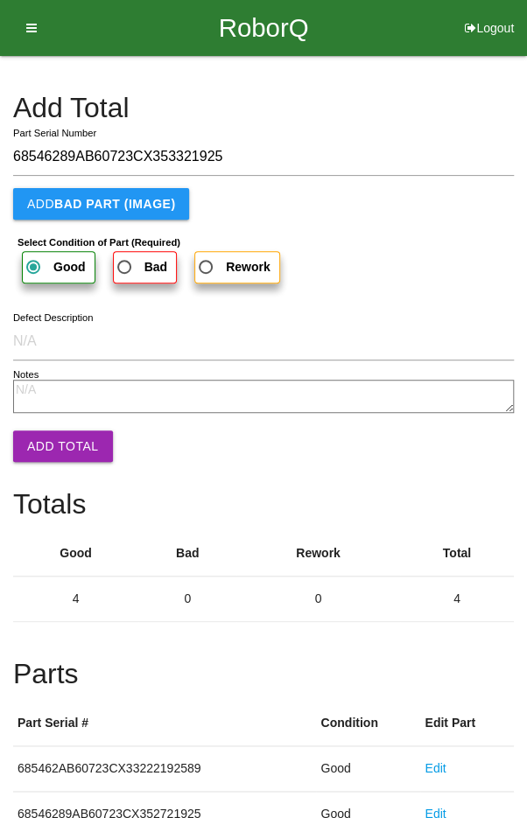
click at [50, 447] on button "Add Total" at bounding box center [63, 447] width 100 height 32
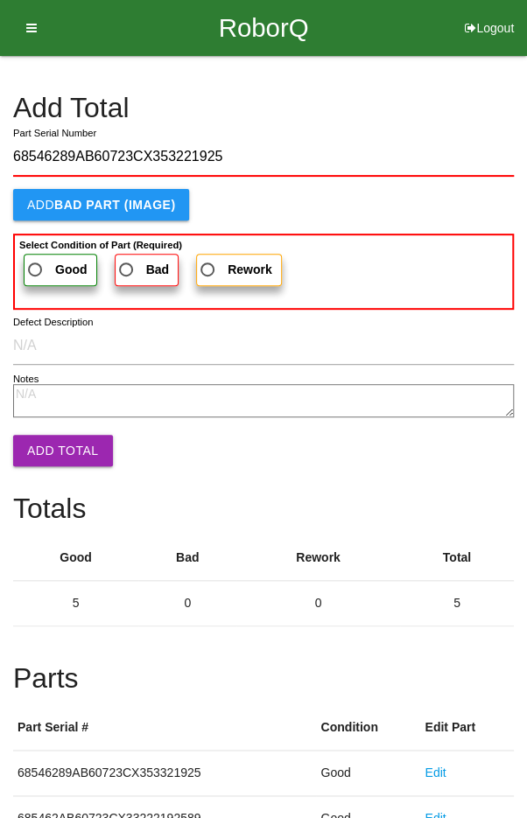
click at [45, 263] on span "Good" at bounding box center [56, 270] width 63 height 22
click at [36, 263] on input "Good" at bounding box center [30, 264] width 11 height 11
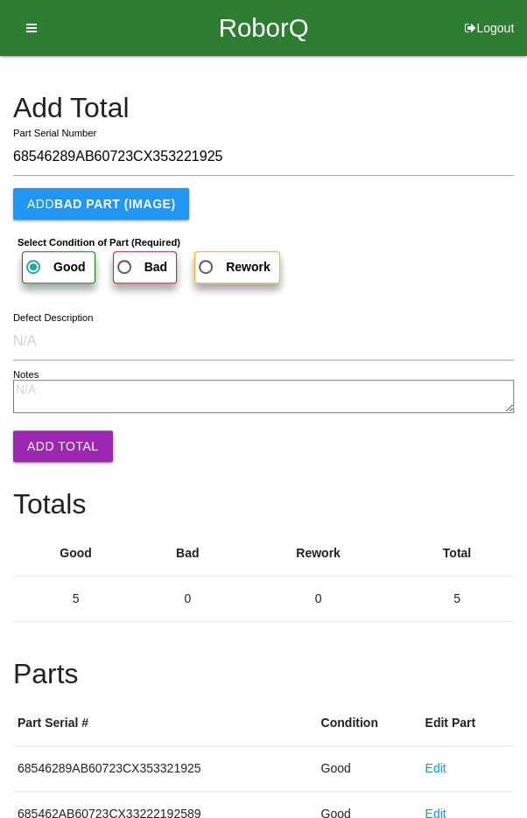
click at [48, 449] on button "Add Total" at bounding box center [63, 447] width 100 height 32
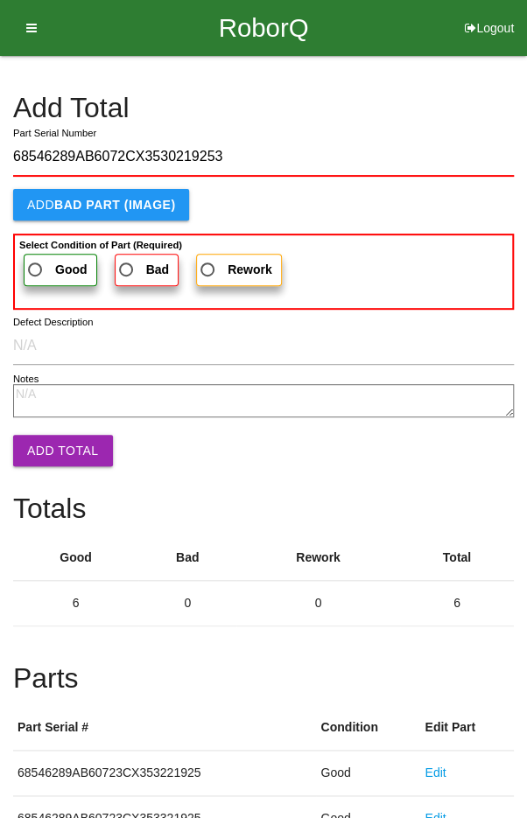
click at [46, 269] on span "Good" at bounding box center [56, 270] width 63 height 22
click at [36, 269] on input "Good" at bounding box center [30, 264] width 11 height 11
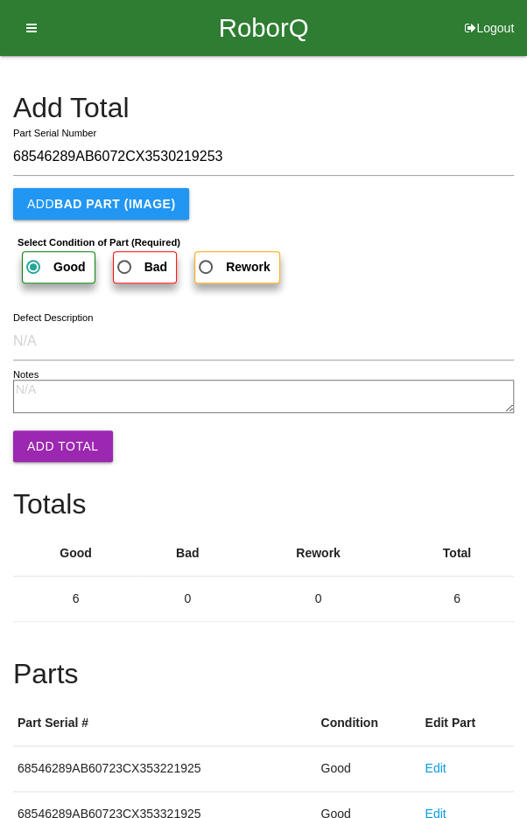
click at [51, 445] on button "Add Total" at bounding box center [63, 447] width 100 height 32
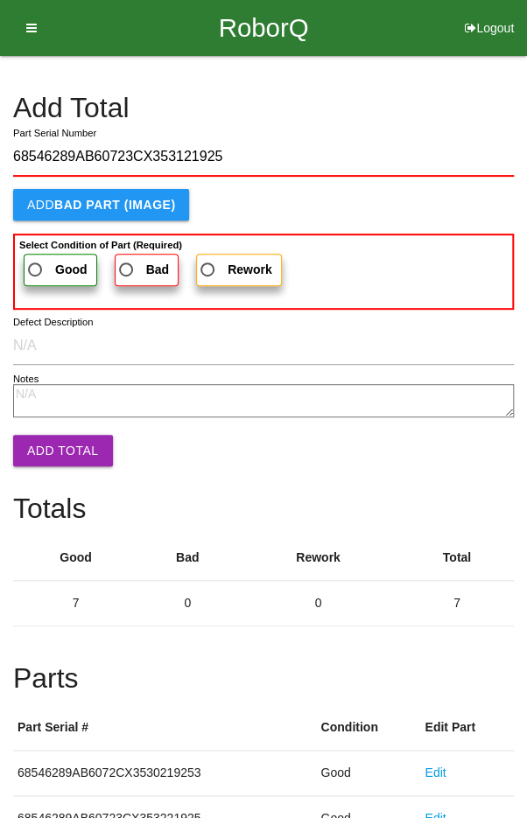
click at [41, 267] on span "Good" at bounding box center [56, 270] width 63 height 22
click at [36, 267] on input "Good" at bounding box center [30, 264] width 11 height 11
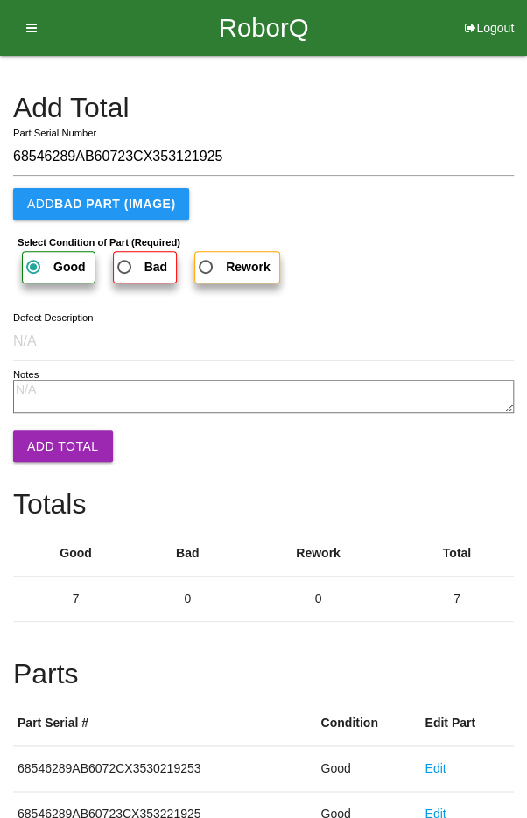
click at [46, 439] on button "Add Total" at bounding box center [63, 447] width 100 height 32
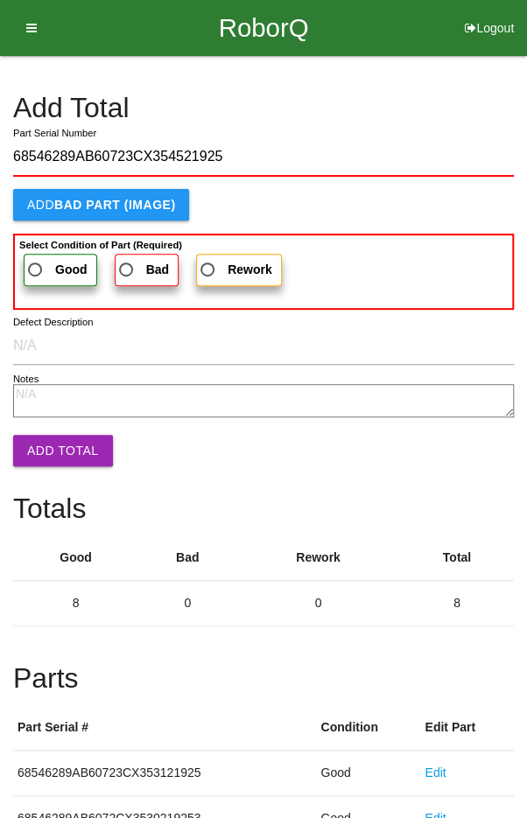
click at [40, 263] on span "Good" at bounding box center [56, 270] width 63 height 22
click at [36, 263] on input "Good" at bounding box center [30, 264] width 11 height 11
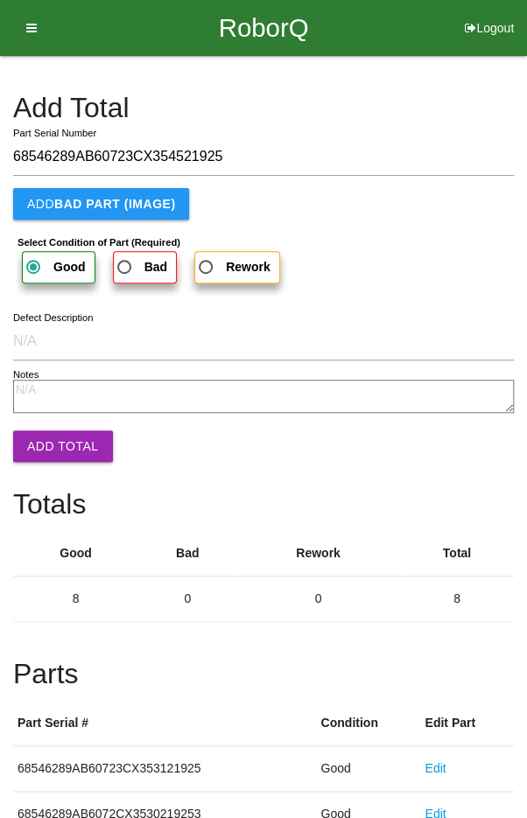
click at [45, 445] on button "Add Total" at bounding box center [63, 447] width 100 height 32
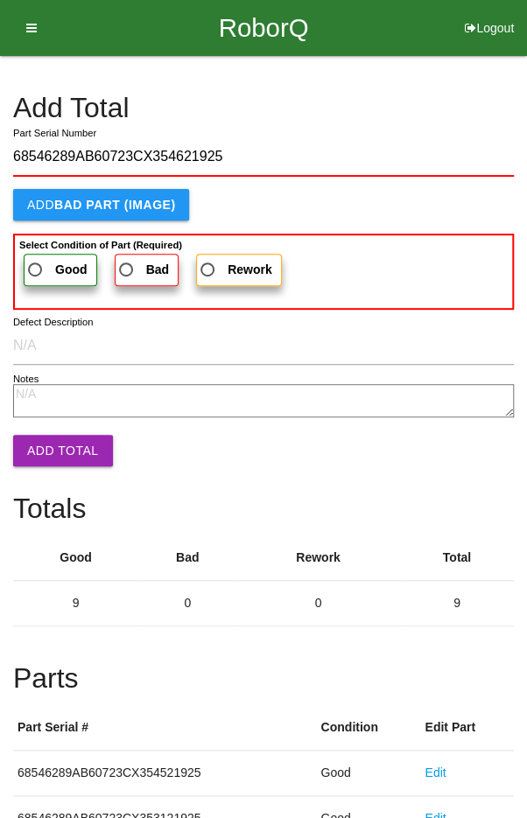
click at [45, 270] on span "Good" at bounding box center [56, 270] width 63 height 22
click at [36, 270] on input "Good" at bounding box center [30, 264] width 11 height 11
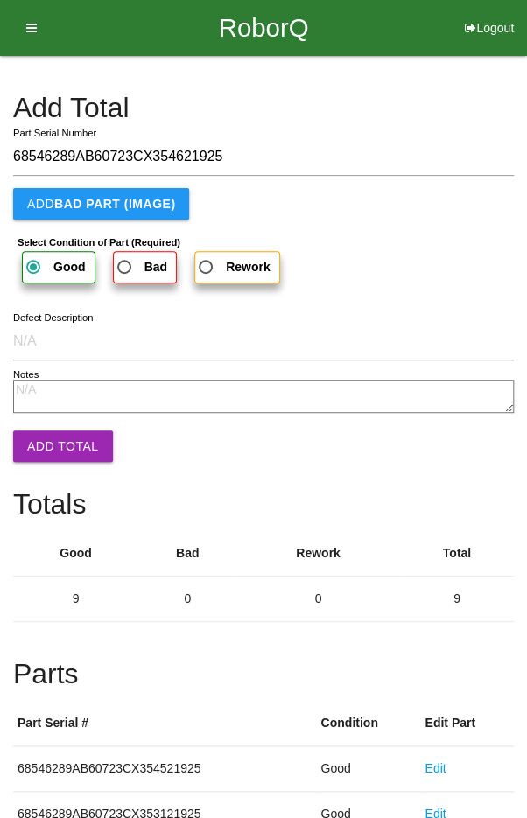
click at [48, 455] on button "Add Total" at bounding box center [63, 447] width 100 height 32
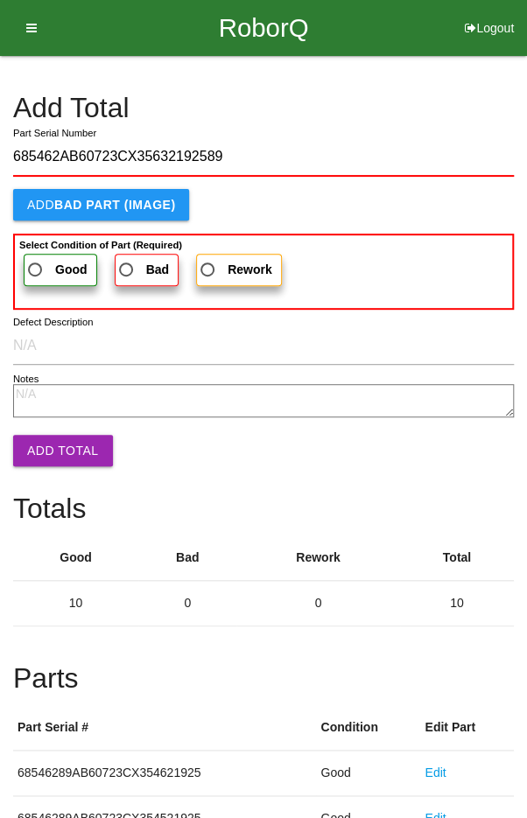
click at [34, 263] on span "Good" at bounding box center [56, 270] width 63 height 22
click at [34, 263] on input "Good" at bounding box center [30, 264] width 11 height 11
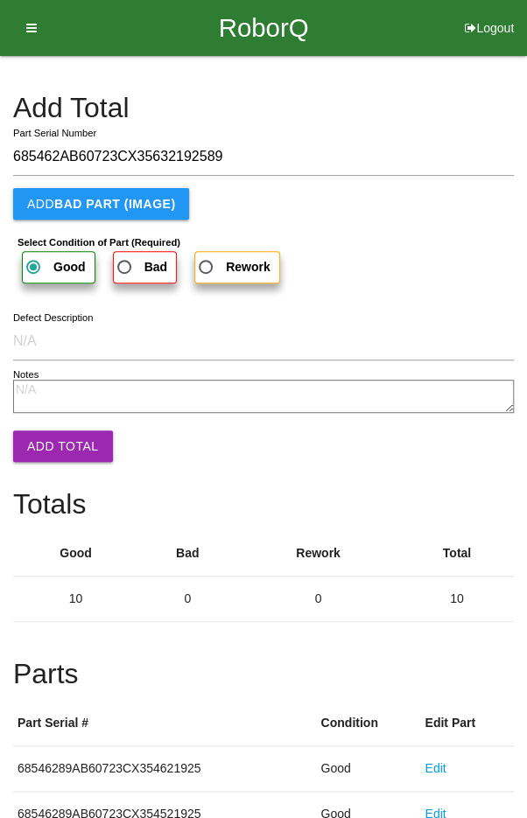
click at [53, 433] on button "Add Total" at bounding box center [63, 447] width 100 height 32
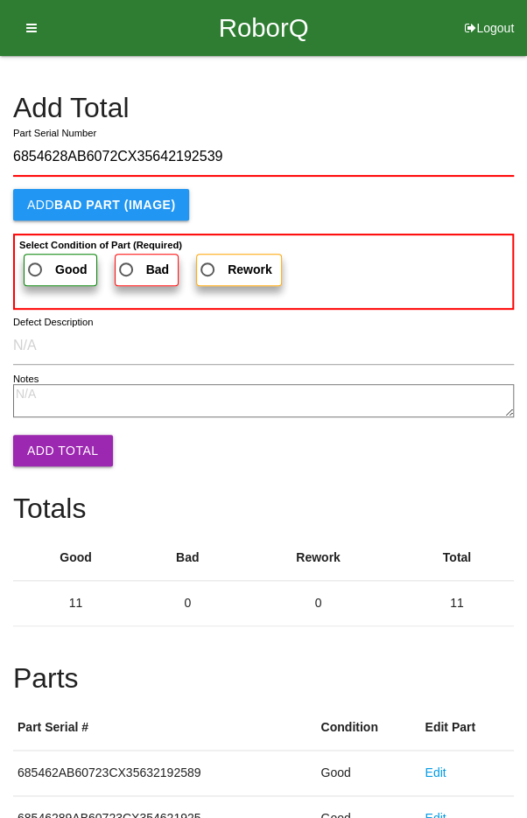
click at [38, 267] on span "Good" at bounding box center [56, 270] width 63 height 22
click at [36, 267] on input "Good" at bounding box center [30, 264] width 11 height 11
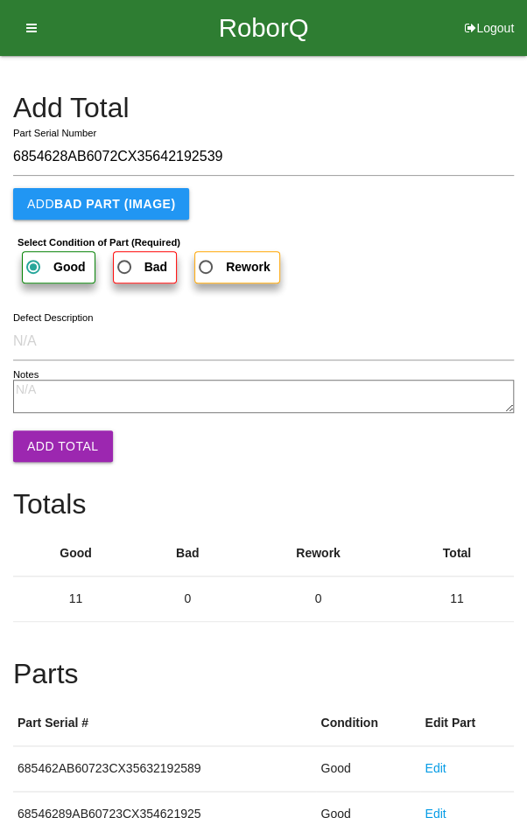
click at [50, 432] on button "Add Total" at bounding box center [63, 447] width 100 height 32
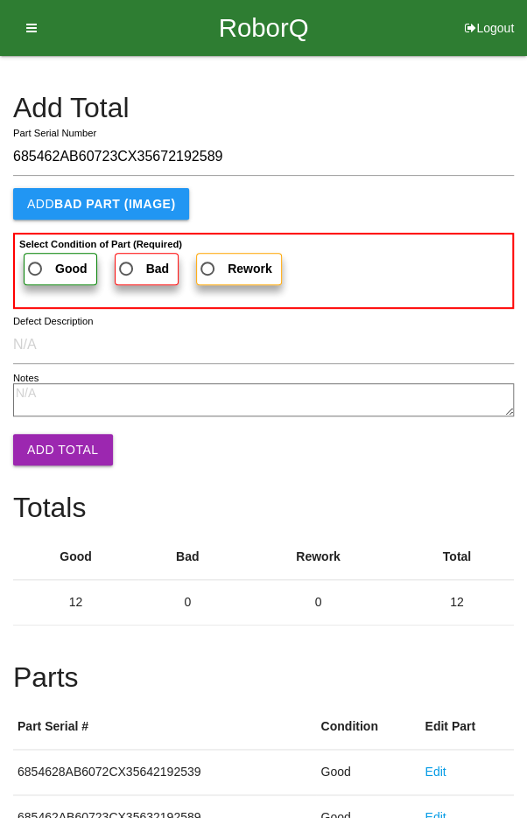
click at [42, 265] on span "Good" at bounding box center [56, 269] width 63 height 22
click at [36, 265] on input "Good" at bounding box center [30, 263] width 11 height 11
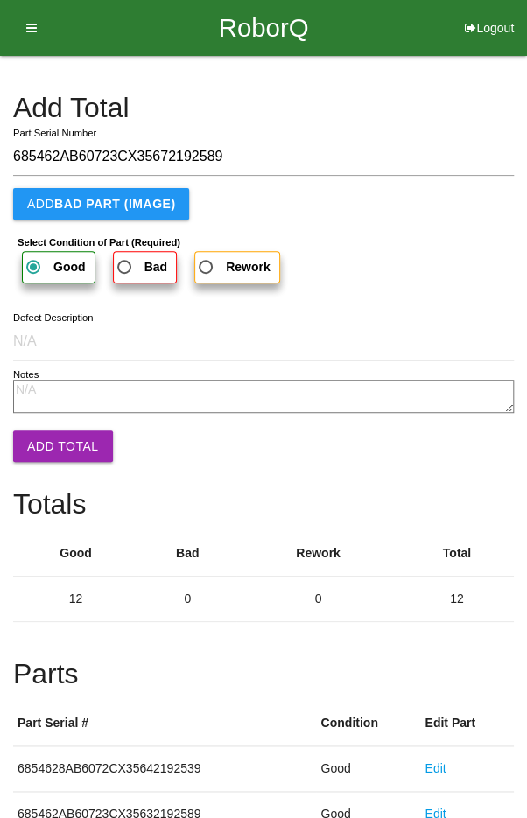
click at [52, 433] on button "Add Total" at bounding box center [63, 447] width 100 height 32
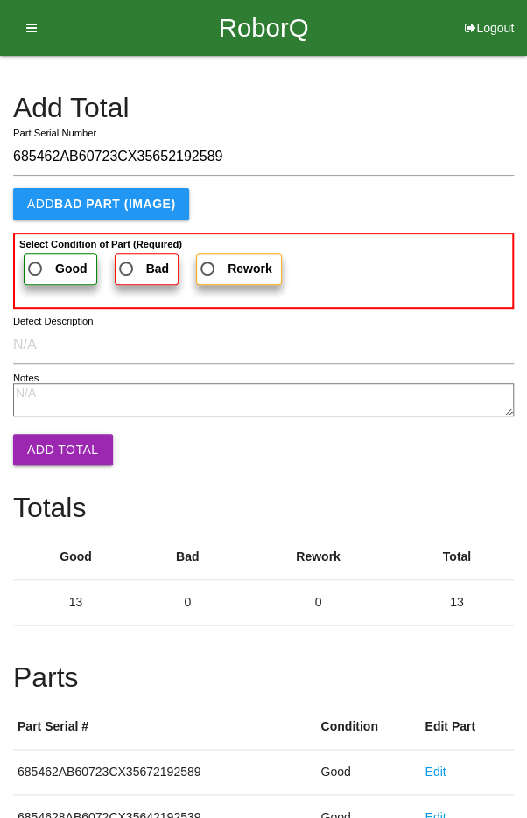
click at [39, 261] on span "Good" at bounding box center [56, 269] width 63 height 22
click at [36, 261] on input "Good" at bounding box center [30, 263] width 11 height 11
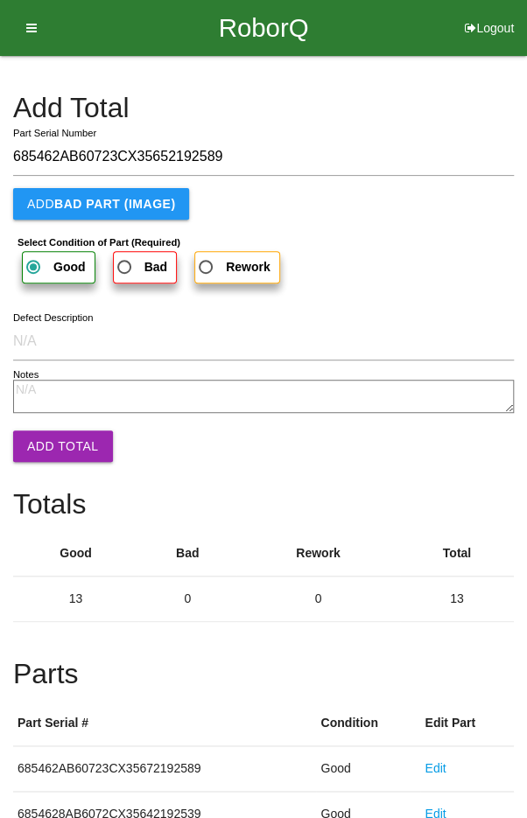
click at [53, 436] on button "Add Total" at bounding box center [63, 447] width 100 height 32
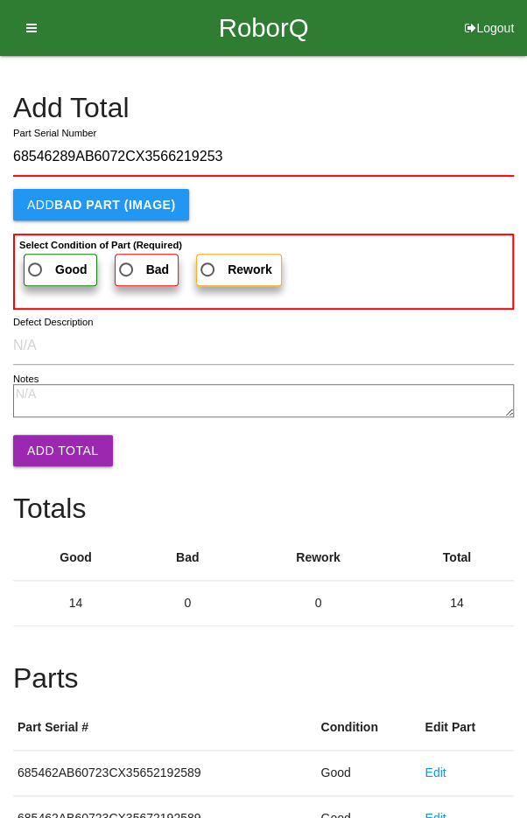
click at [40, 264] on span "Good" at bounding box center [56, 270] width 63 height 22
click at [36, 264] on input "Good" at bounding box center [30, 264] width 11 height 11
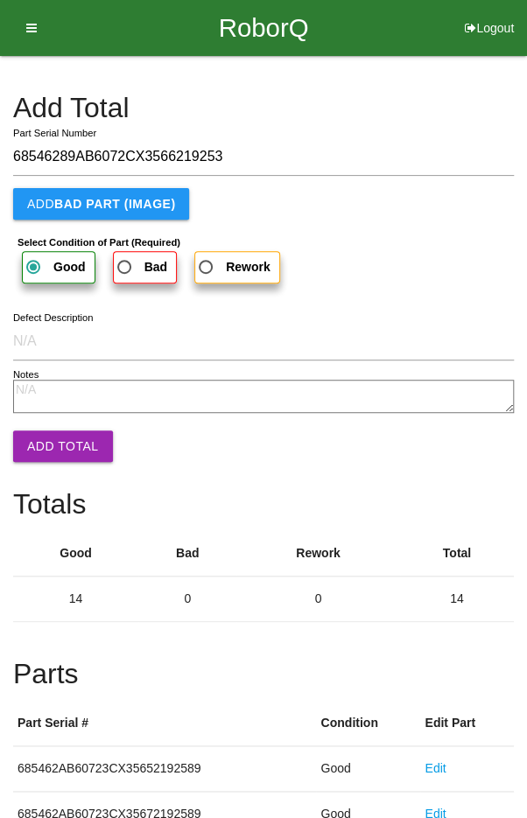
click at [53, 443] on button "Add Total" at bounding box center [63, 447] width 100 height 32
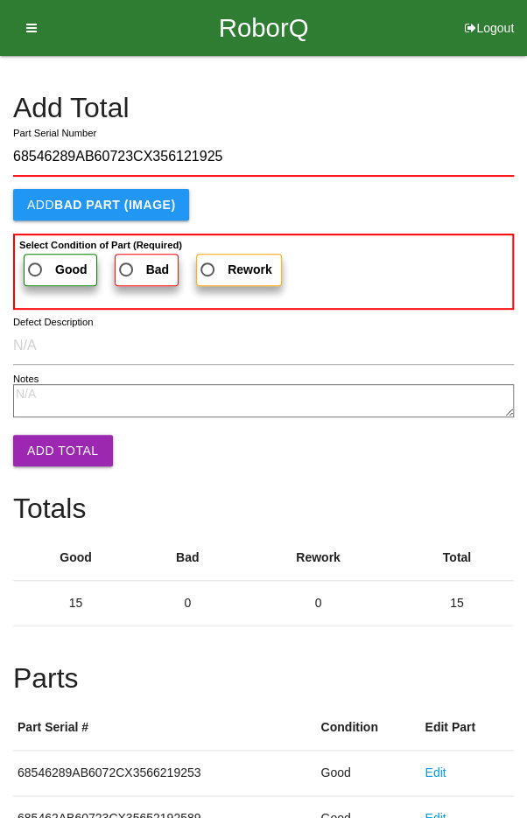
click at [36, 260] on span "Good" at bounding box center [56, 270] width 63 height 22
click at [36, 260] on input "Good" at bounding box center [30, 264] width 11 height 11
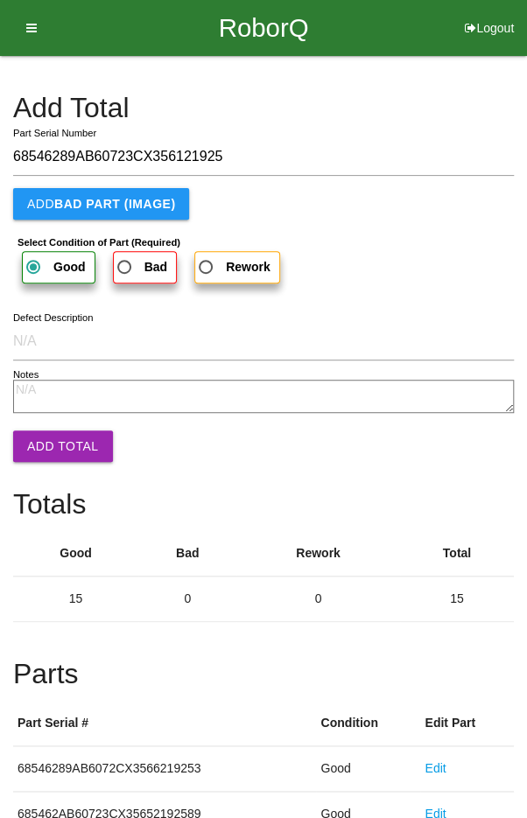
click at [56, 457] on button "Add Total" at bounding box center [63, 447] width 100 height 32
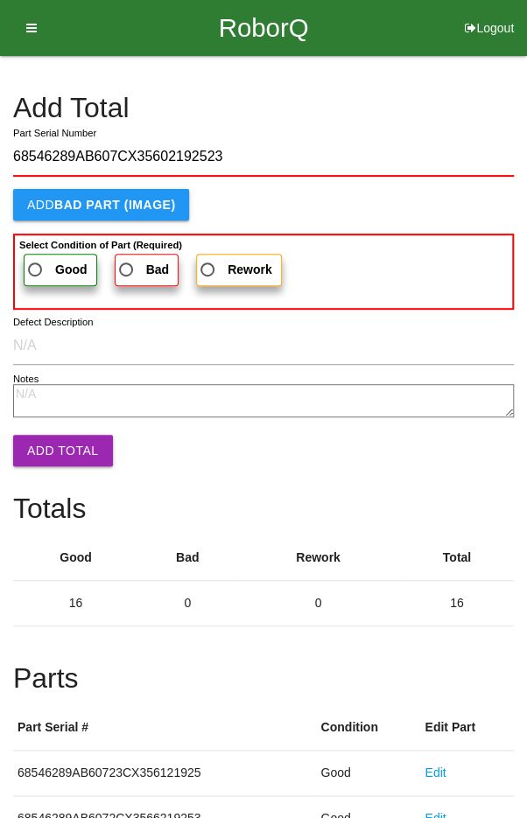
click at [45, 259] on span "Good" at bounding box center [56, 270] width 63 height 22
click at [36, 259] on input "Good" at bounding box center [30, 264] width 11 height 11
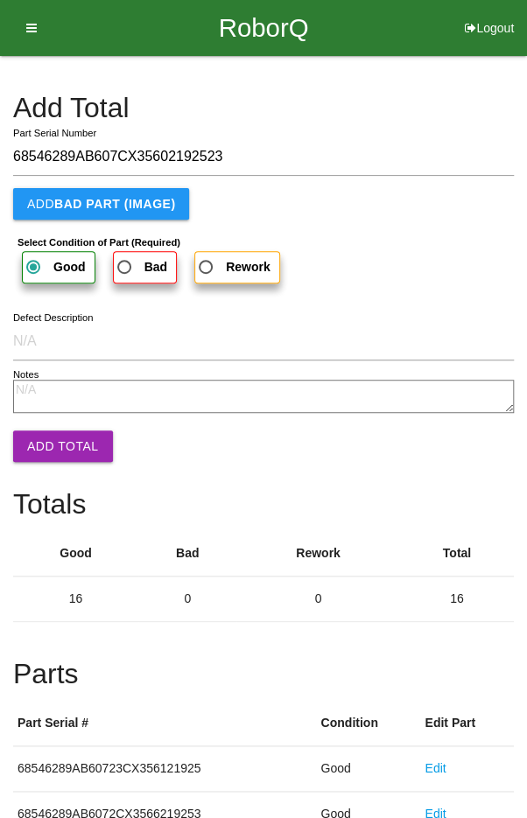
click at [58, 456] on button "Add Total" at bounding box center [63, 447] width 100 height 32
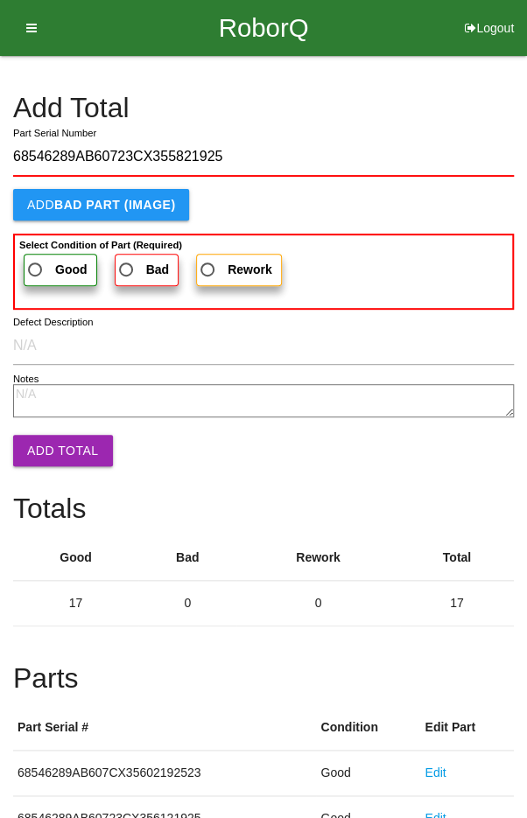
click at [43, 255] on label "Good" at bounding box center [61, 270] width 74 height 32
click at [36, 259] on input "Good" at bounding box center [30, 264] width 11 height 11
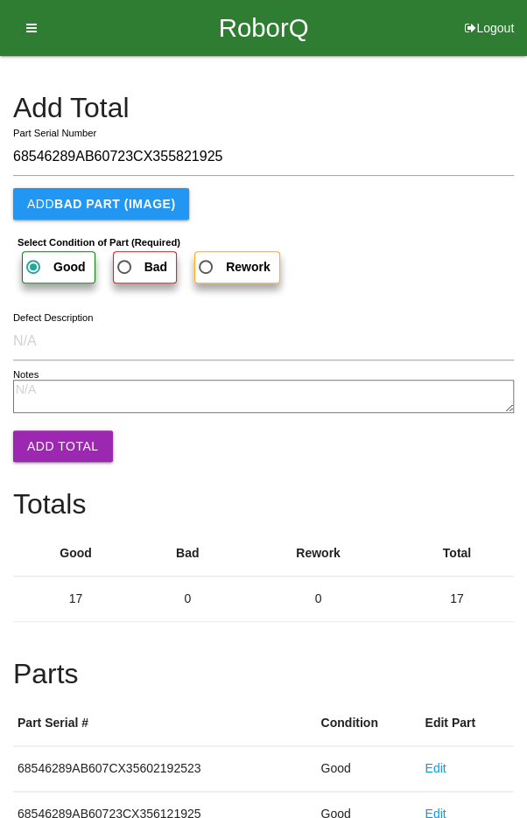
click at [57, 446] on button "Add Total" at bounding box center [63, 447] width 100 height 32
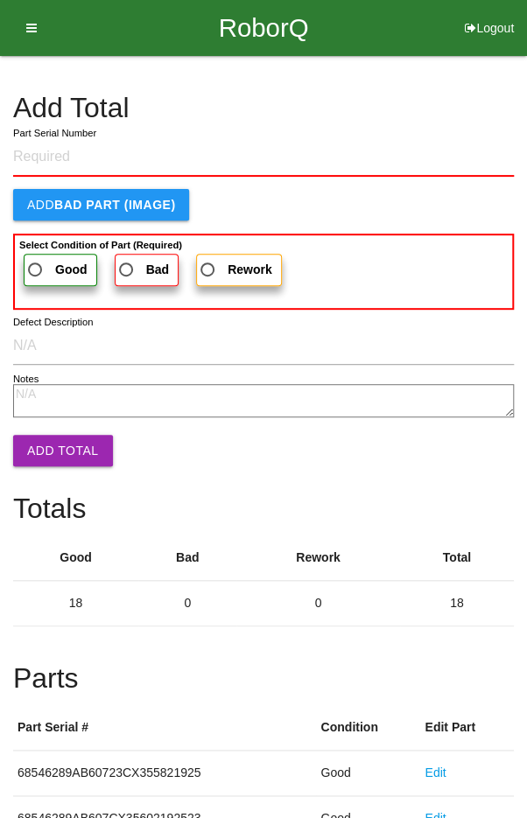
click at [38, 263] on span "Good" at bounding box center [56, 270] width 63 height 22
click at [36, 263] on input "Good" at bounding box center [30, 264] width 11 height 11
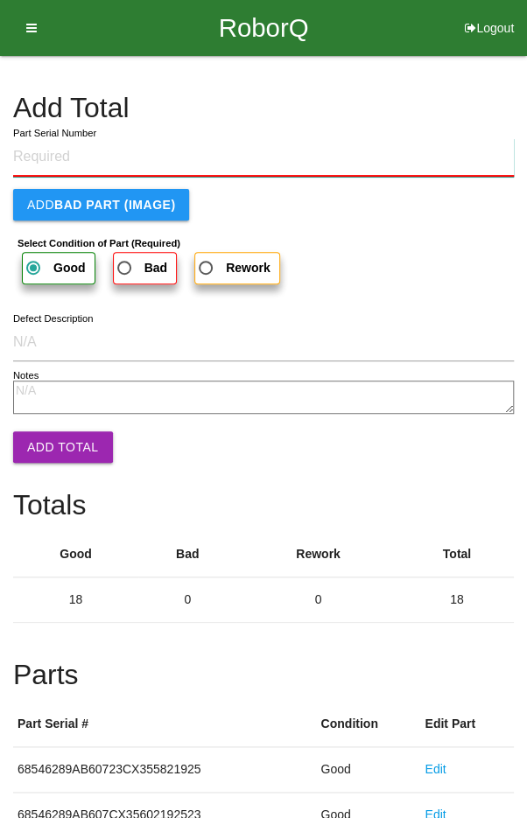
click at [39, 162] on input "Part Serial Number" at bounding box center [263, 157] width 501 height 39
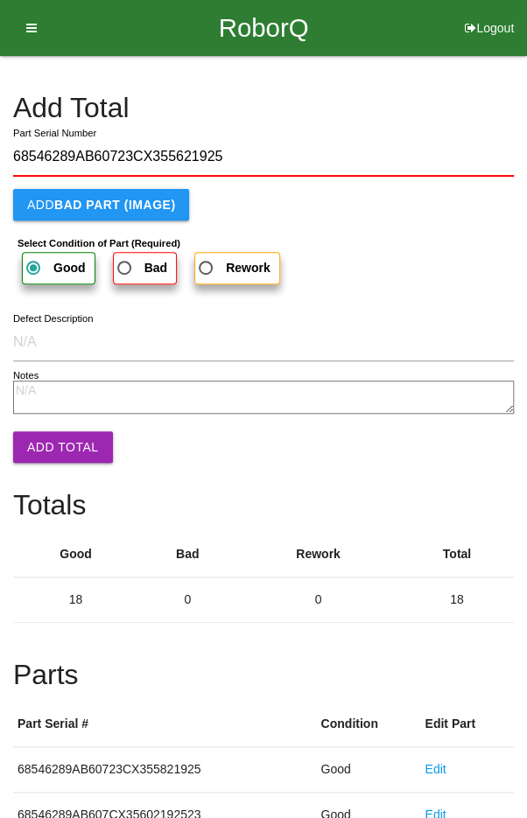
click at [59, 448] on button "Add Total" at bounding box center [63, 448] width 100 height 32
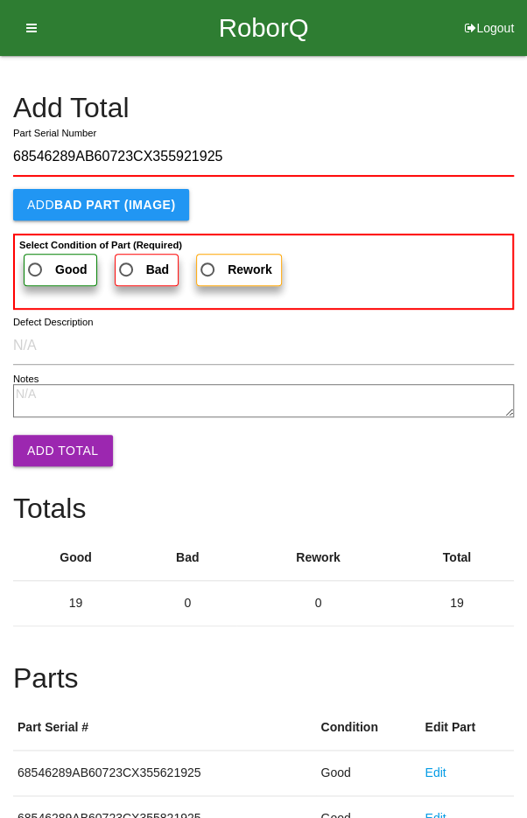
click at [55, 269] on b "Good" at bounding box center [71, 270] width 32 height 14
click at [36, 269] on input "Good" at bounding box center [30, 264] width 11 height 11
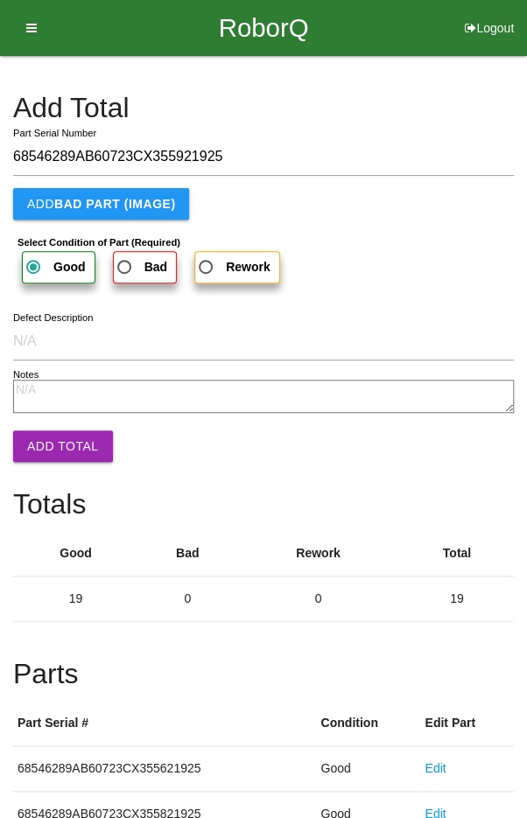
click at [59, 460] on button "Add Total" at bounding box center [63, 447] width 100 height 32
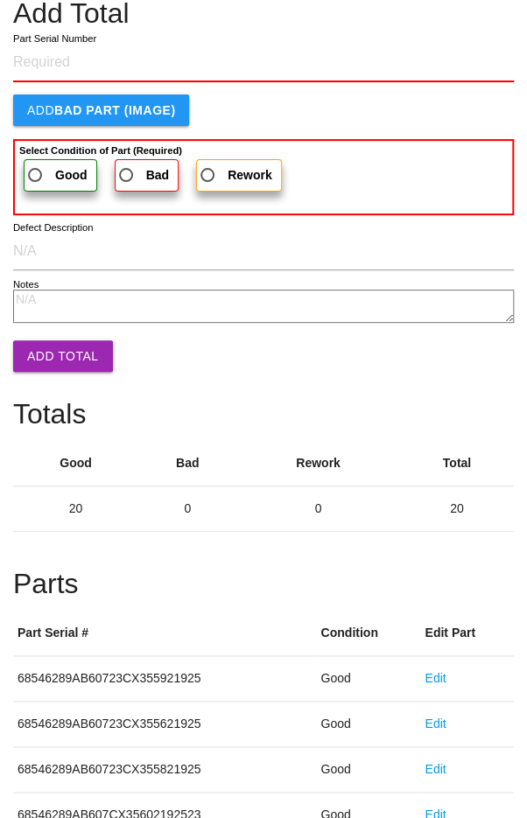
scroll to position [973, 0]
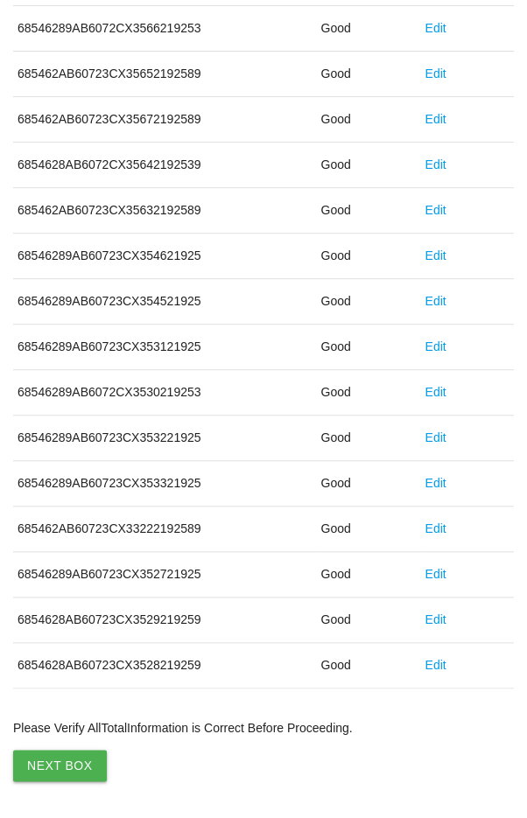
click at [60, 763] on button "Next Box" at bounding box center [60, 766] width 94 height 32
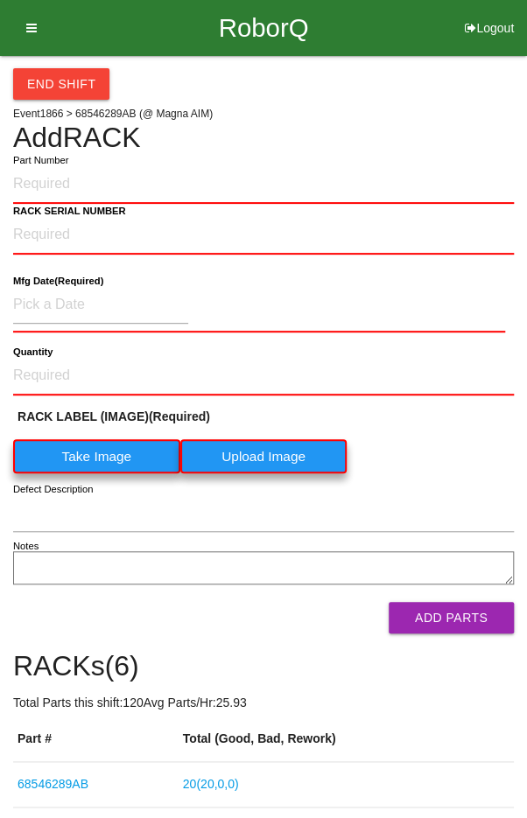
click at [441, 106] on div "End Shift Event 1866 > 68546289AB (@ Magna AIM) Add RACK Part Number RACK SERIA…" at bounding box center [263, 546] width 501 height 980
click at [30, 72] on button "End Shift" at bounding box center [61, 84] width 96 height 32
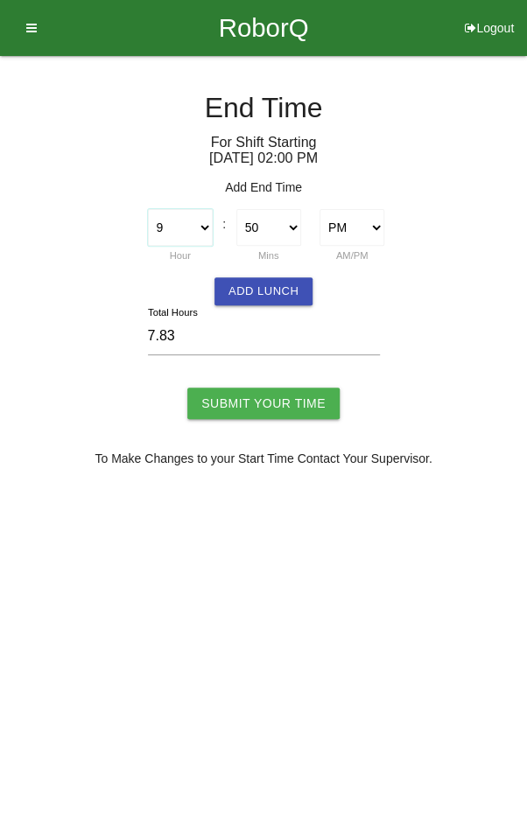
click at [187, 227] on select "1 2 3 4 5 6 7 8 9 10 11 12" at bounding box center [180, 227] width 65 height 37
click at [269, 219] on select "00 01 02 03 04 05 06 07 08 09 10 11 12 13 14 15 16 17 18 19 20 21 22 23 24 25 2…" at bounding box center [268, 227] width 65 height 37
click at [268, 288] on button "Add Lunch" at bounding box center [263, 291] width 98 height 28
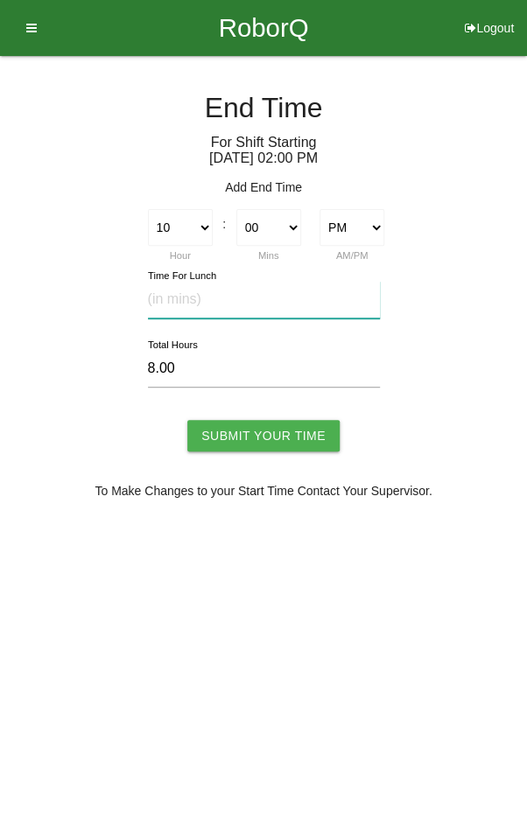
click at [286, 299] on input "text" at bounding box center [264, 300] width 232 height 38
click at [254, 438] on input "Submit Your Time" at bounding box center [263, 436] width 152 height 32
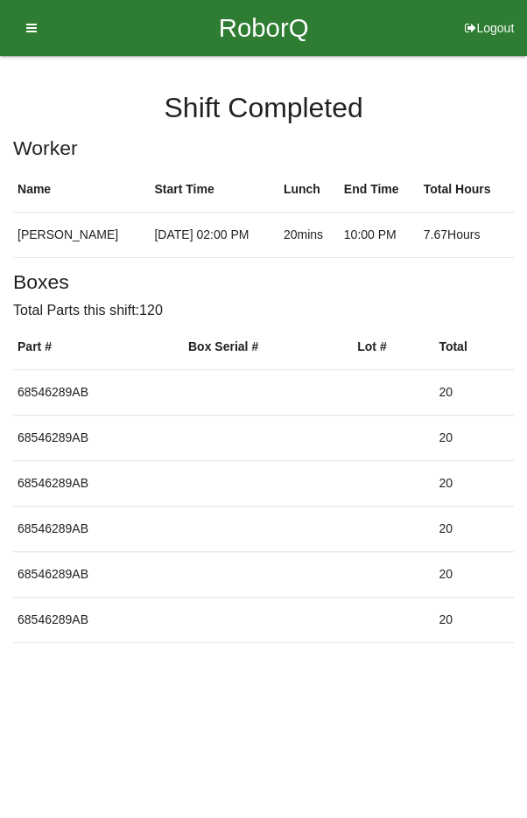
click at [493, 13] on button "Logout" at bounding box center [489, 6] width 75 height 13
